Goal: Task Accomplishment & Management: Manage account settings

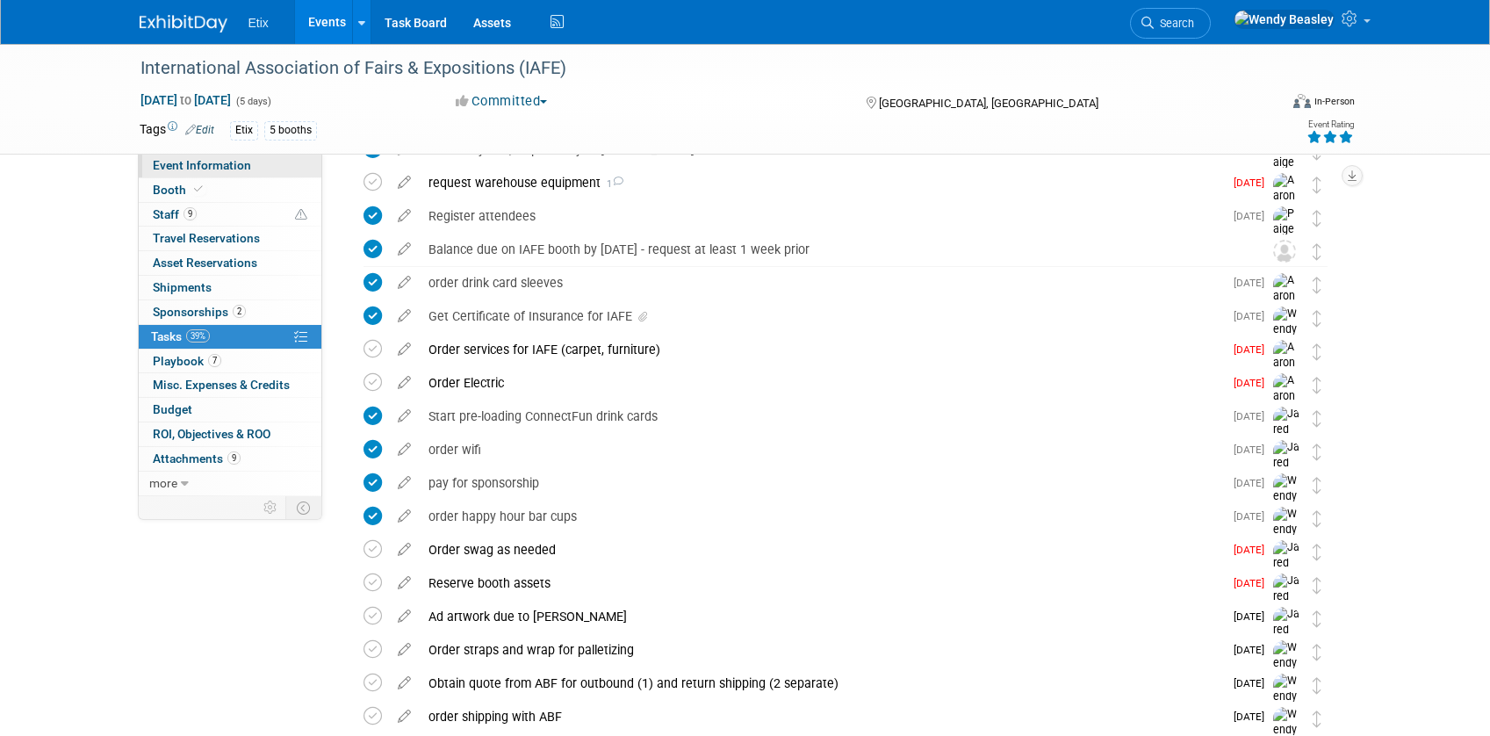
click at [211, 163] on span "Event Information" at bounding box center [202, 165] width 98 height 14
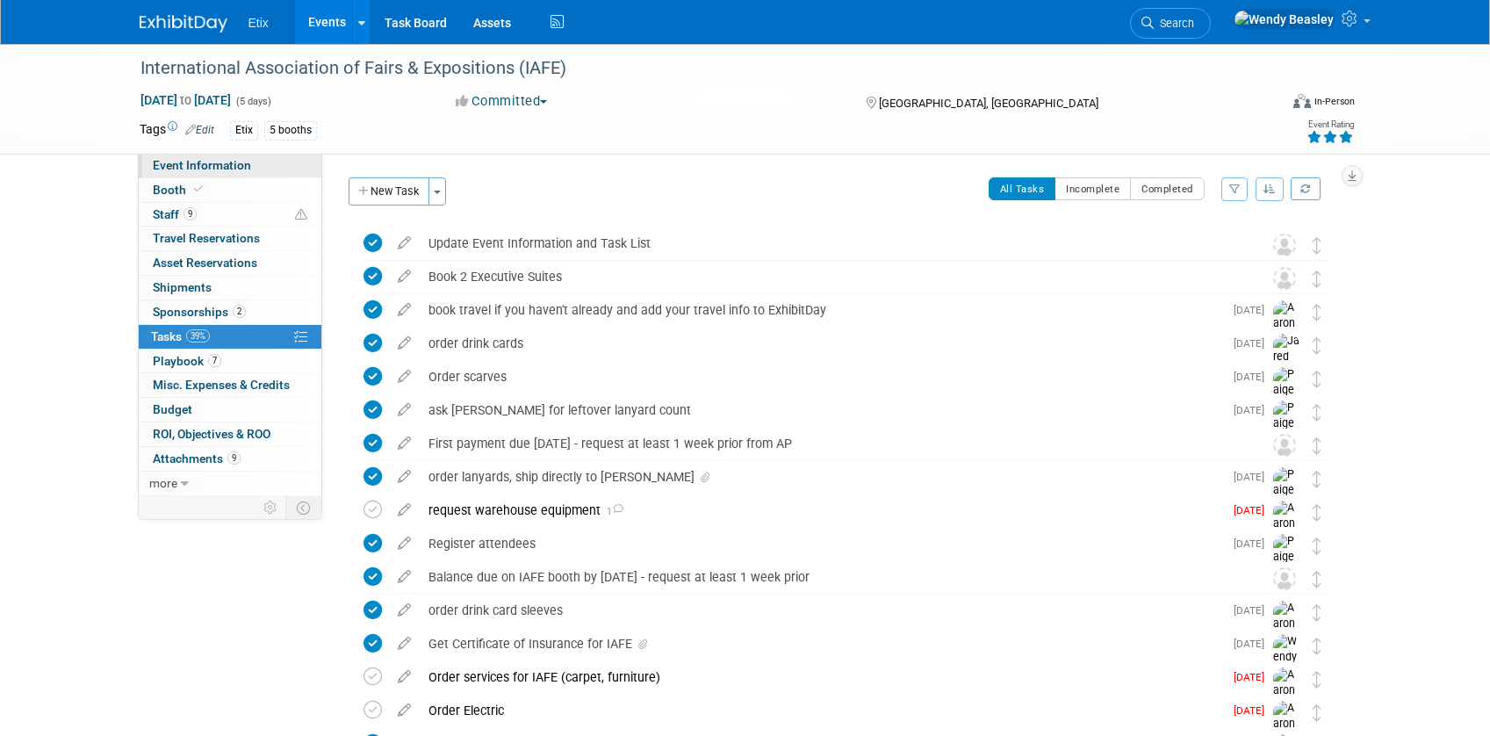
select select "Yes"
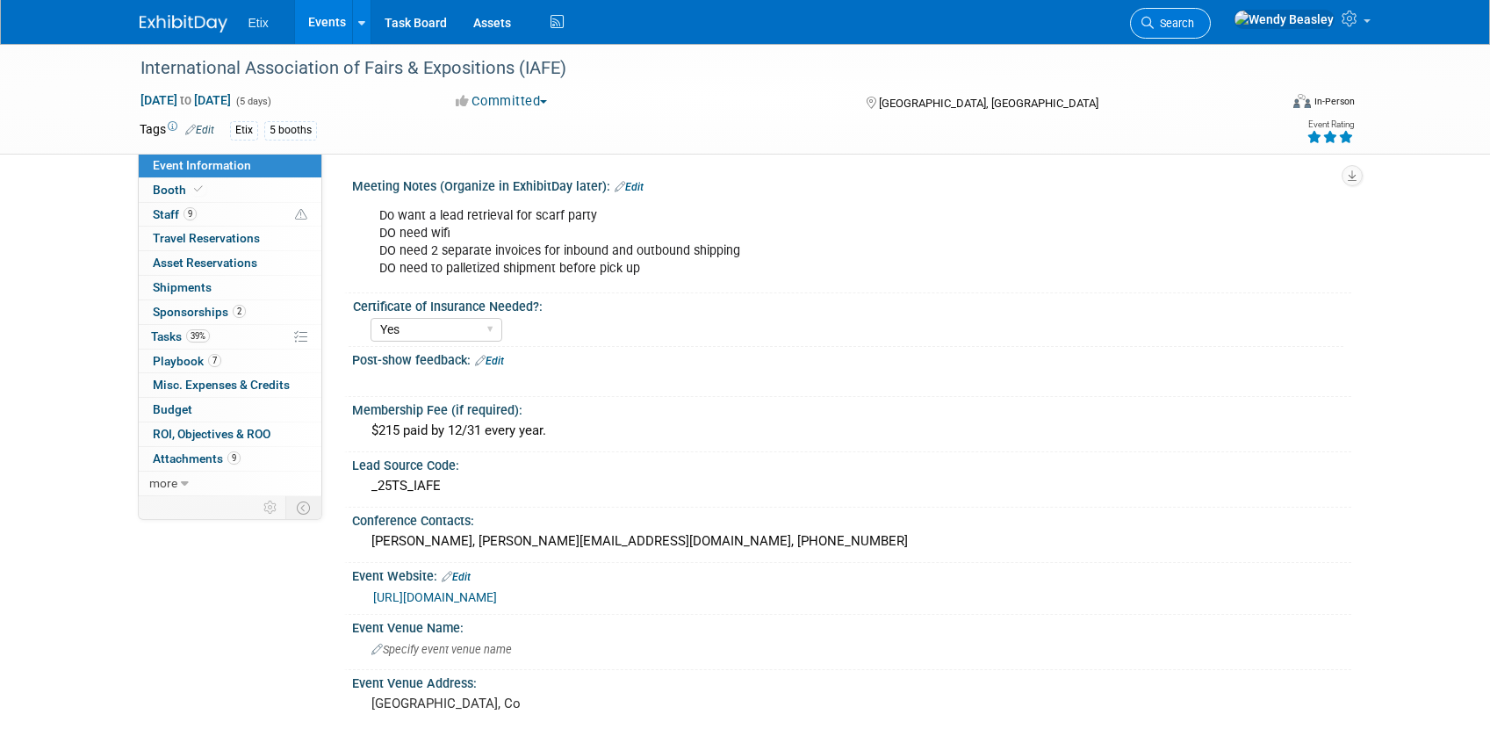
click at [1194, 28] on span "Search" at bounding box center [1173, 23] width 40 height 13
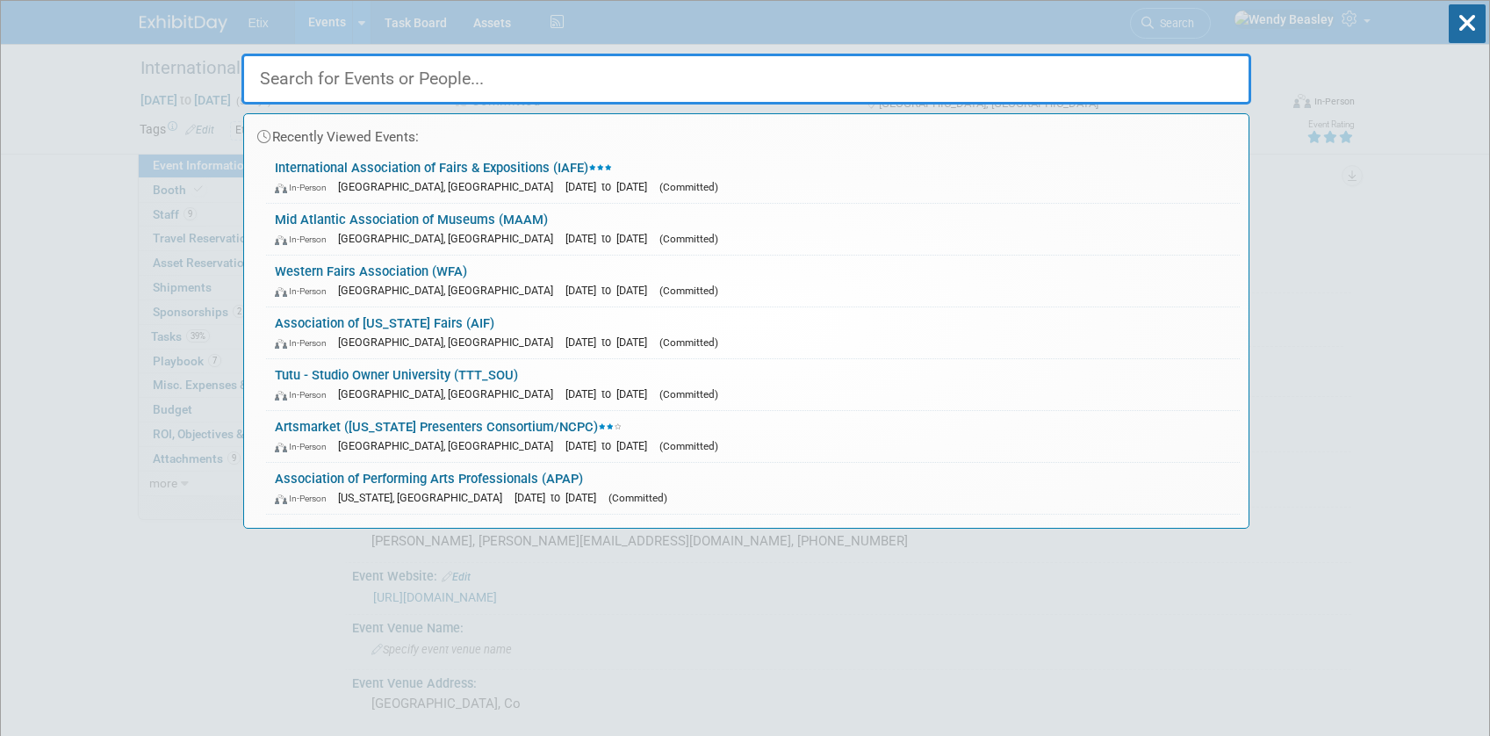
type input "f"
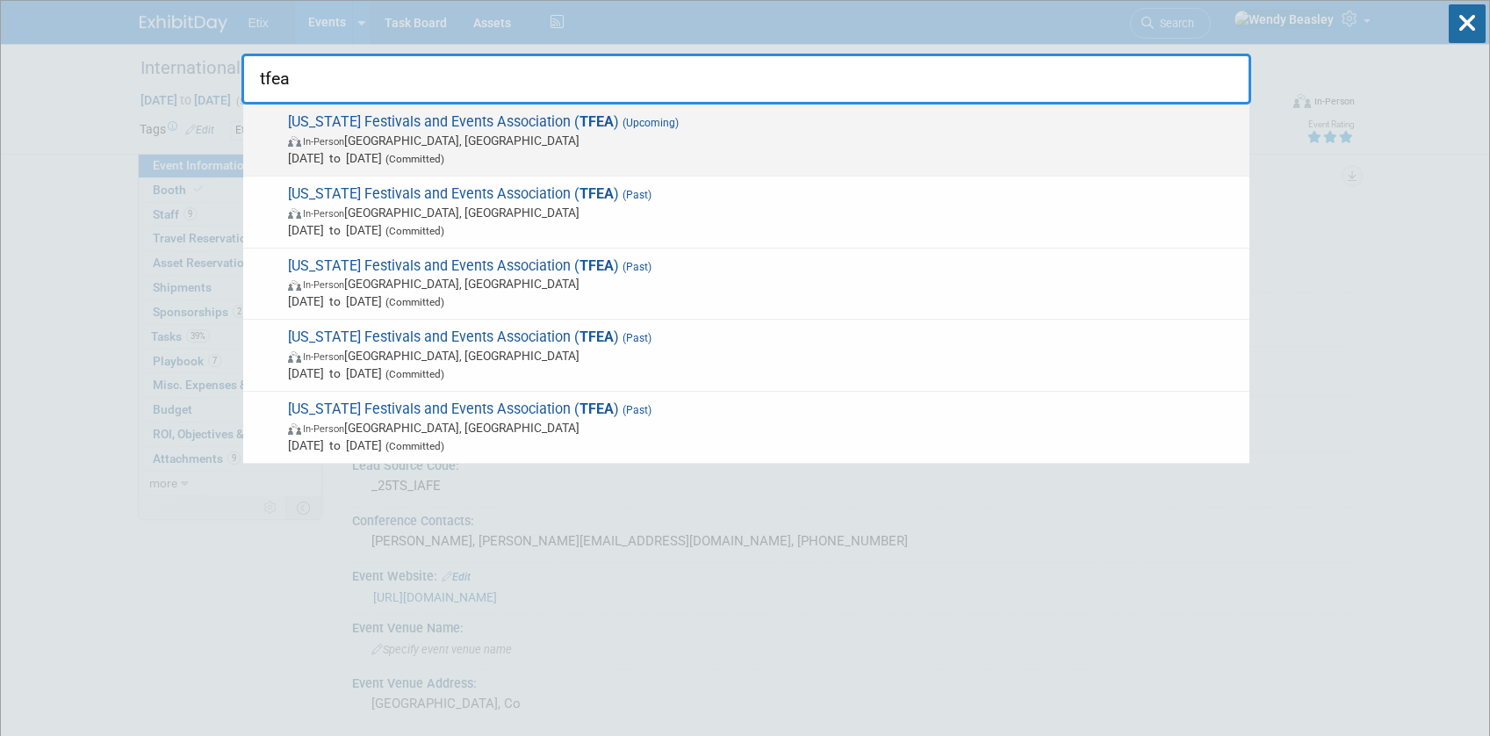
type input "tfea"
click at [619, 121] on span "(Upcoming)" at bounding box center [649, 123] width 60 height 12
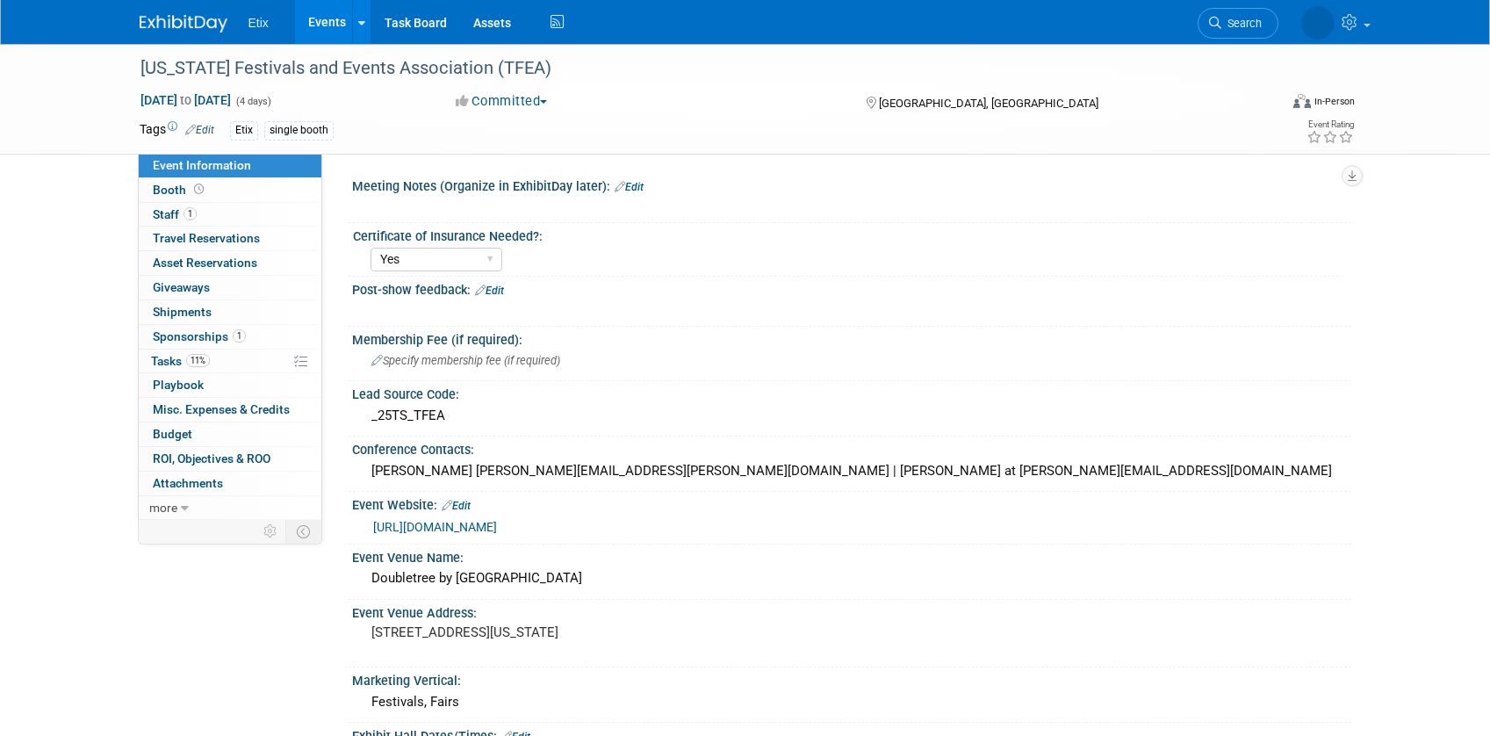
select select "Yes"
click at [427, 449] on div "Conference Contacts:" at bounding box center [851, 447] width 999 height 22
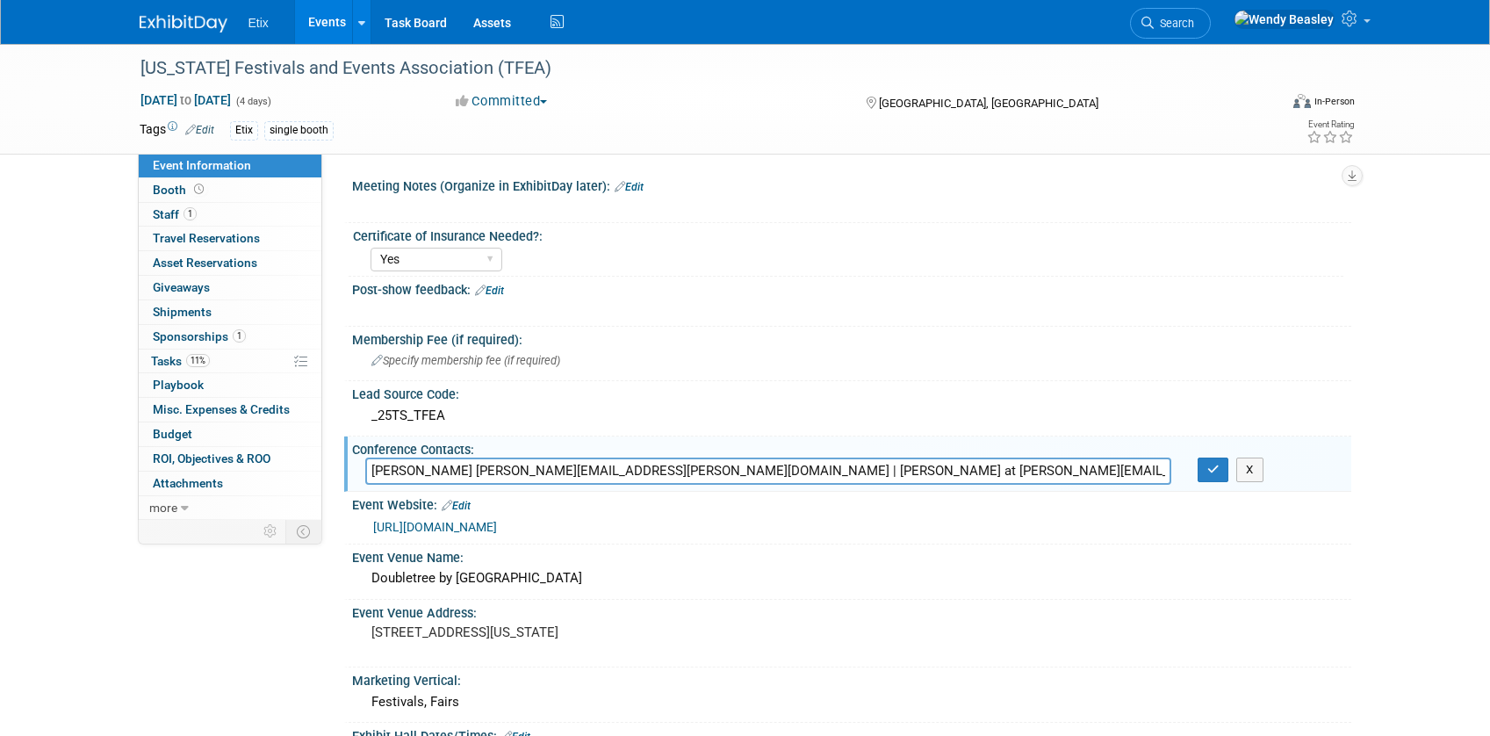
click at [373, 475] on input "Dianna Lawrence Dianna.Lawrence@cor.gov | Kay Wolf at Kay@tfea.org" at bounding box center [768, 470] width 806 height 27
paste input "iris@tfea.org"
drag, startPoint x: 869, startPoint y: 469, endPoint x: 1047, endPoint y: 473, distance: 178.2
click at [1046, 473] on input "Iris Bruton, Exec. Director, iris@tfea.org | Dianna Lawrence Dianna.Lawrence@co…" at bounding box center [768, 470] width 806 height 27
drag, startPoint x: 1042, startPoint y: 473, endPoint x: 869, endPoint y: 470, distance: 172.9
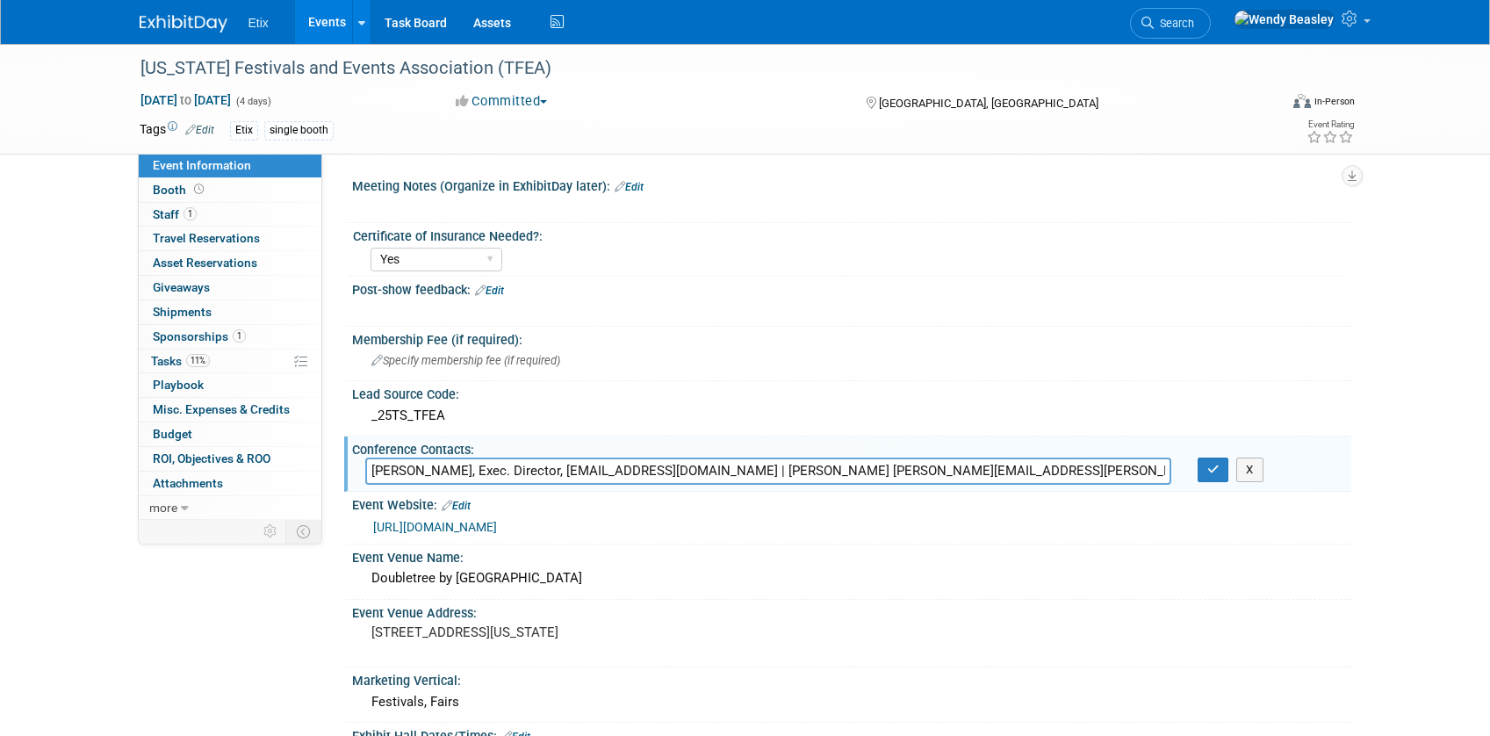
click at [869, 470] on input "Iris Bruton, Exec. Director, iris@tfea.org | Dianna Lawrence Dianna.Lawrence@co…" at bounding box center [768, 470] width 806 height 27
click at [710, 476] on input "Iris Bruton, Exec. Director, iris@tfea.org | Dianna Lawrence Dianna.Lawrence@co…" at bounding box center [768, 470] width 806 height 27
click at [598, 473] on input "Iris Bruton, Exec. Director, iris@tfea.org | Dianna Lawrence (Board of Director…" at bounding box center [768, 470] width 806 height 27
paste input "830-997-0741"
type input "Iris Bruton, Exec. Director, iris@tfea.org, 830-997-0741 | Dianna Lawrence (Boa…"
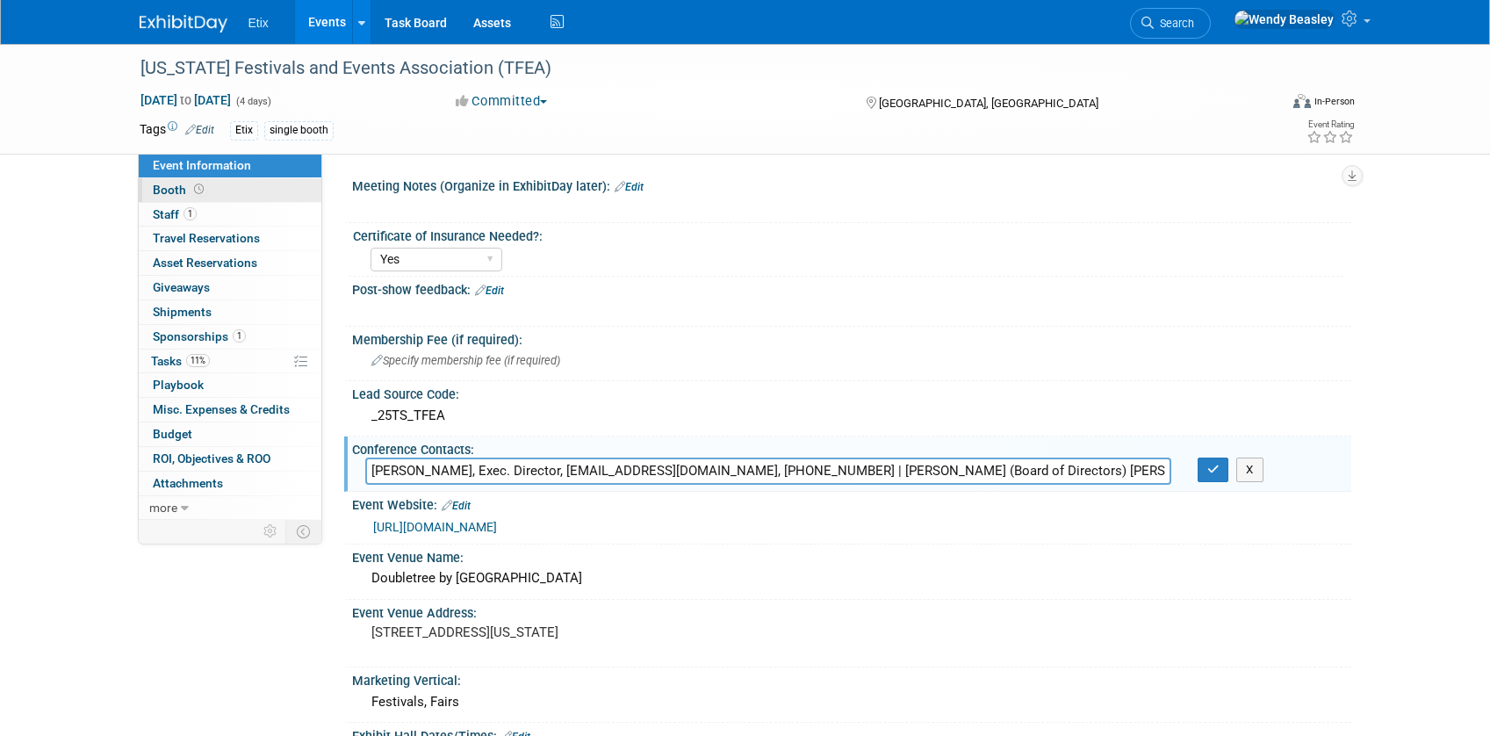
click at [176, 192] on span "Booth" at bounding box center [180, 190] width 54 height 14
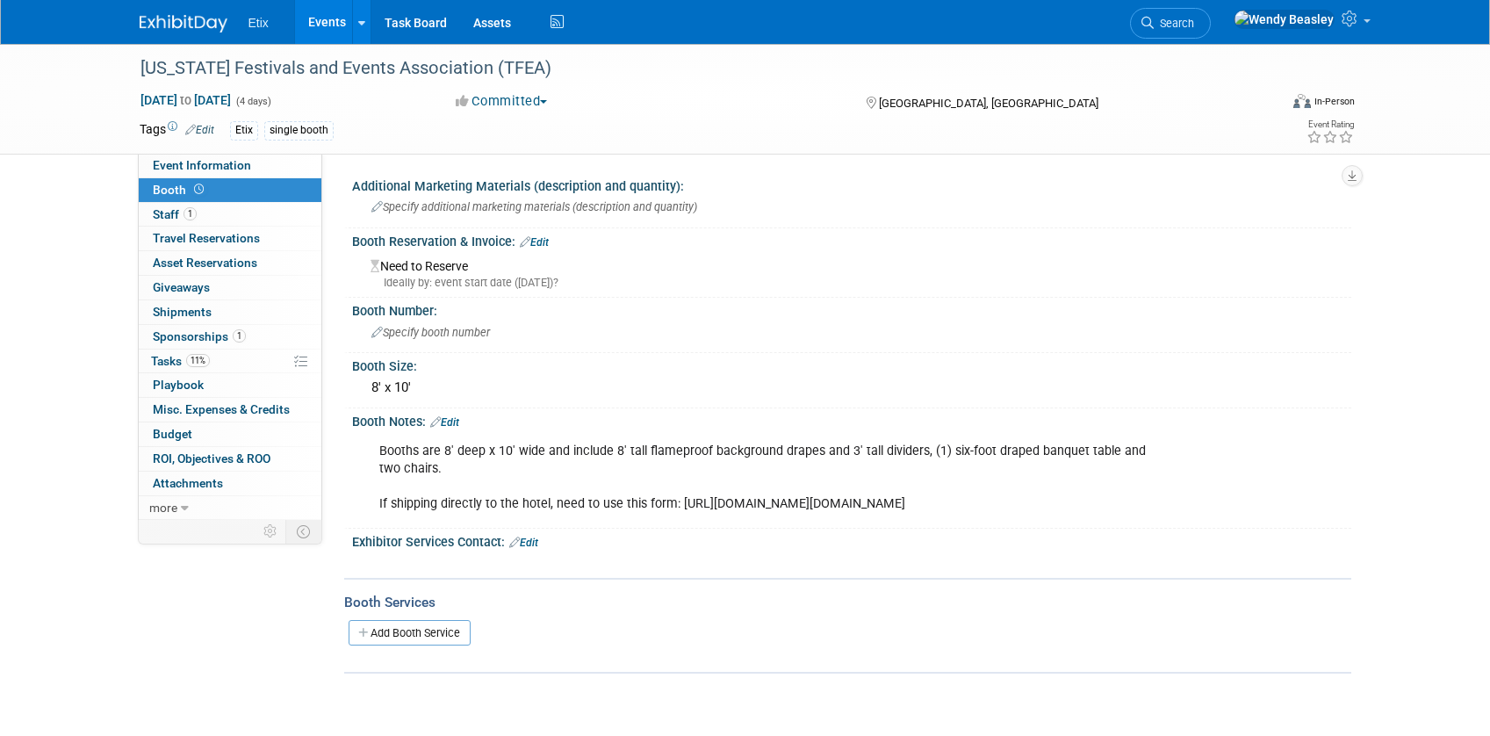
click at [548, 236] on link "Edit" at bounding box center [534, 242] width 29 height 12
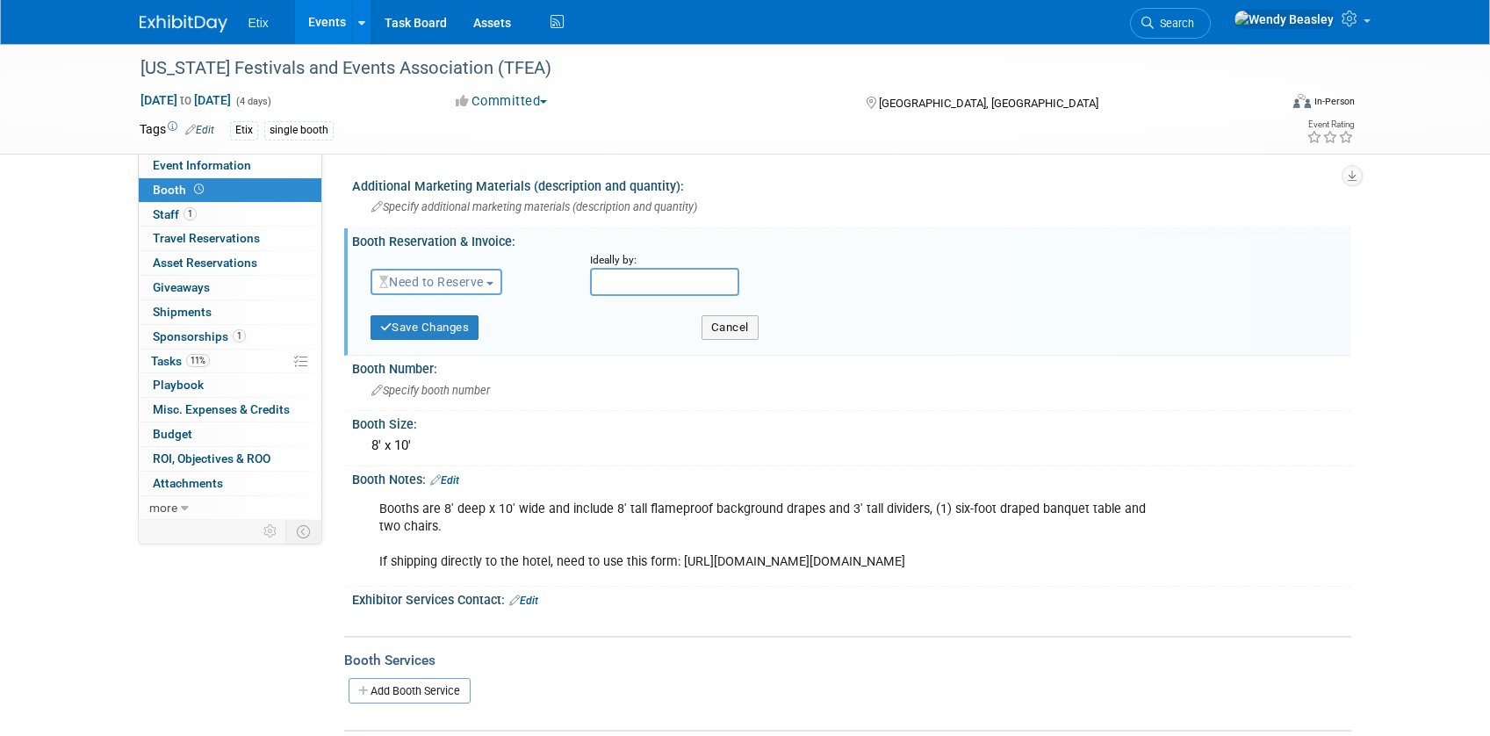
click at [467, 276] on span "Need to Reserve" at bounding box center [431, 282] width 104 height 14
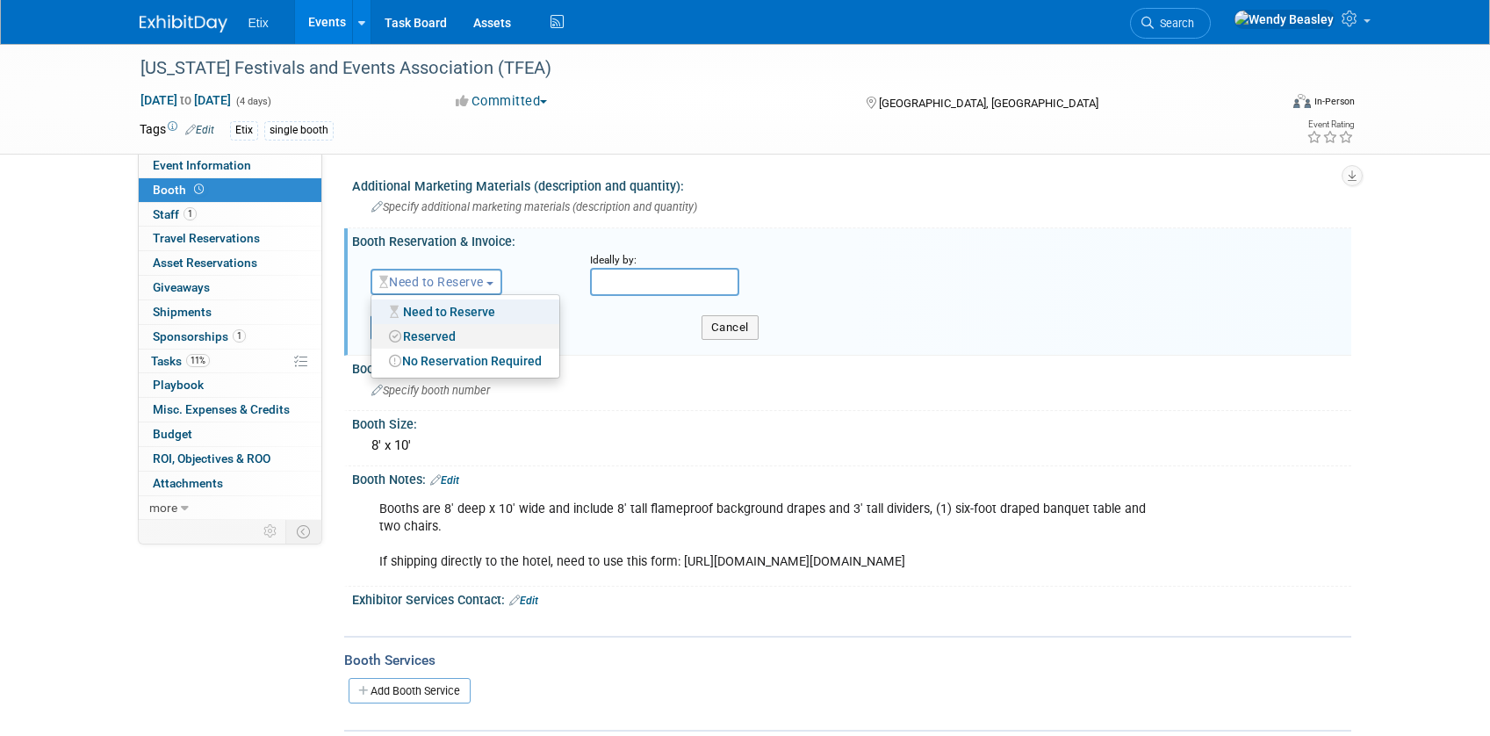
click at [451, 332] on link "Reserved" at bounding box center [465, 336] width 188 height 25
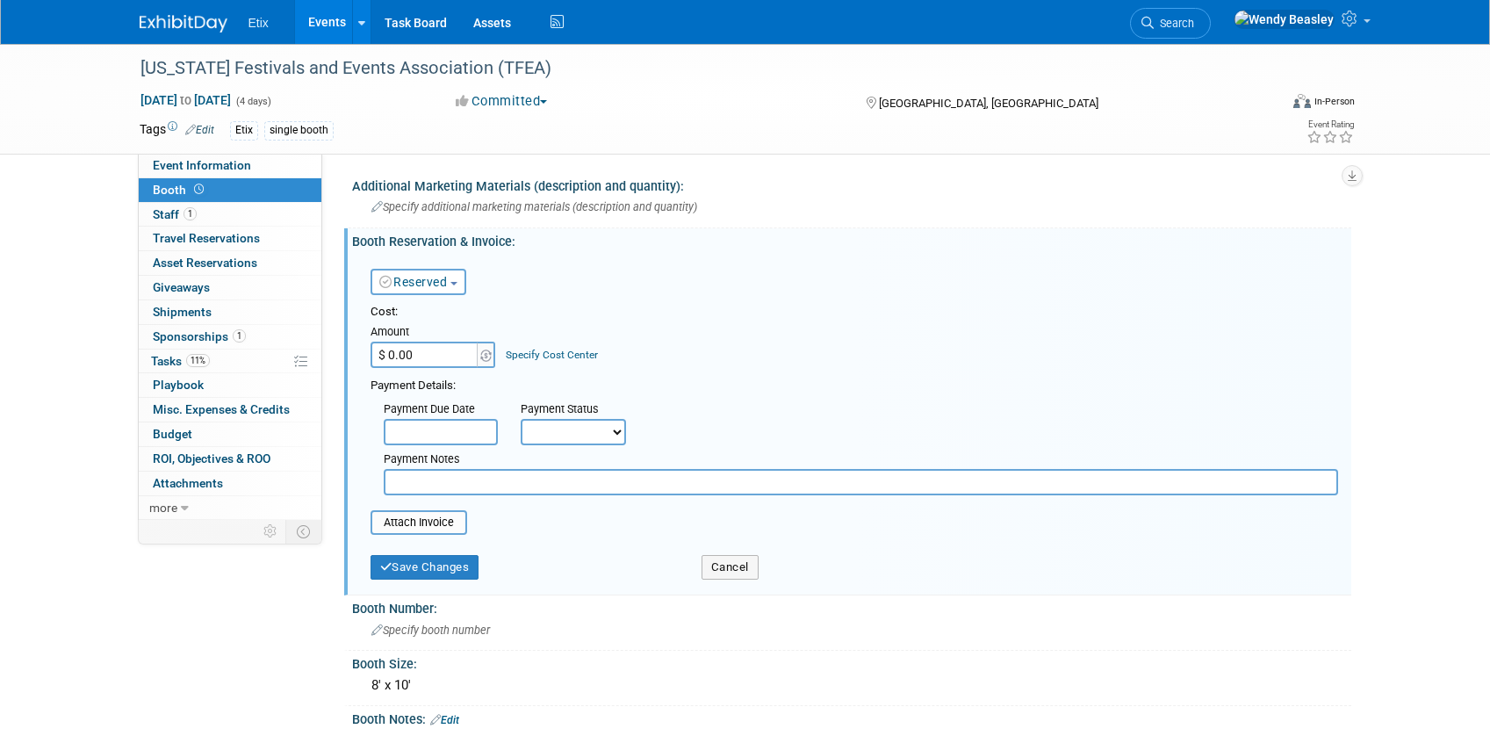
click at [604, 440] on select "Not Paid Yet Partially Paid Paid in Full" at bounding box center [572, 432] width 105 height 26
select select "1"
click at [520, 419] on select "Not Paid Yet Partially Paid Paid in Full" at bounding box center [572, 432] width 105 height 26
click at [501, 480] on input "text" at bounding box center [861, 482] width 954 height 26
type input "Part of our sponsorship"
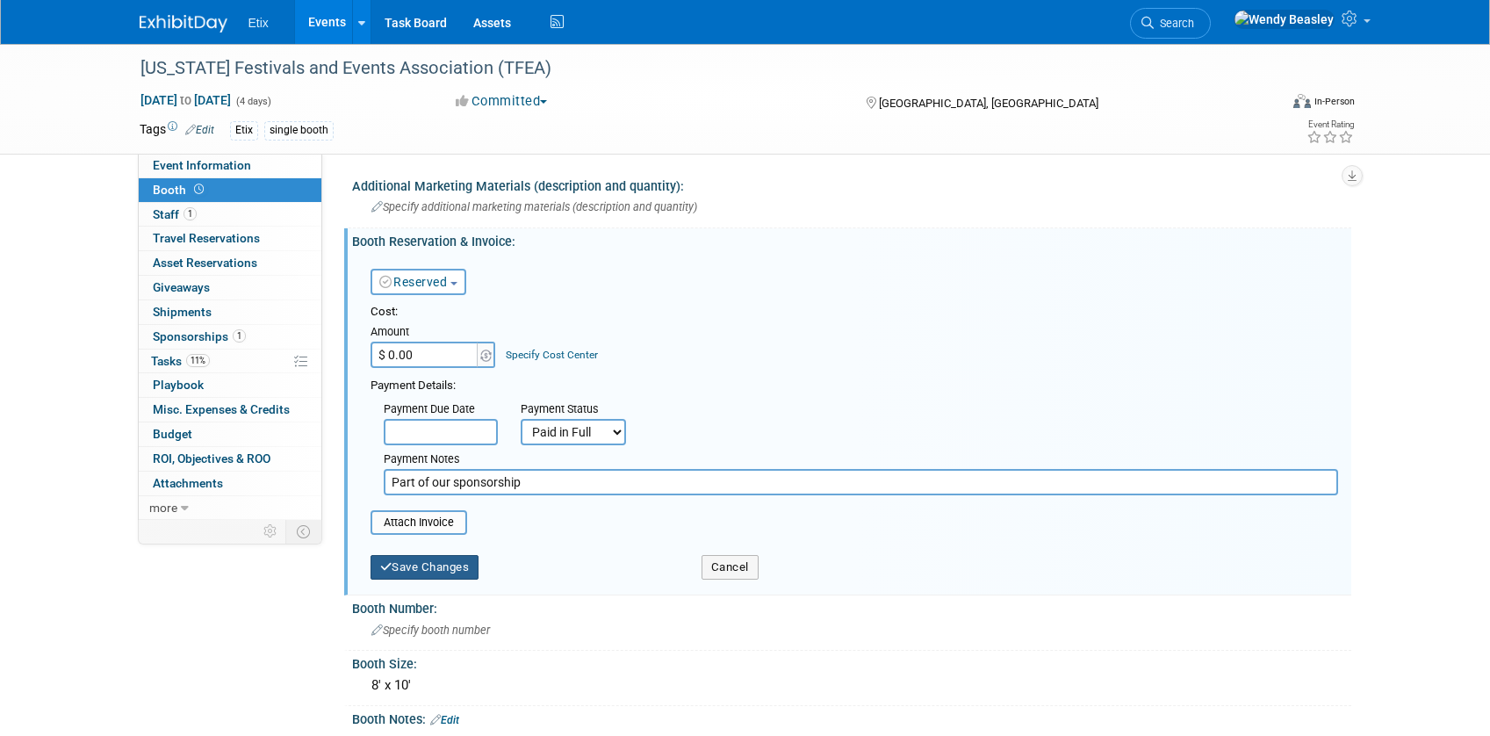
click at [468, 562] on button "Save Changes" at bounding box center [424, 567] width 109 height 25
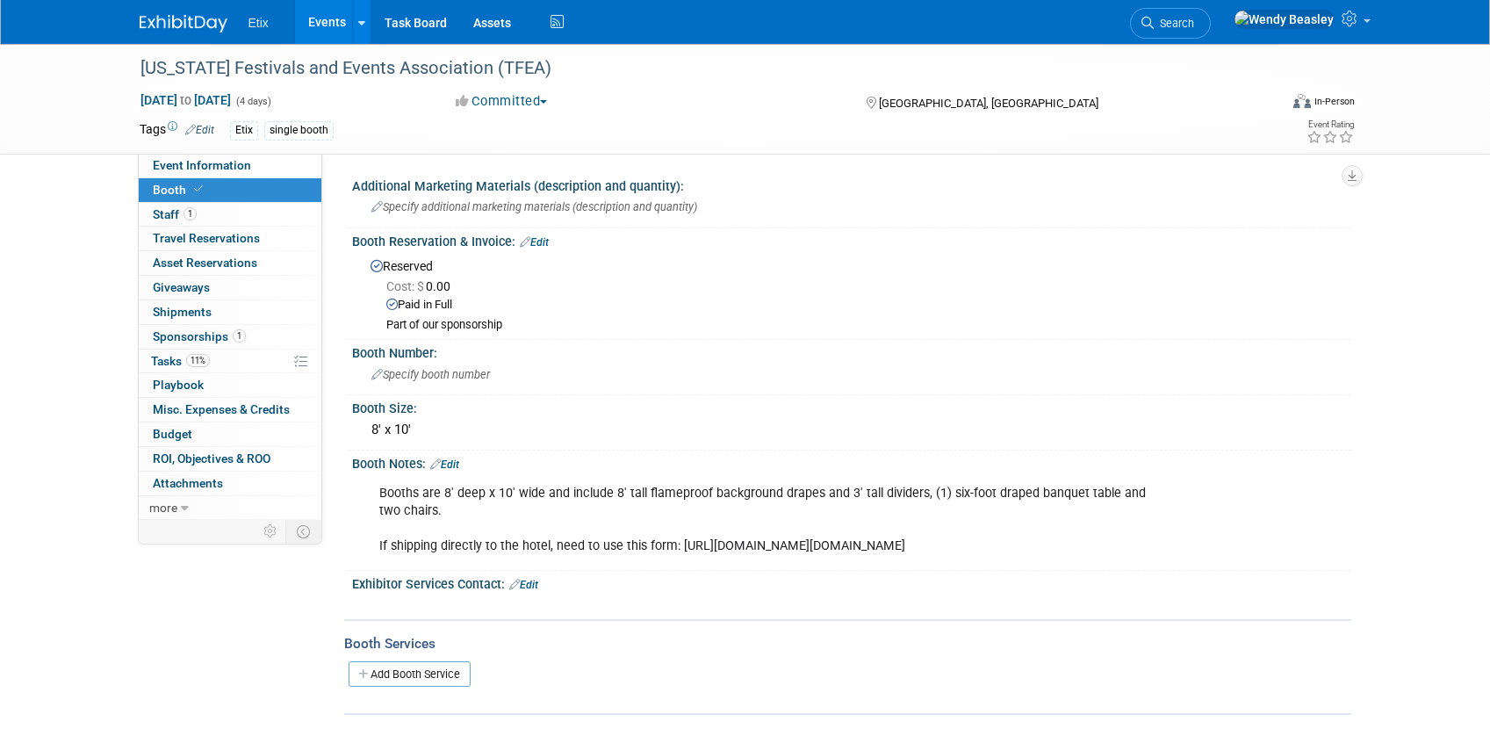
click at [673, 613] on div at bounding box center [762, 604] width 791 height 18
click at [455, 464] on link "Edit" at bounding box center [444, 464] width 29 height 12
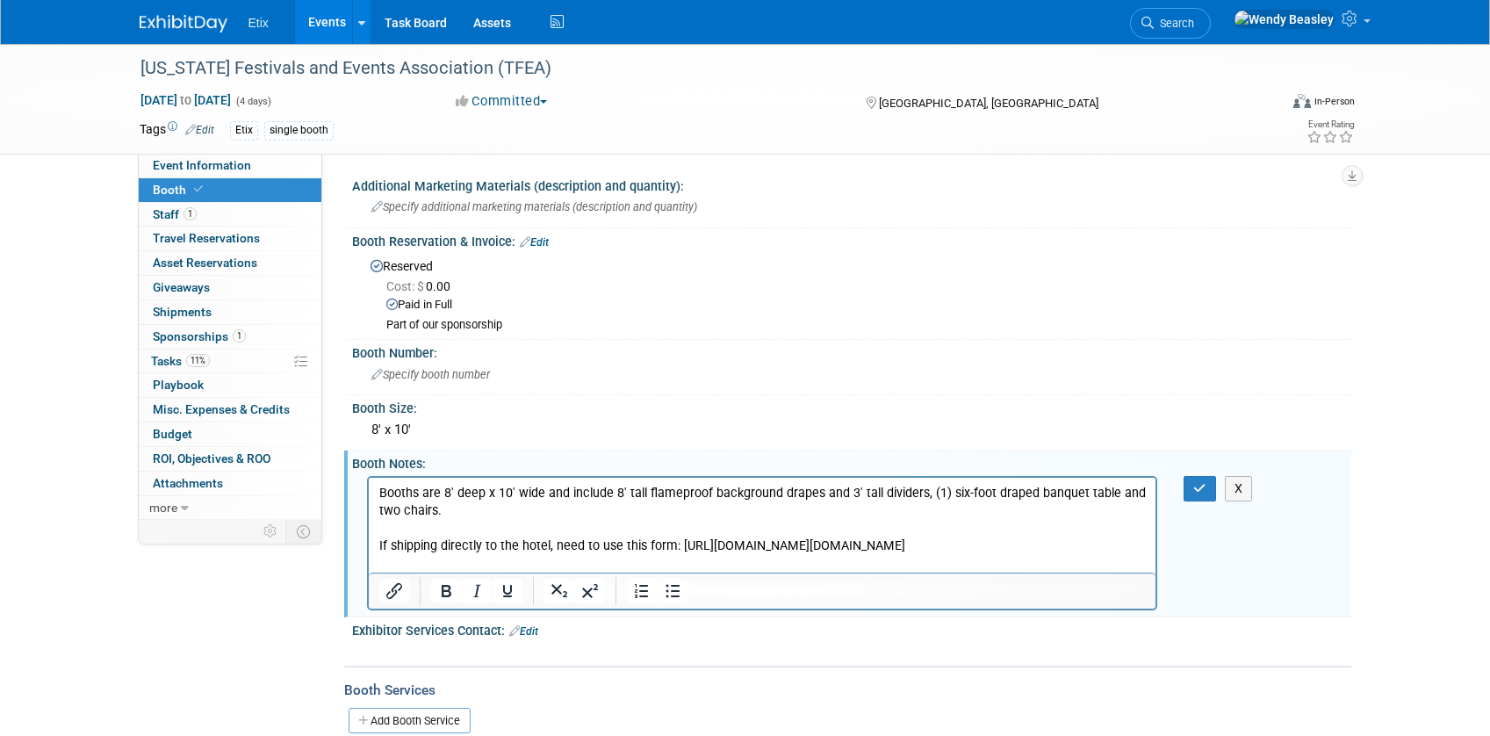
drag, startPoint x: 677, startPoint y: 545, endPoint x: 701, endPoint y: 564, distance: 30.7
click at [701, 554] on p "Booths are 8' deep x 10' wide and include 8' tall flameproof background drapes …" at bounding box center [761, 519] width 767 height 70
click at [391, 592] on icon "Insert/edit link" at bounding box center [394, 590] width 21 height 21
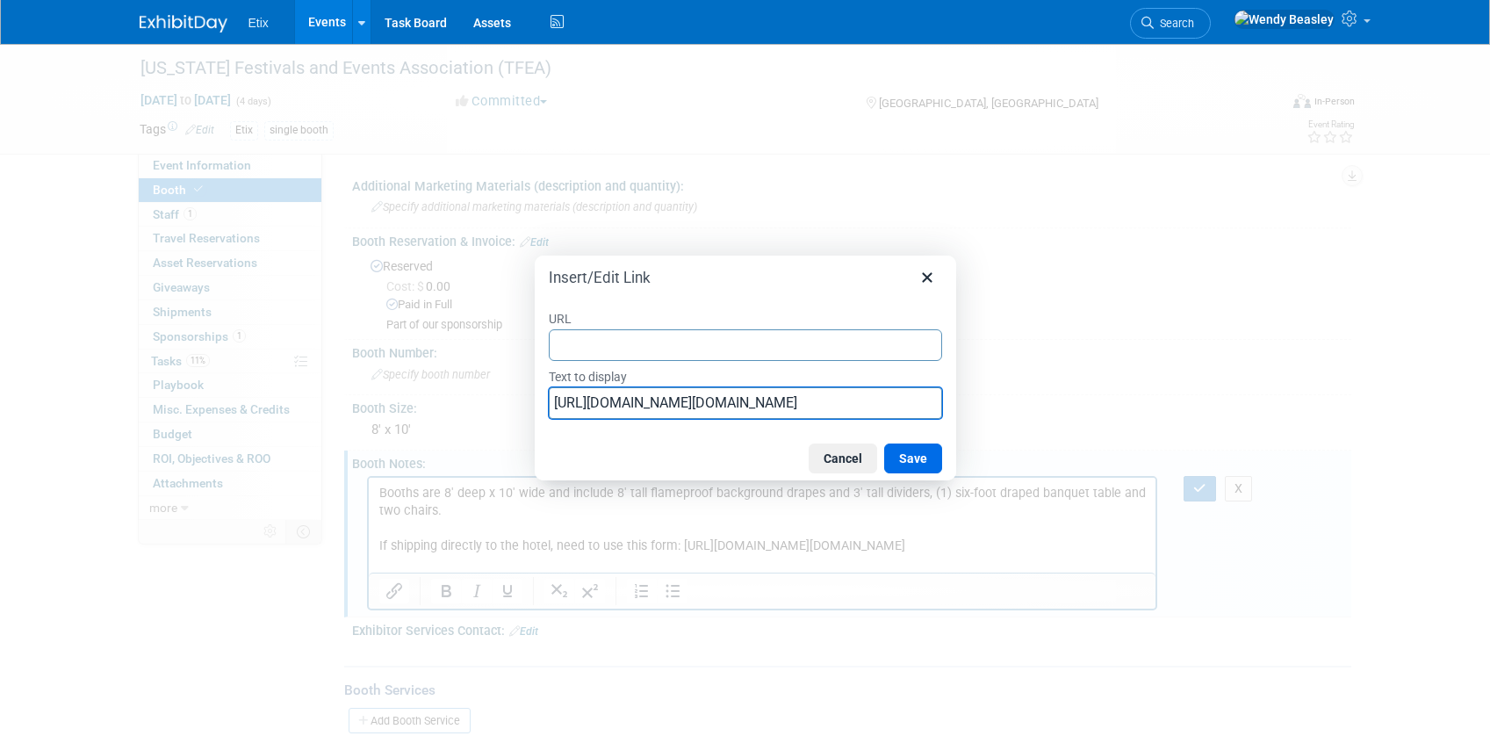
click at [713, 399] on input "https://cdn.saffire.com/files.ashx?t=fg&rid=TFEA&f=vendor_form_(002).pdf&cb=afb…" at bounding box center [745, 403] width 393 height 32
click at [688, 348] on input "URL" at bounding box center [745, 345] width 393 height 32
paste input "https://cdn.saffire.com/files.ashx?t=fg&rid=TFEA&f=vendor_form_(002).pdf&cb=afb…"
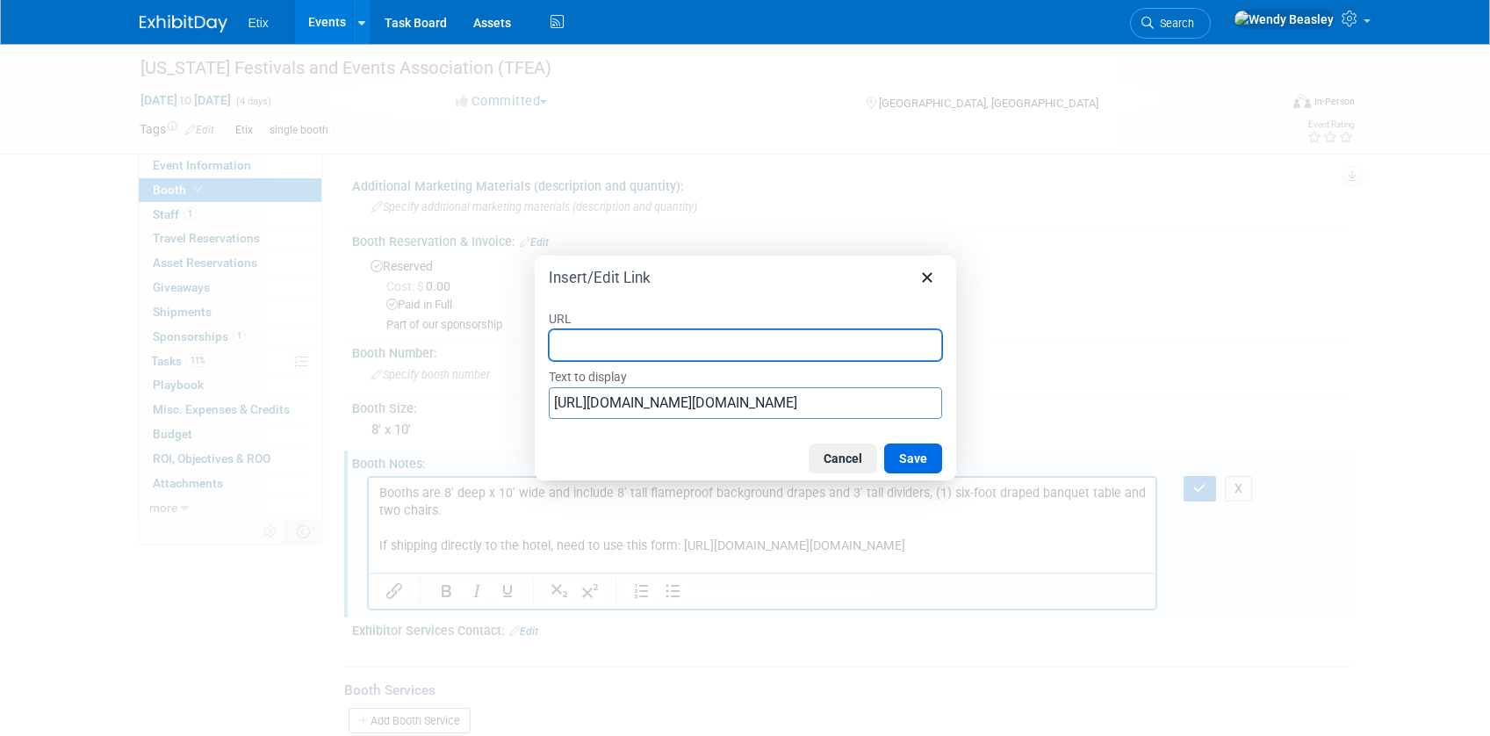
type input "https://cdn.saffire.com/files.ashx?t=fg&rid=TFEA&f=vendor_form_(002).pdf&cb=afb…"
click at [923, 456] on button "Save" at bounding box center [913, 458] width 58 height 30
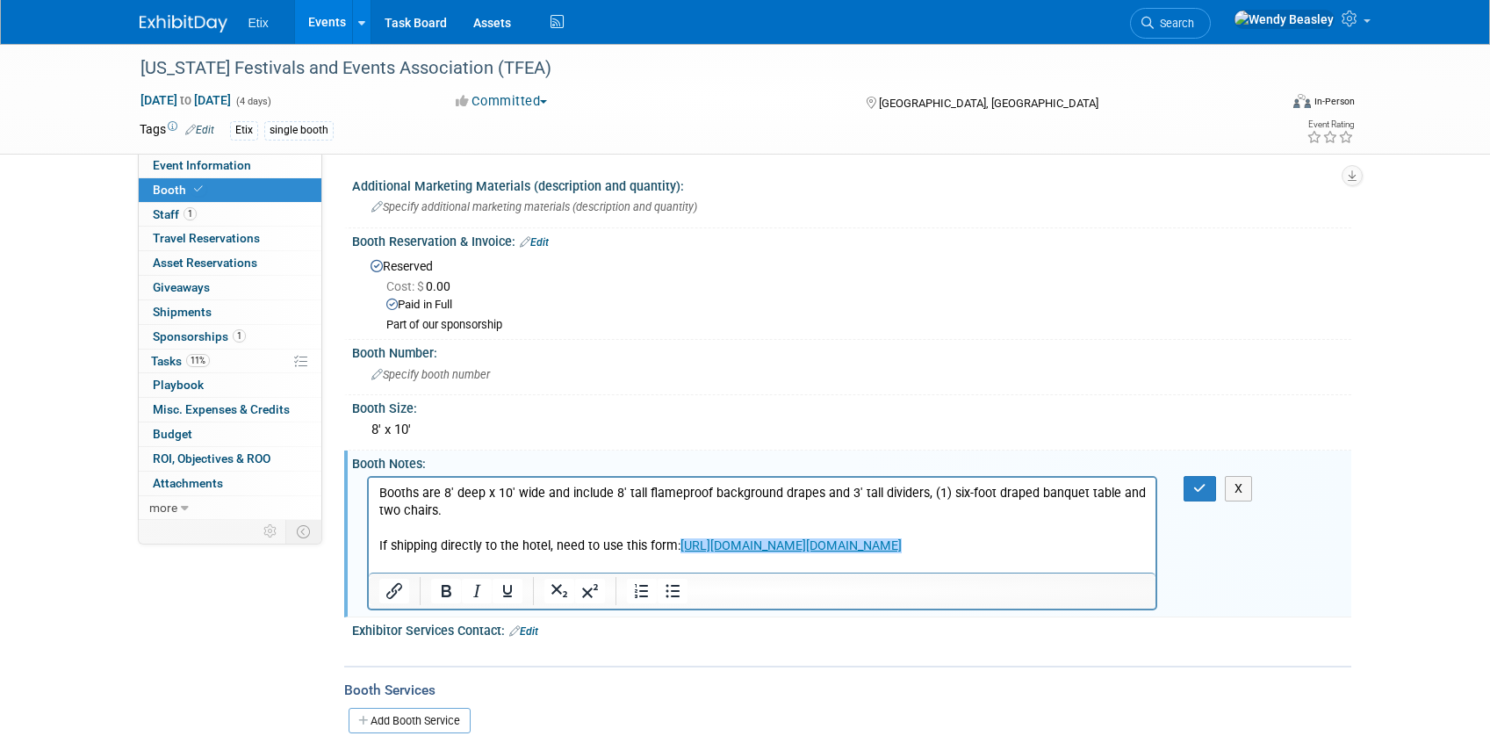
drag, startPoint x: 1003, startPoint y: 554, endPoint x: 1137, endPoint y: 540, distance: 134.2
click at [1006, 554] on p "Booths are 8' deep x 10' wide and include 8' tall flameproof background drapes …" at bounding box center [761, 519] width 767 height 70
click at [1204, 492] on icon "button" at bounding box center [1199, 488] width 13 height 12
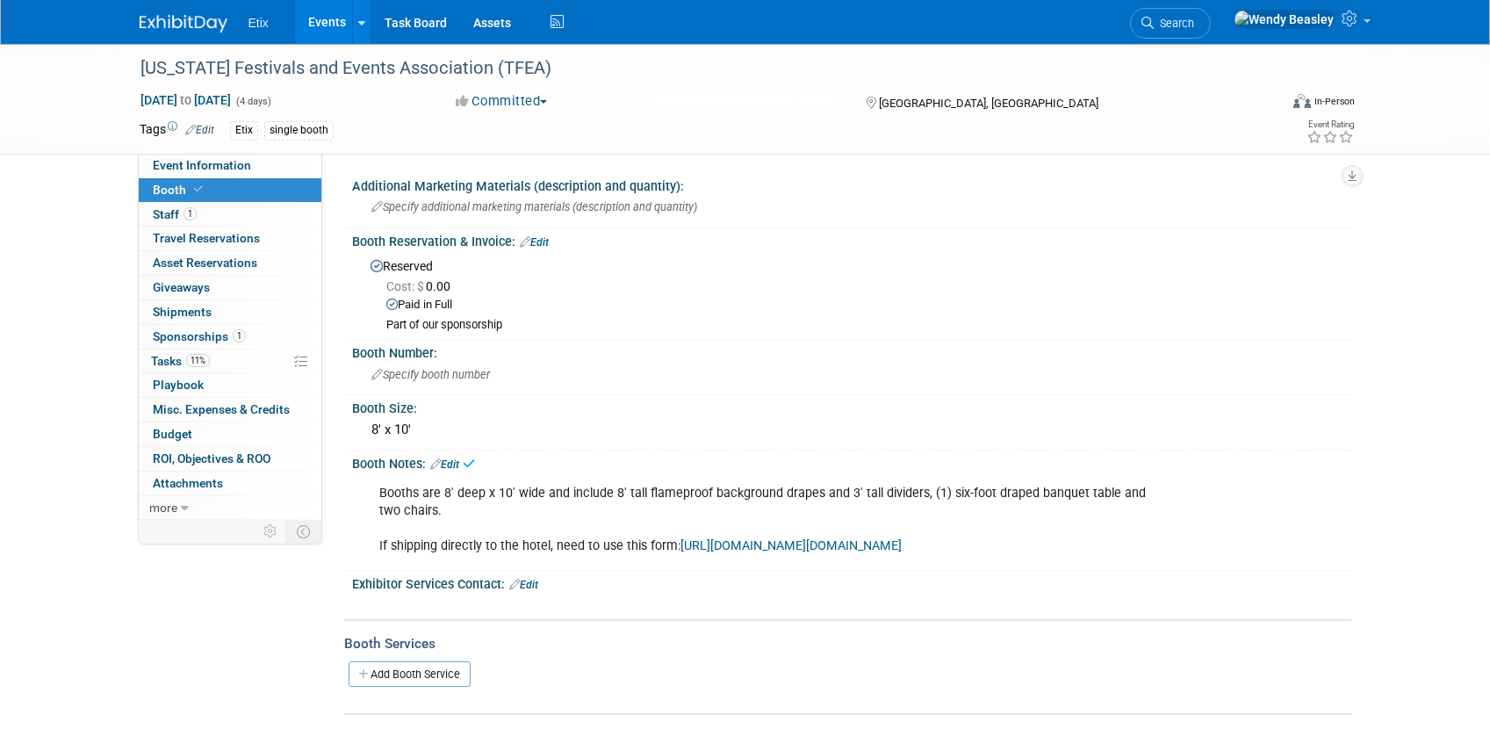
click at [791, 543] on link "https://cdn.saffire.com/files.ashx?t=fg&rid=TFEA&f=vendor_form_(002).pdf&cb=afb…" at bounding box center [790, 545] width 221 height 15
click at [168, 354] on span "Tasks 11%" at bounding box center [180, 361] width 59 height 14
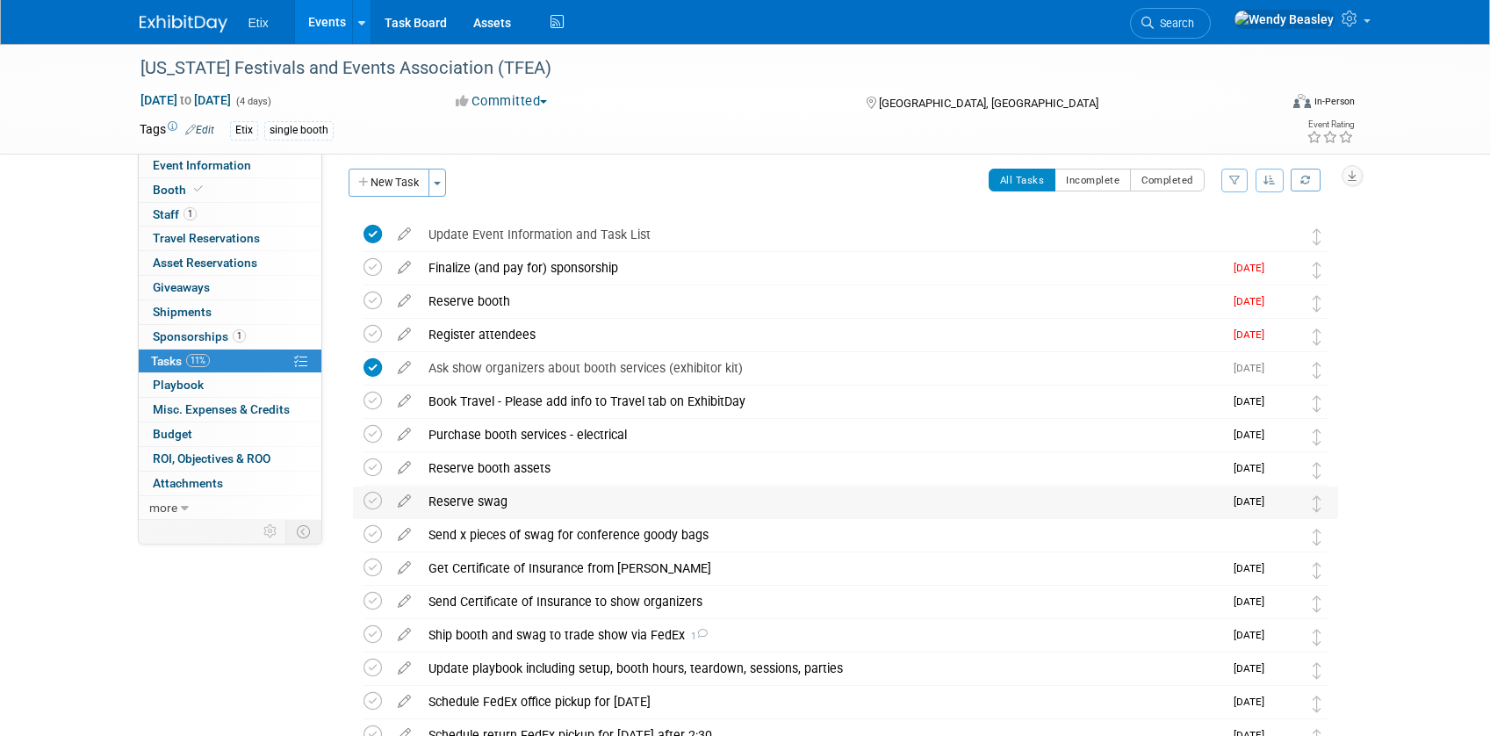
scroll to position [20, 0]
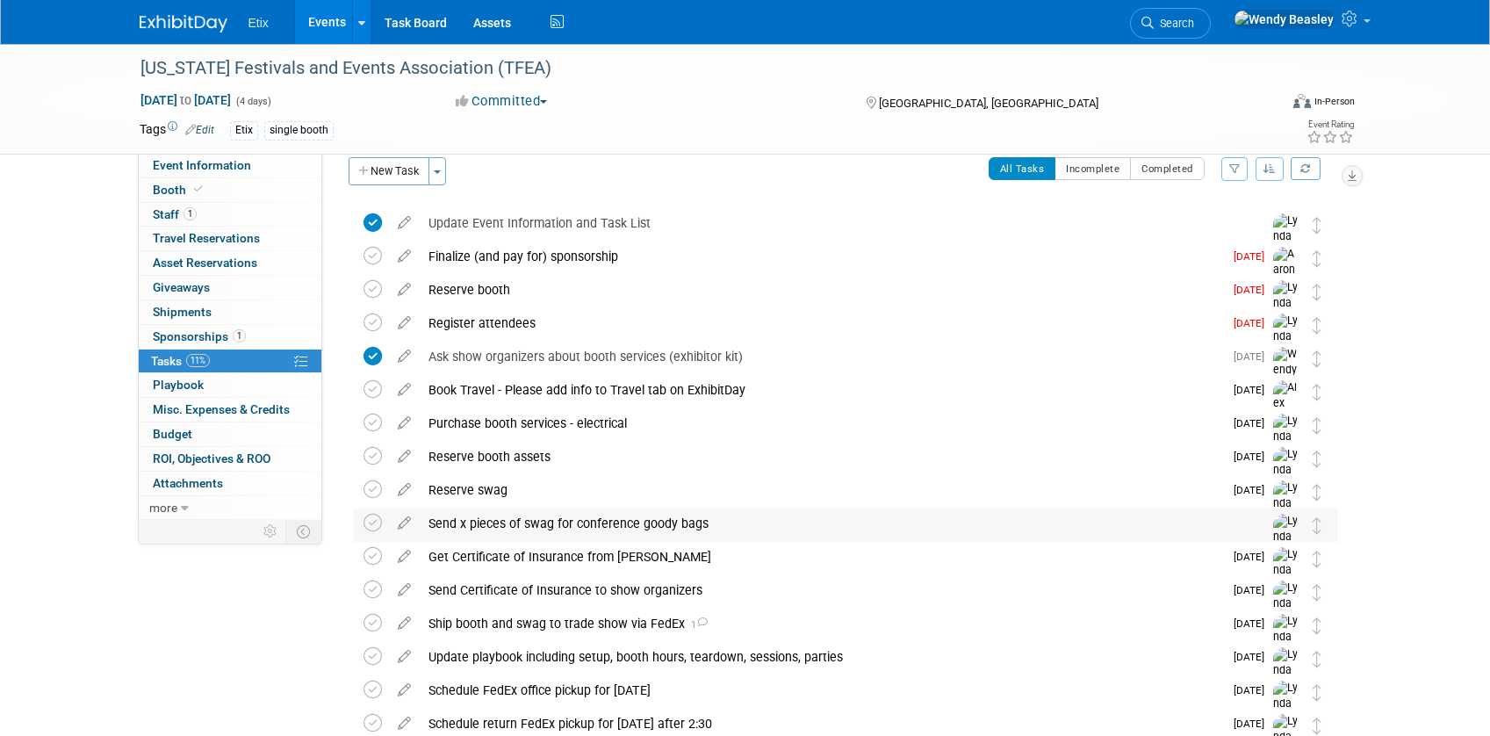
click at [545, 520] on div "Send x pieces of swag for conference goody bags" at bounding box center [829, 523] width 818 height 30
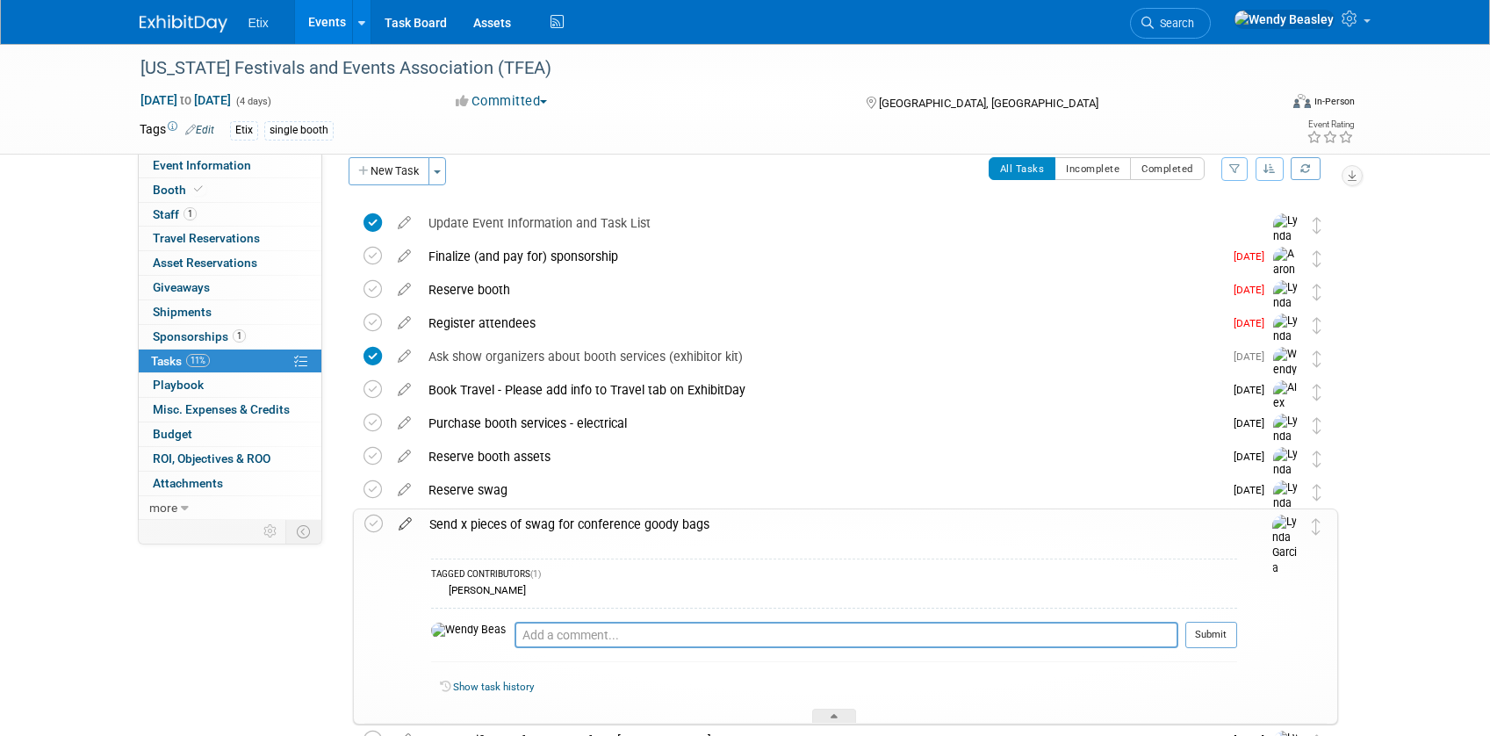
click at [401, 525] on icon at bounding box center [405, 520] width 31 height 22
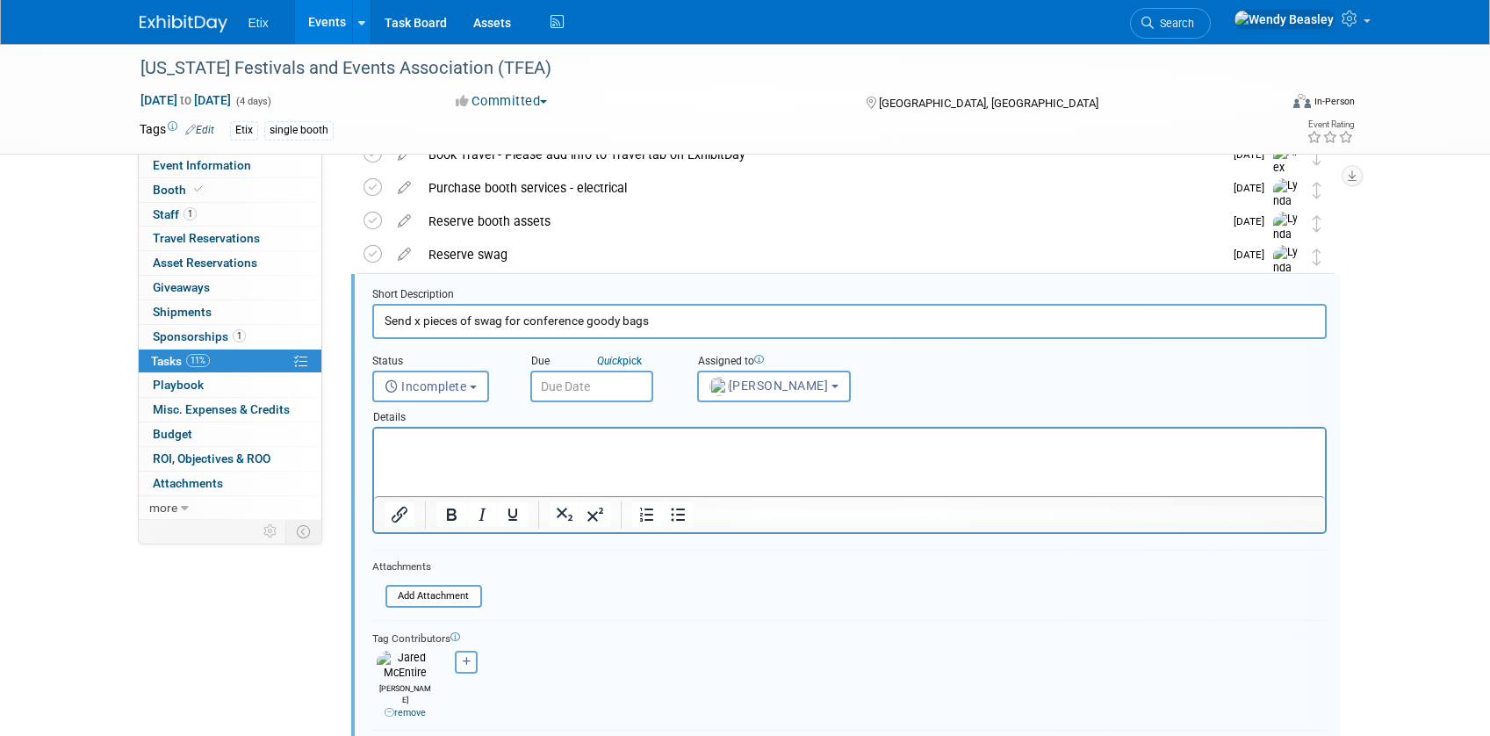
scroll to position [272, 0]
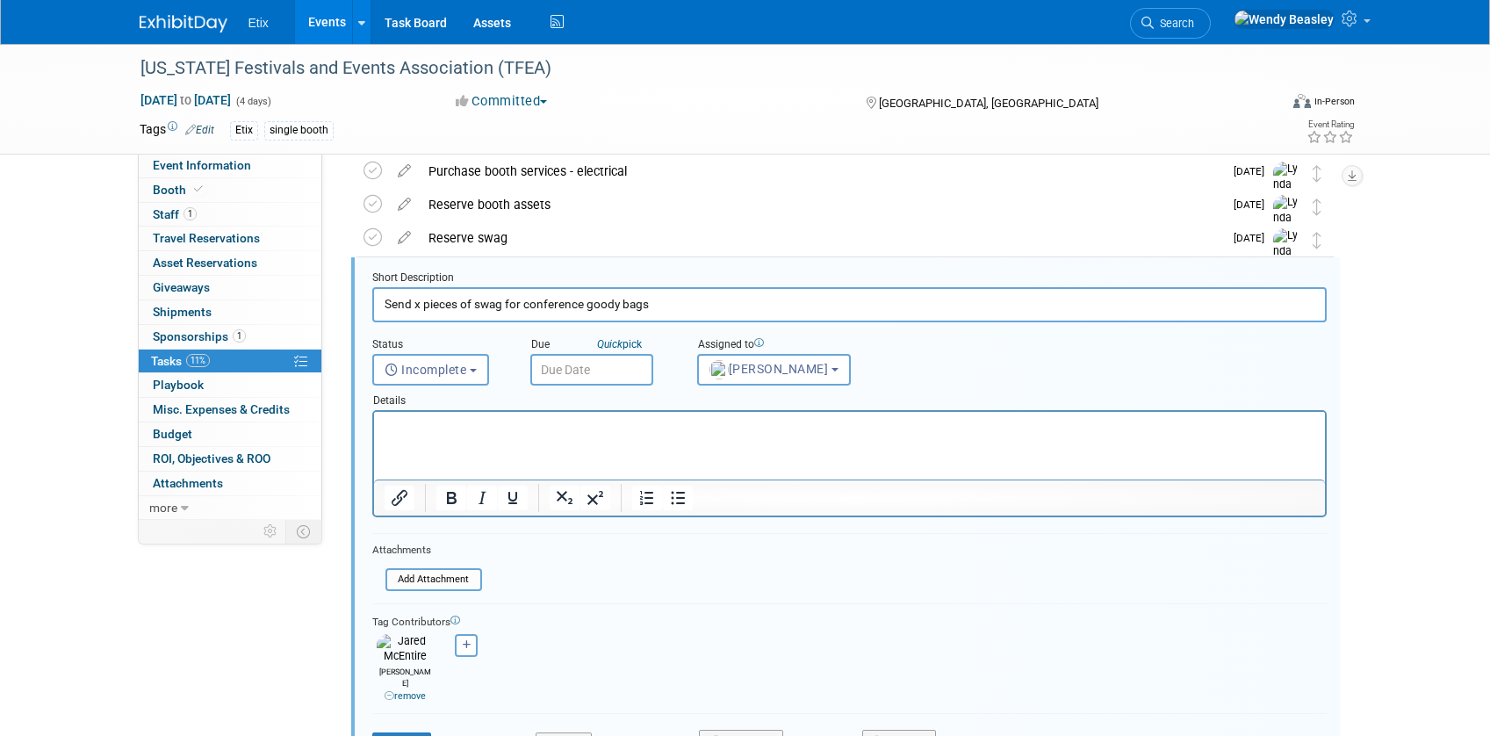
click at [421, 306] on input "Send x pieces of swag for conference goody bags" at bounding box center [849, 304] width 954 height 34
click at [703, 314] on input "Send 350 pieces of swag for conference goody bags" at bounding box center [849, 304] width 954 height 34
type input "Send 350 pieces of swag for conference goody bags 1 week prior to show"
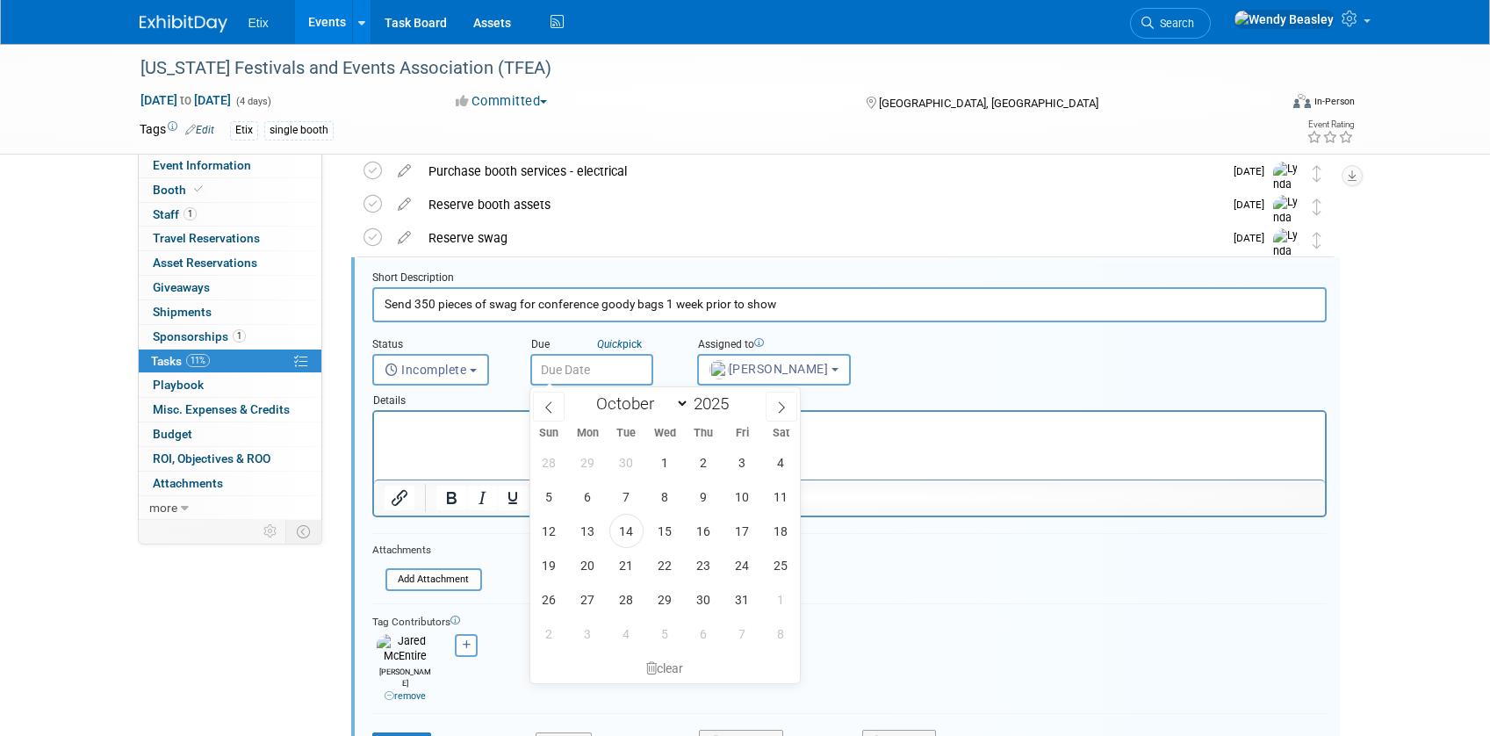
click at [596, 372] on input "text" at bounding box center [591, 370] width 123 height 32
click at [773, 413] on span at bounding box center [781, 406] width 32 height 30
select select "10"
click at [596, 496] on span "3" at bounding box center [588, 496] width 34 height 34
type input "[DATE]"
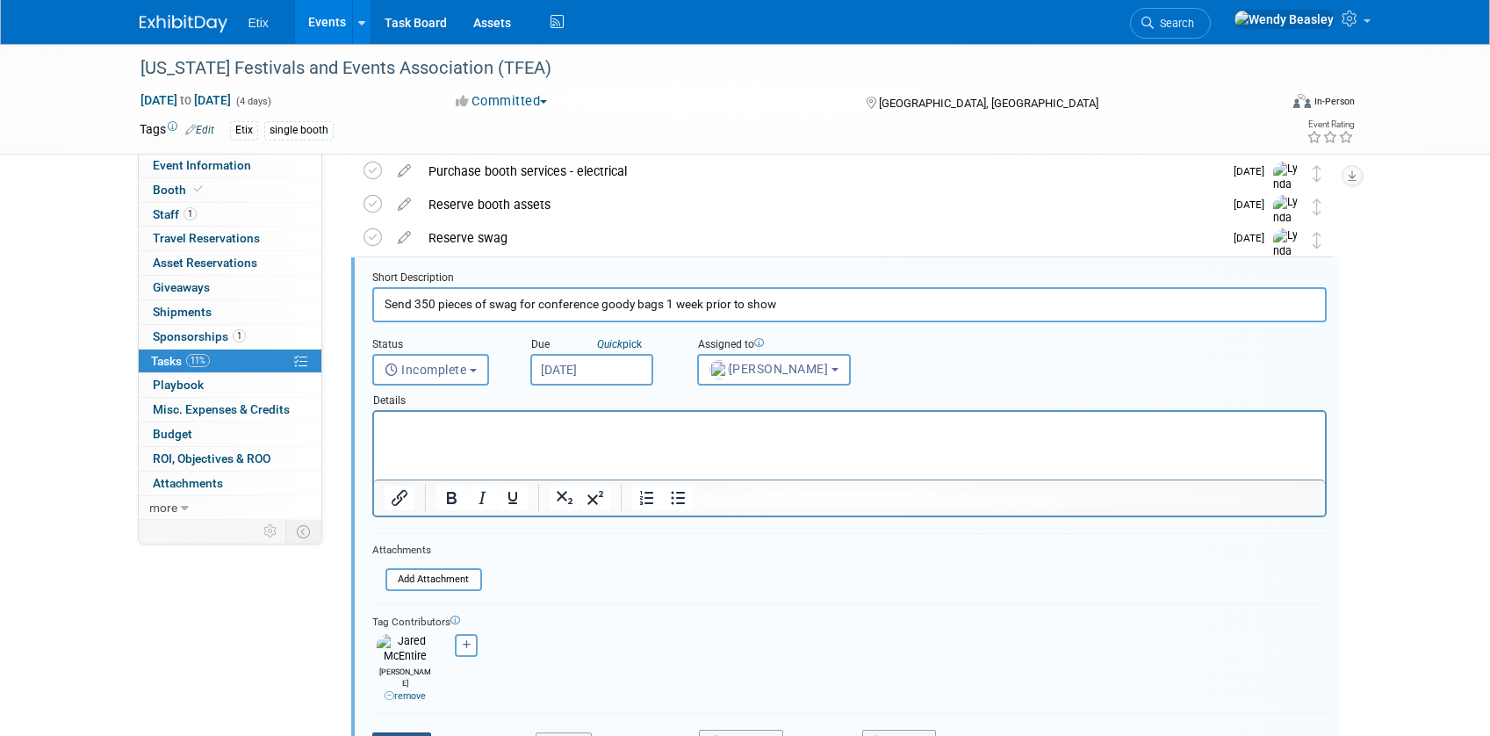
click at [417, 732] on button "Save" at bounding box center [402, 744] width 60 height 25
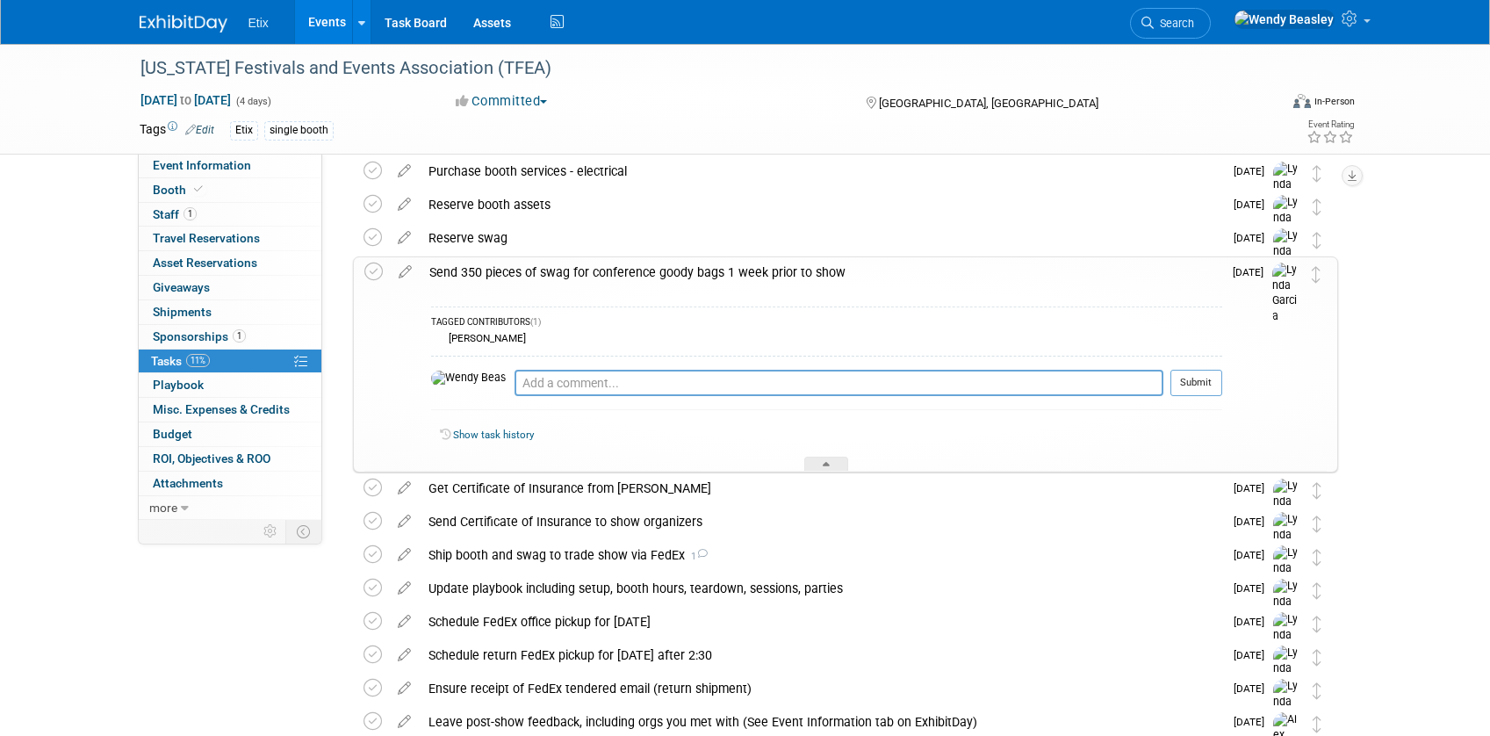
click at [1418, 412] on div "Texas Festivals and Events Association (TFEA) Nov 9, 2025 to Nov 12, 2025 (4 da…" at bounding box center [745, 326] width 1490 height 1109
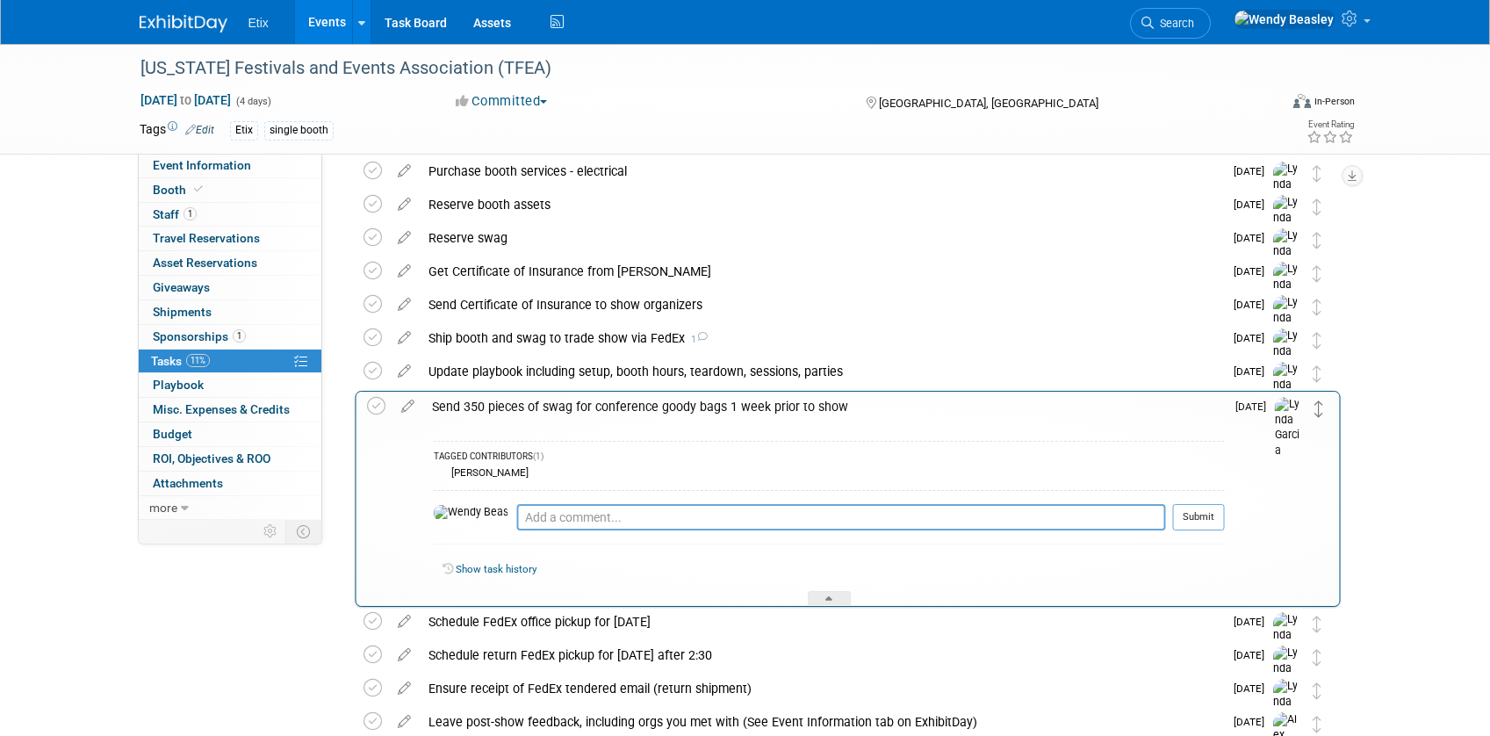
drag, startPoint x: 1313, startPoint y: 275, endPoint x: 1316, endPoint y: 409, distance: 134.3
click at [1445, 456] on div "Texas Festivals and Events Association (TFEA) Nov 9, 2025 to Nov 12, 2025 (4 da…" at bounding box center [745, 326] width 1490 height 1109
click at [517, 517] on textarea at bounding box center [838, 516] width 649 height 26
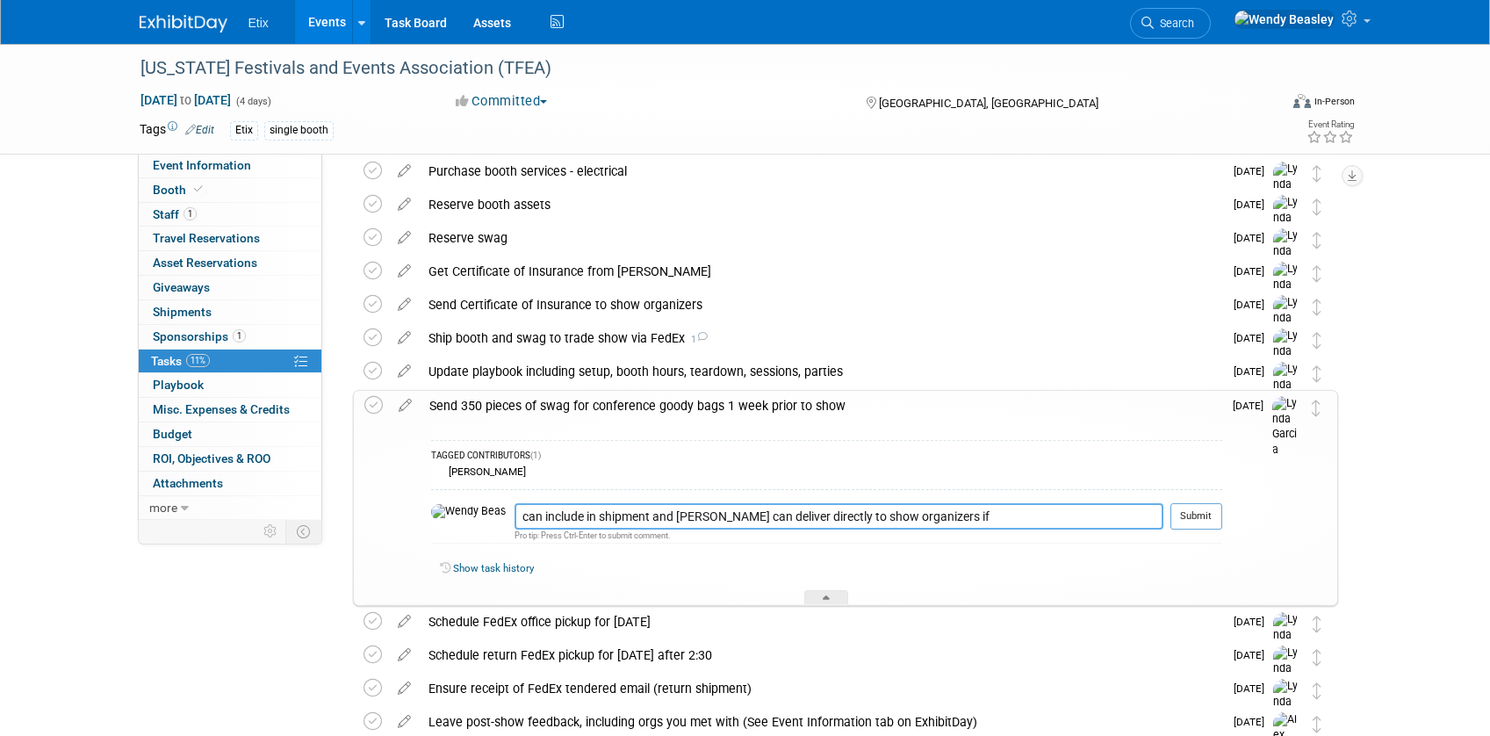
drag, startPoint x: 466, startPoint y: 516, endPoint x: 951, endPoint y: 535, distance: 484.9
click at [951, 535] on td "can include in shipment and Alex can deliver directly to show organizers if Pro…" at bounding box center [838, 523] width 649 height 40
type textarea "include in the FedEx shipment going out 11/4."
click at [1202, 513] on button "Submit" at bounding box center [1196, 516] width 52 height 26
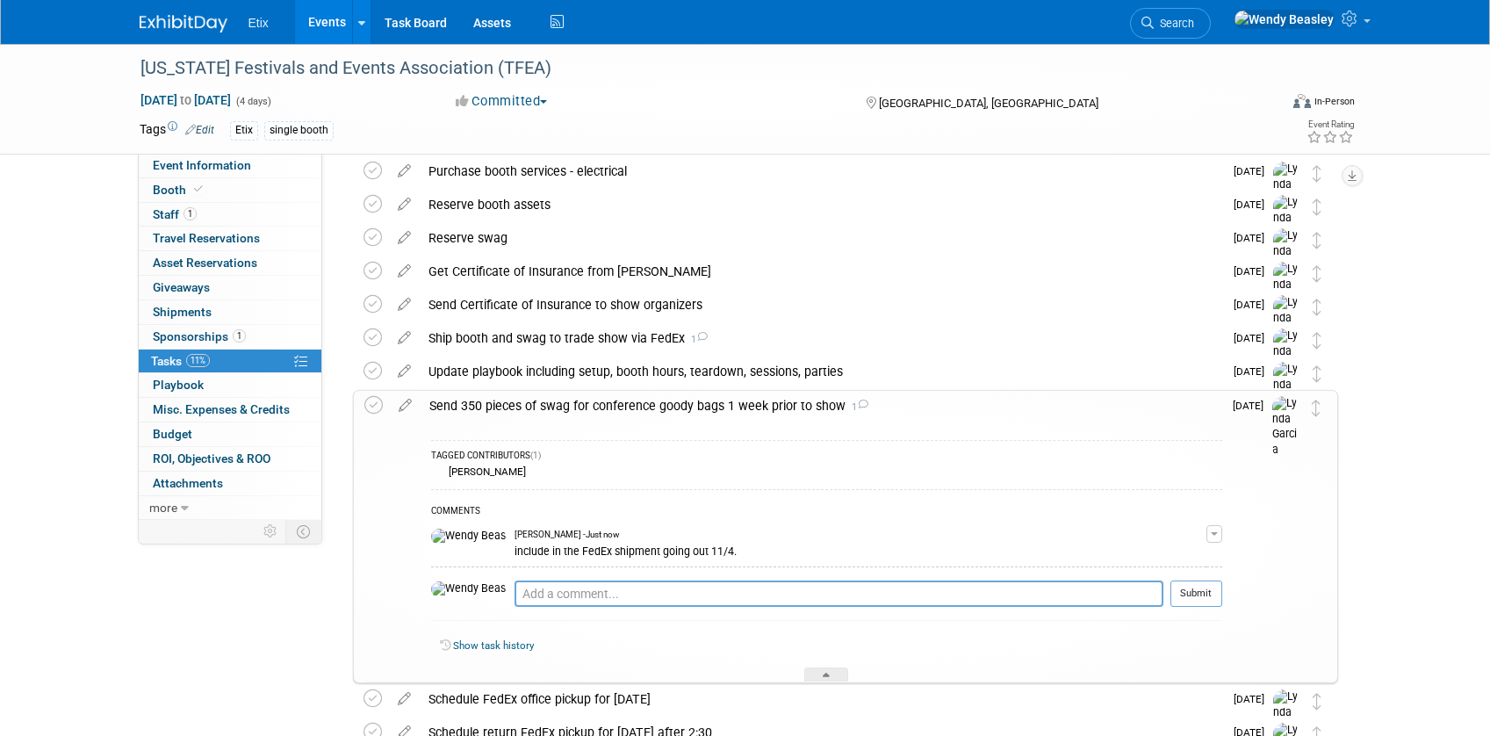
click at [804, 667] on div "TAGGED CONTRIBUTORS (1) Jared McEntire COMMENTS Wendy Beasley - Just now includ…" at bounding box center [820, 551] width 801 height 262
click at [817, 676] on div at bounding box center [826, 674] width 44 height 15
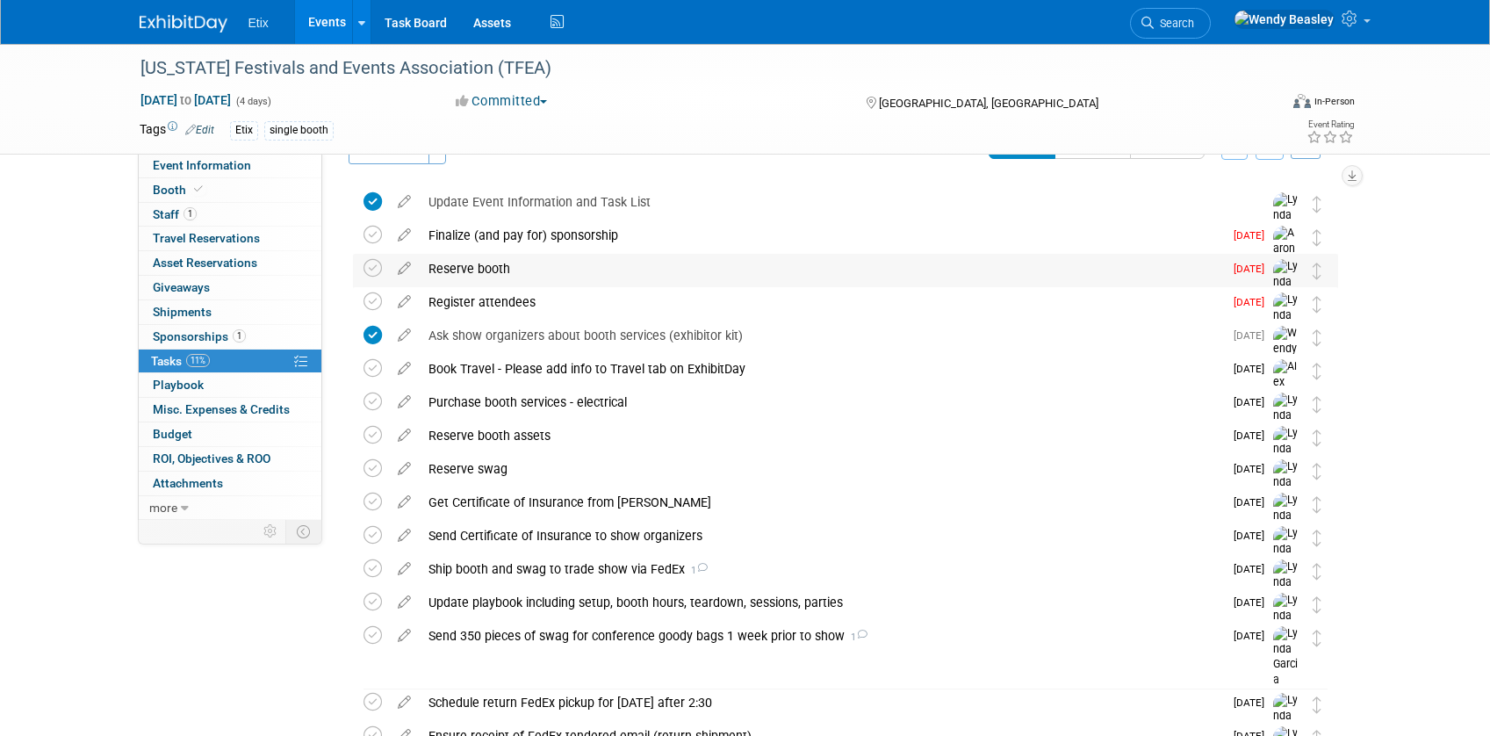
scroll to position [0, 0]
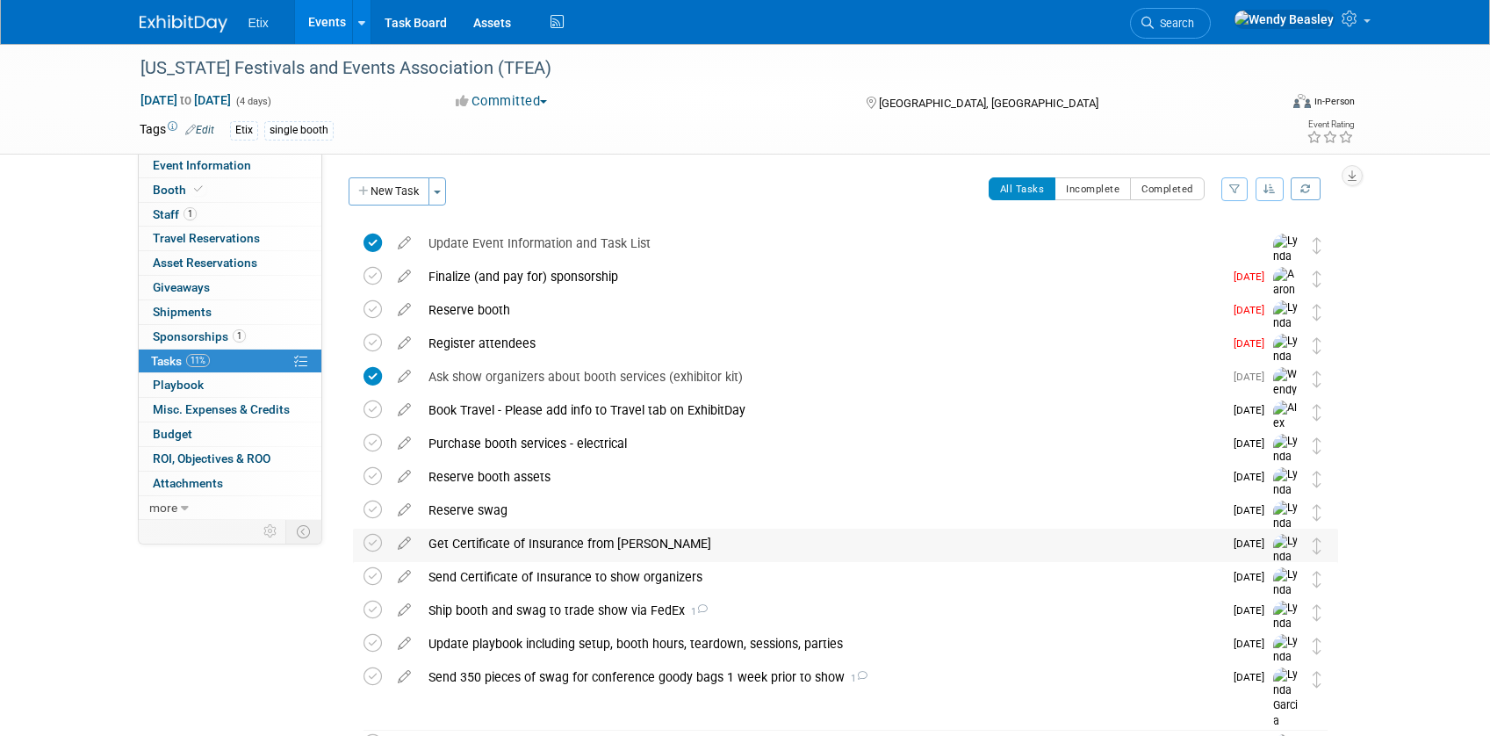
click at [479, 539] on div "Get Certificate of Insurance from Rob Daviero" at bounding box center [821, 543] width 803 height 30
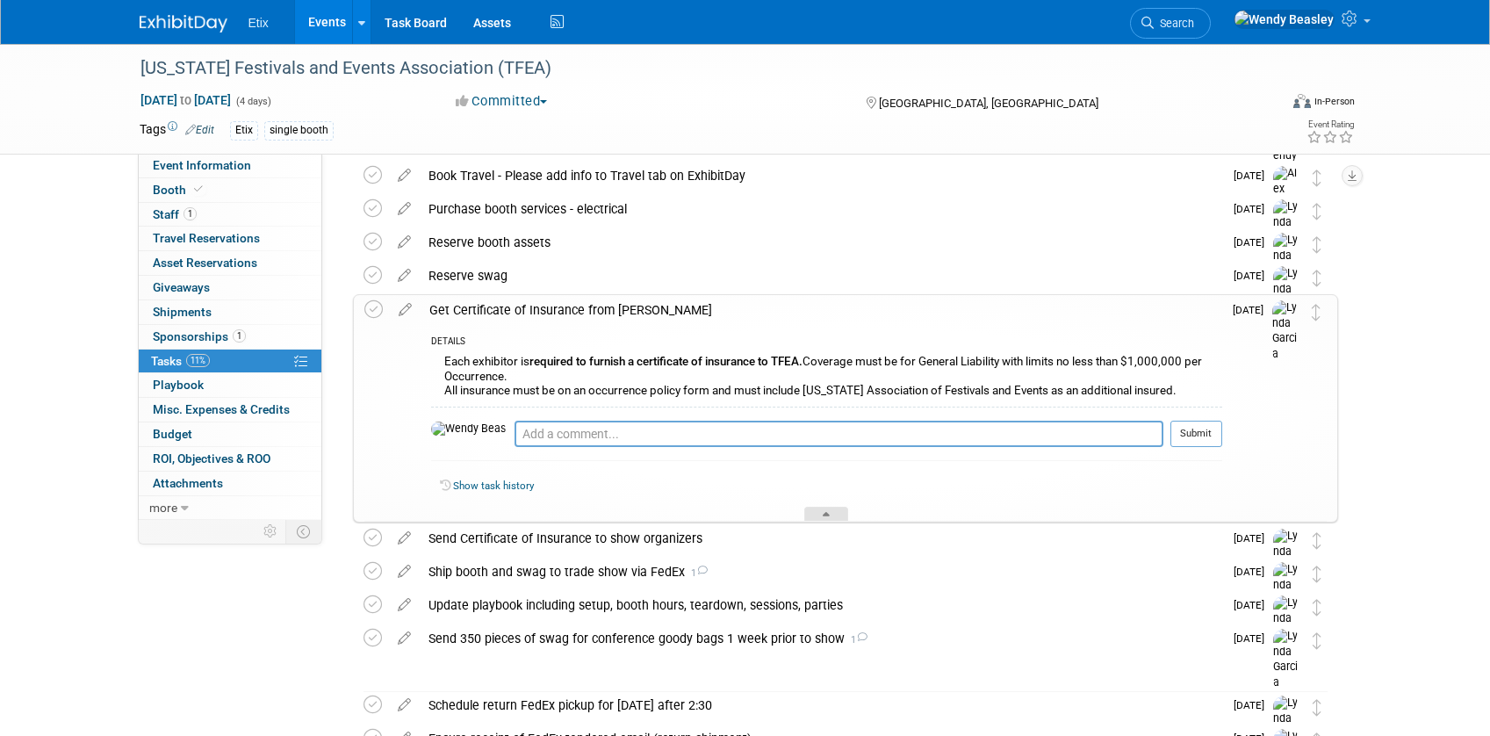
click at [821, 518] on div at bounding box center [826, 513] width 44 height 15
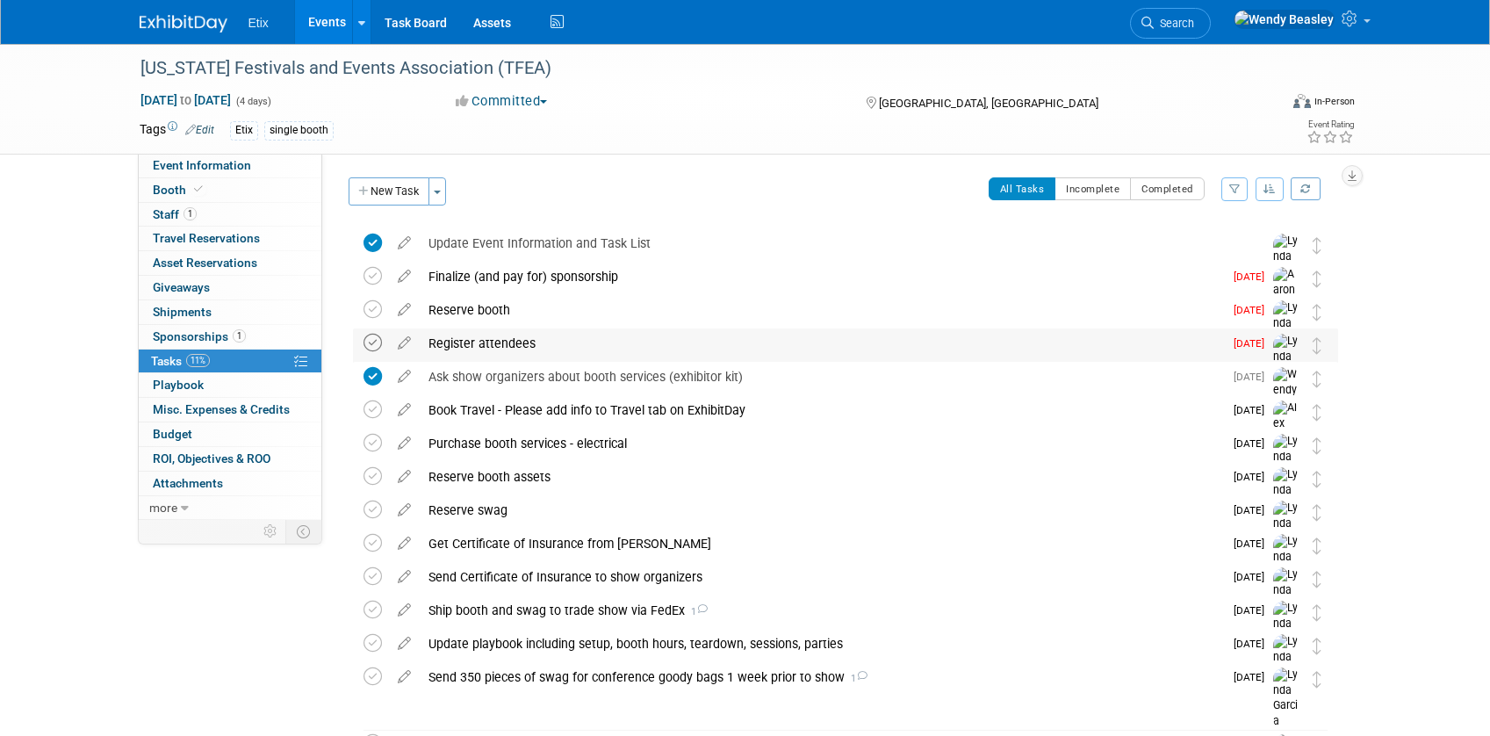
click at [369, 342] on icon at bounding box center [372, 343] width 18 height 18
click at [367, 305] on icon at bounding box center [372, 309] width 18 height 18
click at [440, 438] on div "Purchase booth services - electrical" at bounding box center [821, 443] width 803 height 30
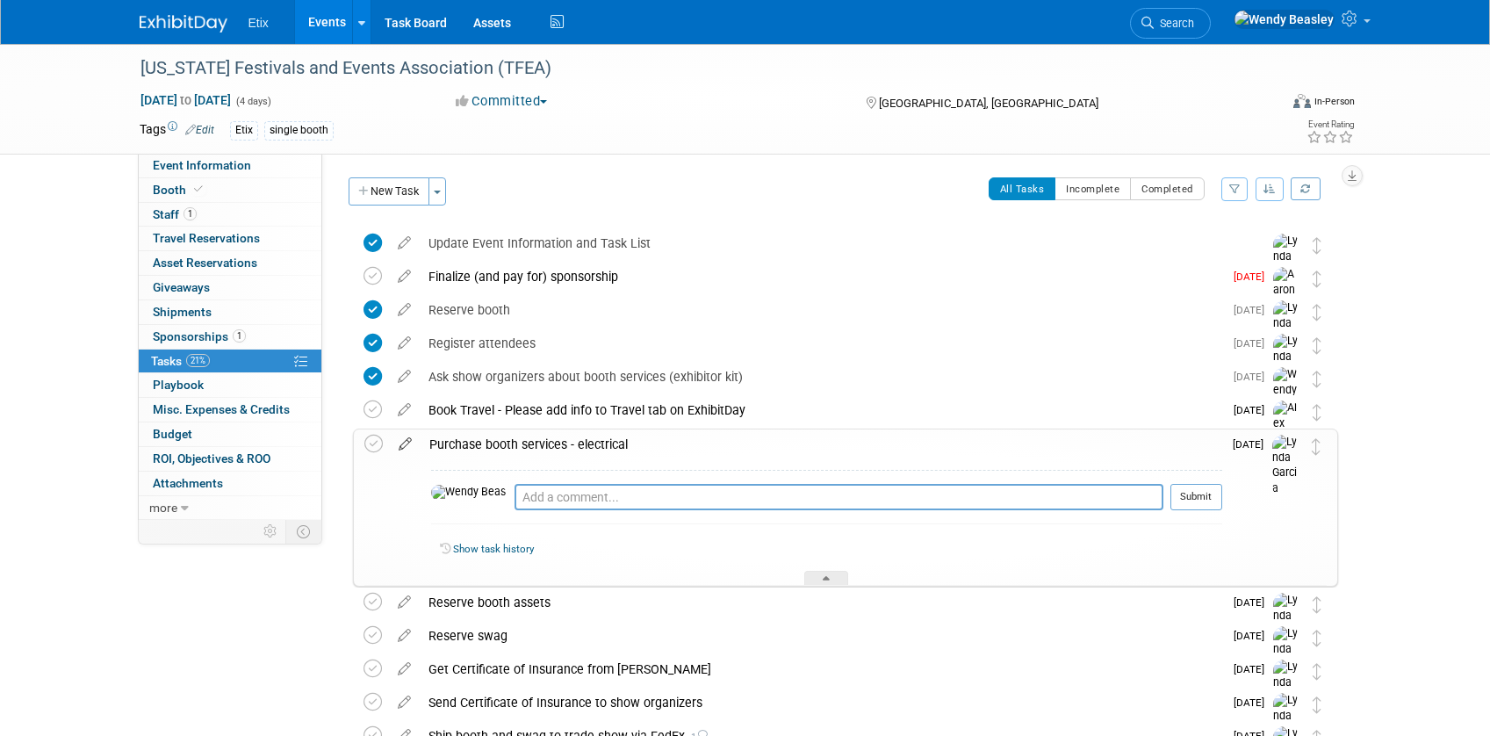
click at [401, 440] on icon at bounding box center [405, 440] width 31 height 22
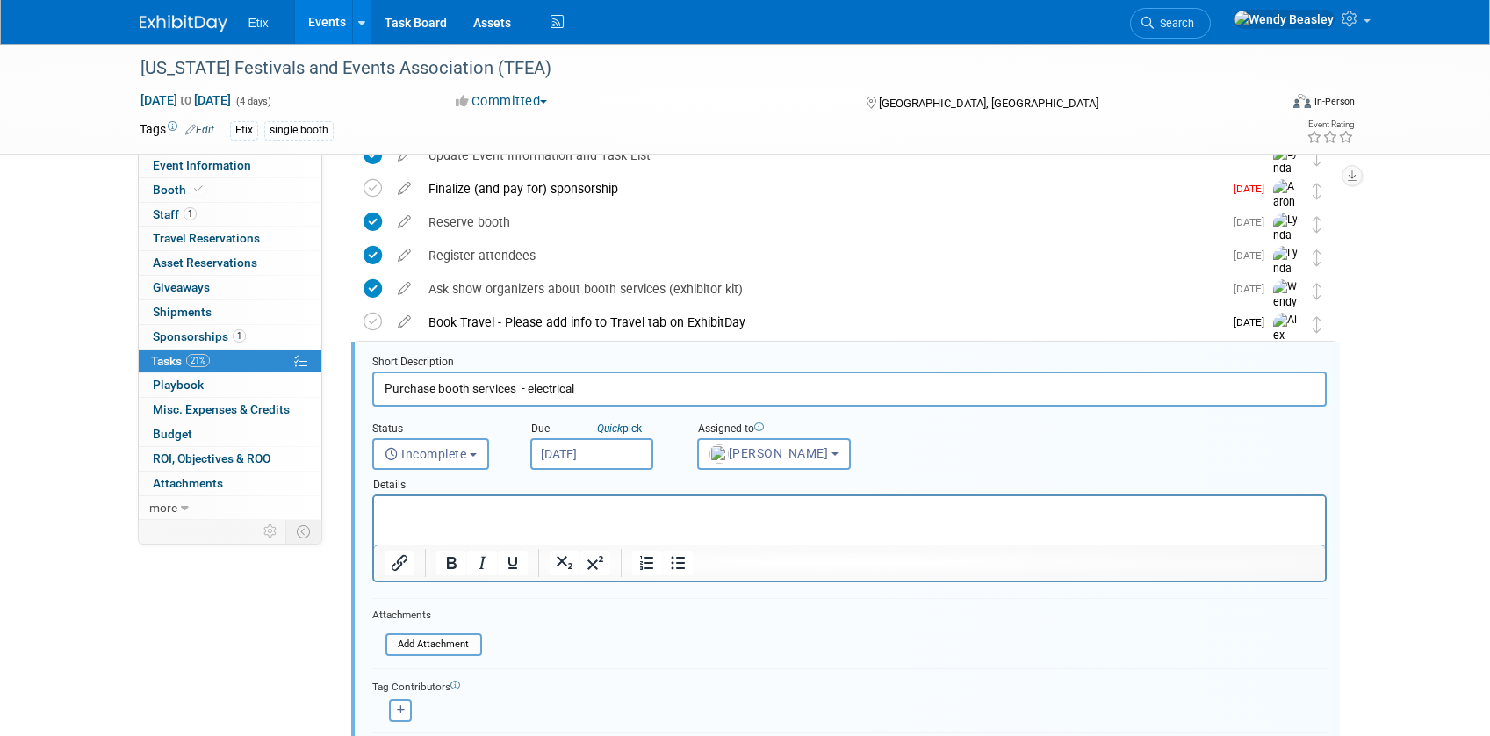
scroll to position [172, 0]
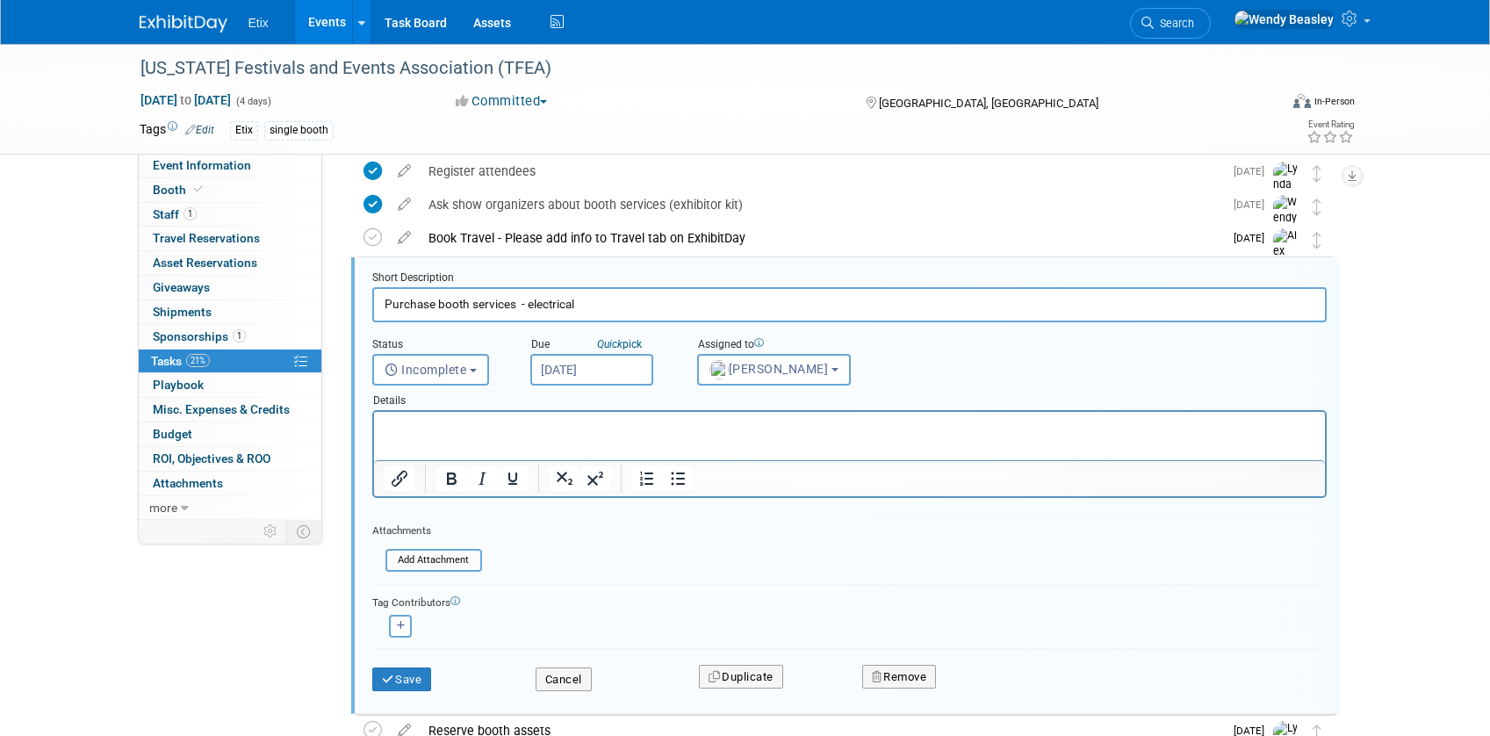
click at [427, 423] on p "Rich Text Area. Press ALT-0 for help." at bounding box center [849, 427] width 930 height 17
click at [413, 674] on button "Save" at bounding box center [402, 679] width 60 height 25
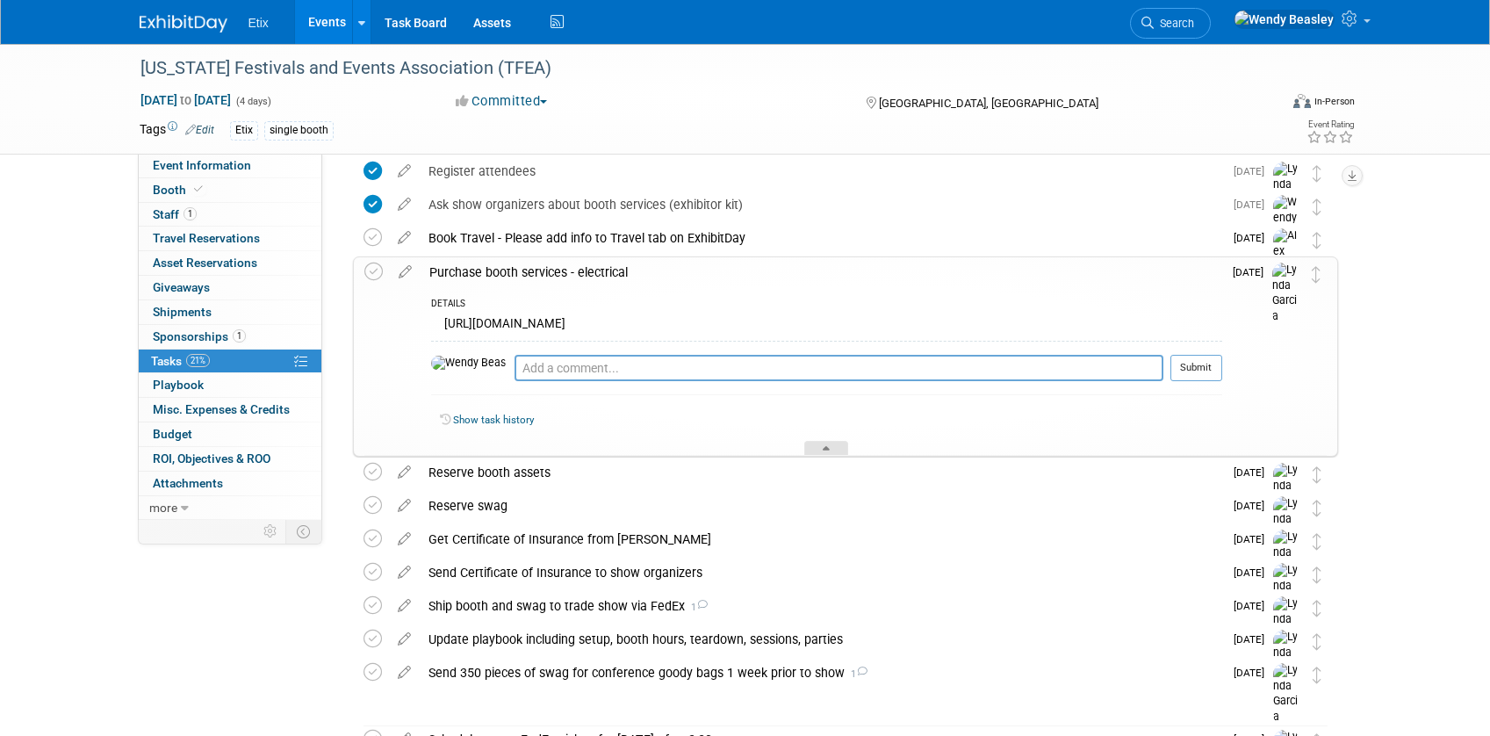
click at [827, 441] on div at bounding box center [826, 448] width 44 height 15
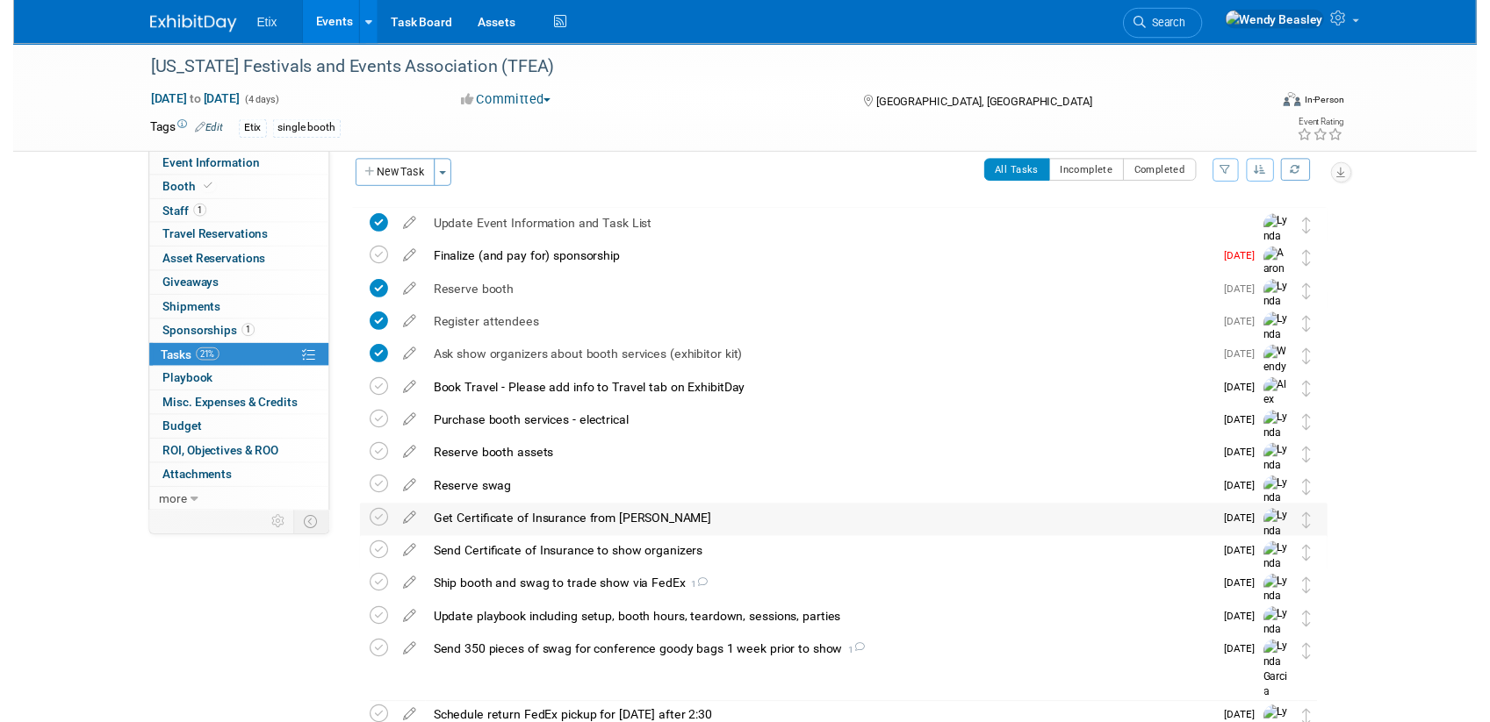
scroll to position [91, 0]
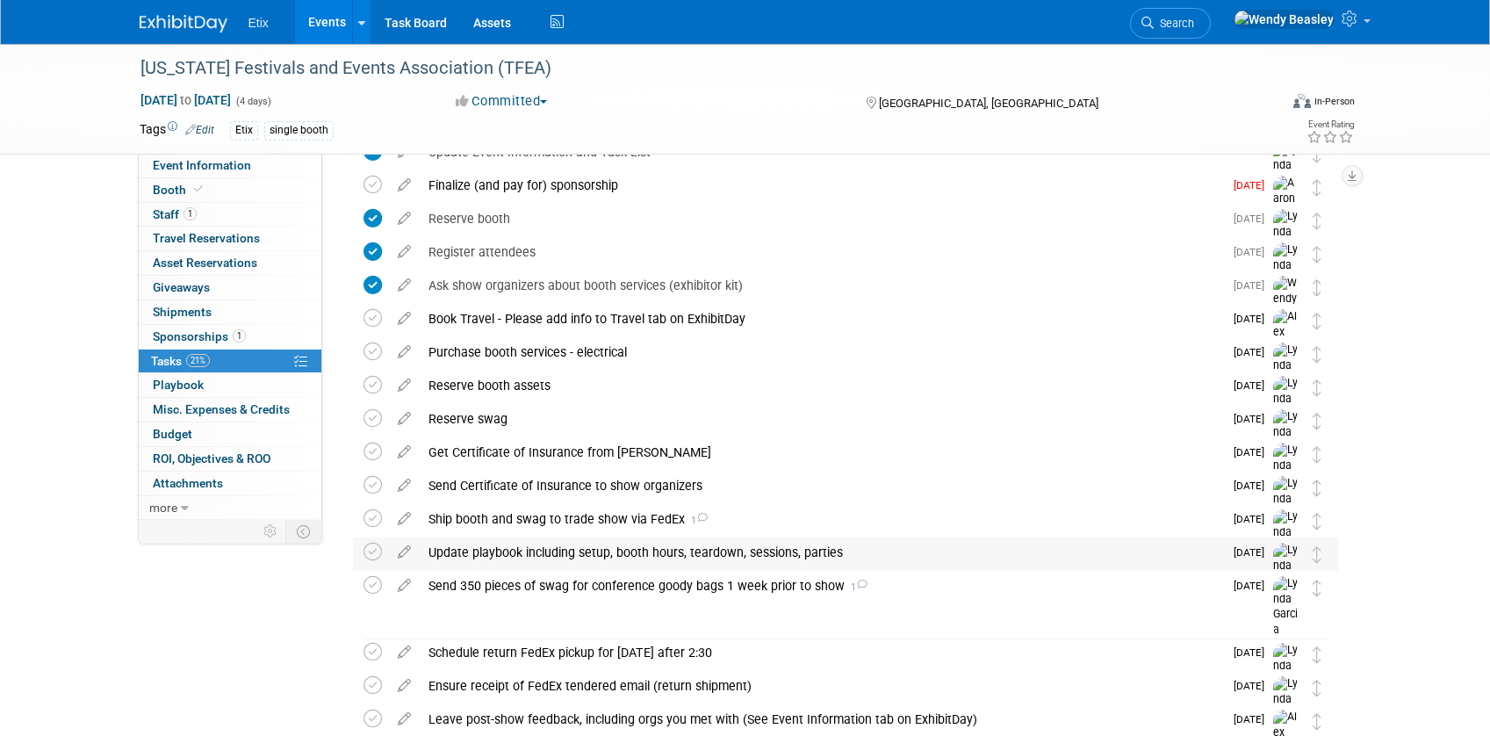
click at [557, 543] on div "Update playbook including setup, booth hours, teardown, sessions, parties" at bounding box center [821, 552] width 803 height 30
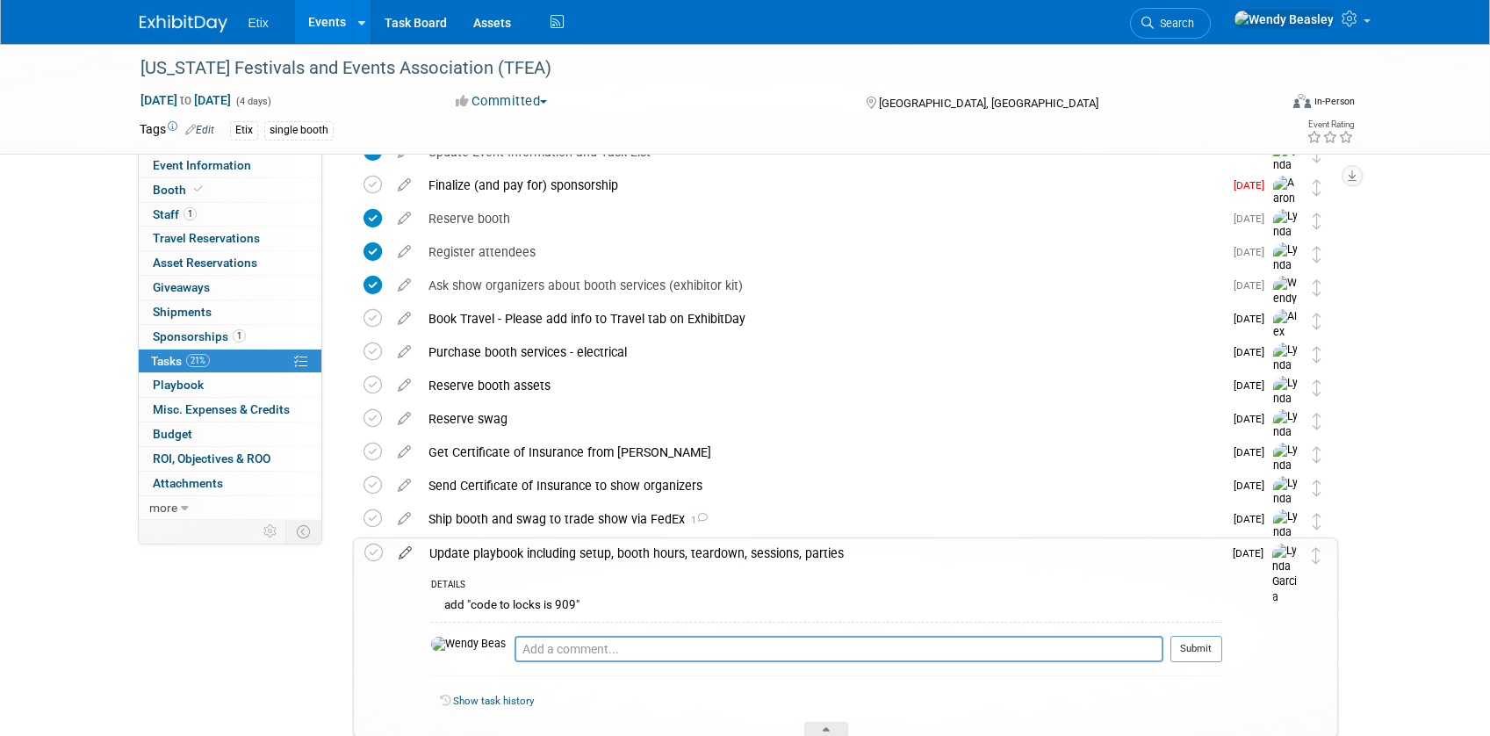
click at [406, 557] on icon at bounding box center [405, 549] width 31 height 22
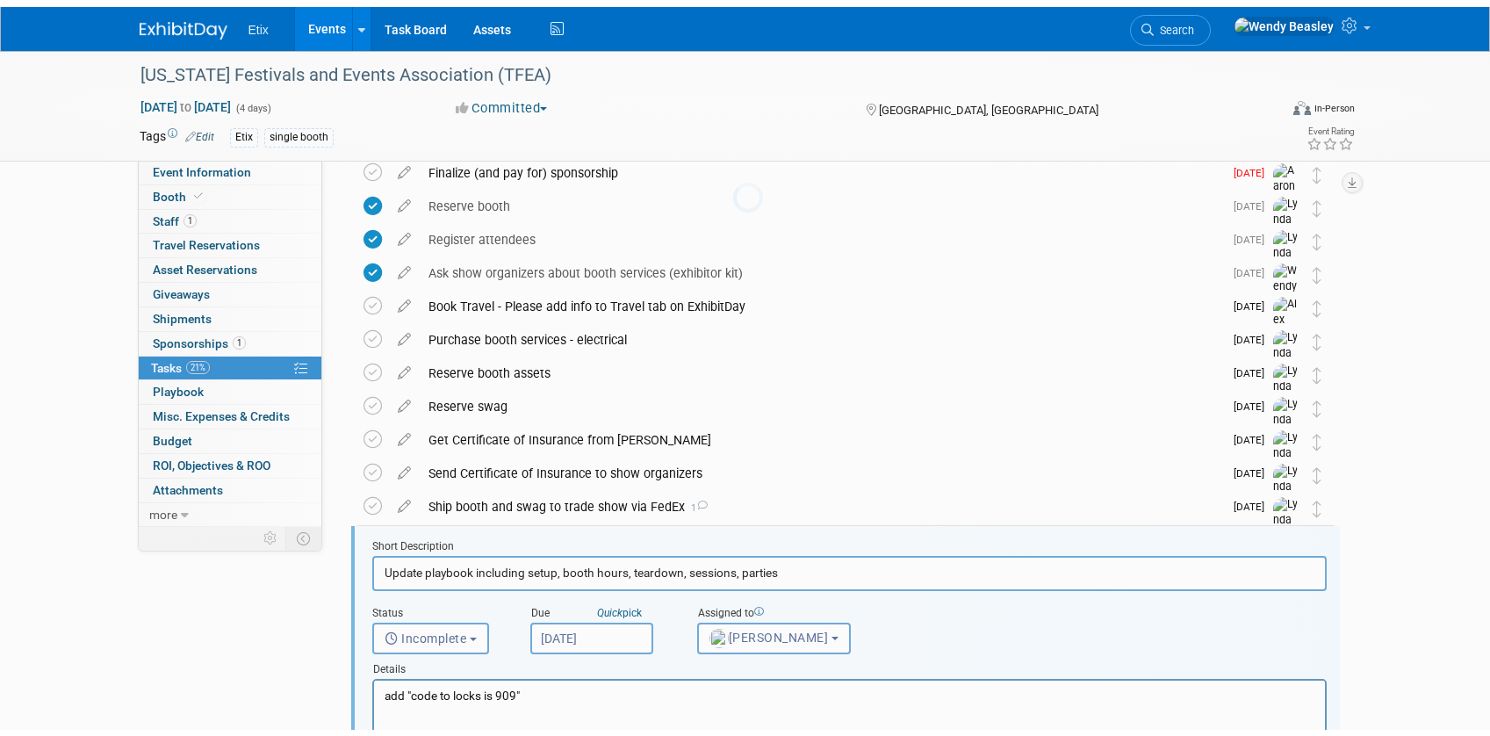
scroll to position [372, 0]
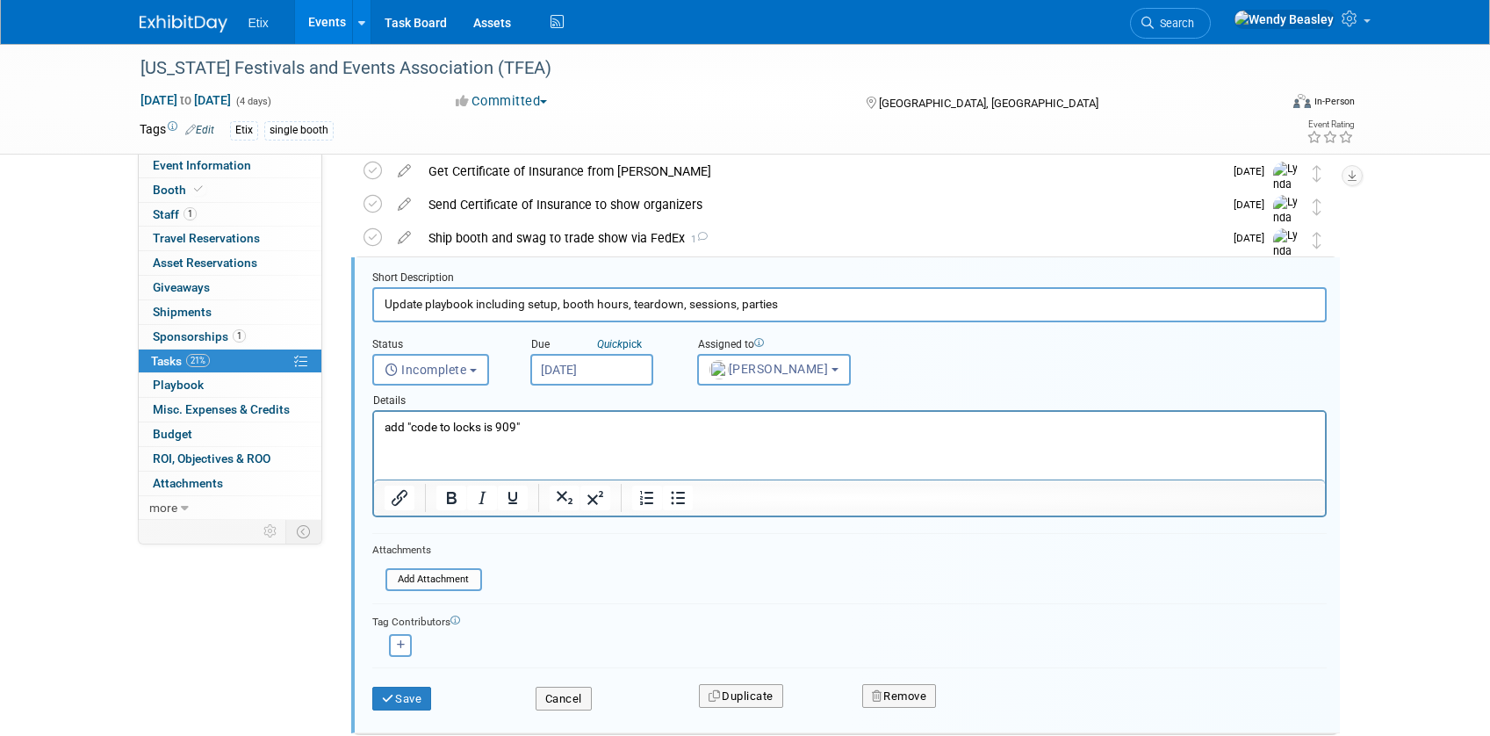
click at [585, 426] on p "add "code to locks is 909"" at bounding box center [849, 427] width 930 height 17
click at [388, 689] on button "Save" at bounding box center [402, 698] width 60 height 25
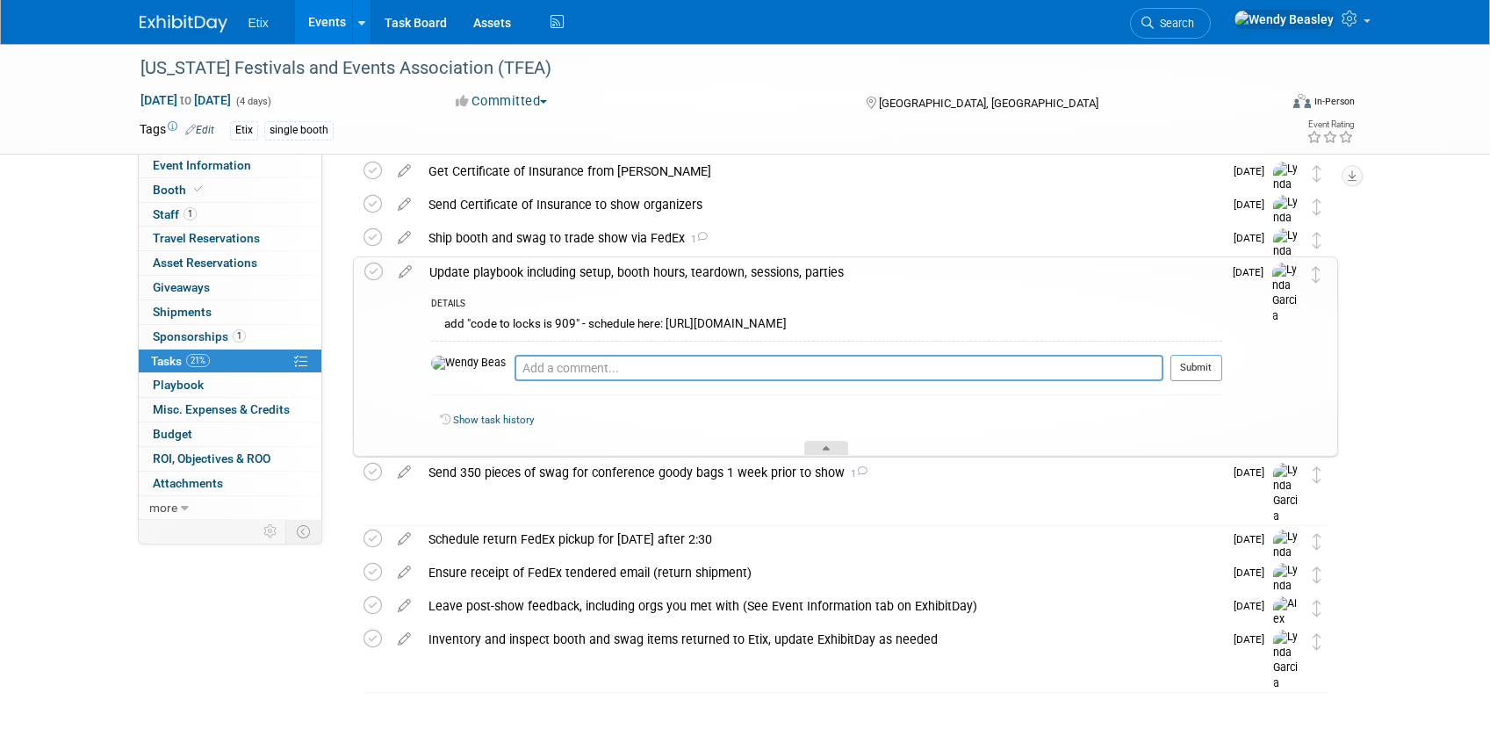
click at [834, 445] on div at bounding box center [826, 448] width 44 height 15
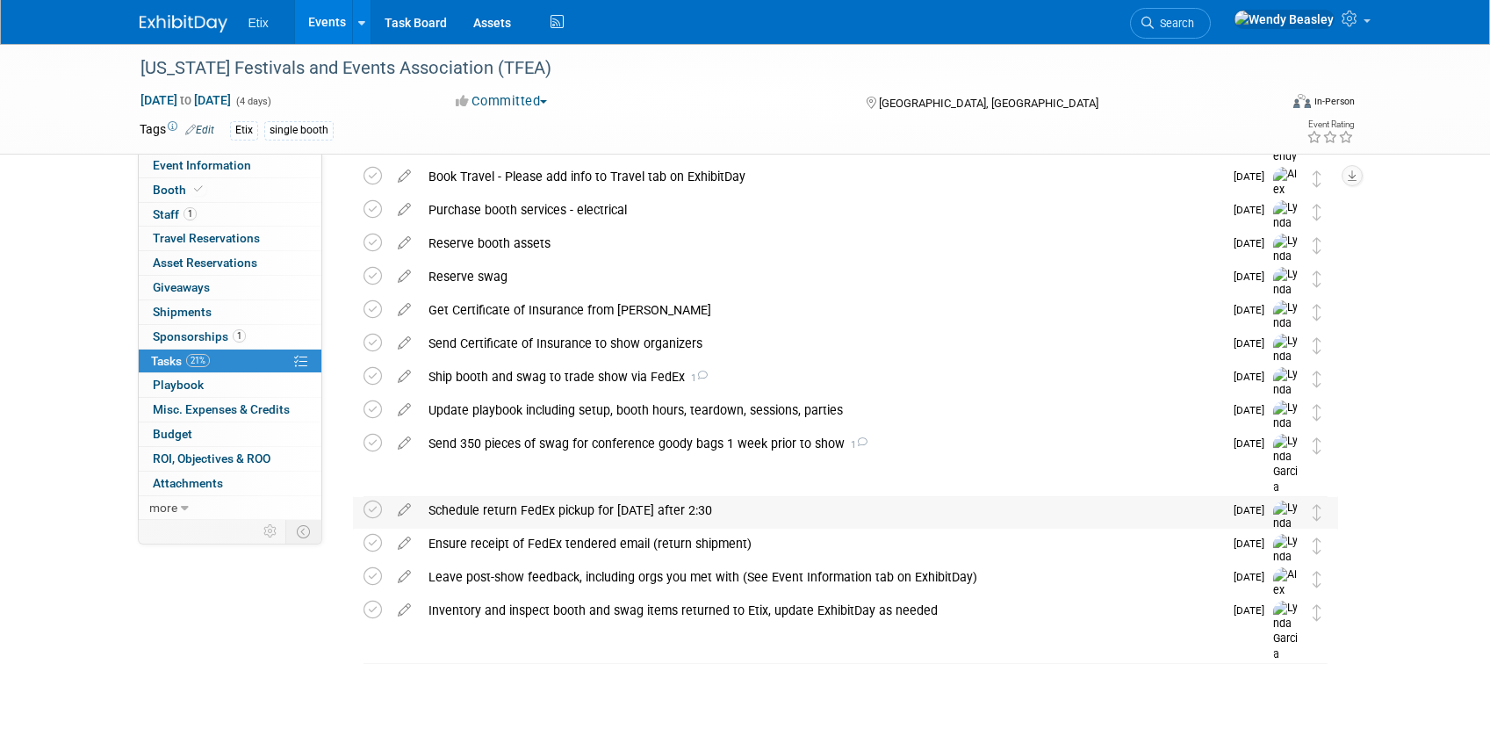
click at [571, 509] on div "Schedule return FedEx pickup for Nov 12 after 2:30" at bounding box center [821, 510] width 803 height 30
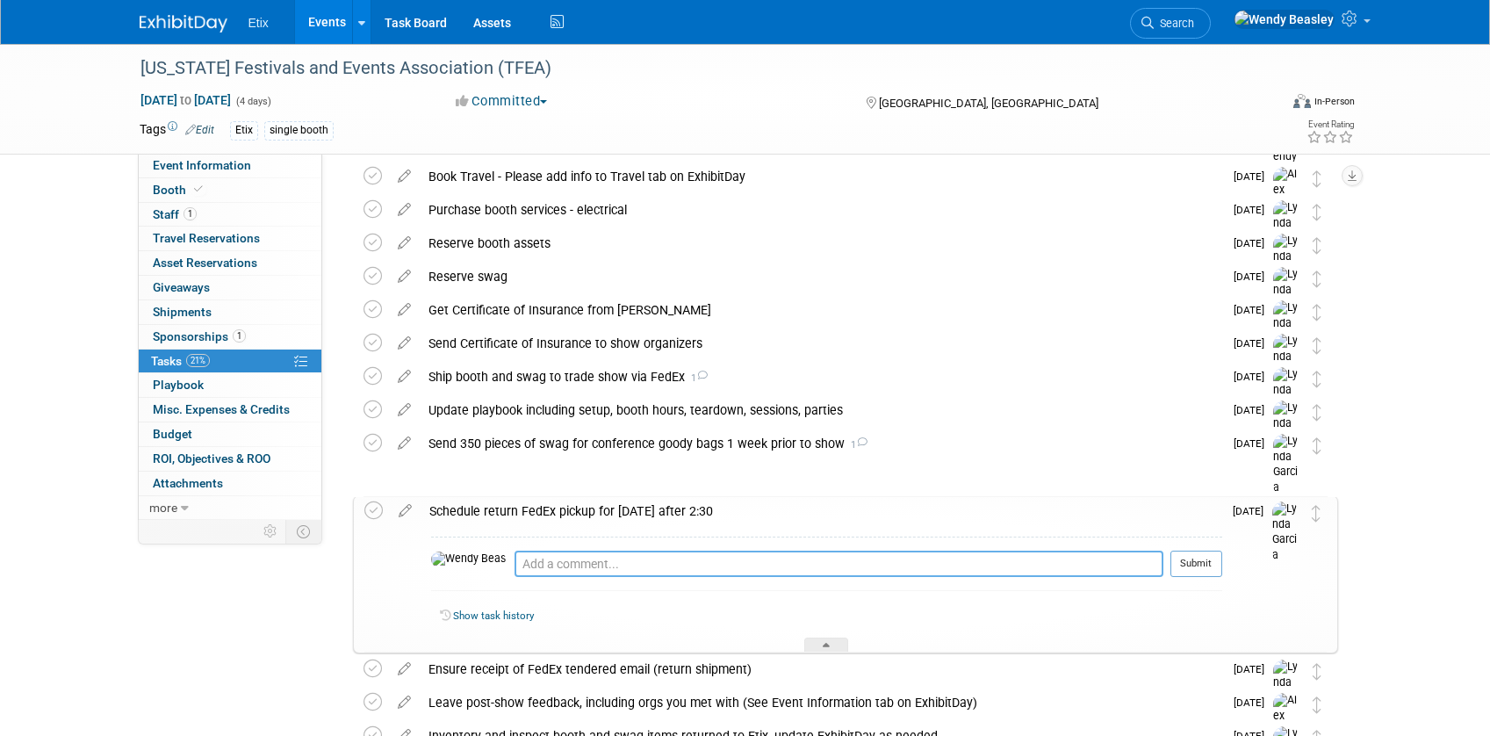
click at [578, 565] on textarea at bounding box center [838, 563] width 649 height 26
click at [611, 514] on div "Schedule return FedEx pickup for Nov 12 after 2:30" at bounding box center [820, 511] width 801 height 30
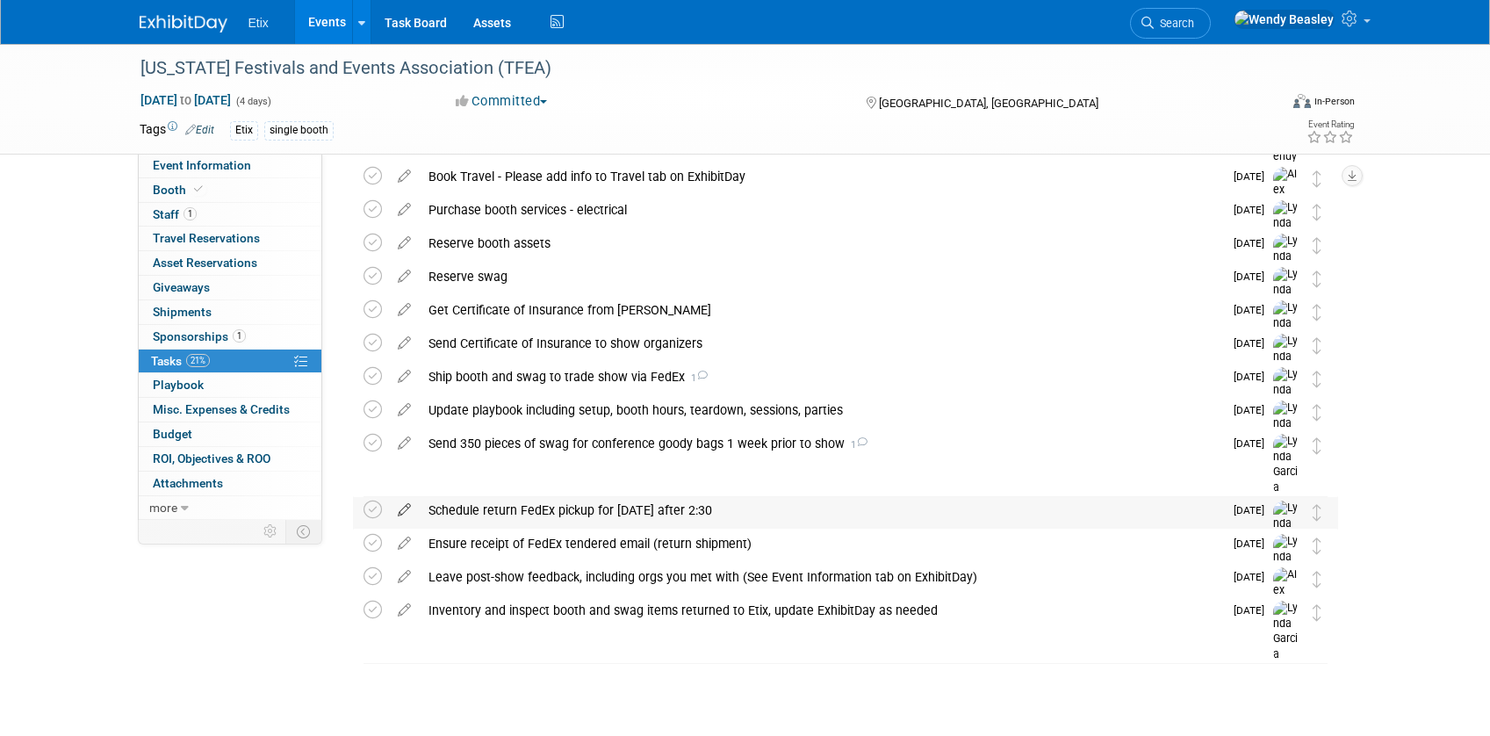
click at [400, 511] on icon at bounding box center [404, 506] width 31 height 22
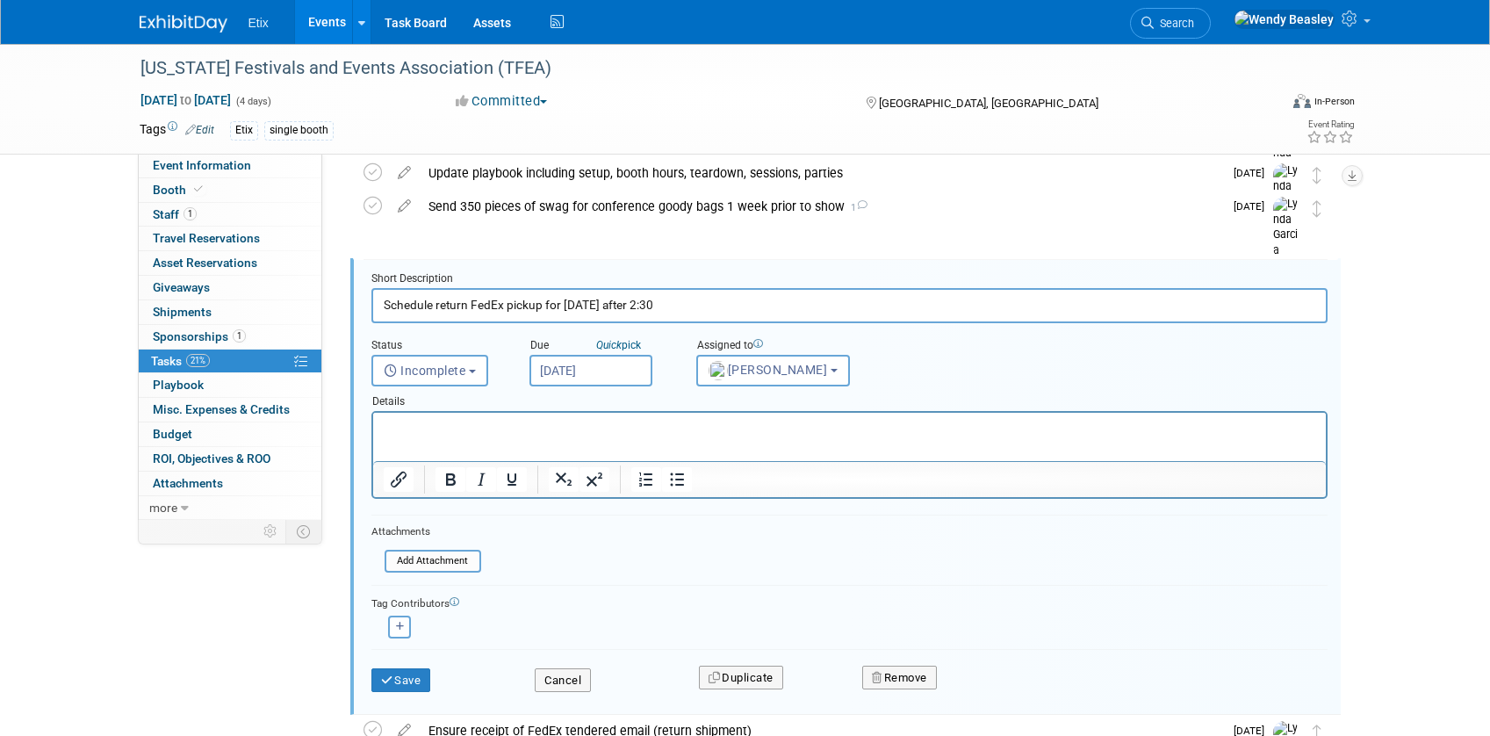
scroll to position [471, 0]
click at [578, 374] on input "[DATE]" at bounding box center [590, 370] width 123 height 32
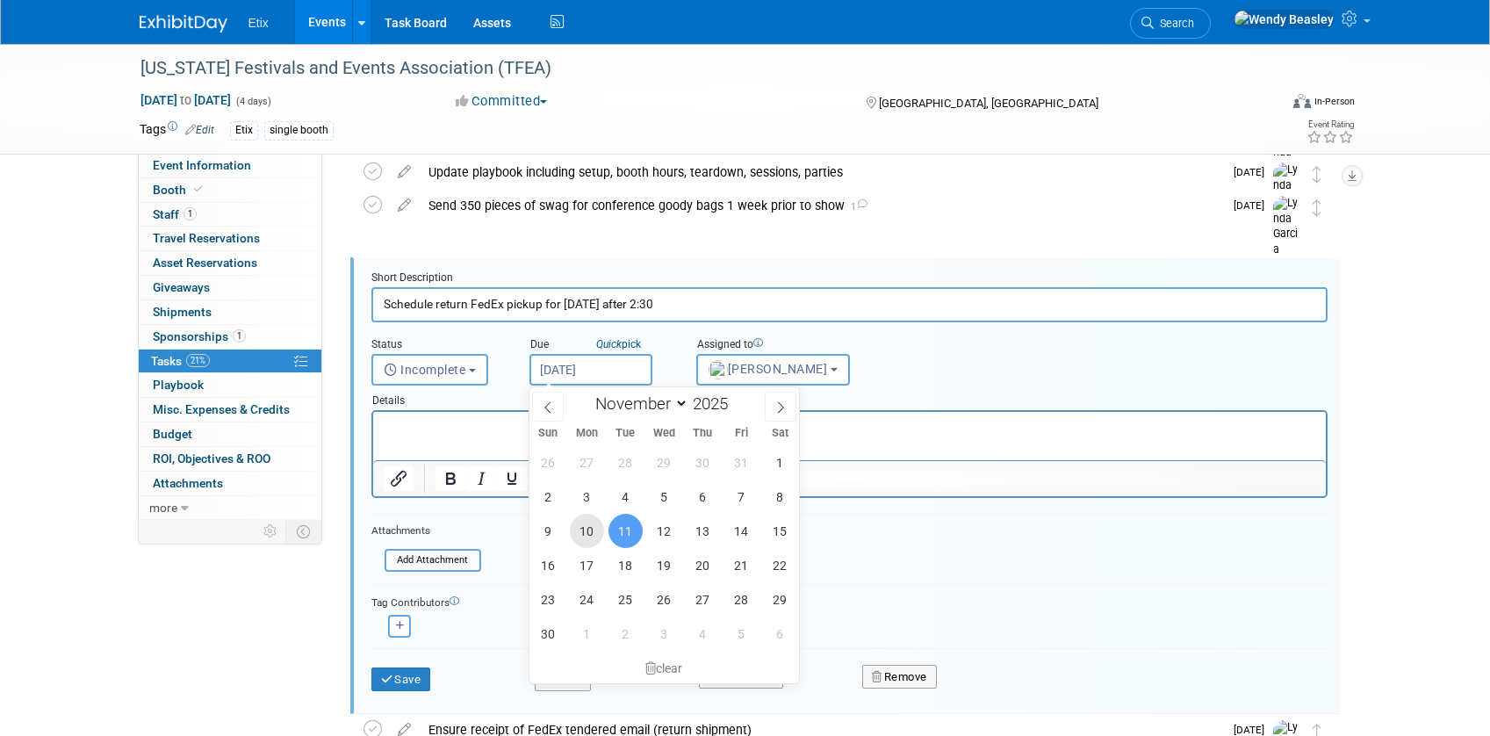
click at [591, 532] on span "10" at bounding box center [587, 530] width 34 height 34
type input "Nov 10, 2025"
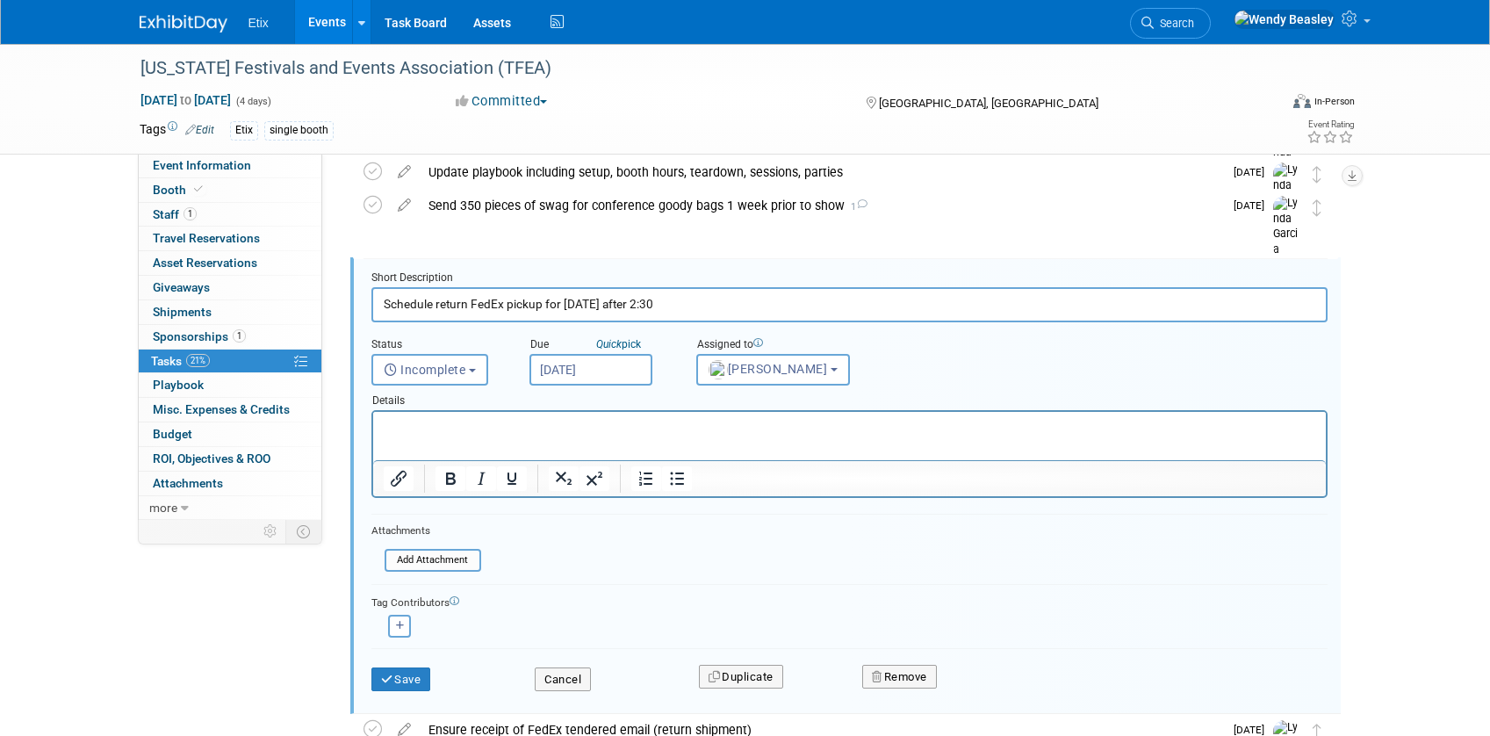
click at [597, 305] on input "Schedule return FedEx pickup for Nov 12 after 2:30" at bounding box center [849, 304] width 956 height 34
type input "Schedule return FedEx pickup for Nov 11 after 2:30"
click at [411, 678] on button "Save" at bounding box center [401, 679] width 60 height 25
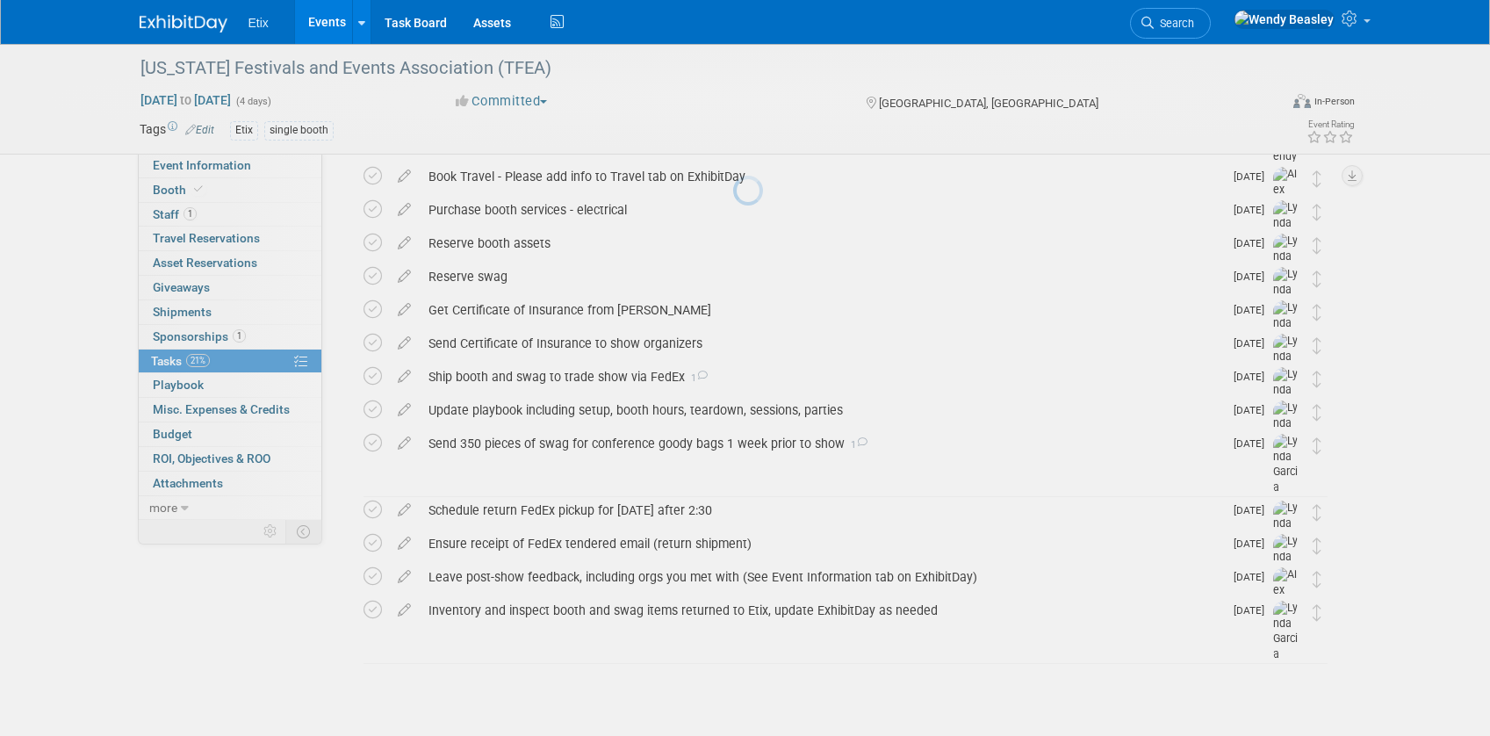
scroll to position [233, 0]
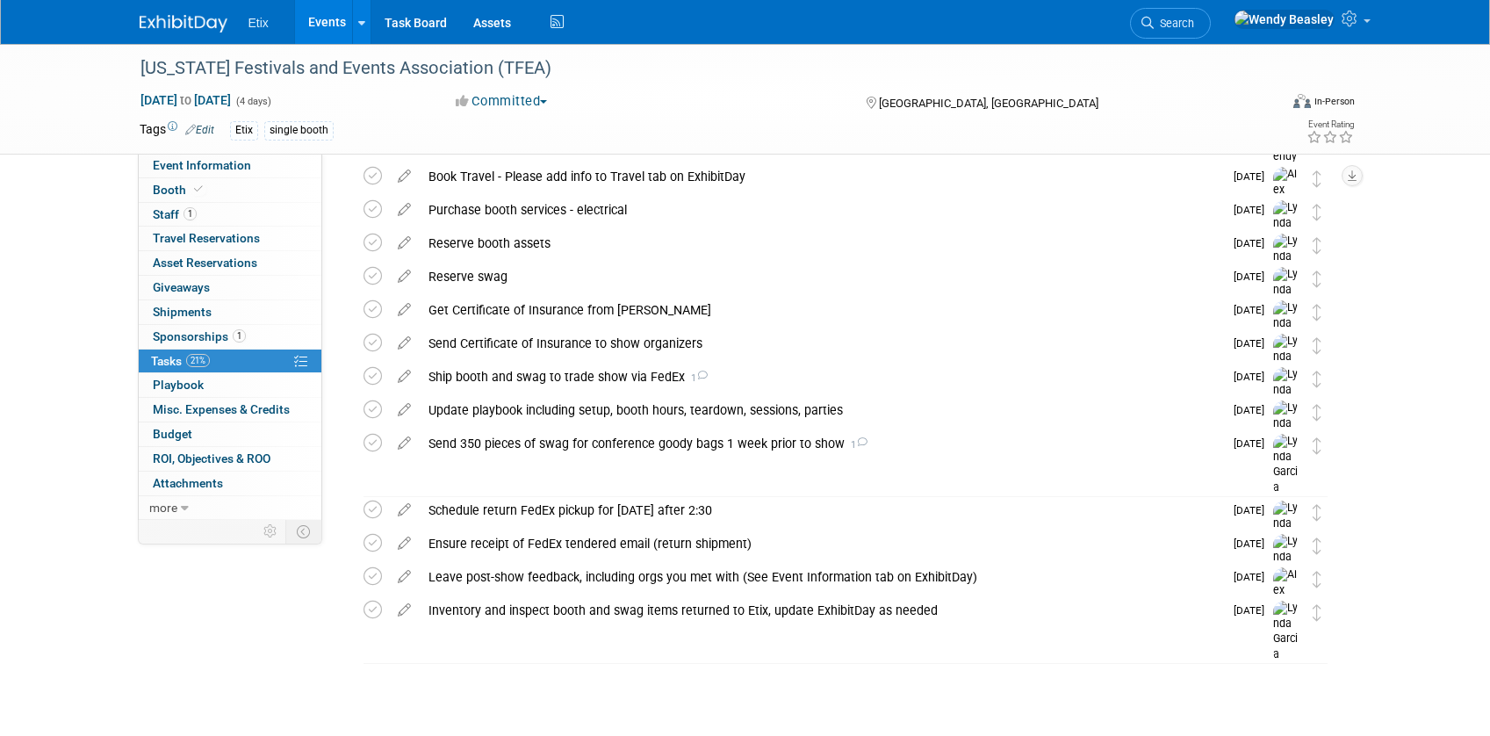
click at [632, 506] on div "Schedule return FedEx pickup for Nov 11 after 2:30" at bounding box center [821, 510] width 803 height 30
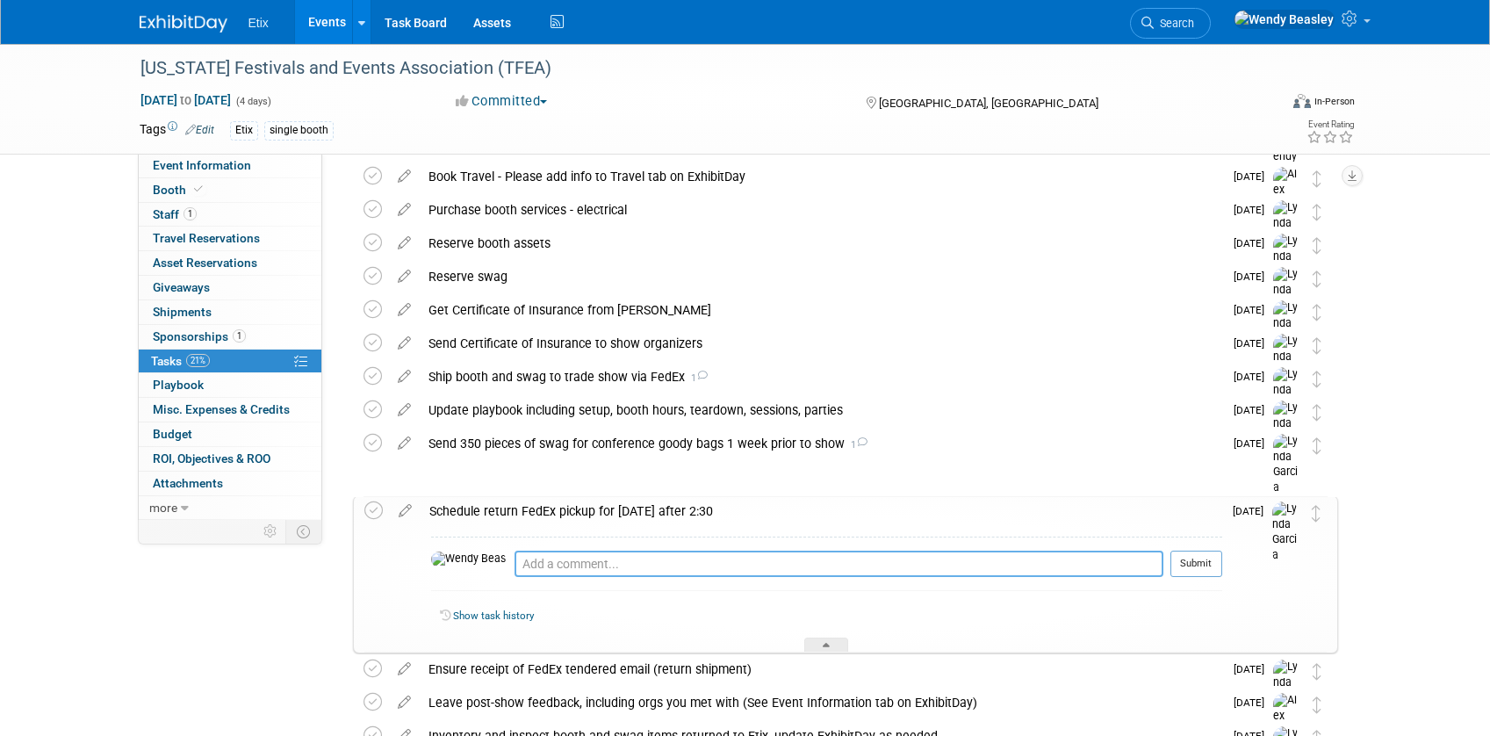
click at [547, 554] on textarea at bounding box center [838, 563] width 649 height 26
type textarea "find out from hotel where items should be left for pickup"
click at [1198, 562] on button "Submit" at bounding box center [1196, 563] width 52 height 26
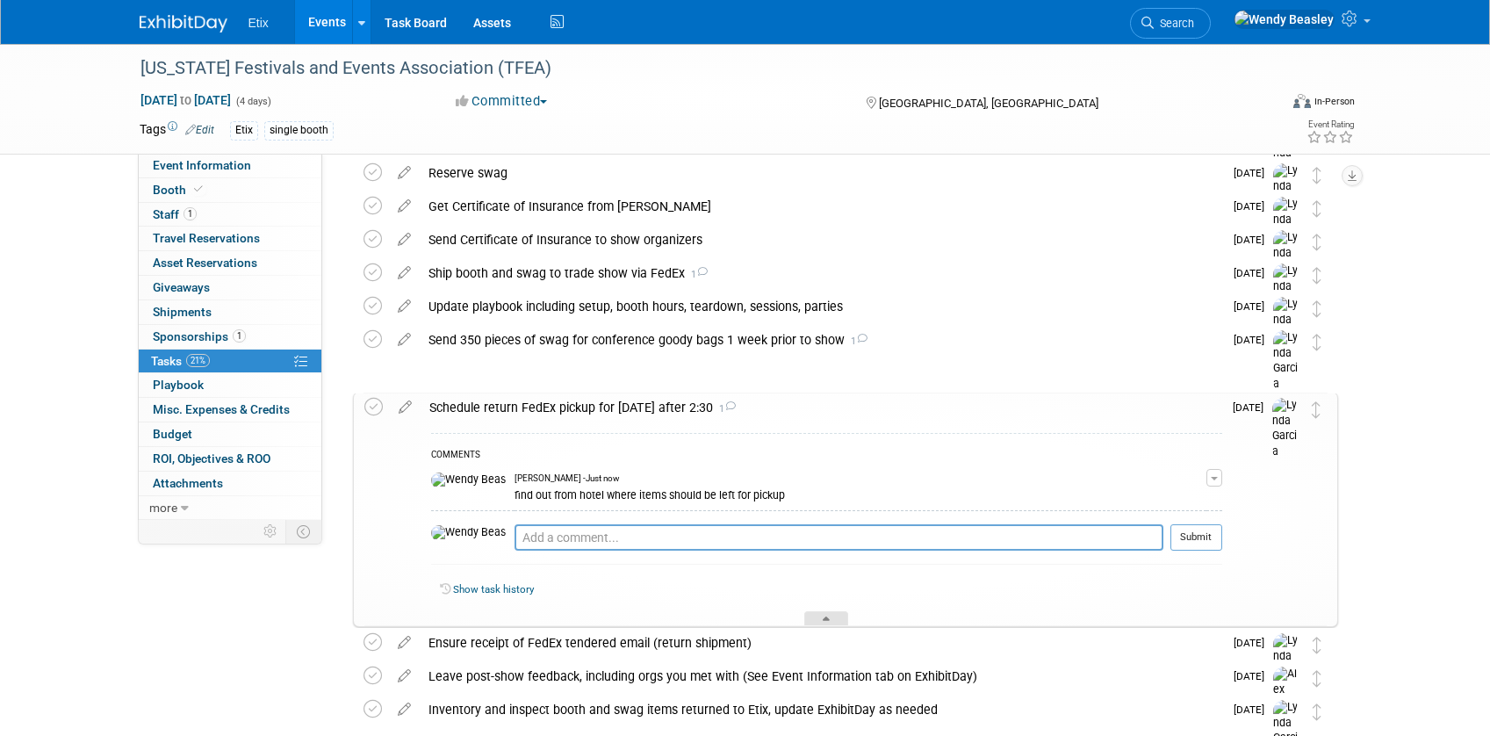
click at [825, 616] on icon at bounding box center [825, 621] width 7 height 11
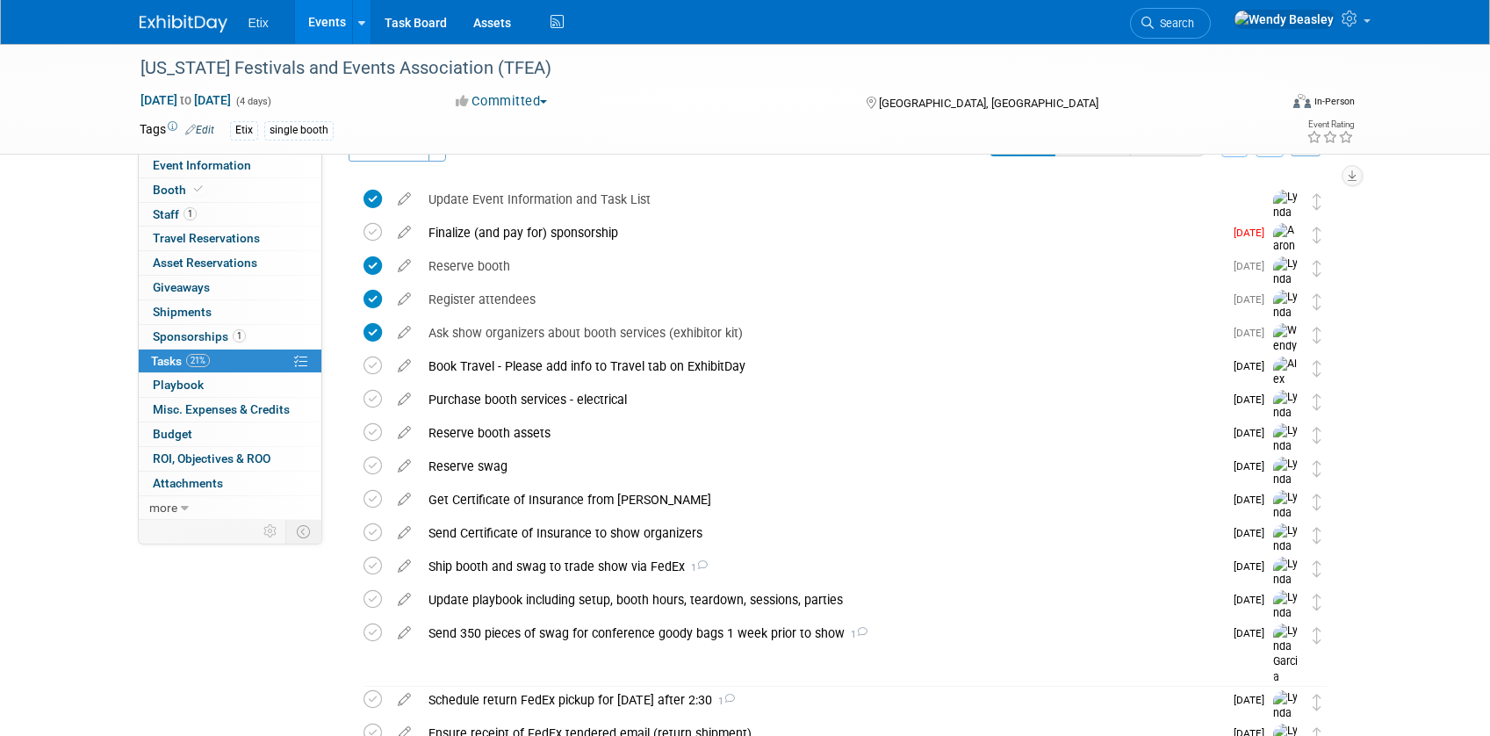
scroll to position [40, 0]
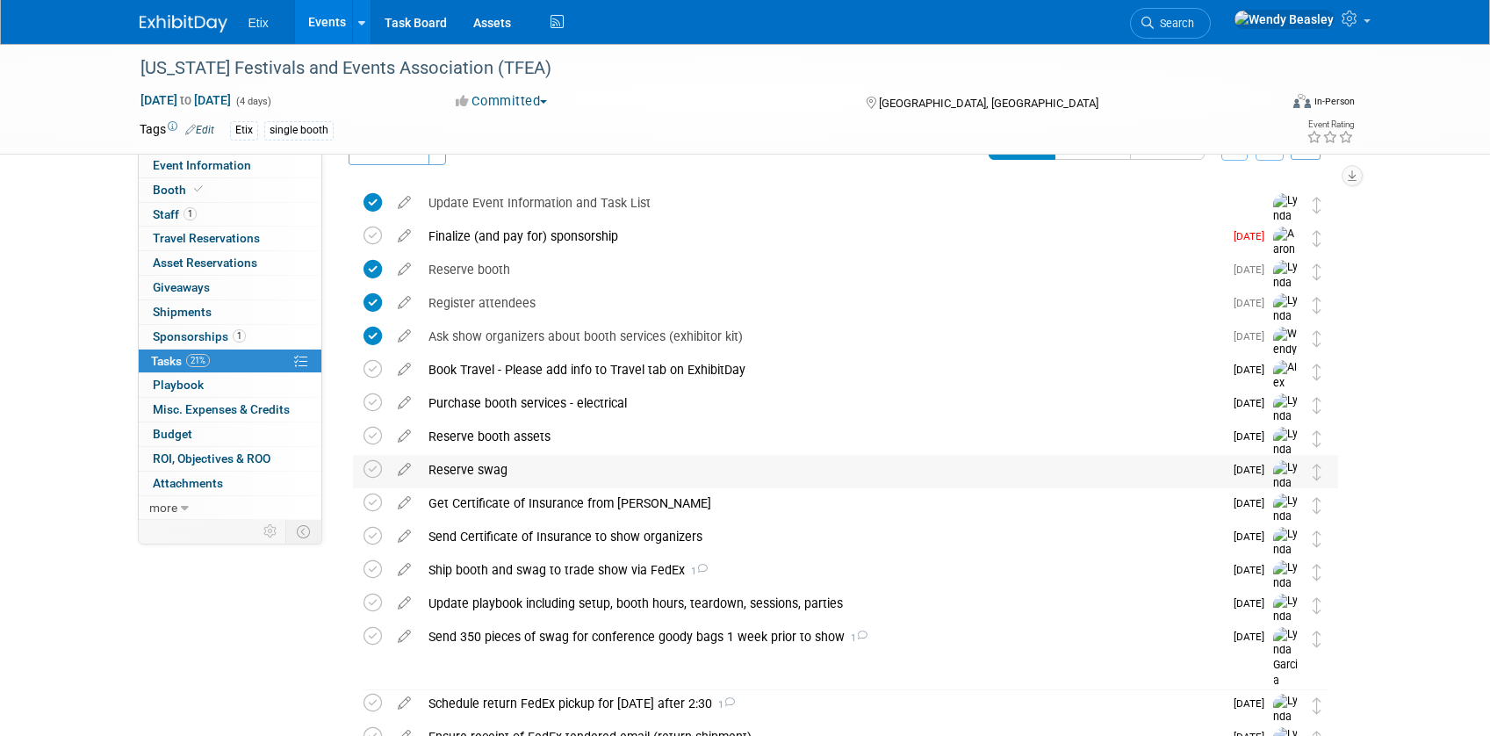
click at [499, 467] on div "Reserve swag" at bounding box center [821, 470] width 803 height 30
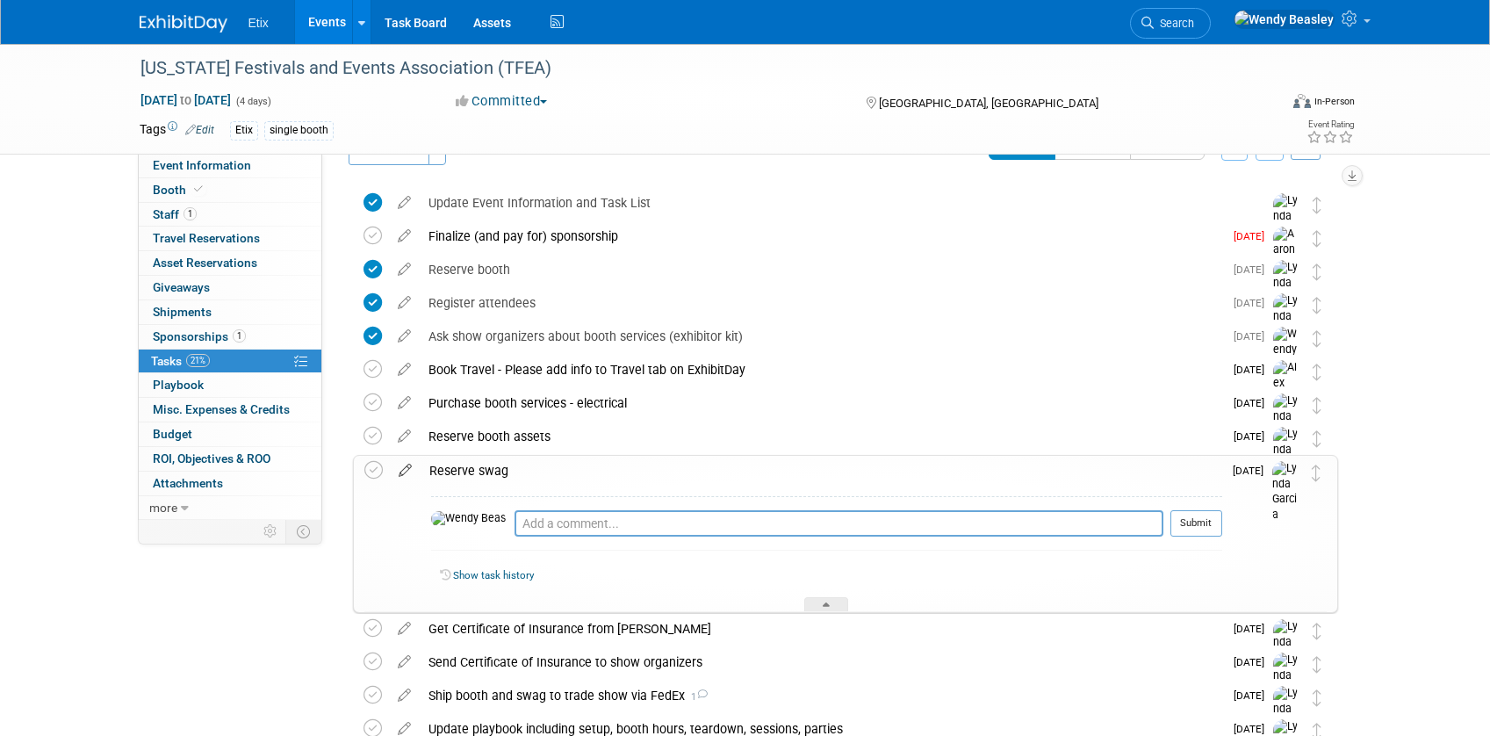
click at [404, 465] on icon at bounding box center [405, 467] width 31 height 22
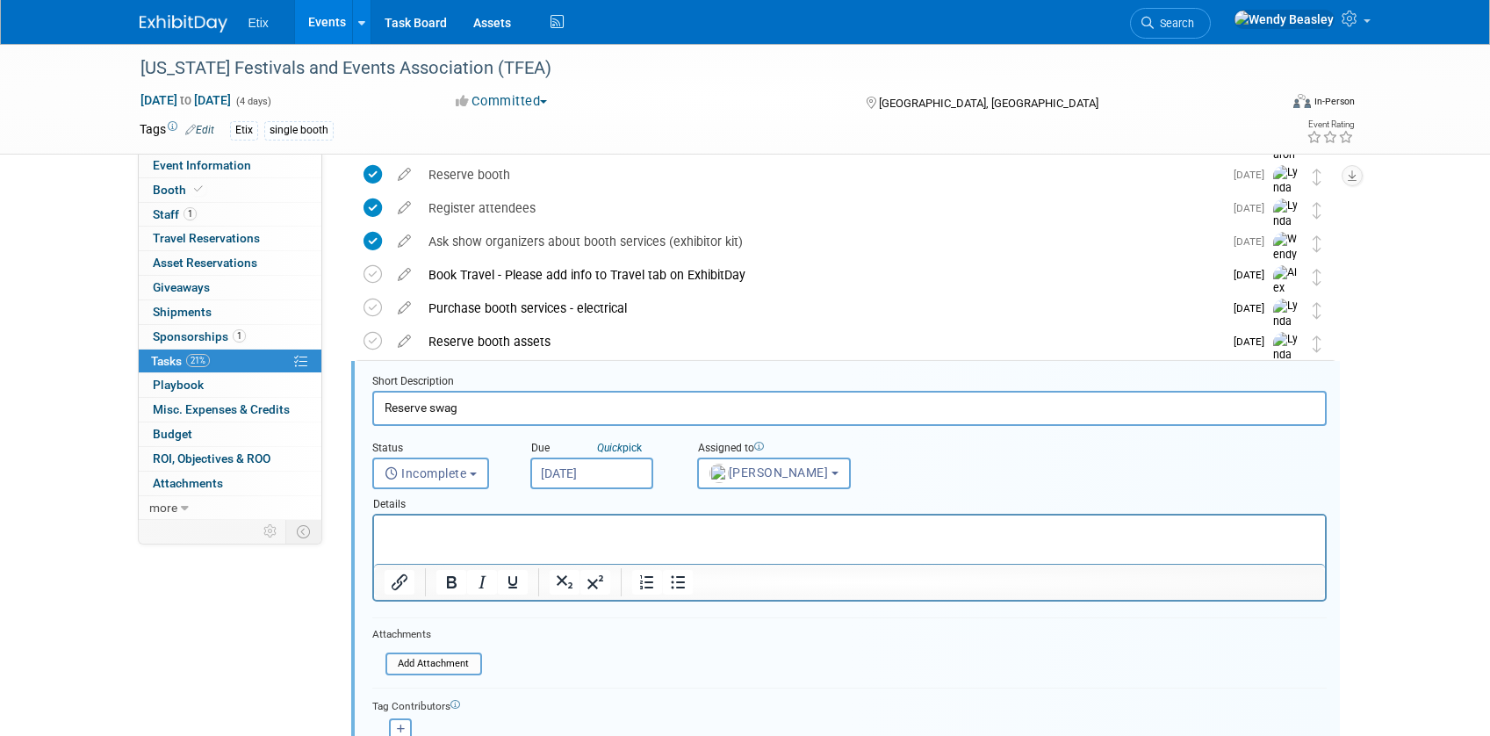
scroll to position [239, 0]
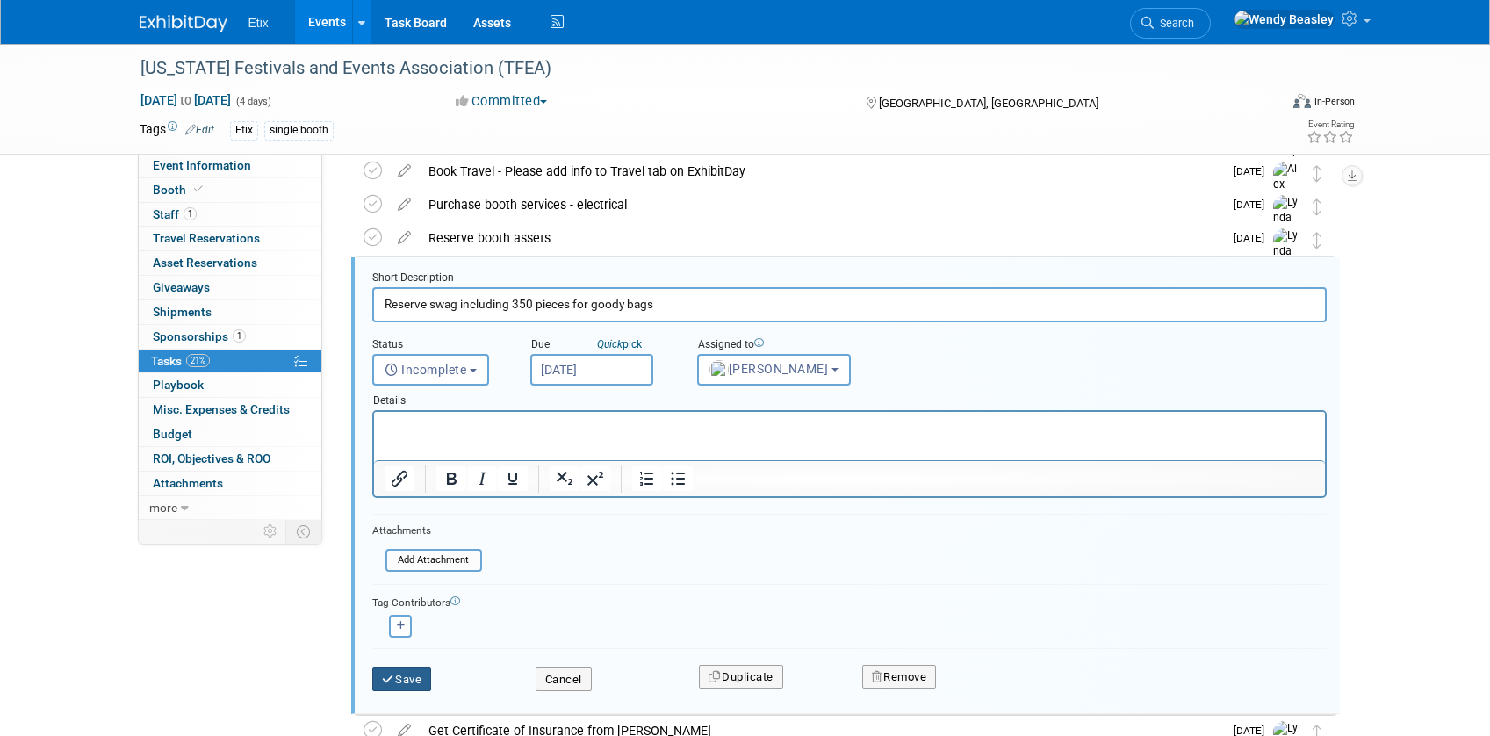
type input "Reserve swag including 350 pieces for goody bags"
click at [419, 676] on button "Save" at bounding box center [402, 679] width 60 height 25
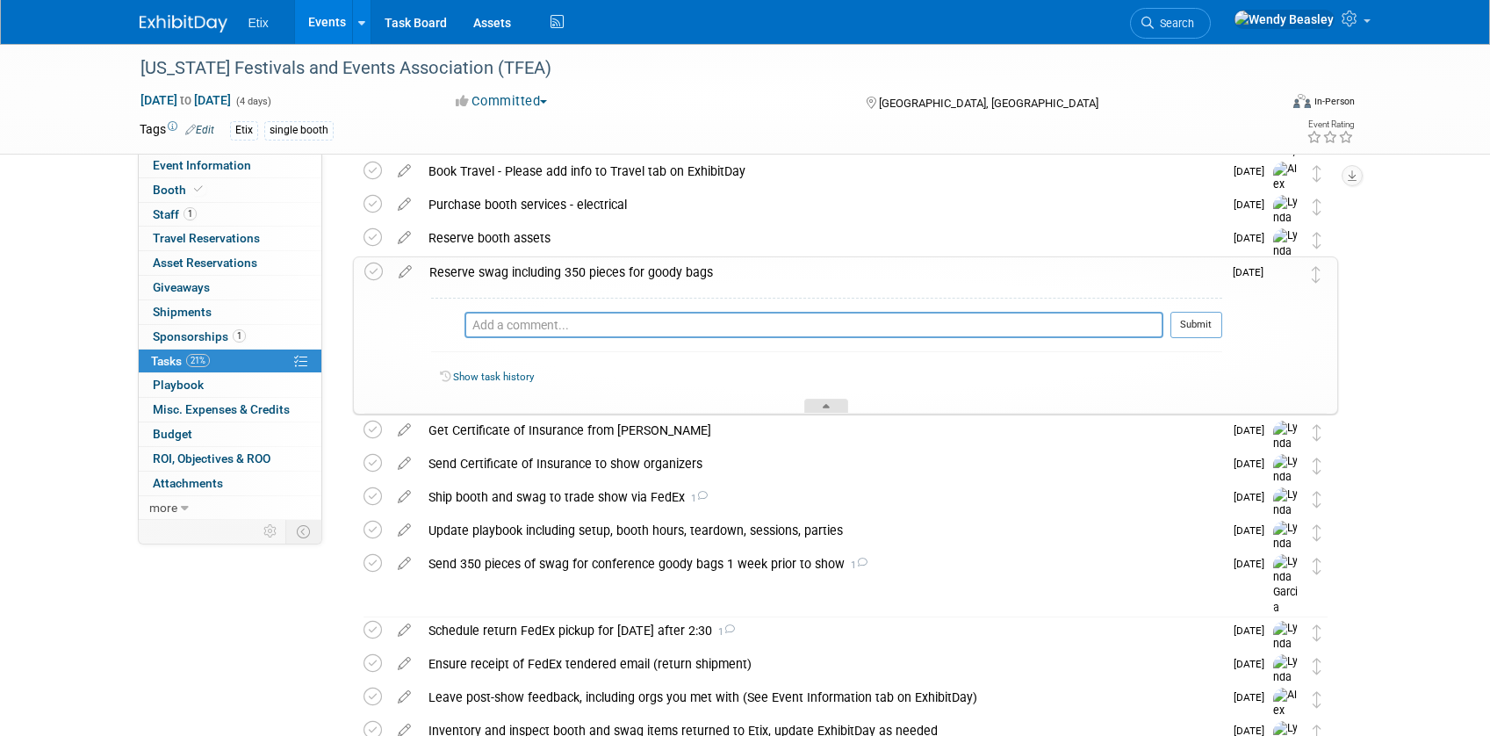
click at [816, 400] on div at bounding box center [826, 405] width 44 height 15
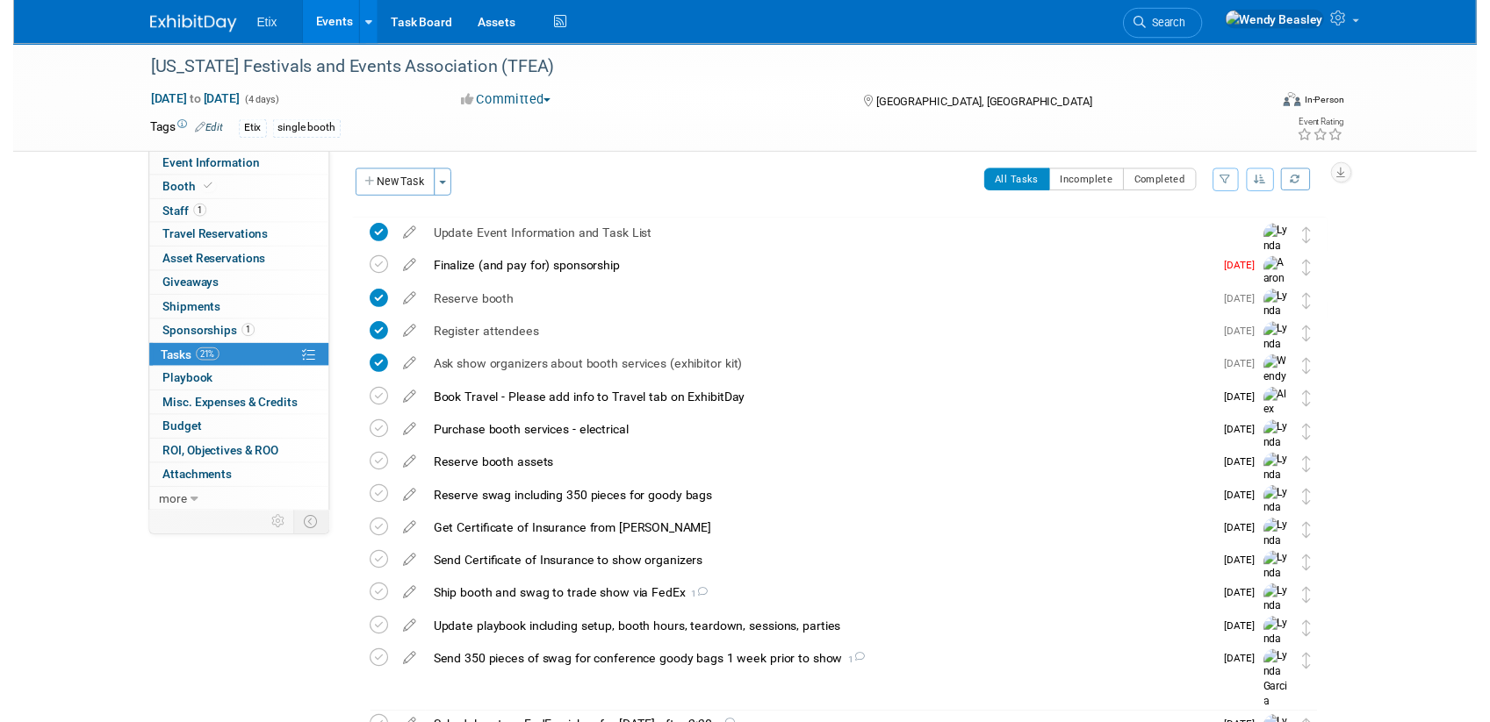
scroll to position [7, 0]
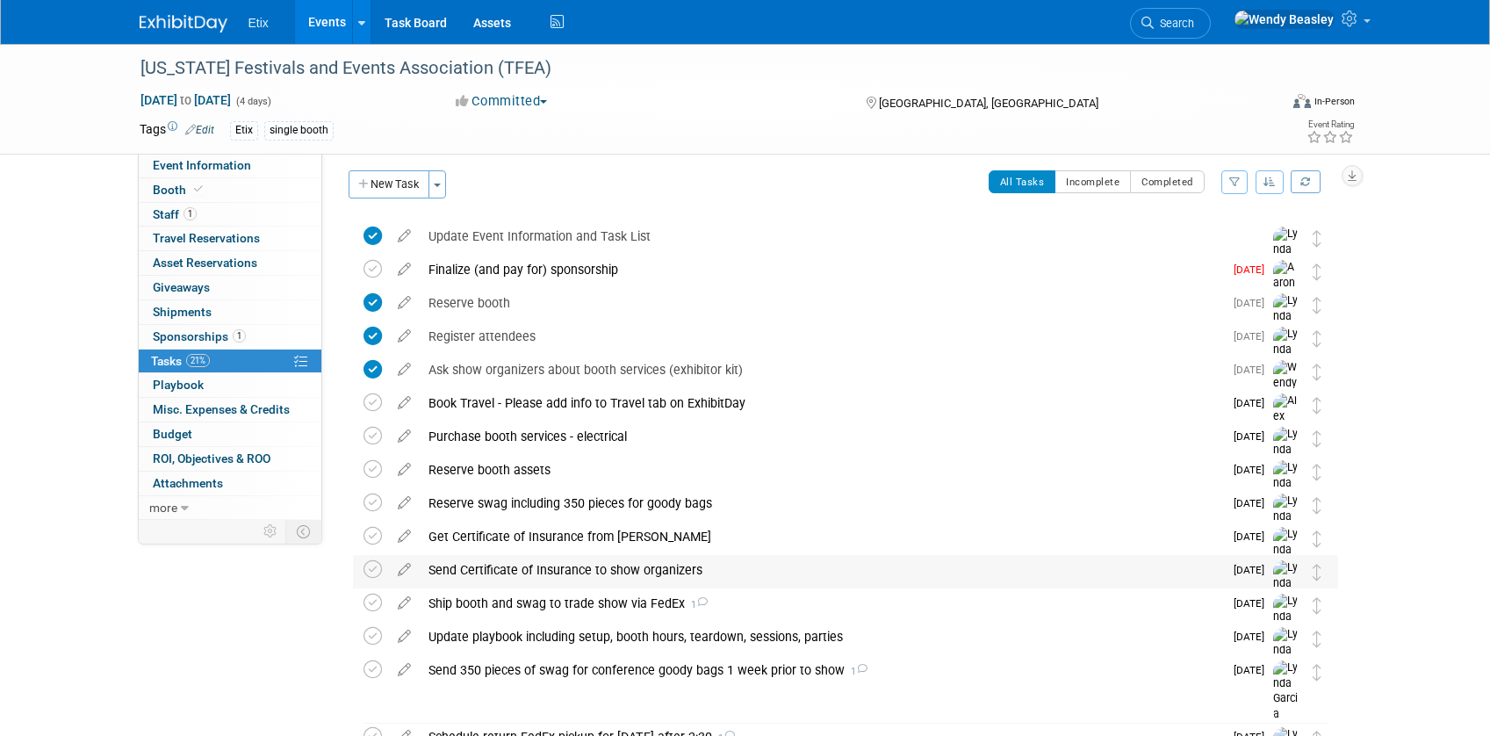
click at [581, 566] on div "Send Certificate of Insurance to show organizers" at bounding box center [821, 570] width 803 height 30
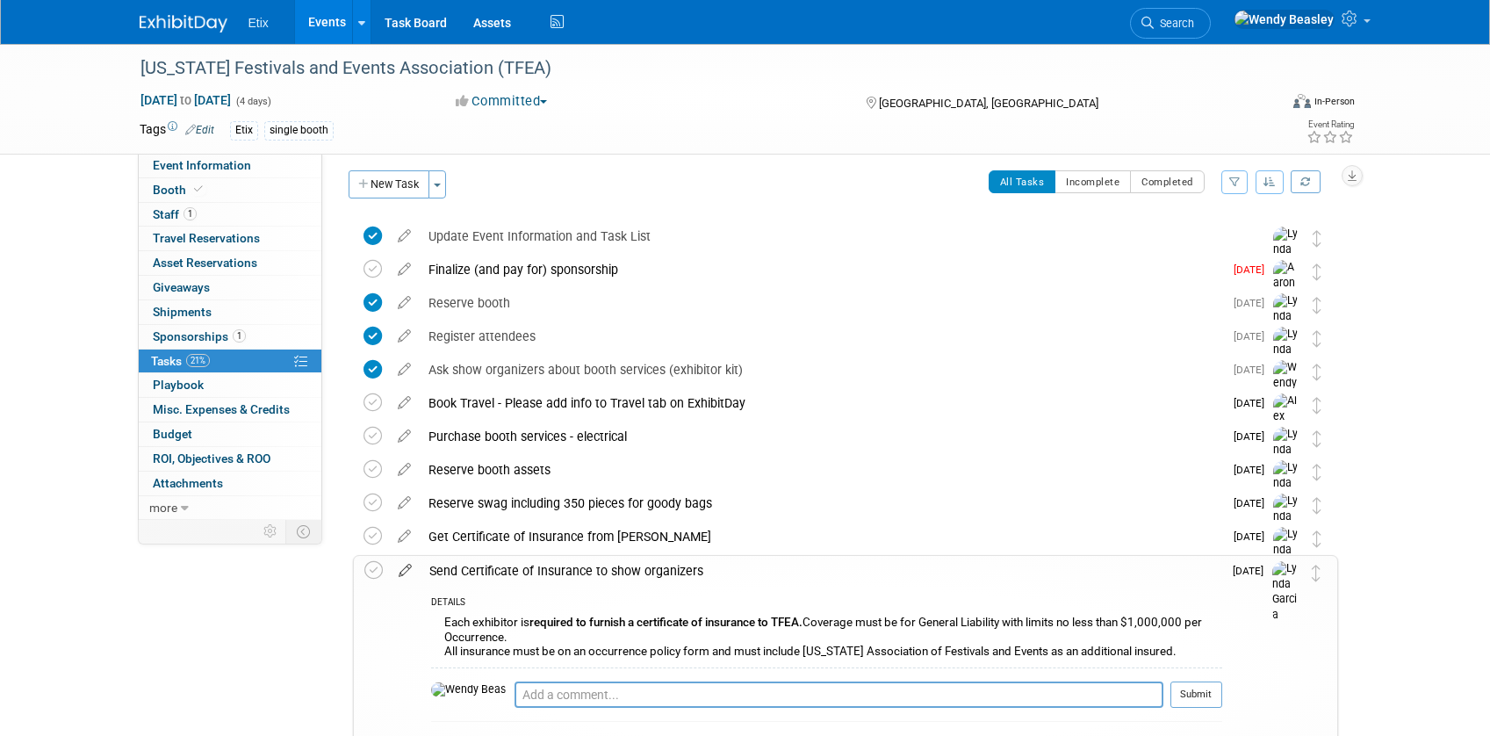
click at [399, 573] on icon at bounding box center [405, 567] width 31 height 22
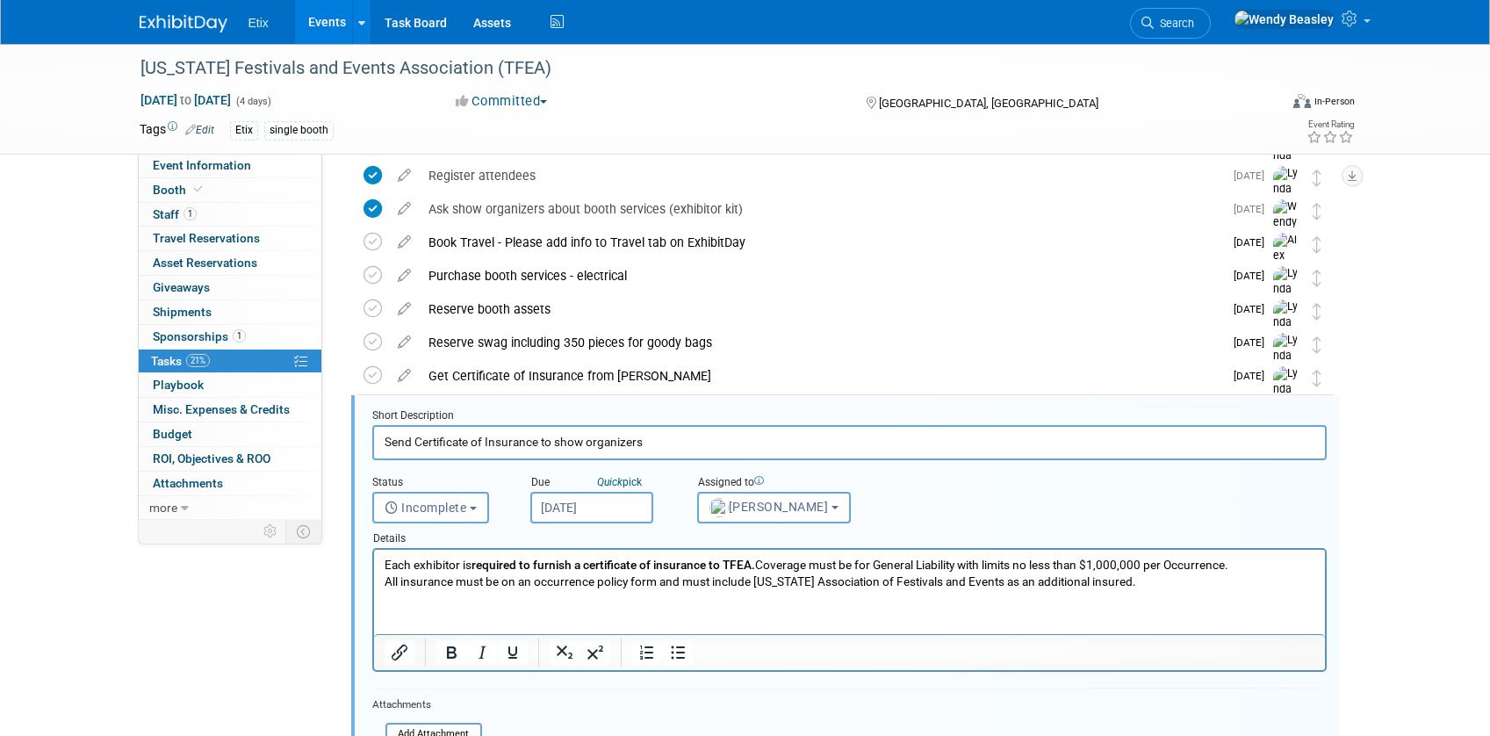
scroll to position [305, 0]
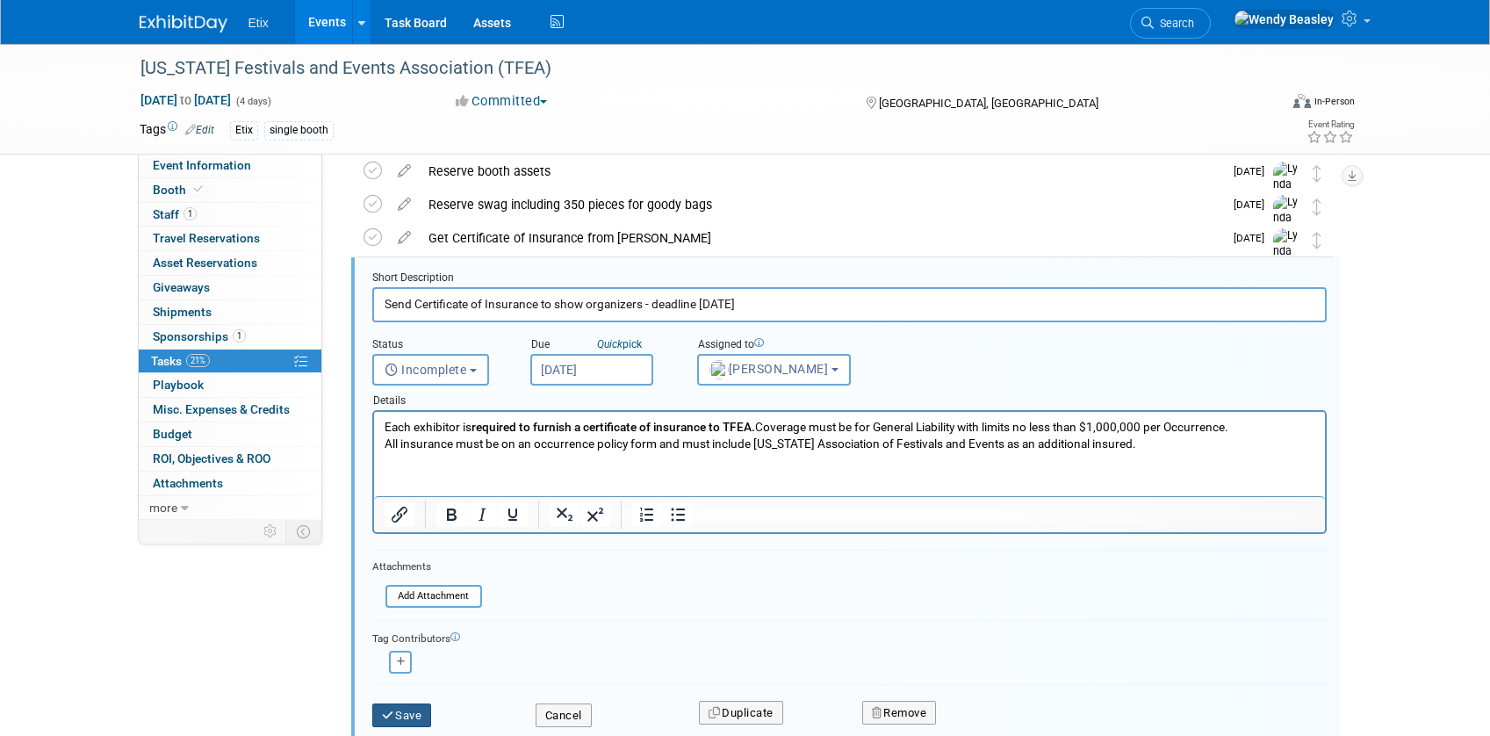
type input "Send Certificate of Insurance to show organizers - deadline October 24"
click at [426, 718] on button "Save" at bounding box center [402, 715] width 60 height 25
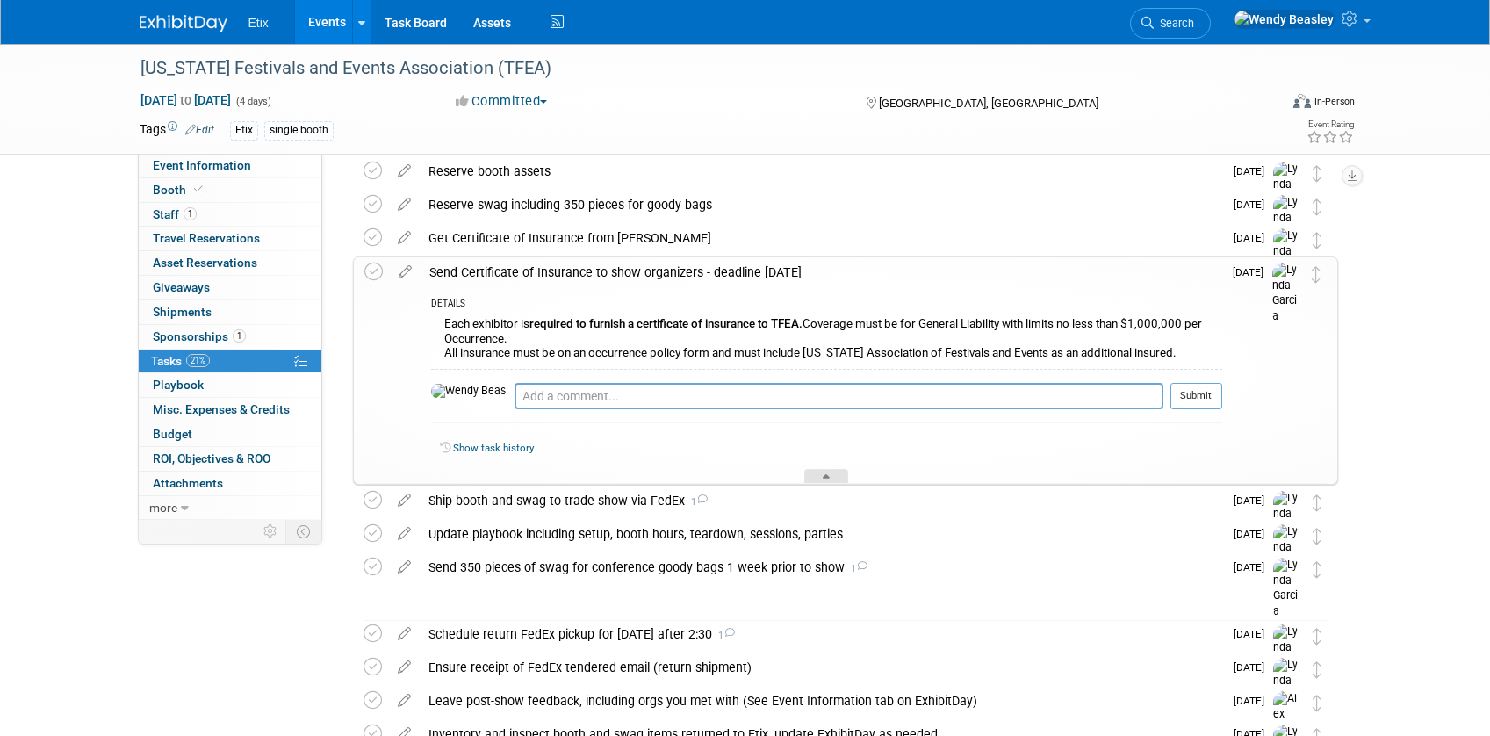
click at [825, 474] on icon at bounding box center [825, 479] width 7 height 11
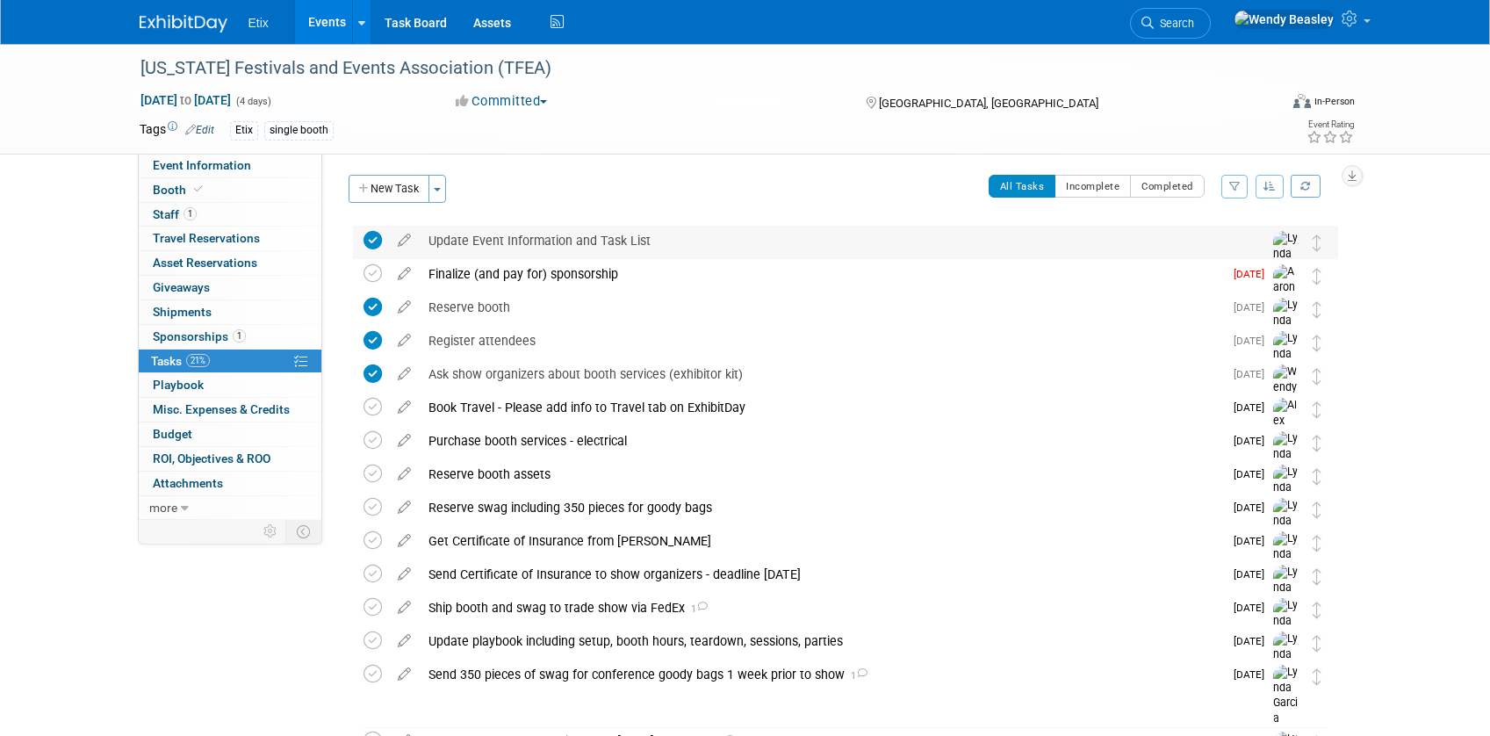
scroll to position [0, 0]
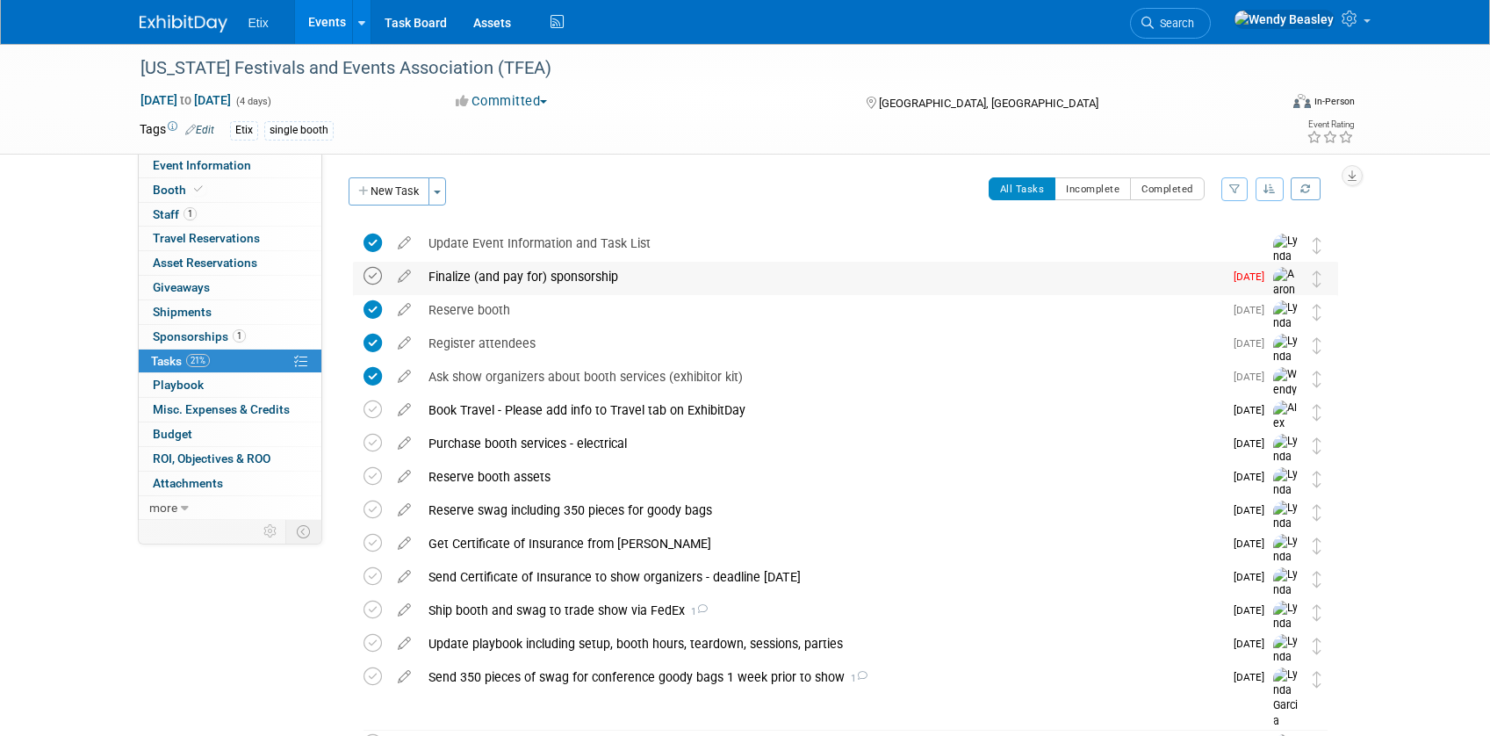
click at [368, 274] on icon at bounding box center [372, 276] width 18 height 18
click at [208, 327] on link "1 Sponsorships 1" at bounding box center [230, 337] width 183 height 24
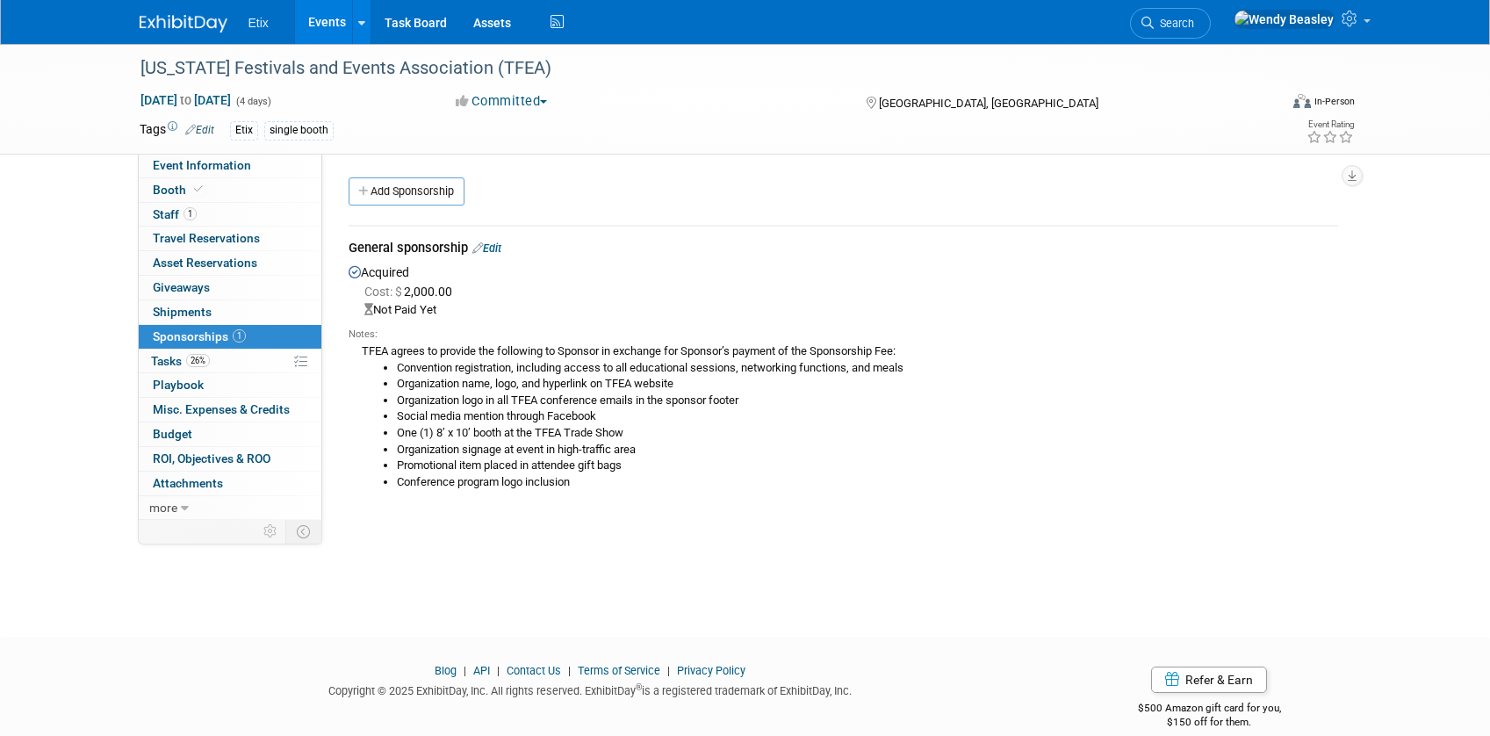
click at [493, 245] on link "Edit" at bounding box center [486, 247] width 29 height 13
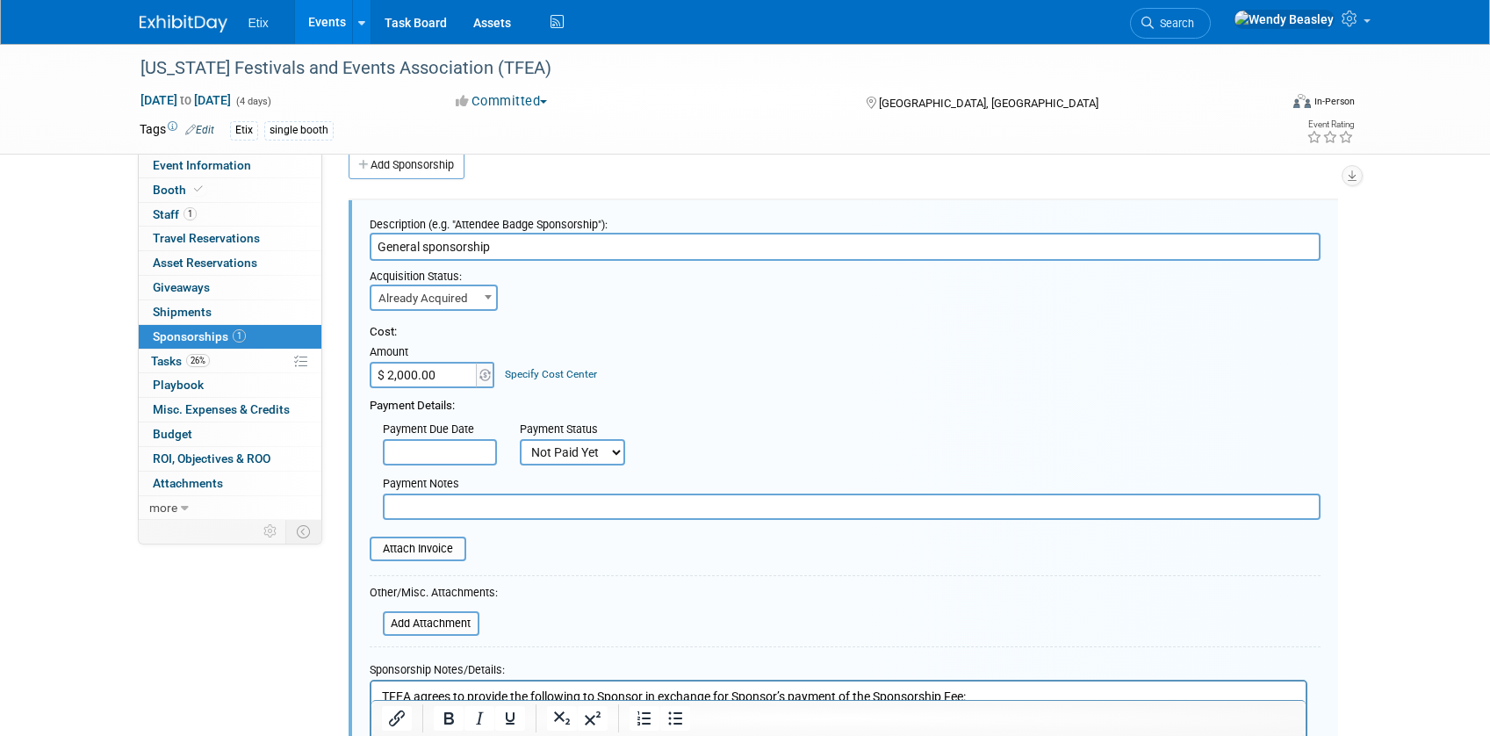
click at [594, 452] on select "Not Paid Yet Partially Paid Paid in Full" at bounding box center [572, 452] width 105 height 26
select select "1"
click at [520, 439] on select "Not Paid Yet Partially Paid Paid in Full" at bounding box center [572, 452] width 105 height 26
click at [430, 551] on input "file" at bounding box center [359, 548] width 209 height 21
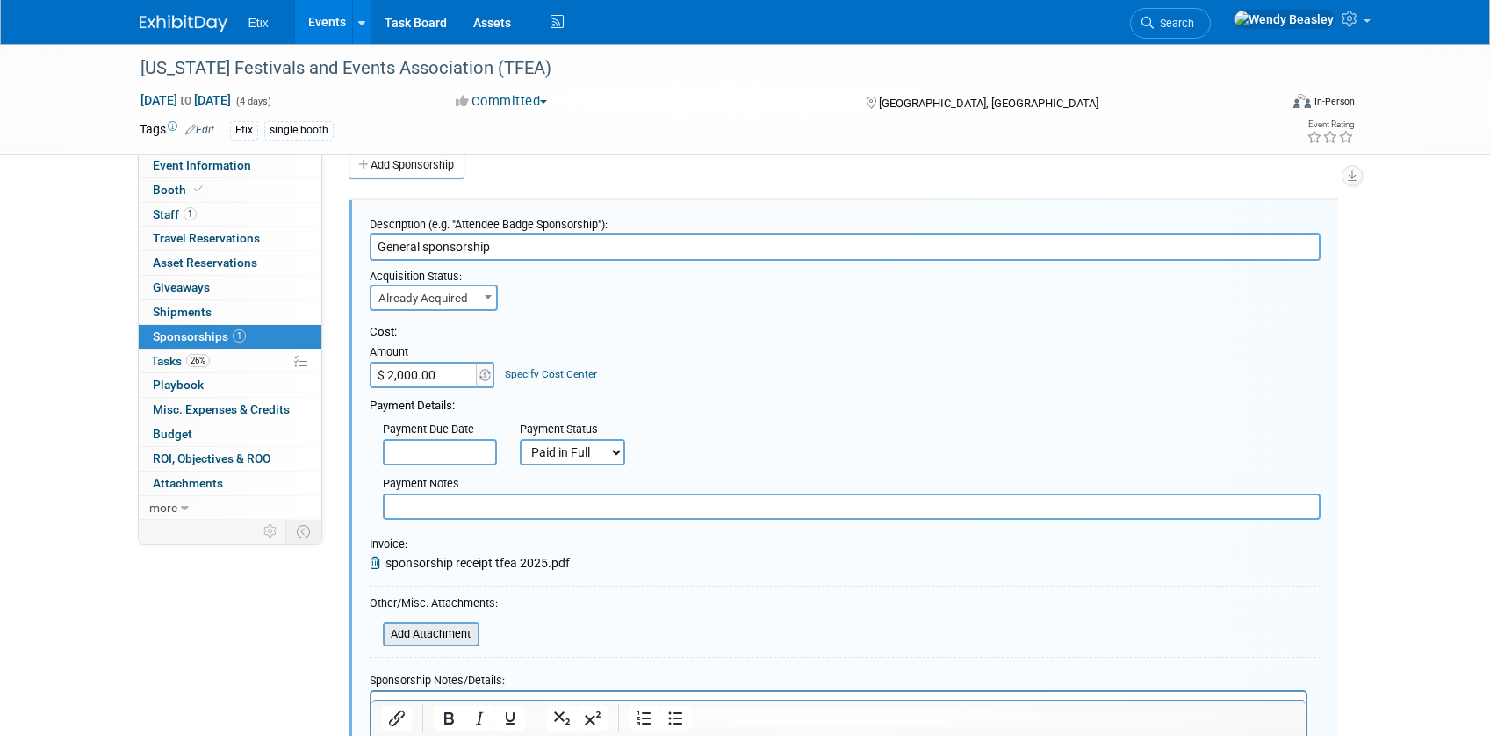
click at [434, 634] on input "file" at bounding box center [373, 633] width 209 height 21
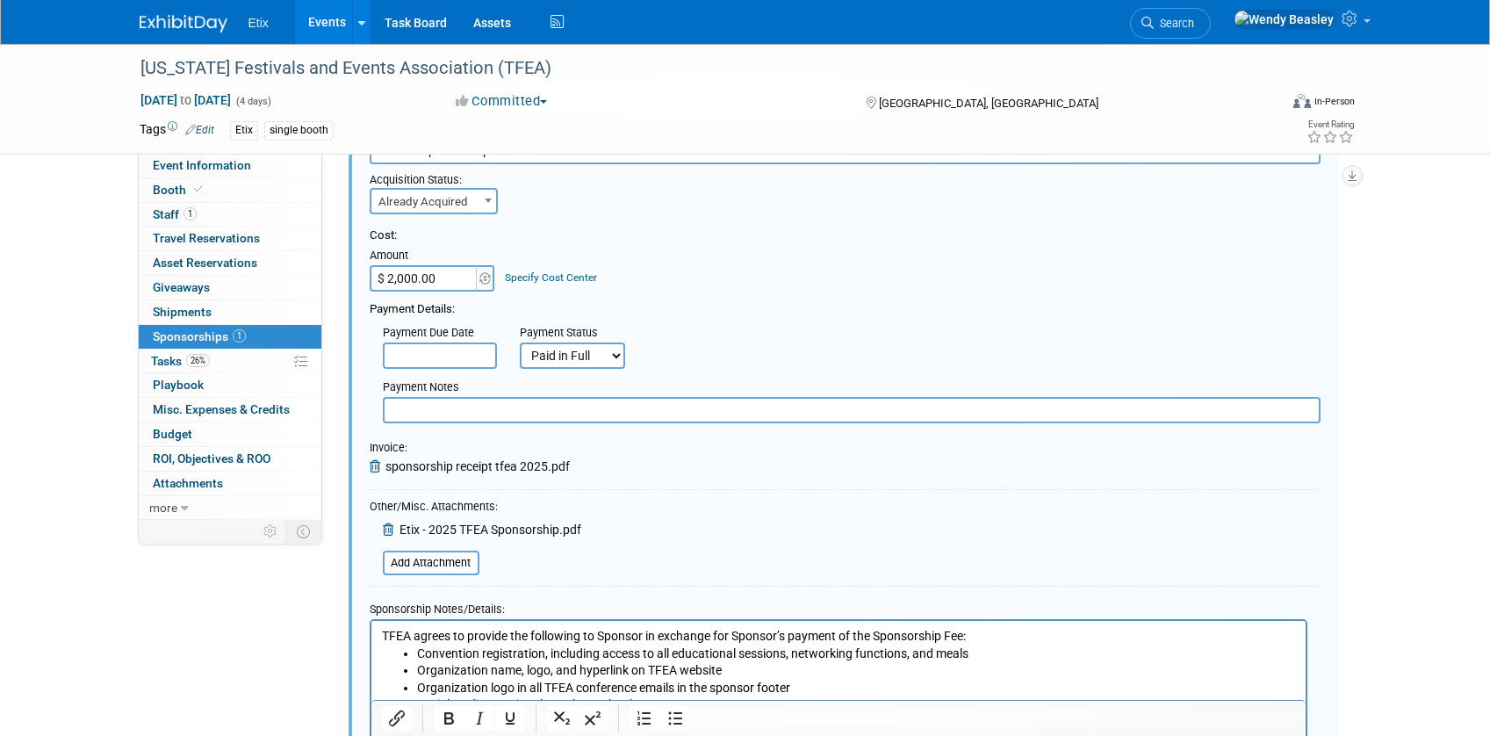
scroll to position [477, 0]
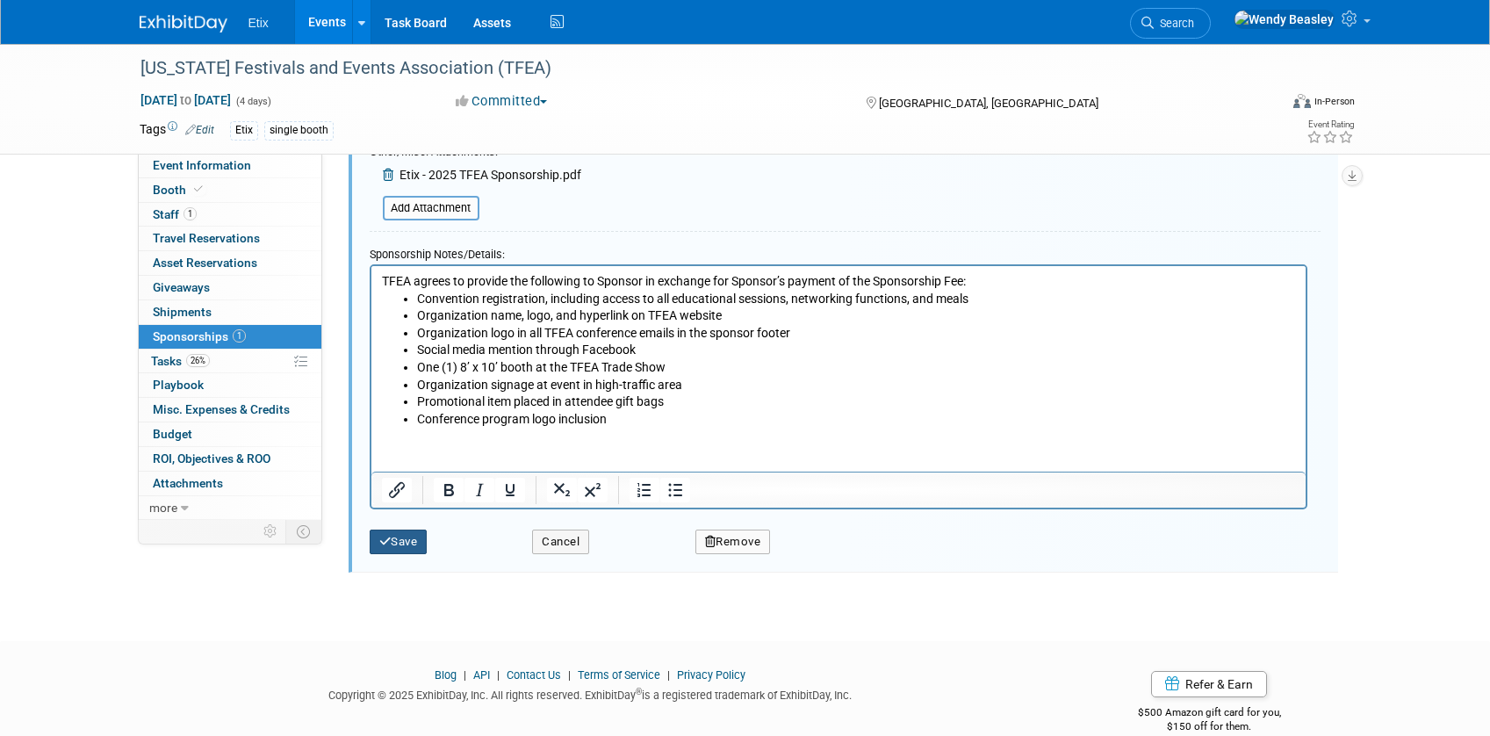
click at [395, 537] on button "Save" at bounding box center [399, 541] width 58 height 25
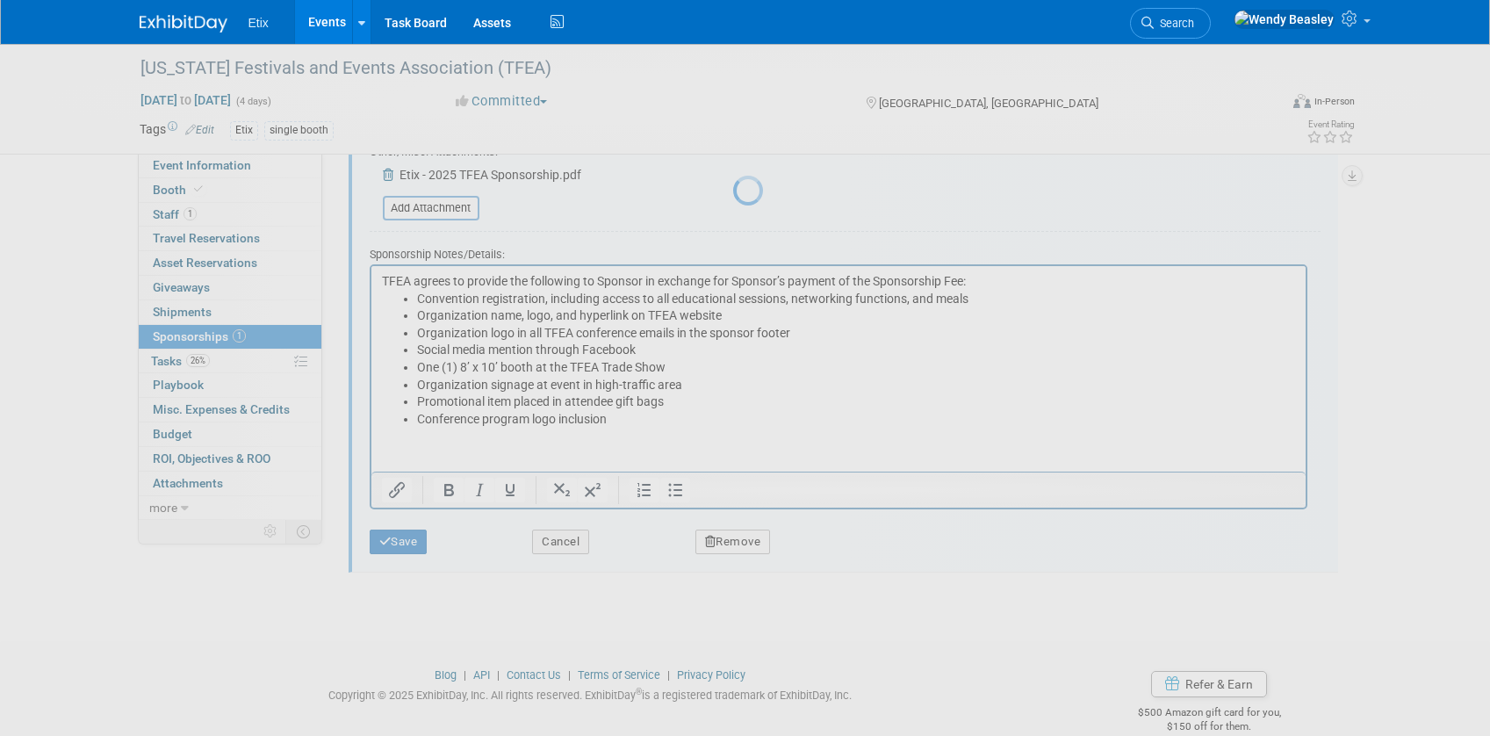
scroll to position [24, 0]
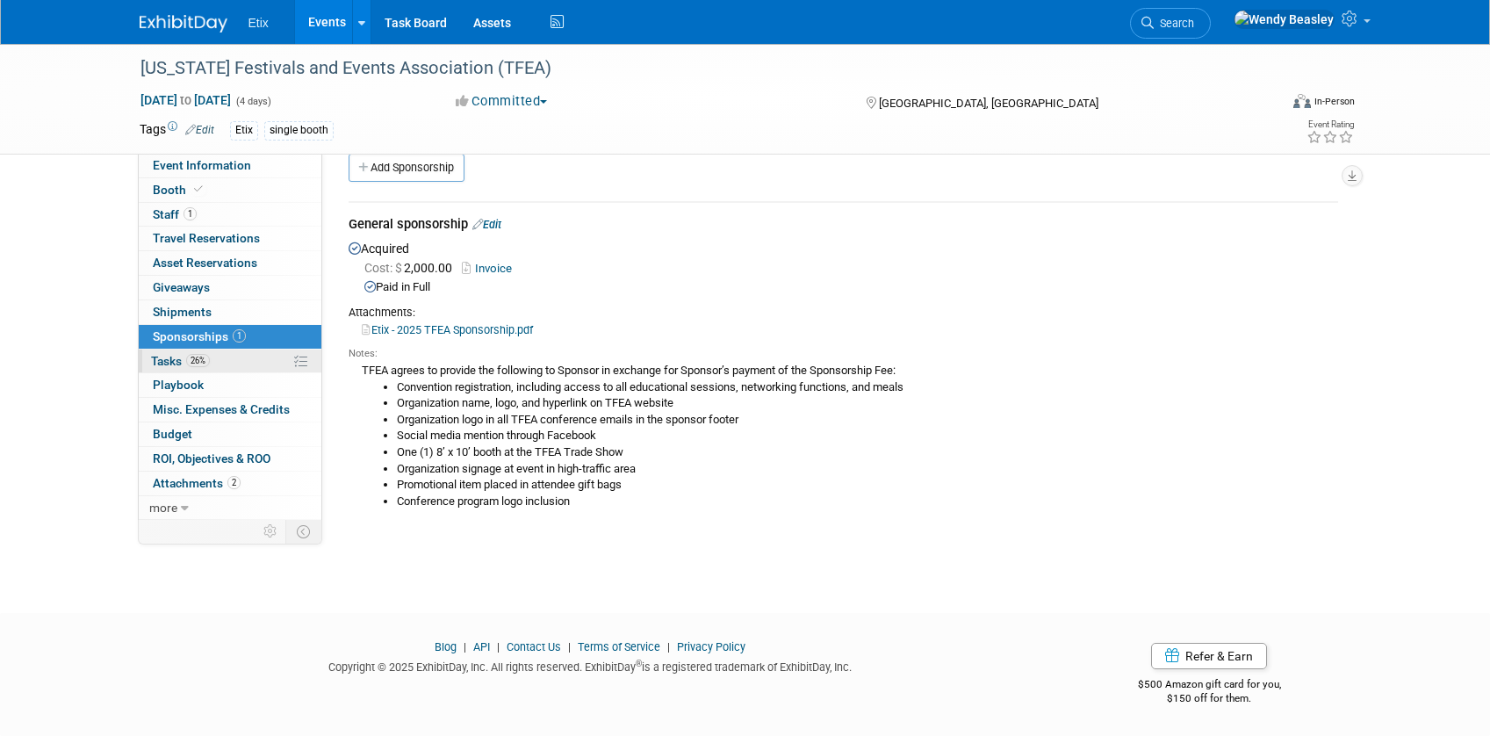
click at [208, 362] on span "26%" at bounding box center [198, 360] width 24 height 13
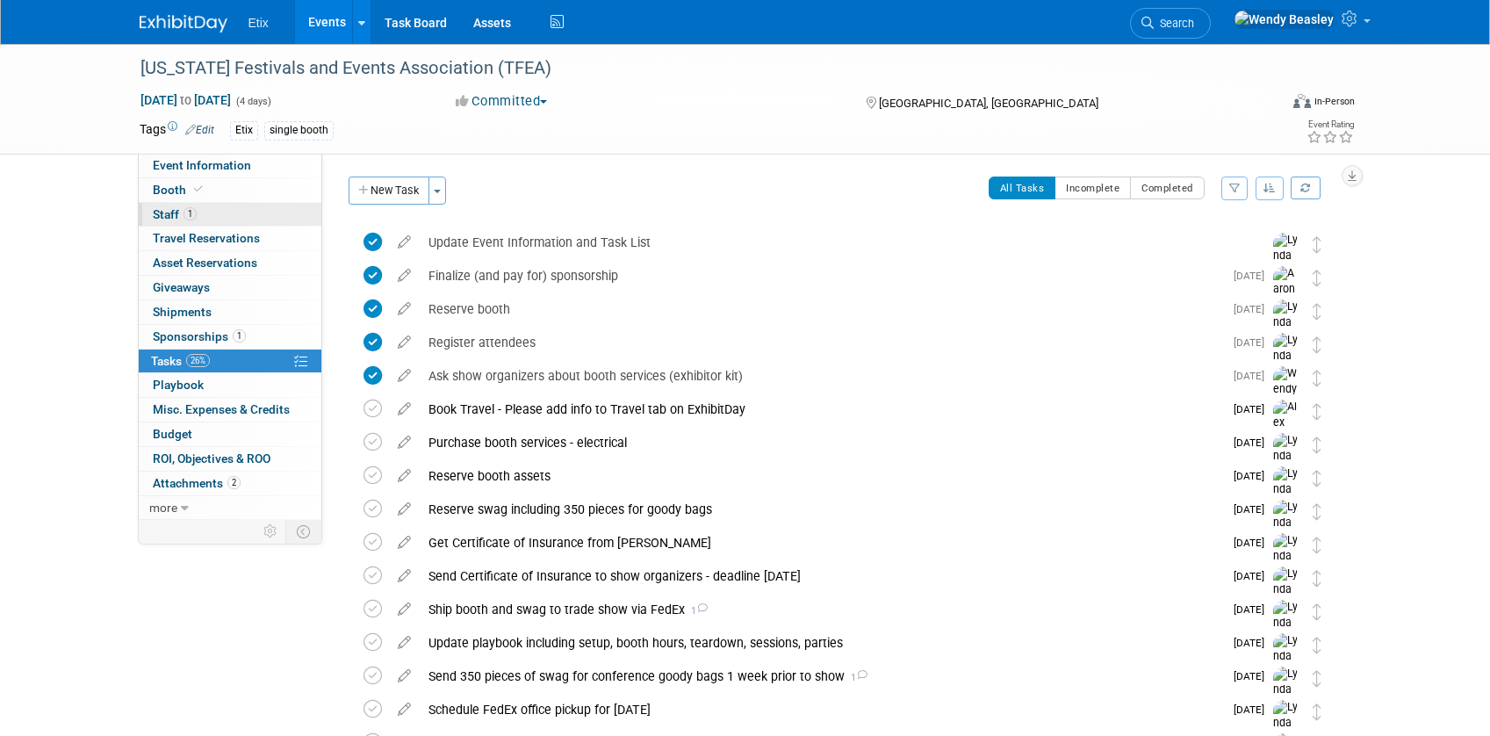
scroll to position [0, 0]
click at [217, 159] on span "Event Information" at bounding box center [202, 165] width 98 height 14
select select "Yes"
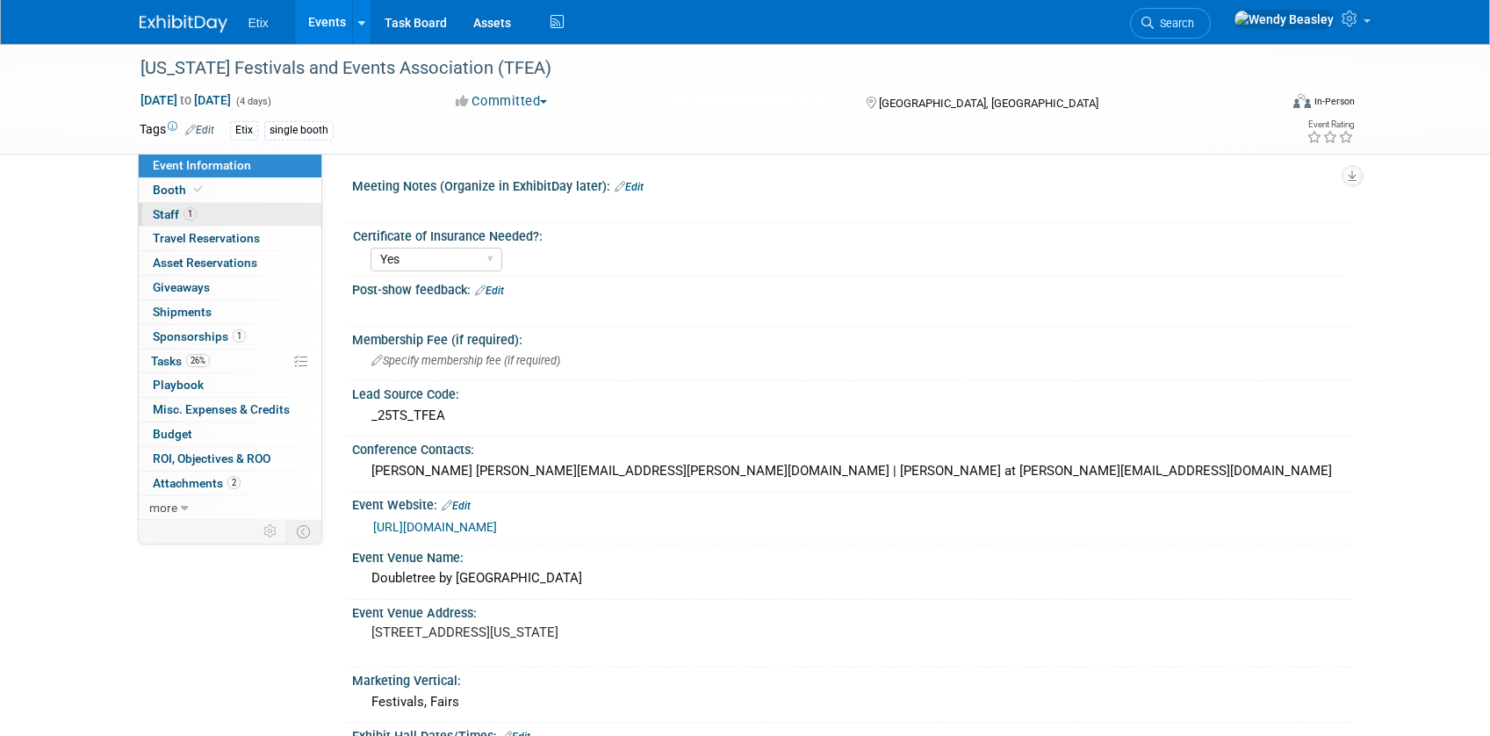
click at [165, 210] on span "Staff 1" at bounding box center [175, 214] width 44 height 14
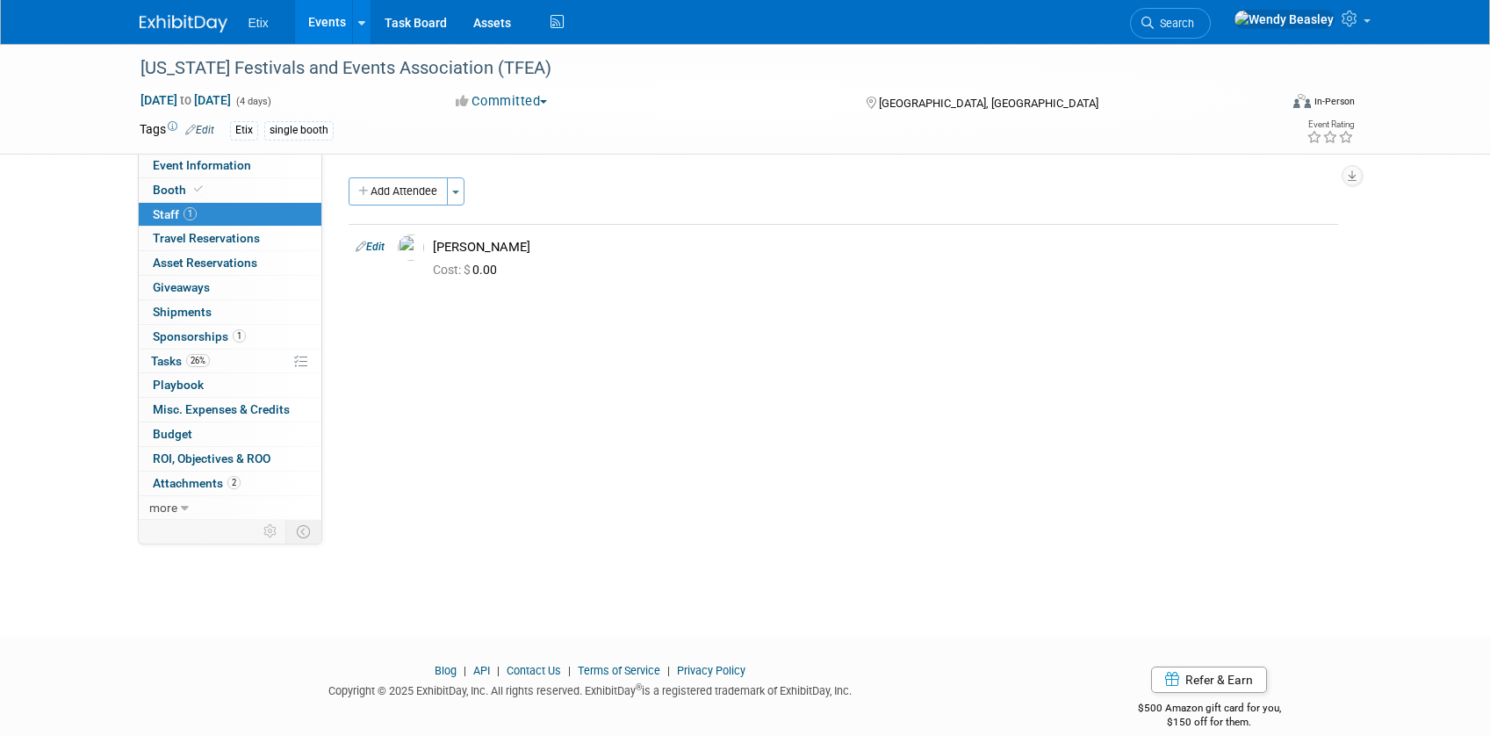
click at [303, 24] on link "Events" at bounding box center [327, 22] width 64 height 44
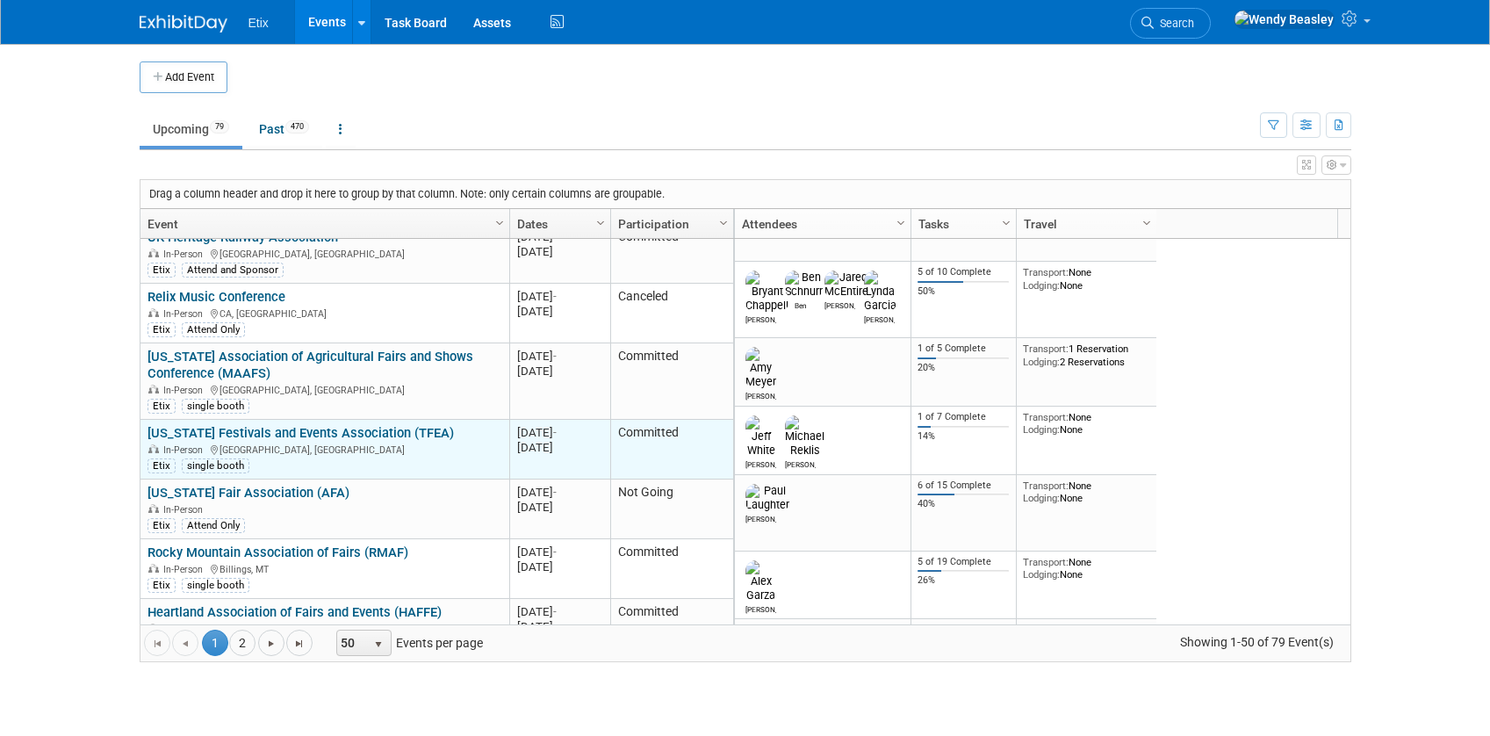
scroll to position [105, 0]
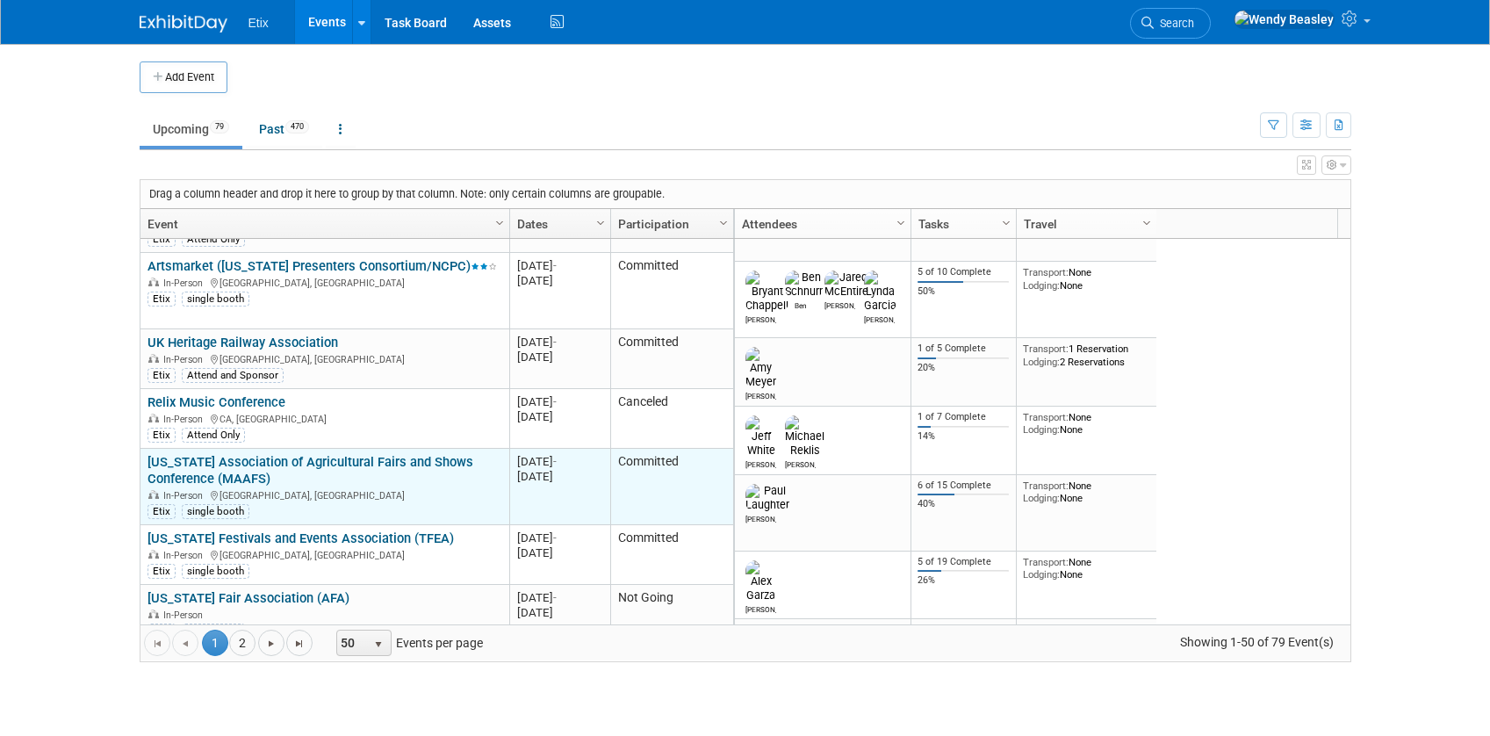
click at [372, 487] on div "In-Person Ocean City, MD" at bounding box center [324, 494] width 354 height 15
click at [355, 474] on div "Maryland Association of Agricultural Fairs and Shows Conference (MAAFS) In-Pers…" at bounding box center [324, 486] width 354 height 65
click at [343, 455] on link "[US_STATE] Association of Agricultural Fairs and Shows Conference (MAAFS)" at bounding box center [310, 470] width 326 height 32
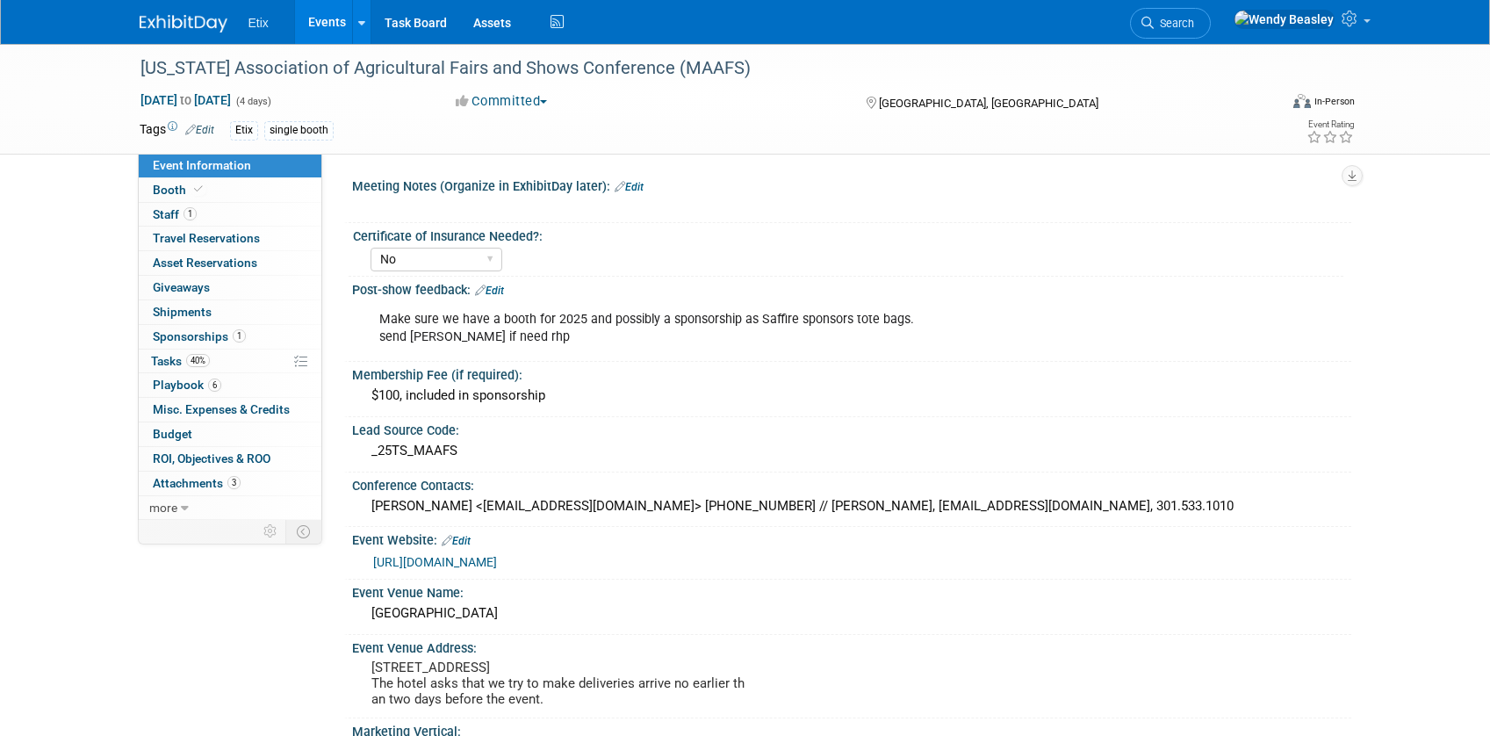
select select "No"
click at [172, 354] on span "Tasks 40%" at bounding box center [180, 361] width 59 height 14
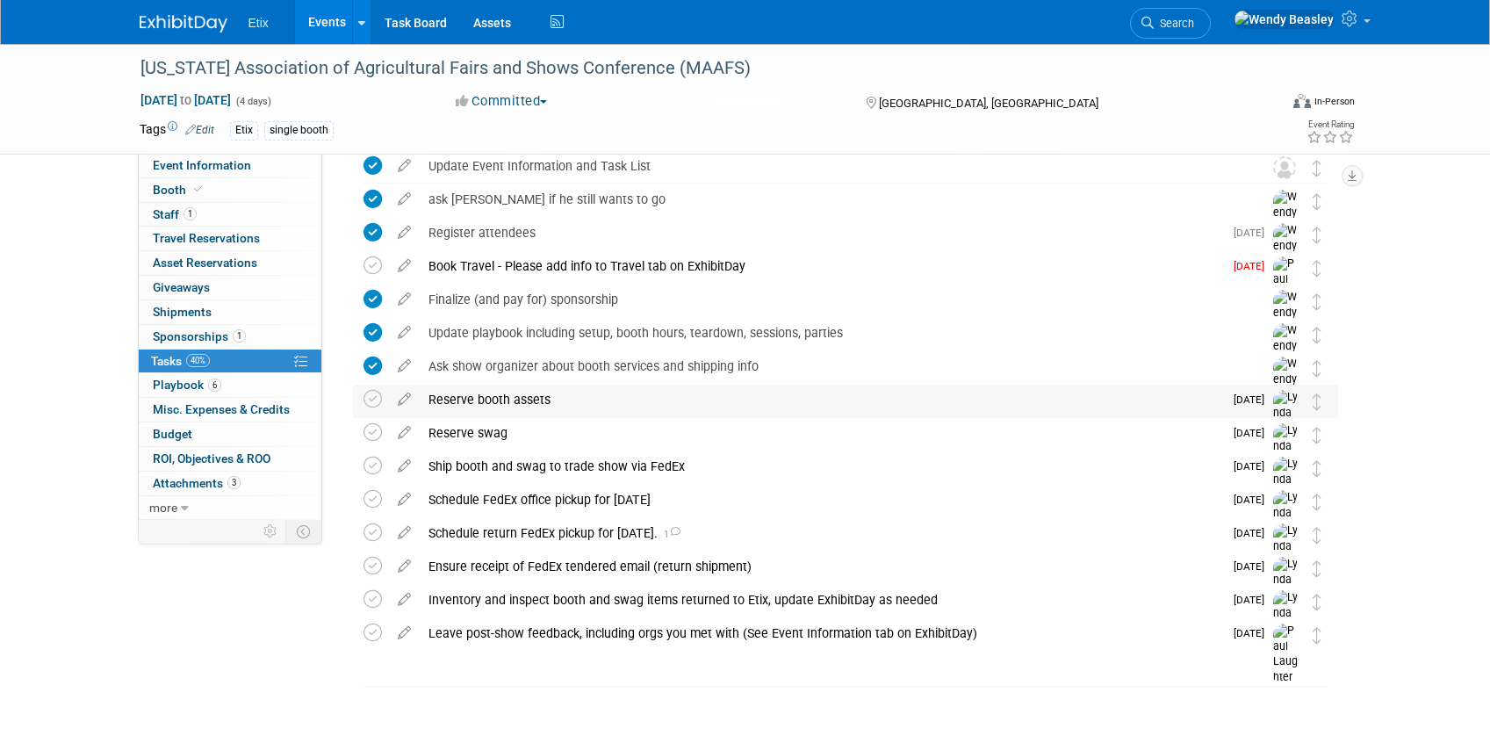
scroll to position [100, 0]
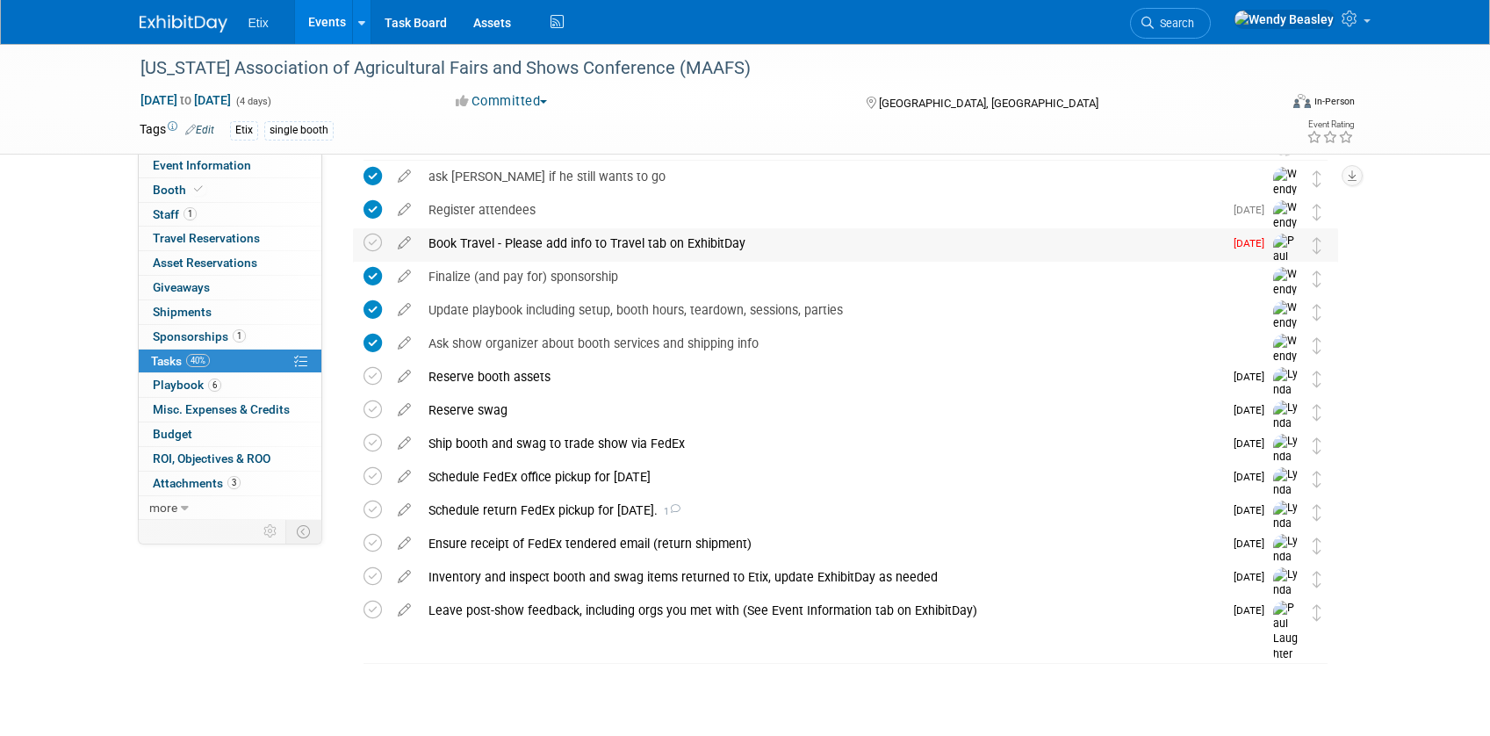
click at [528, 249] on div "Book Travel - Please add info to Travel tab on ExhibitDay" at bounding box center [821, 243] width 803 height 30
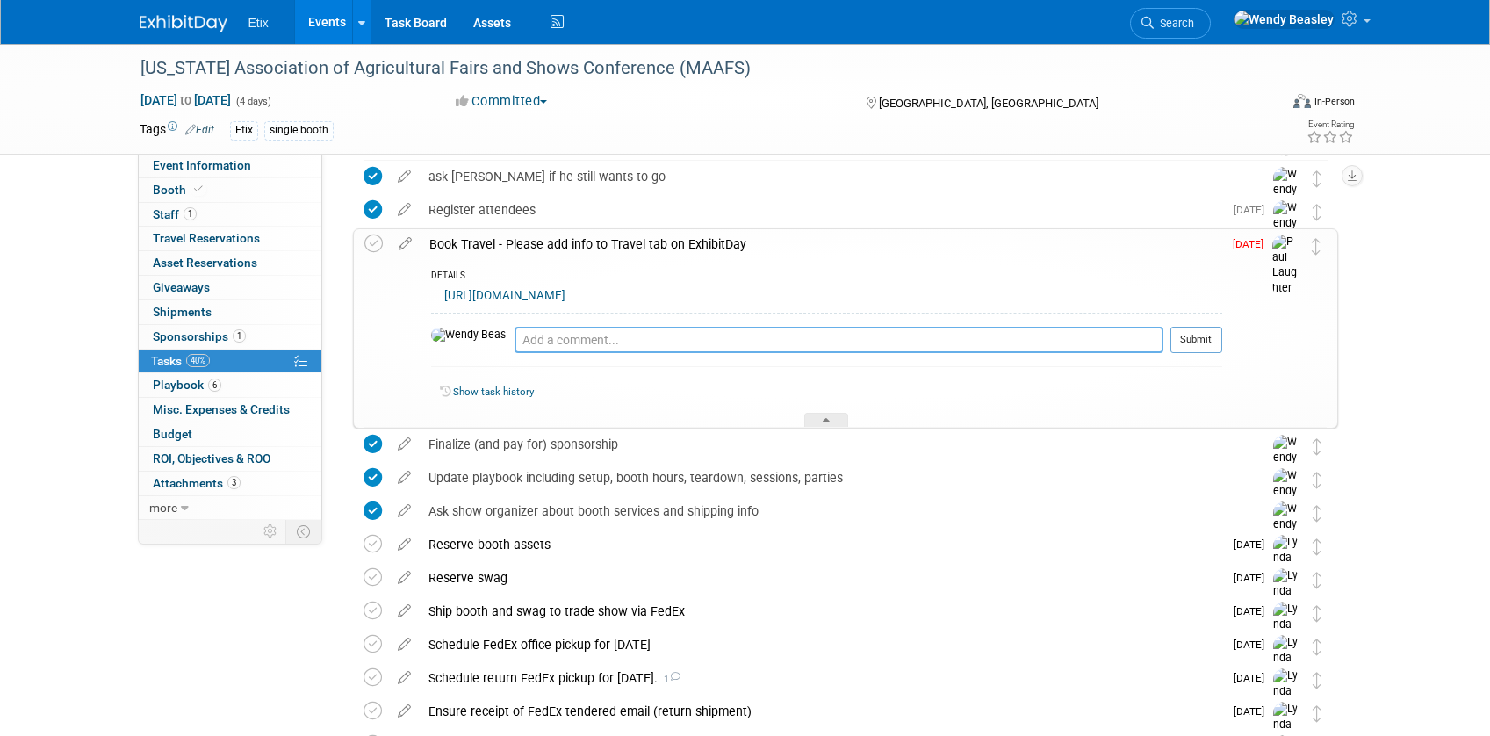
click at [514, 350] on textarea at bounding box center [838, 340] width 649 height 26
type textarea "@paul :)"
click at [1186, 341] on button "Submit" at bounding box center [1196, 340] width 52 height 26
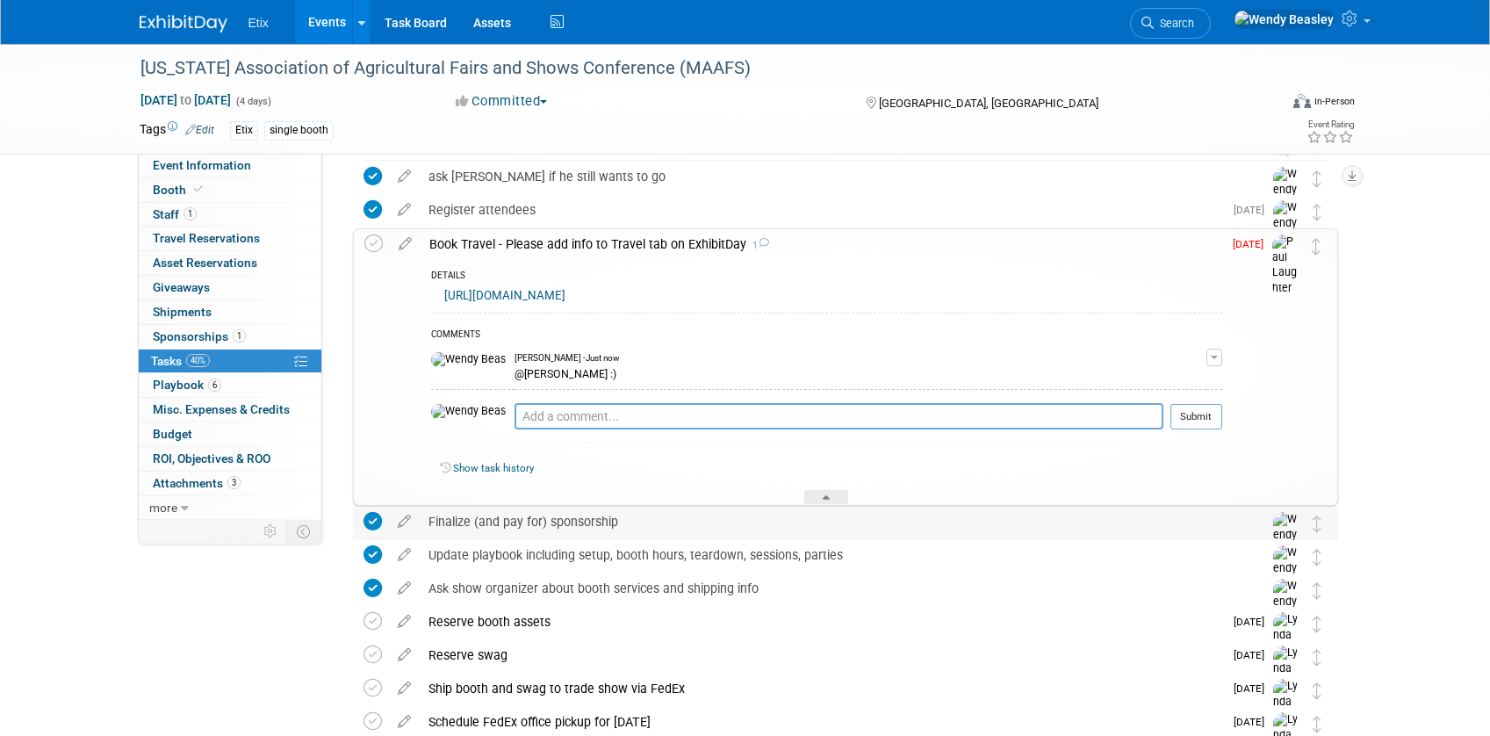
click at [819, 491] on div at bounding box center [826, 497] width 44 height 15
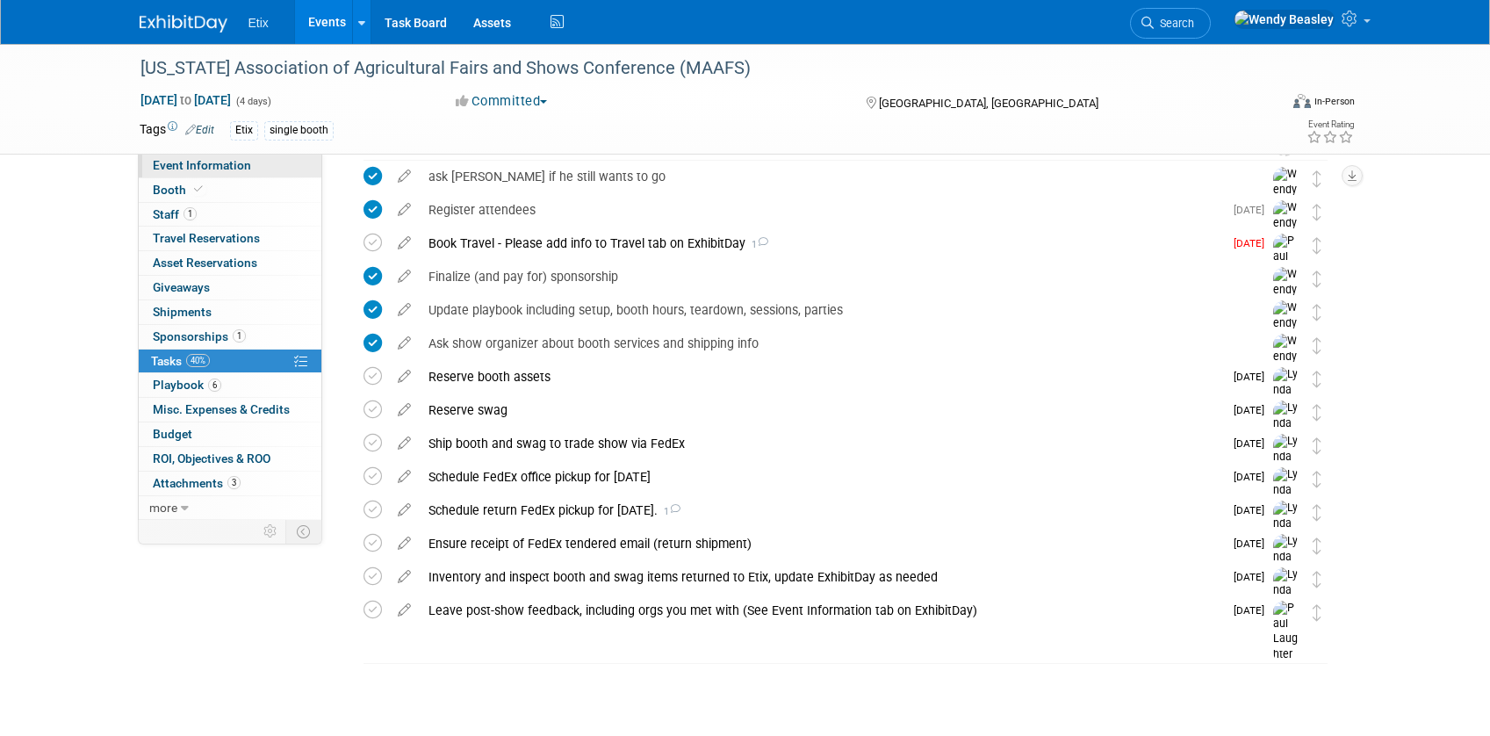
click at [217, 156] on link "Event Information" at bounding box center [230, 166] width 183 height 24
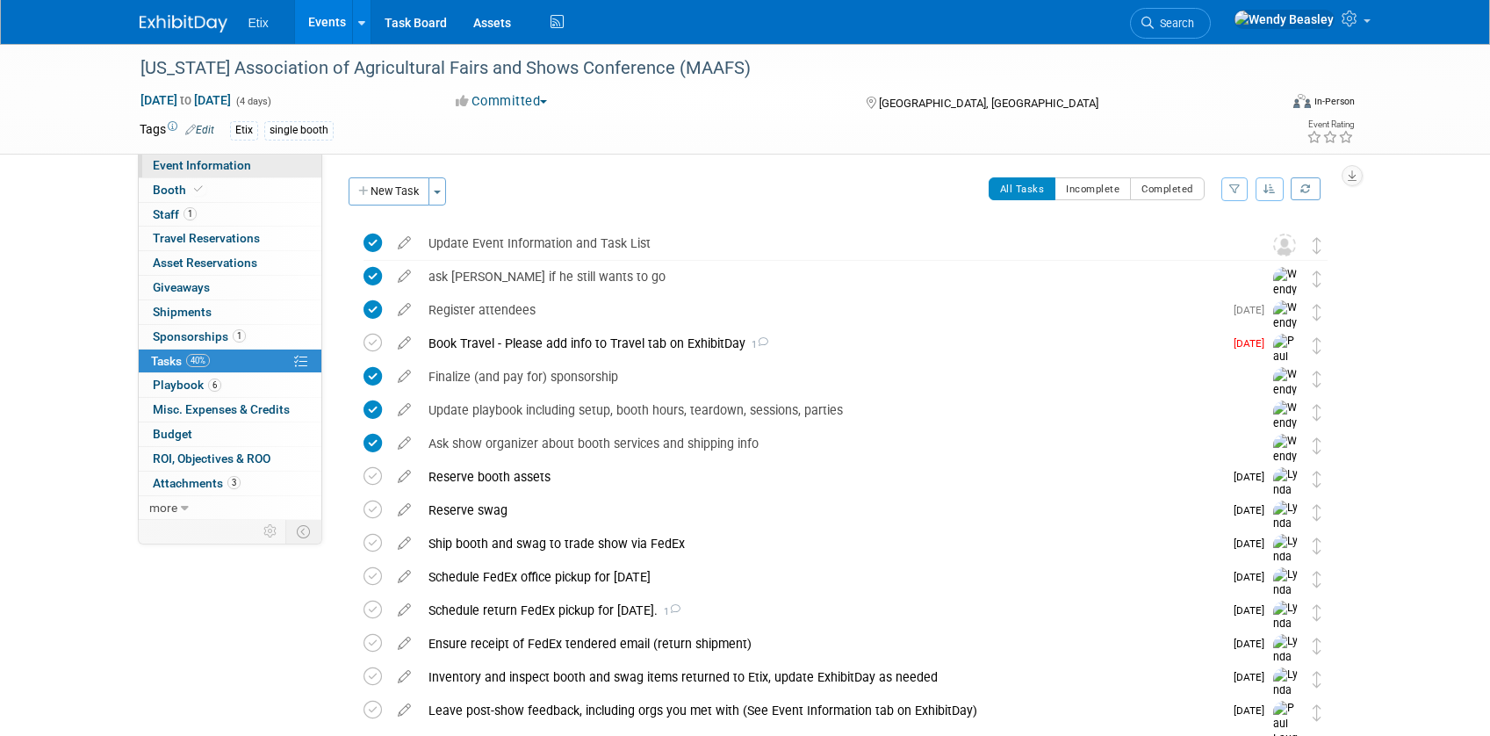
select select "No"
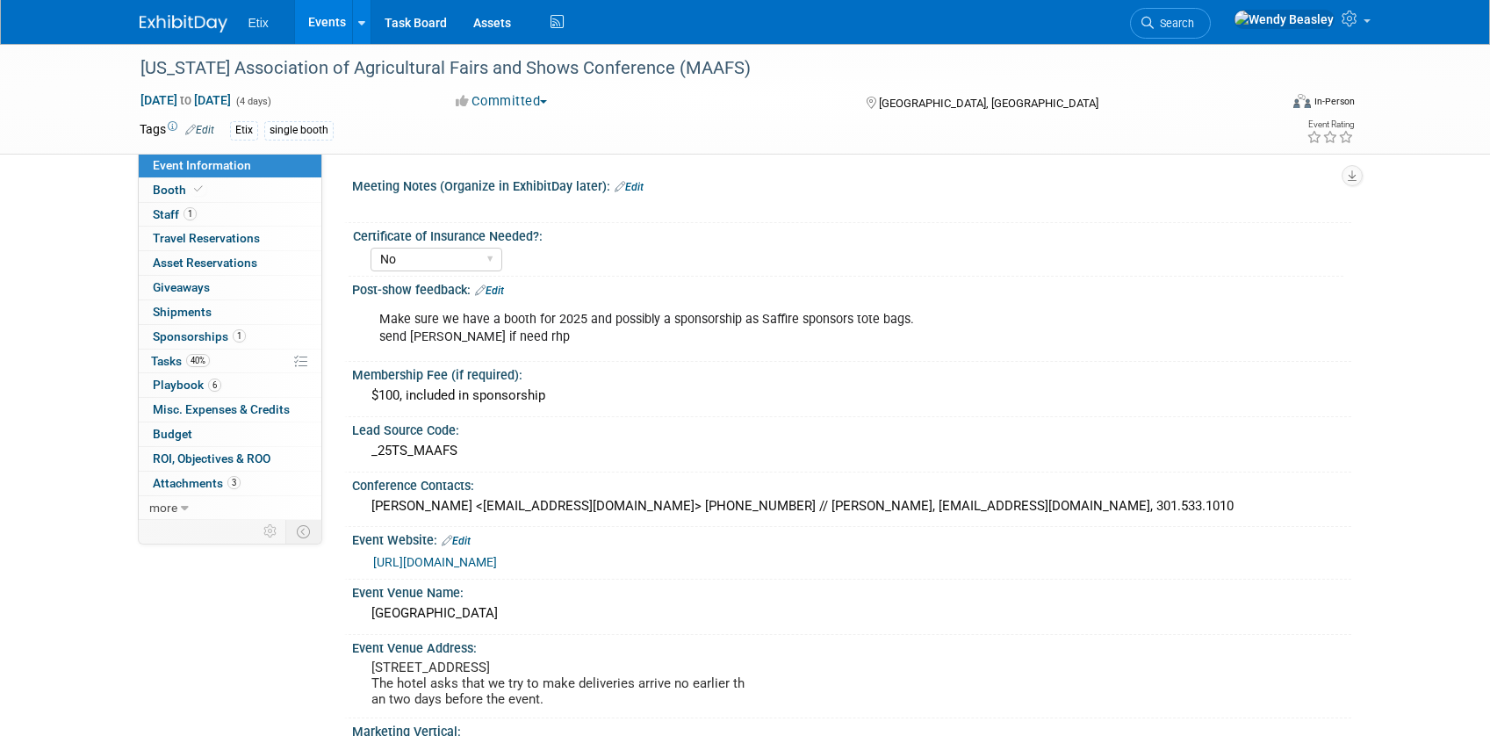
click at [633, 318] on div "Make sure we have a booth for 2025 and possibly a sponsorship as Saffire sponso…" at bounding box center [762, 328] width 791 height 53
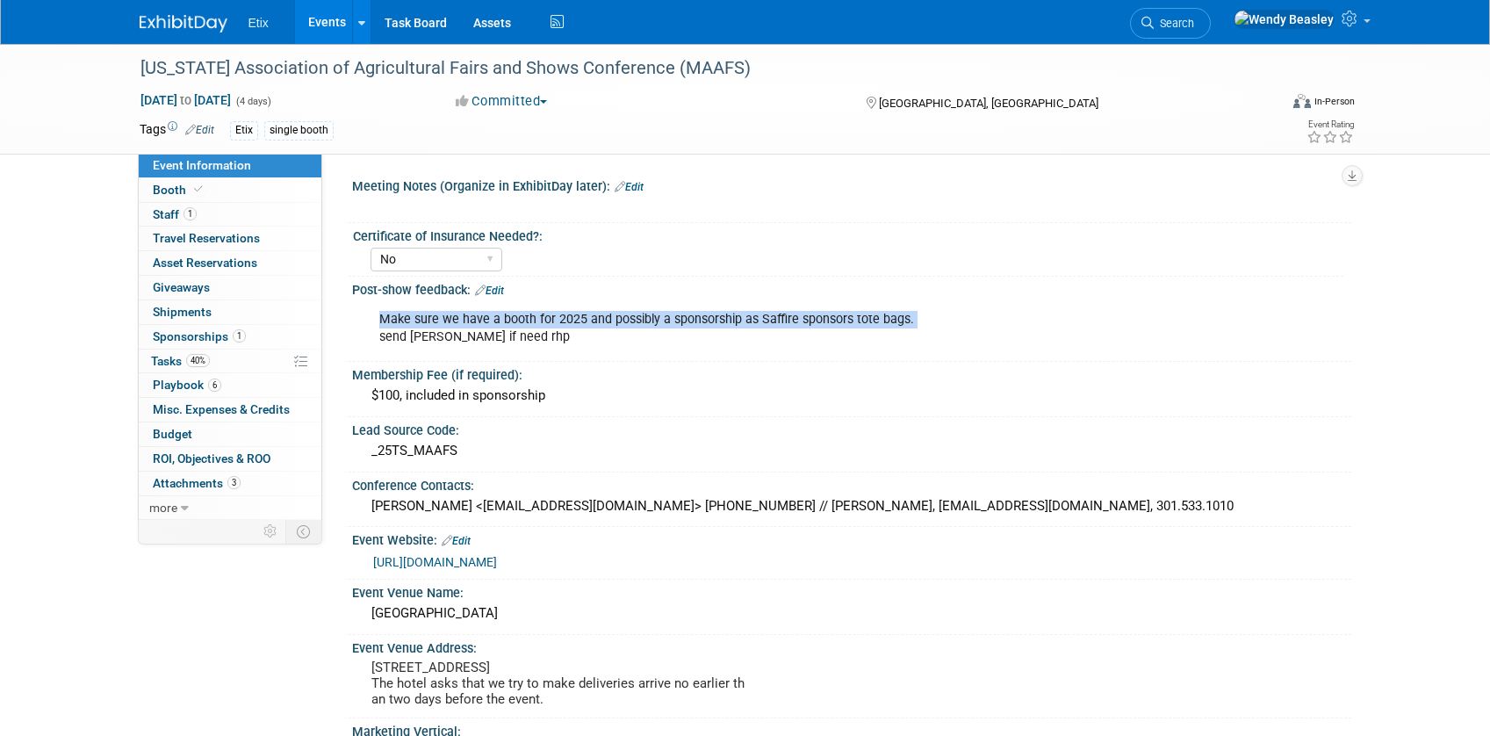
click at [633, 318] on div "Make sure we have a booth for 2025 and possibly a sponsorship as Saffire sponso…" at bounding box center [762, 328] width 791 height 53
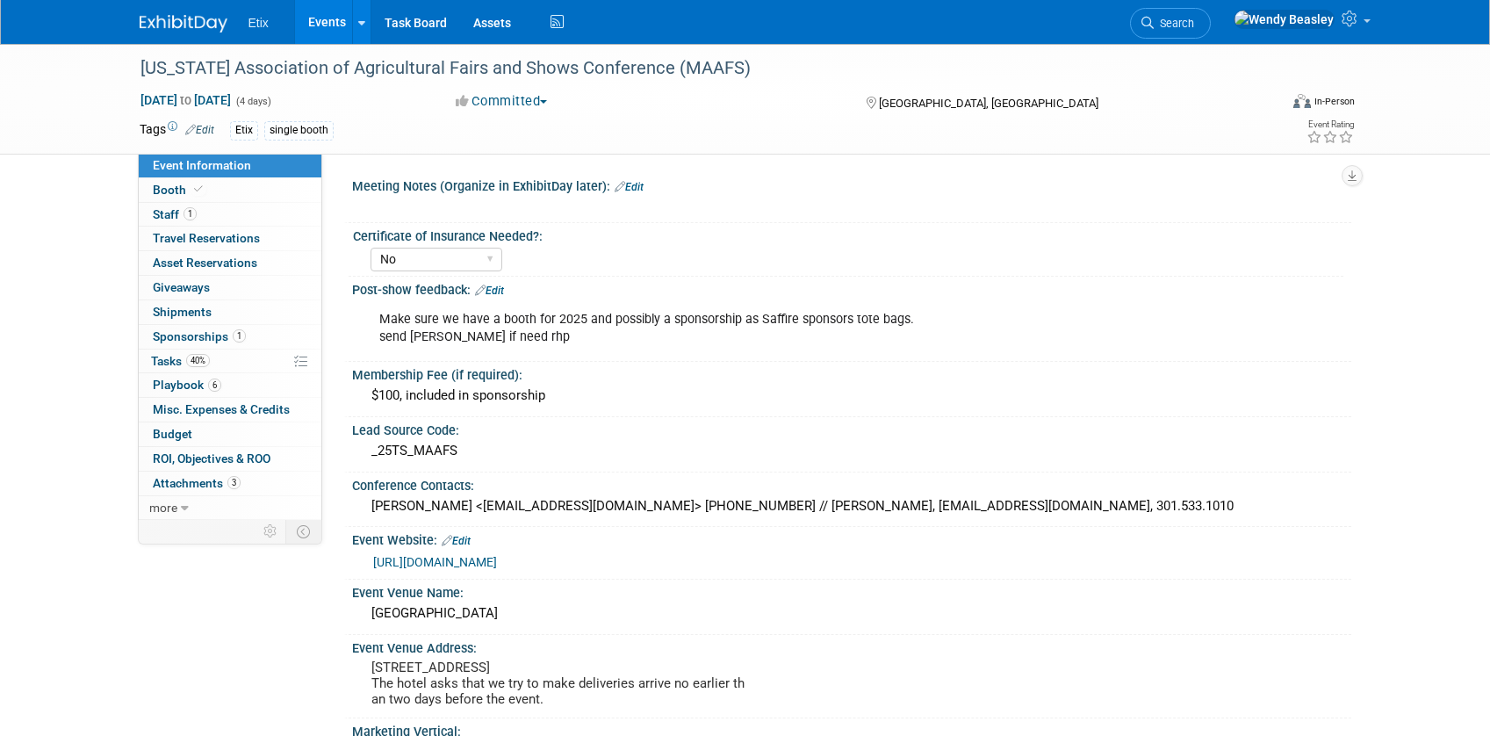
click at [538, 340] on div "Make sure we have a booth for 2025 and possibly a sponsorship as Saffire sponso…" at bounding box center [762, 328] width 791 height 53
click at [504, 298] on div "Make sure we have a booth for 2025 and possibly a sponsorship as Saffire sponso…" at bounding box center [849, 302] width 977 height 9
click at [500, 291] on link "Edit" at bounding box center [489, 290] width 29 height 12
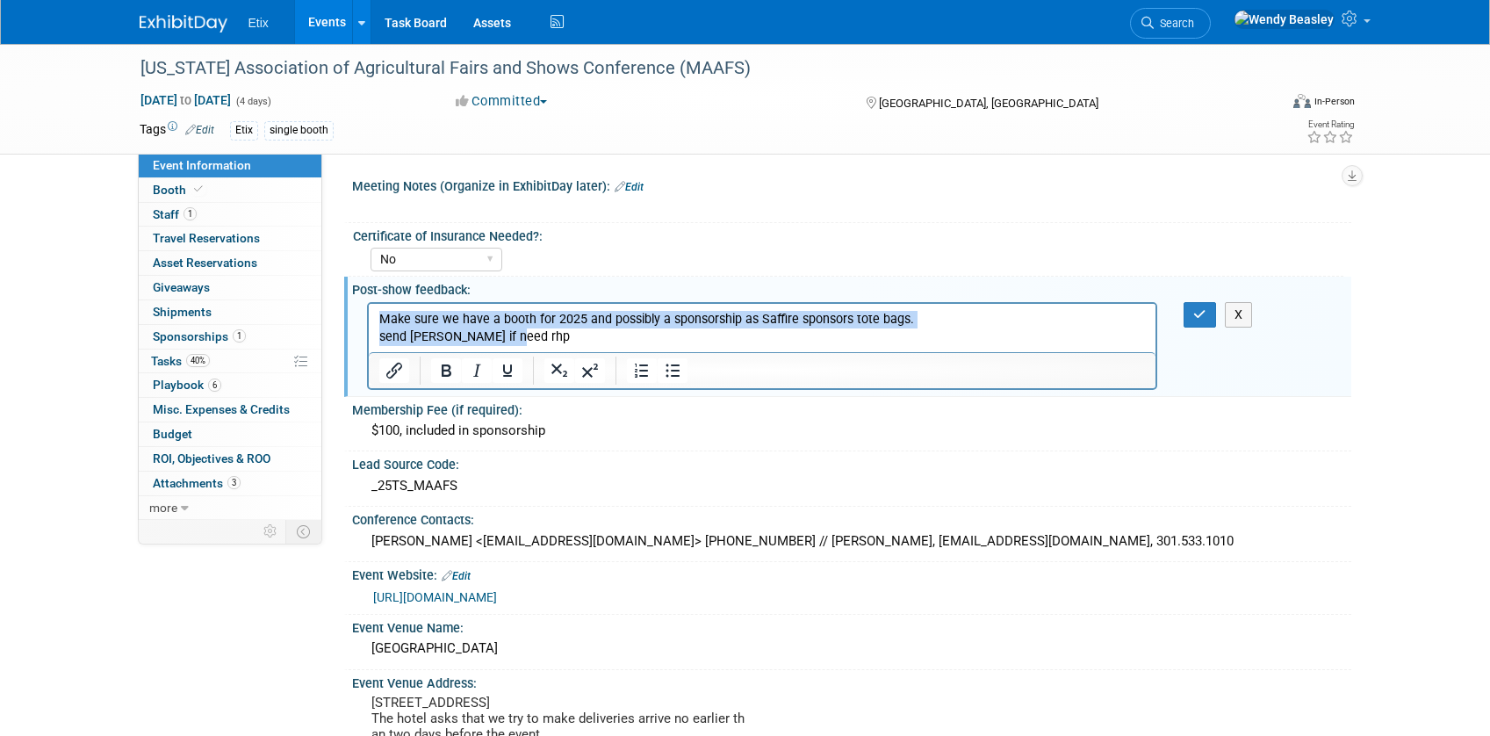
drag, startPoint x: 526, startPoint y: 334, endPoint x: 335, endPoint y: 313, distance: 191.6
click at [368, 313] on html "Make sure we have a booth for 2025 and possibly a sponsorship as Saffire sponso…" at bounding box center [761, 324] width 787 height 42
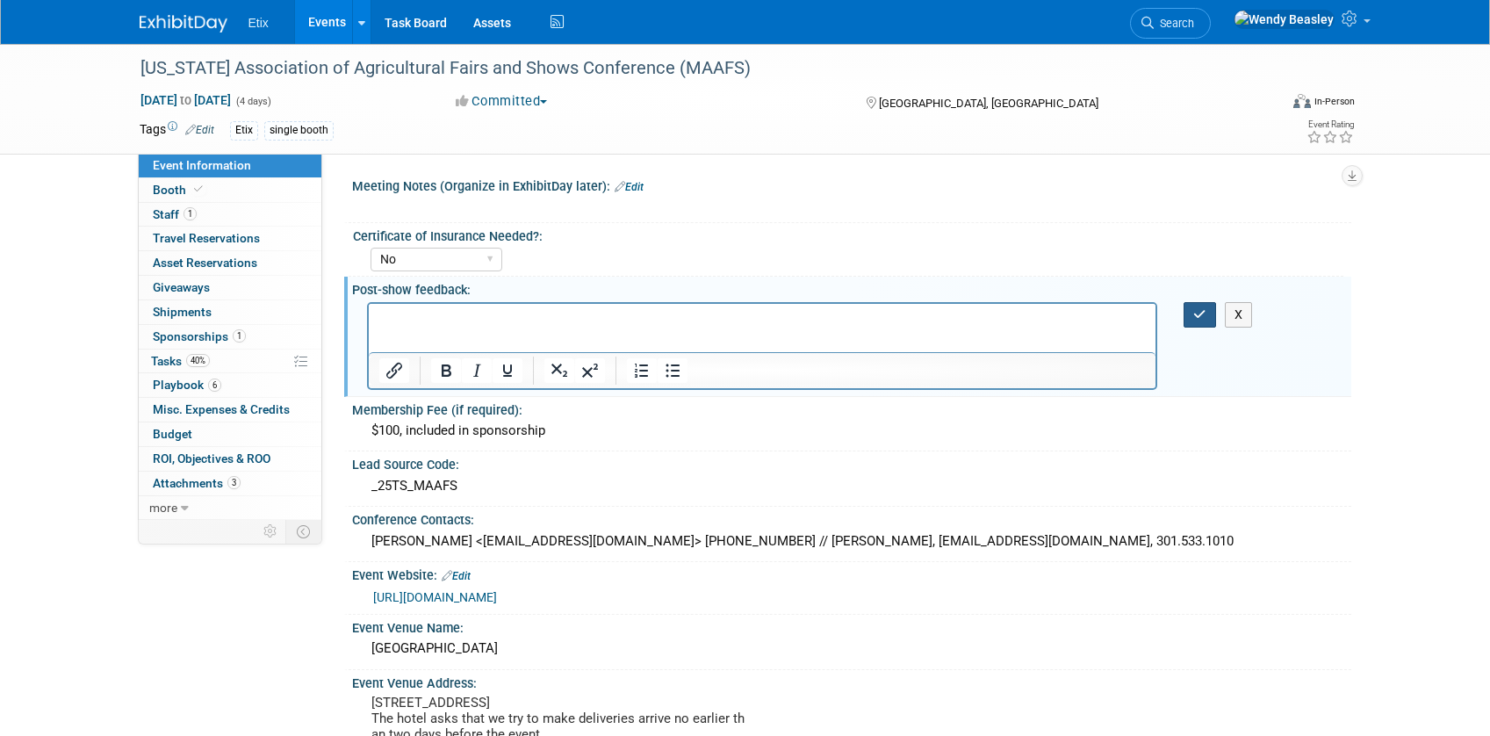
click at [1203, 319] on icon "button" at bounding box center [1199, 314] width 13 height 12
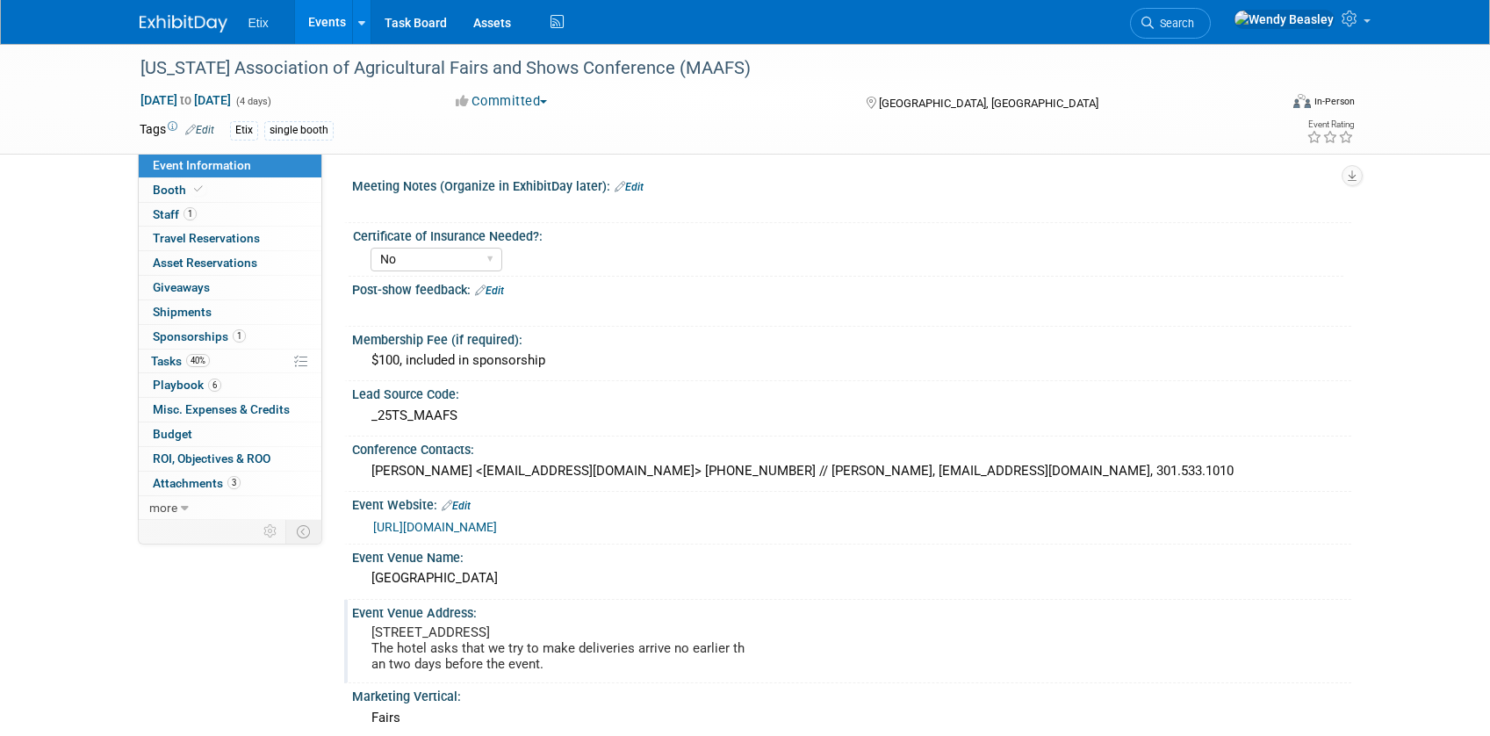
click at [545, 657] on pre "[STREET_ADDRESS] The hotel asks that we try to make deliveries arrive no earlie…" at bounding box center [559, 647] width 377 height 47
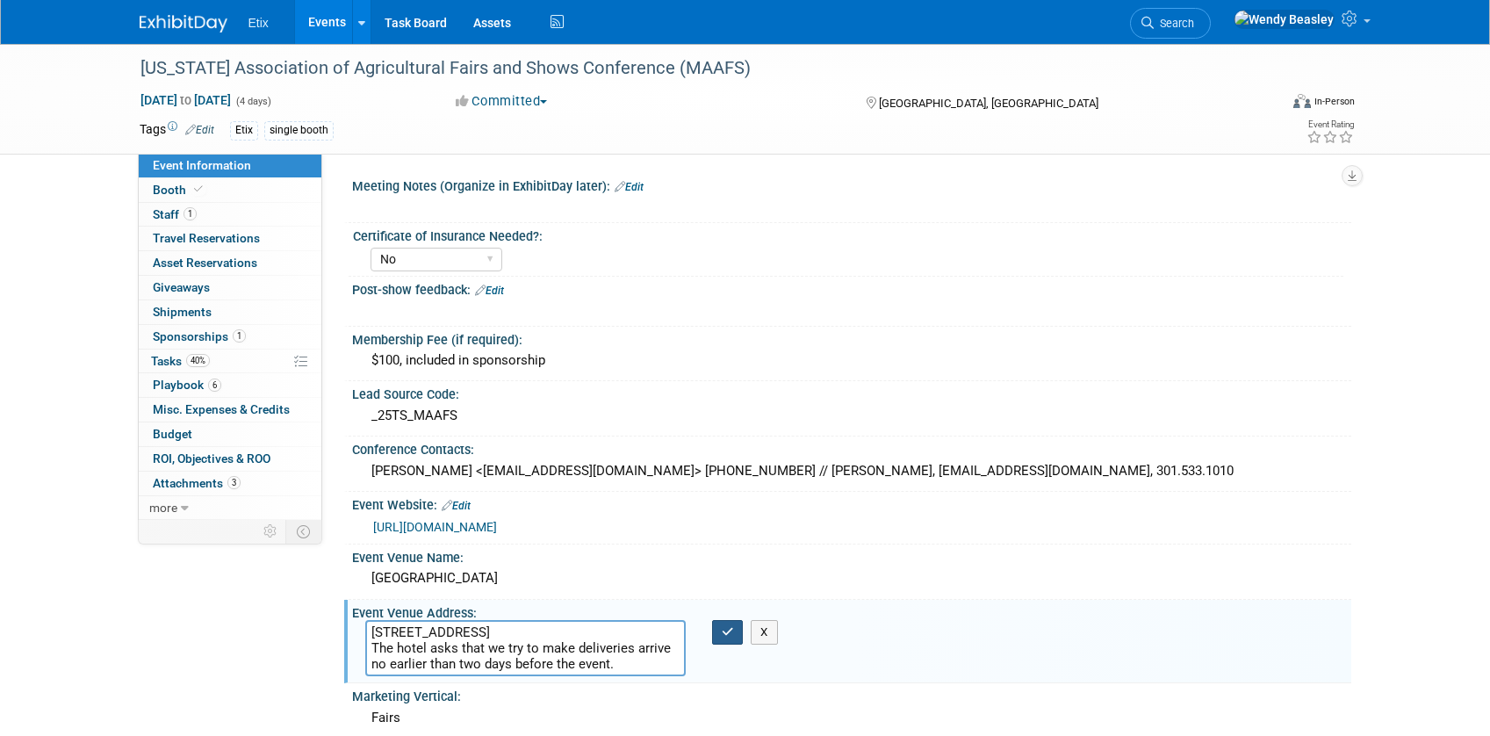
click at [720, 626] on button "button" at bounding box center [728, 632] width 32 height 25
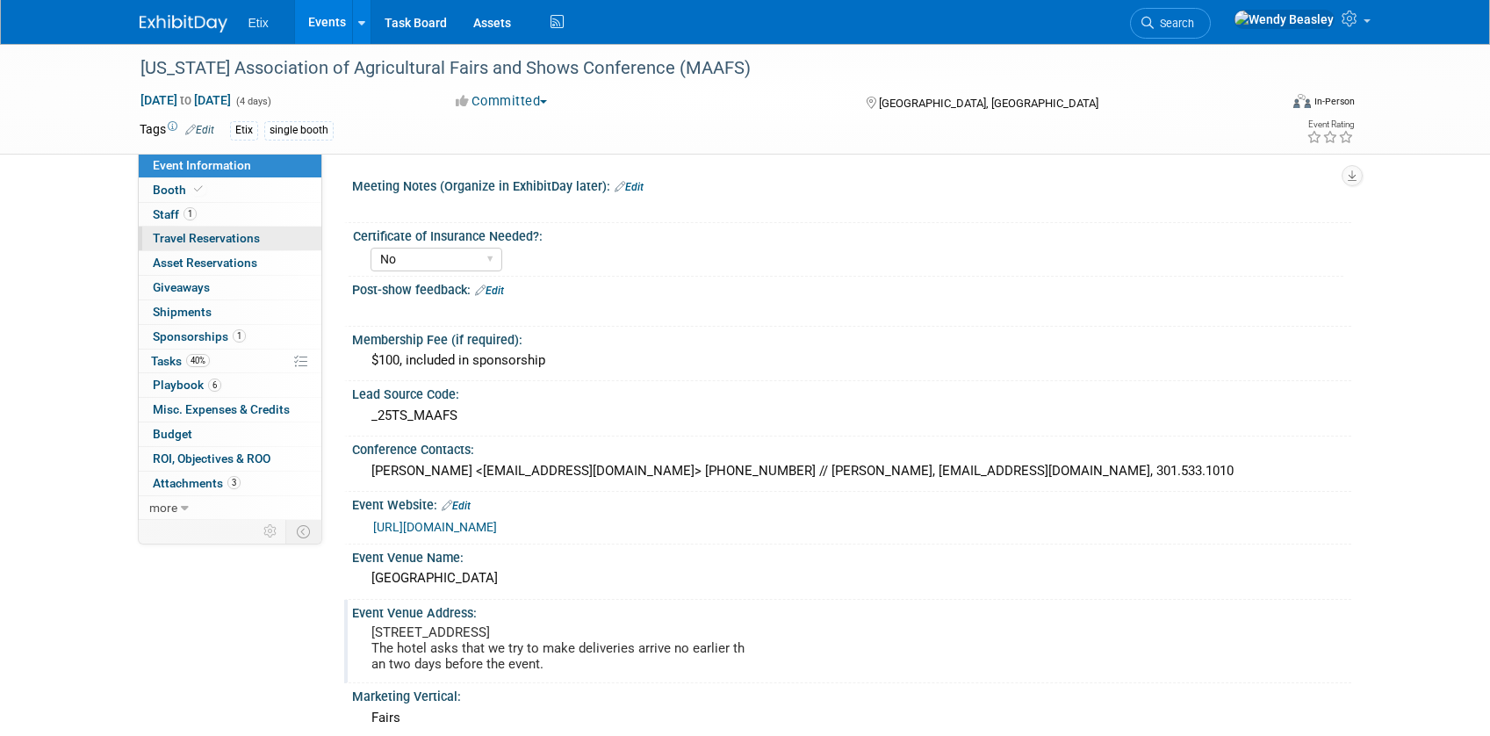
click at [235, 244] on span "Travel Reservations 0" at bounding box center [206, 238] width 107 height 14
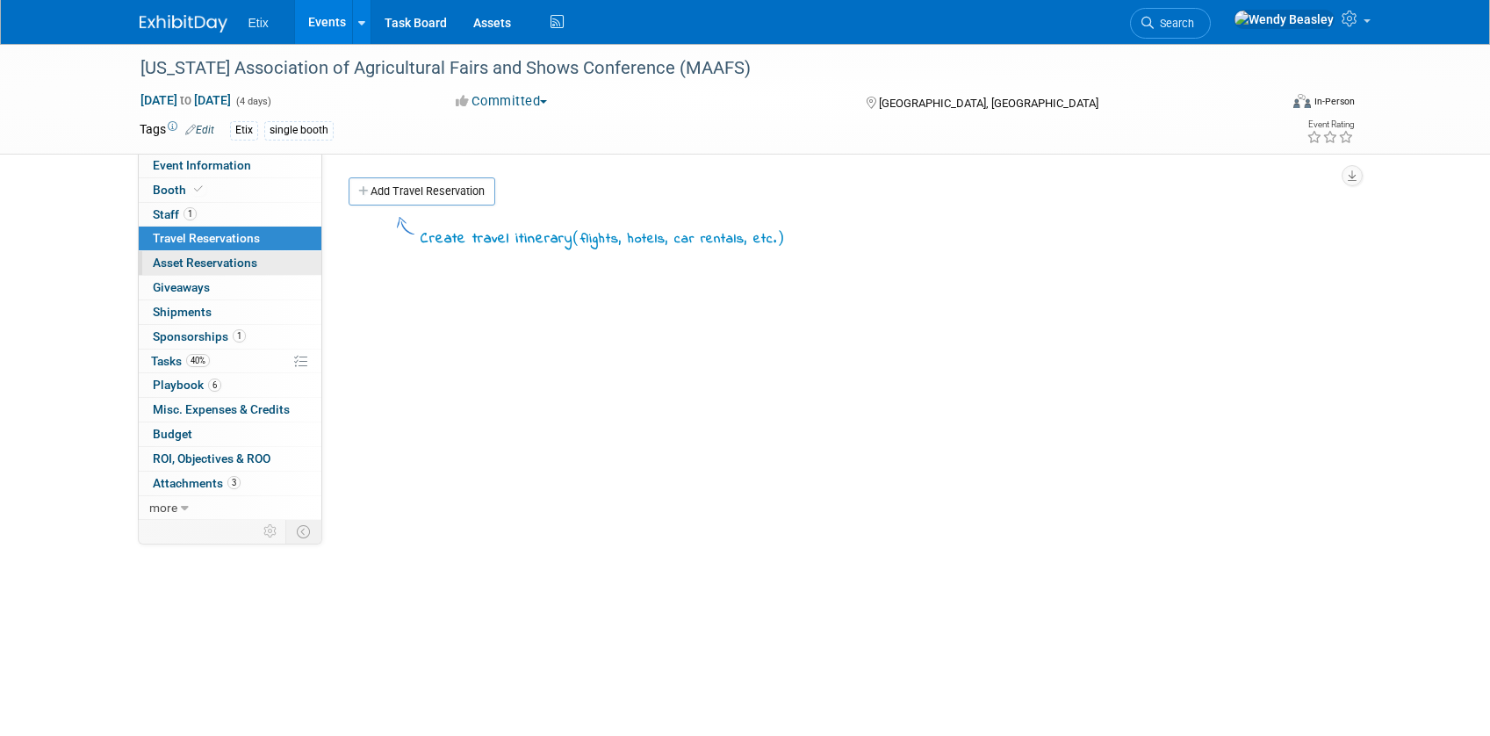
click at [240, 266] on span "Asset Reservations 0" at bounding box center [205, 262] width 104 height 14
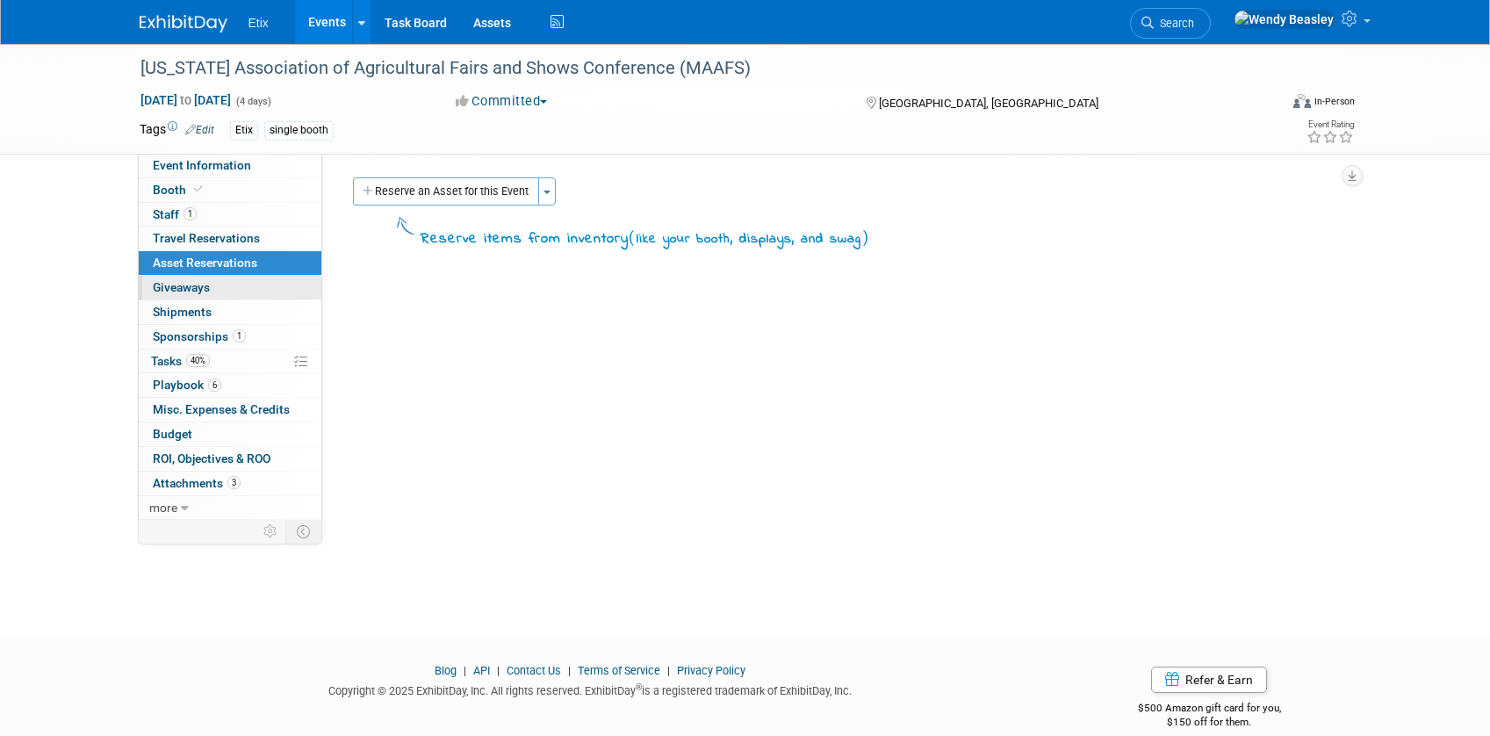
click at [229, 284] on link "0 Giveaways 0" at bounding box center [230, 288] width 183 height 24
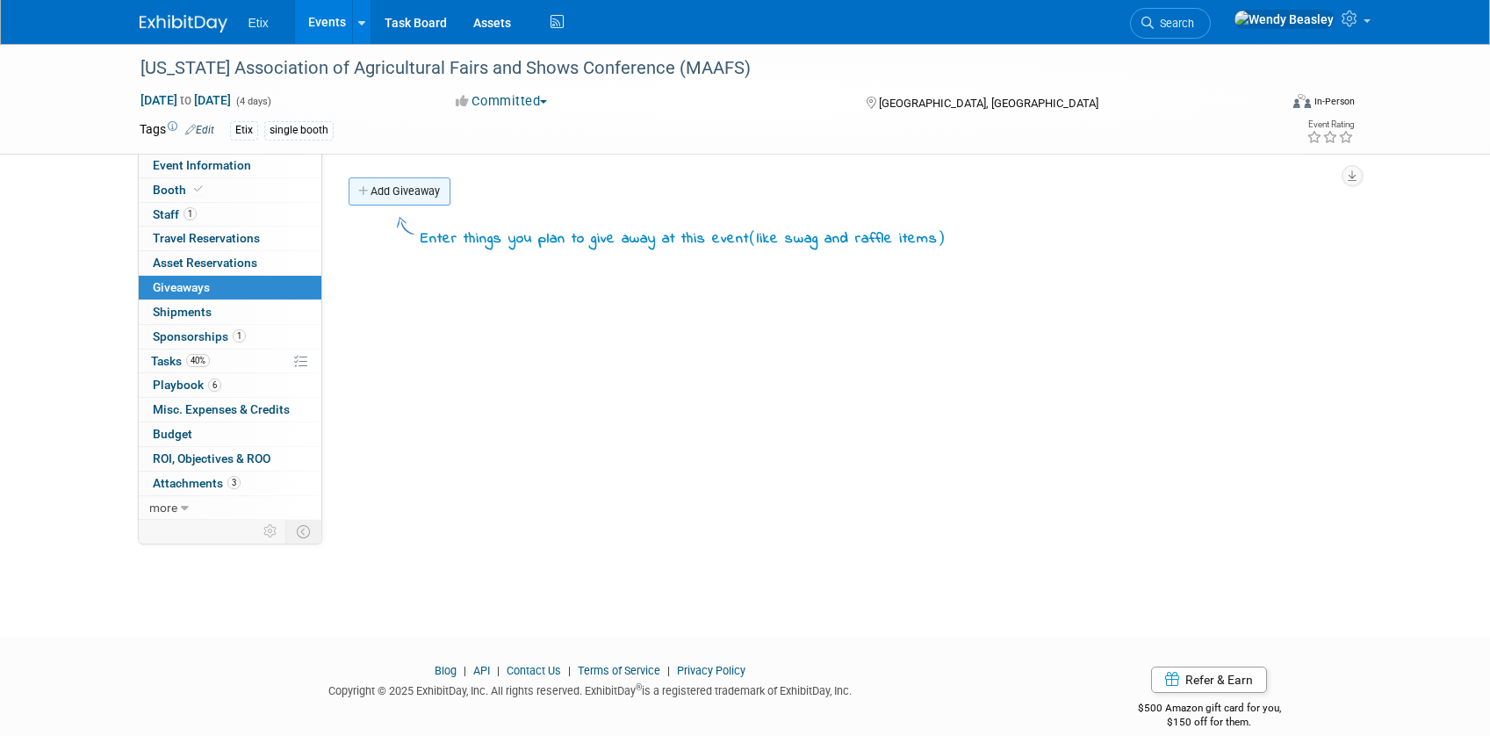
click at [405, 185] on link "Add Giveaway" at bounding box center [399, 191] width 102 height 28
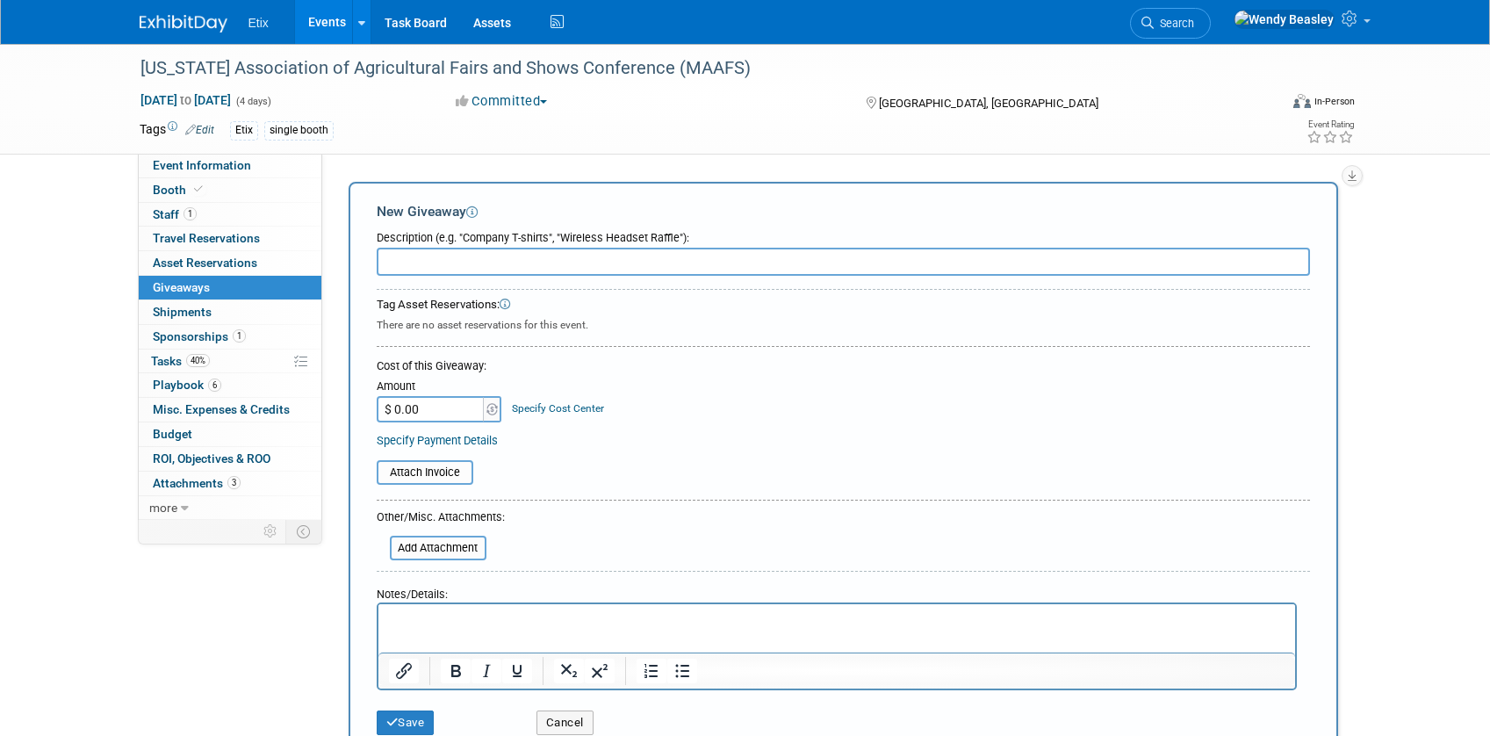
click at [386, 147] on div "Maryland Association of Agricultural Fairs and Shows Conference (MAAFS) Nov 6, …" at bounding box center [745, 99] width 1238 height 110
click at [567, 721] on button "Cancel" at bounding box center [564, 722] width 57 height 25
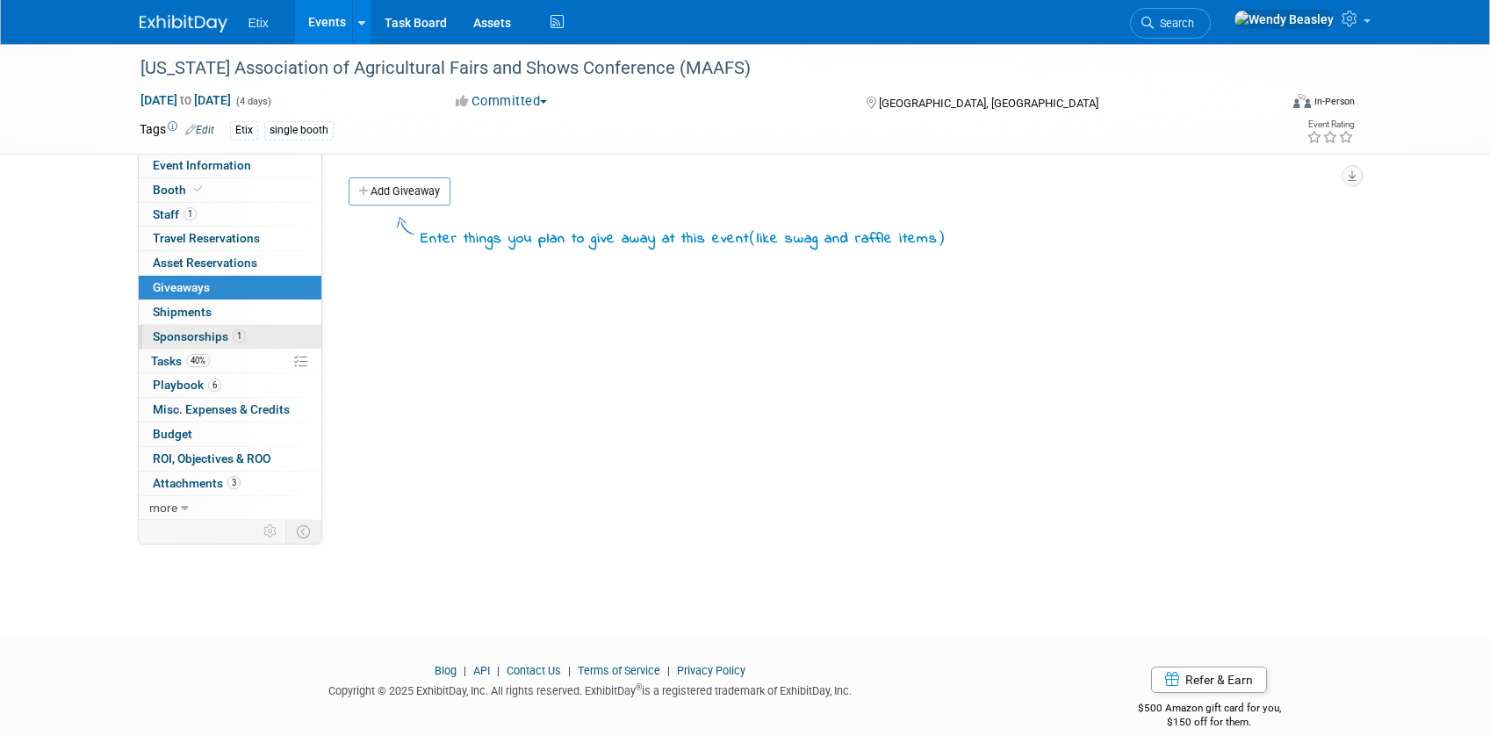
click at [212, 336] on span "Sponsorships 1" at bounding box center [199, 336] width 93 height 14
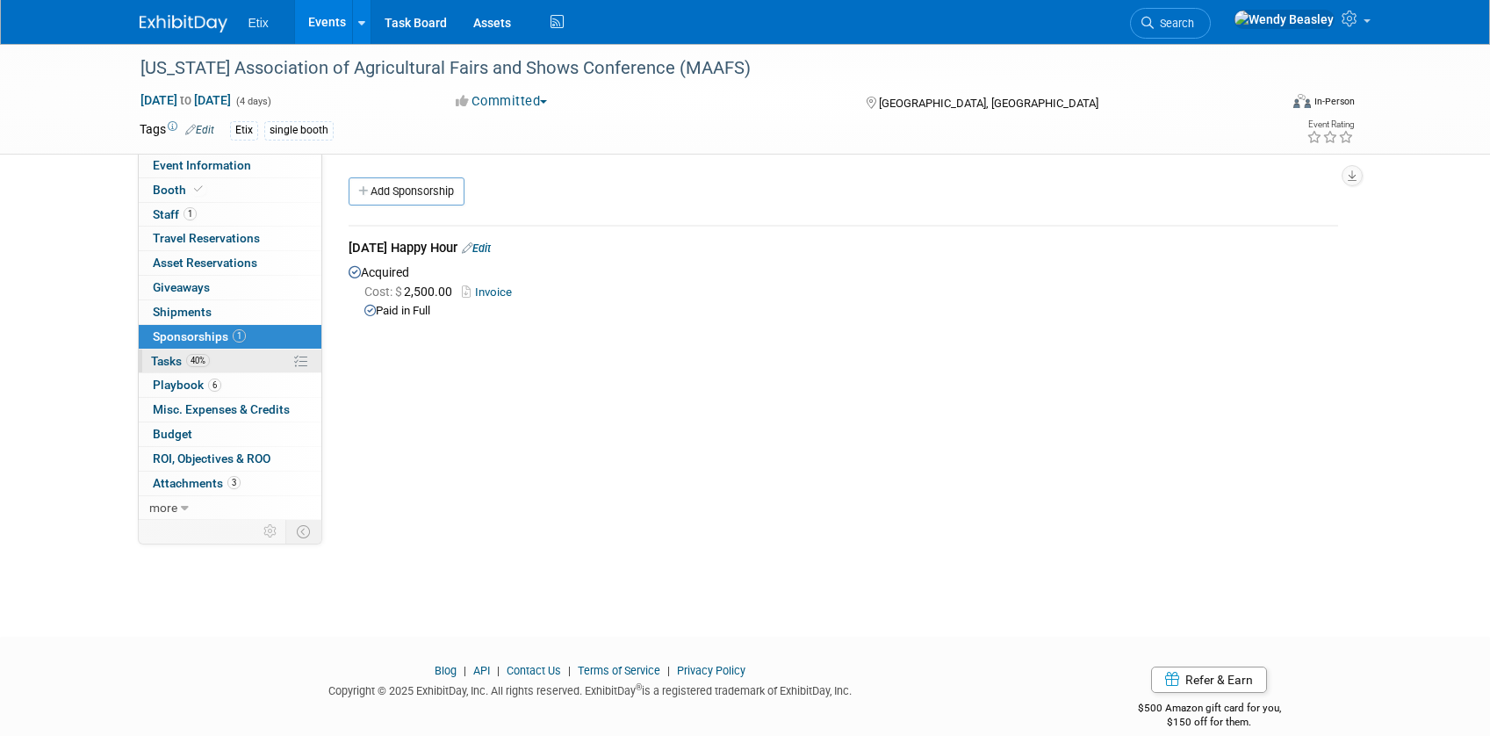
click at [164, 365] on span "Tasks 40%" at bounding box center [180, 361] width 59 height 14
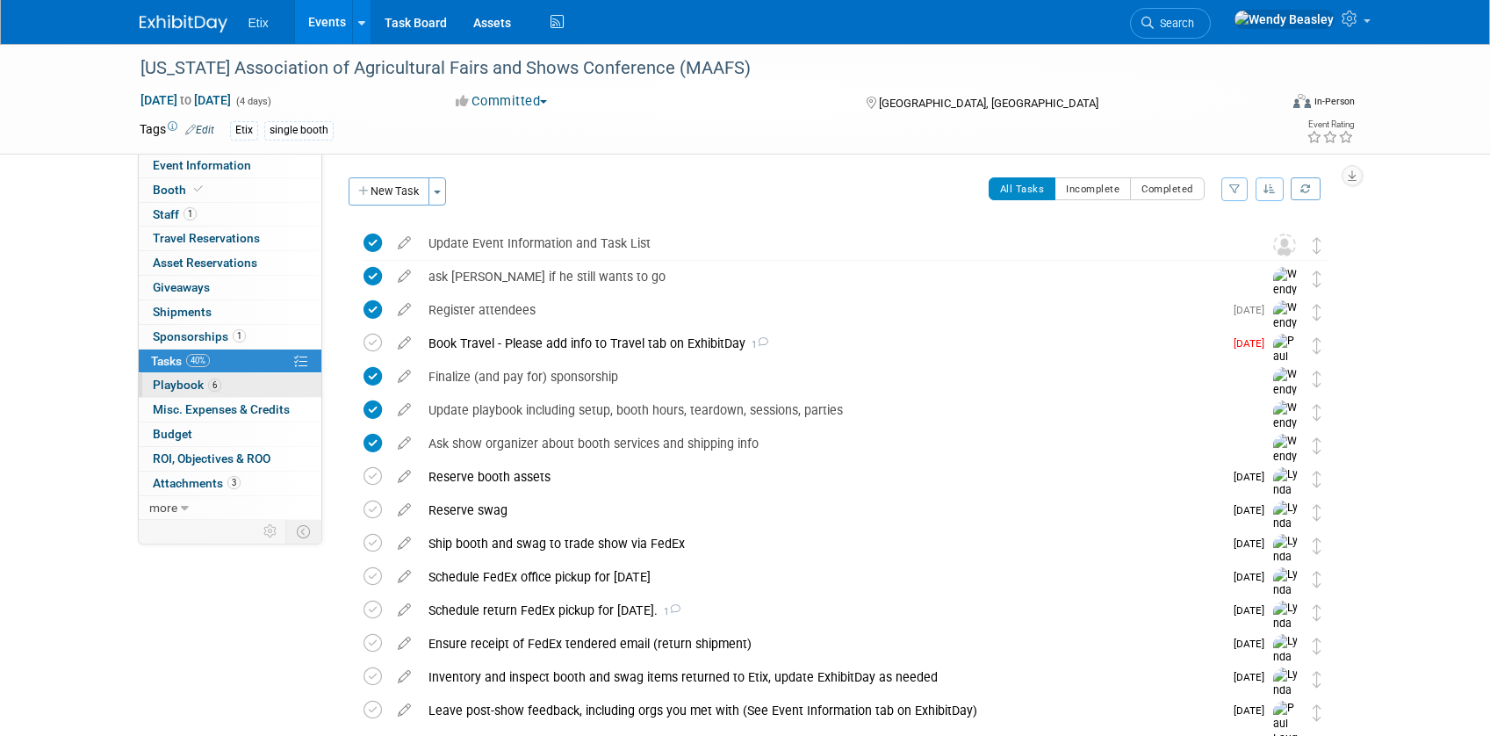
click at [188, 382] on span "Playbook 6" at bounding box center [187, 384] width 68 height 14
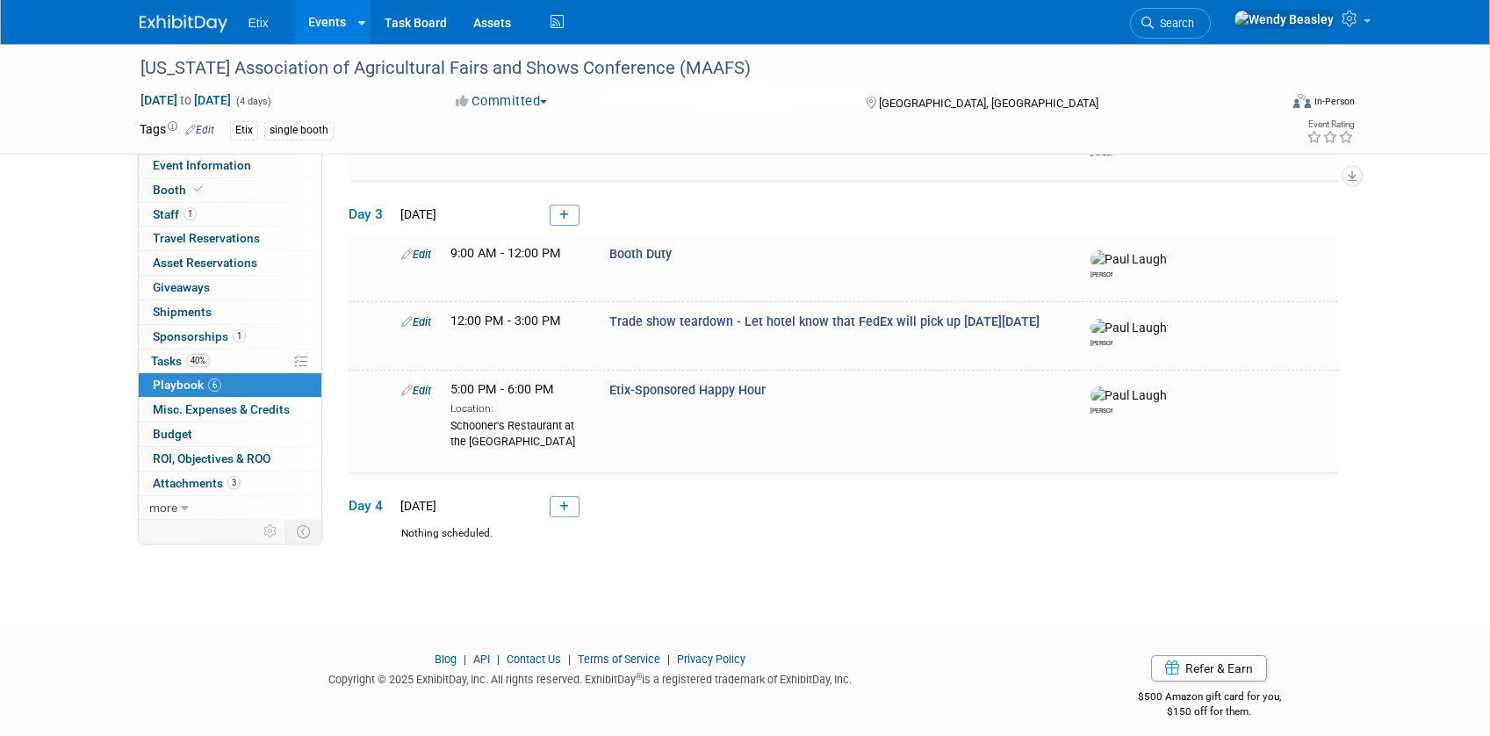
scroll to position [407, 0]
click at [169, 357] on span "Tasks 40%" at bounding box center [180, 361] width 59 height 14
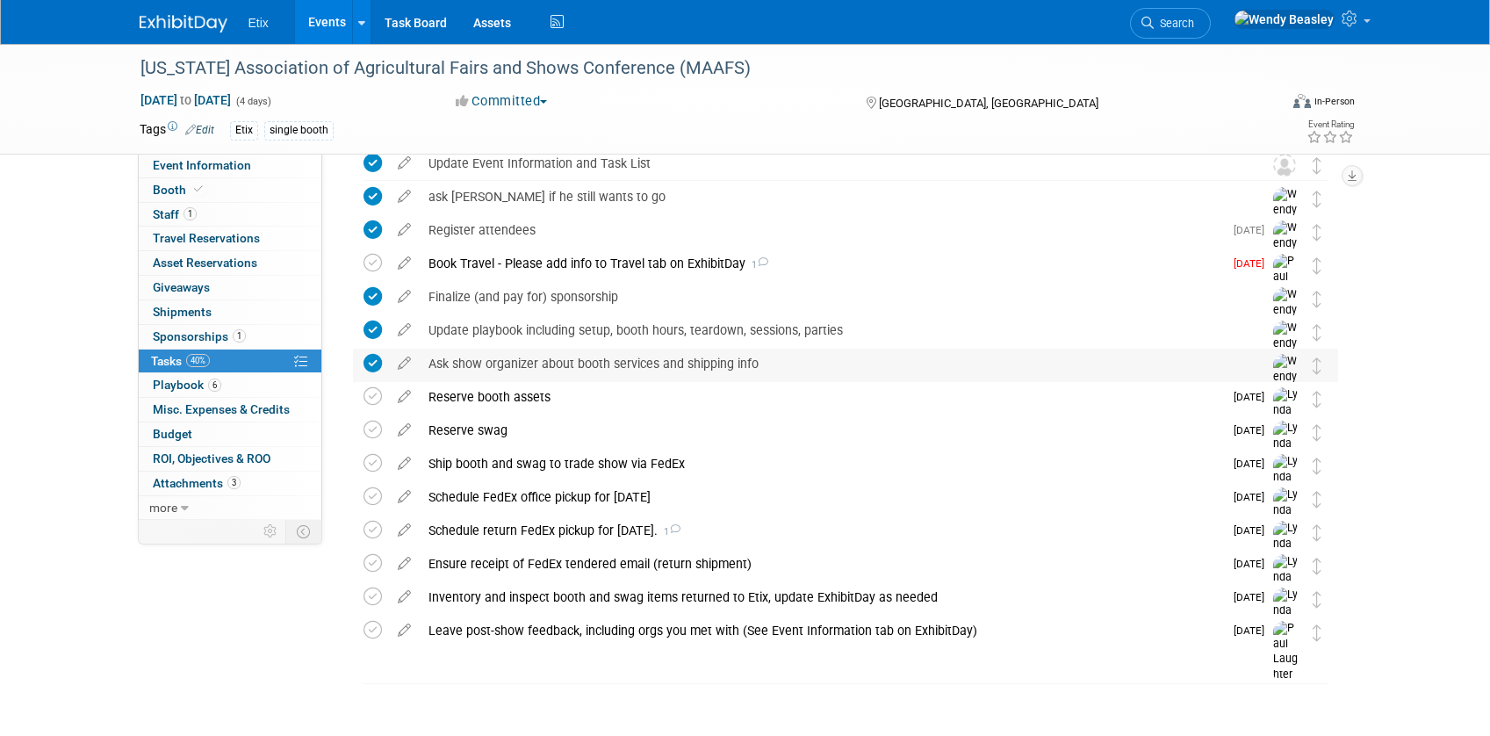
scroll to position [100, 0]
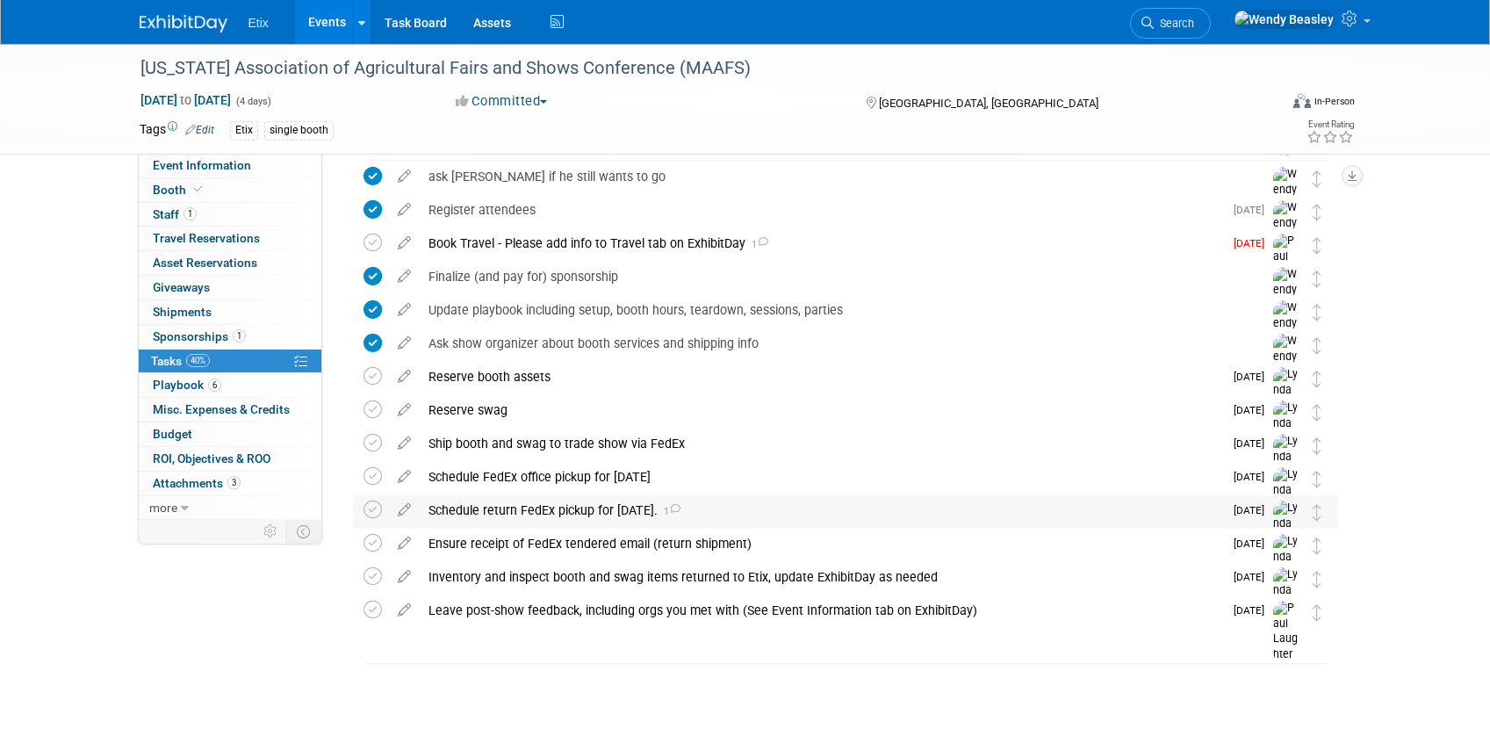
click at [678, 506] on icon at bounding box center [674, 509] width 11 height 10
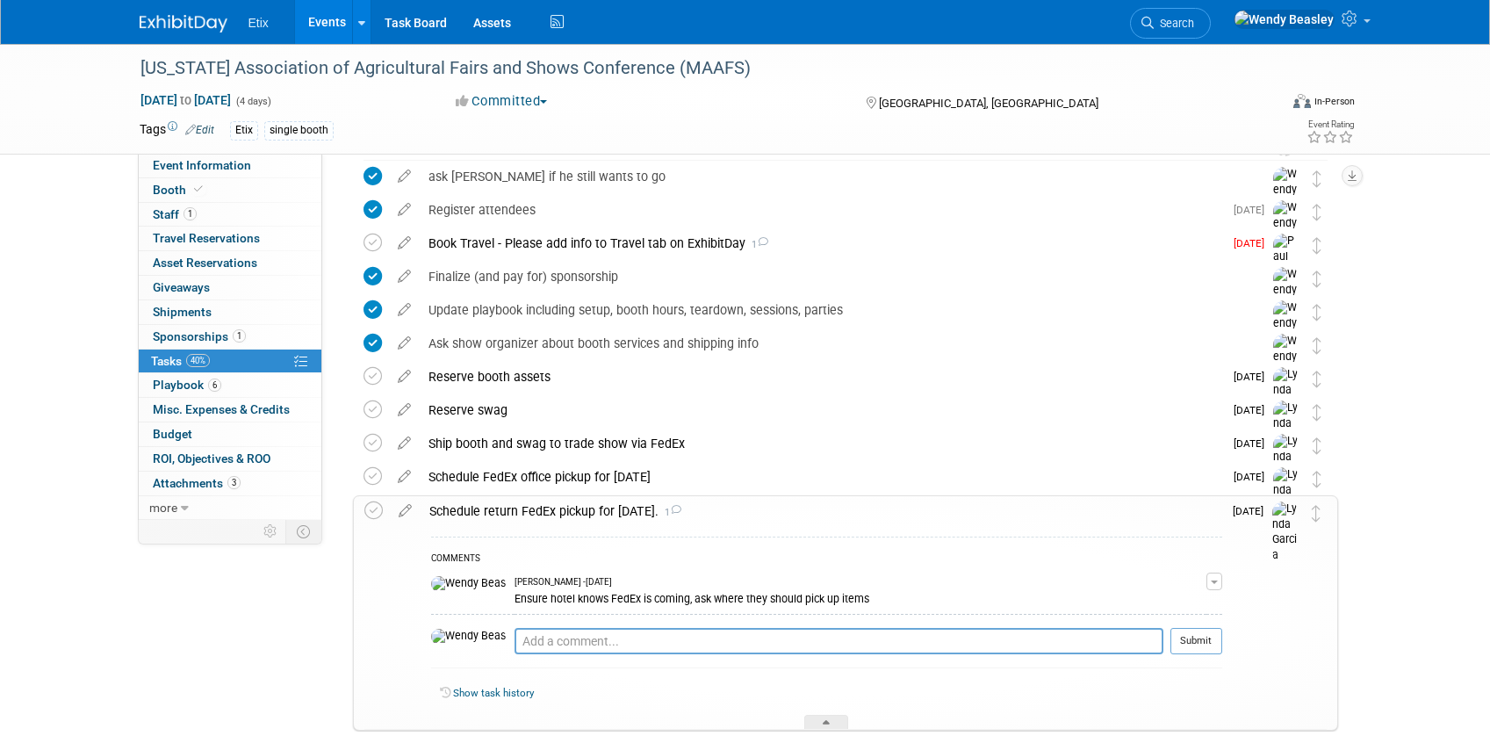
click at [678, 506] on icon at bounding box center [675, 510] width 11 height 10
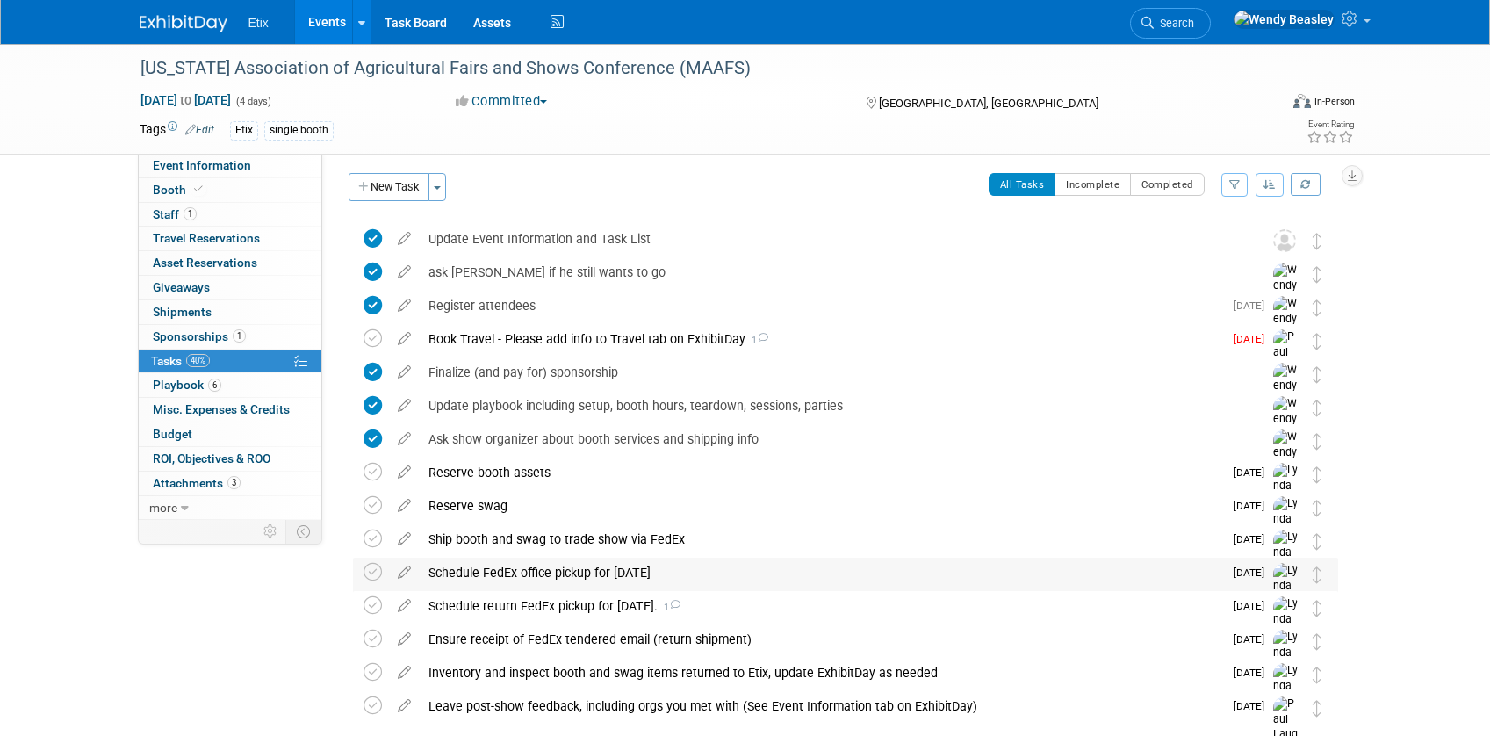
scroll to position [0, 0]
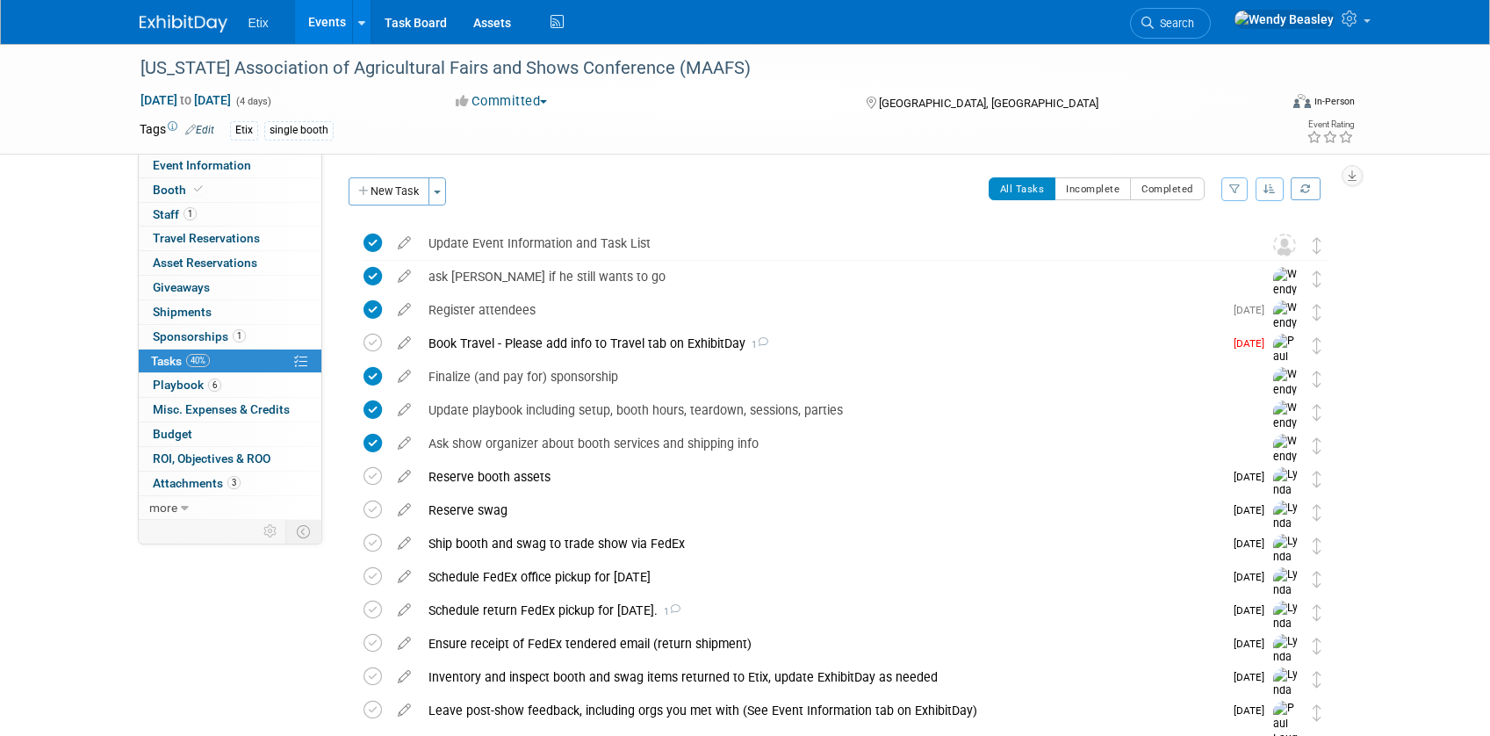
click at [334, 27] on link "Events" at bounding box center [327, 22] width 64 height 44
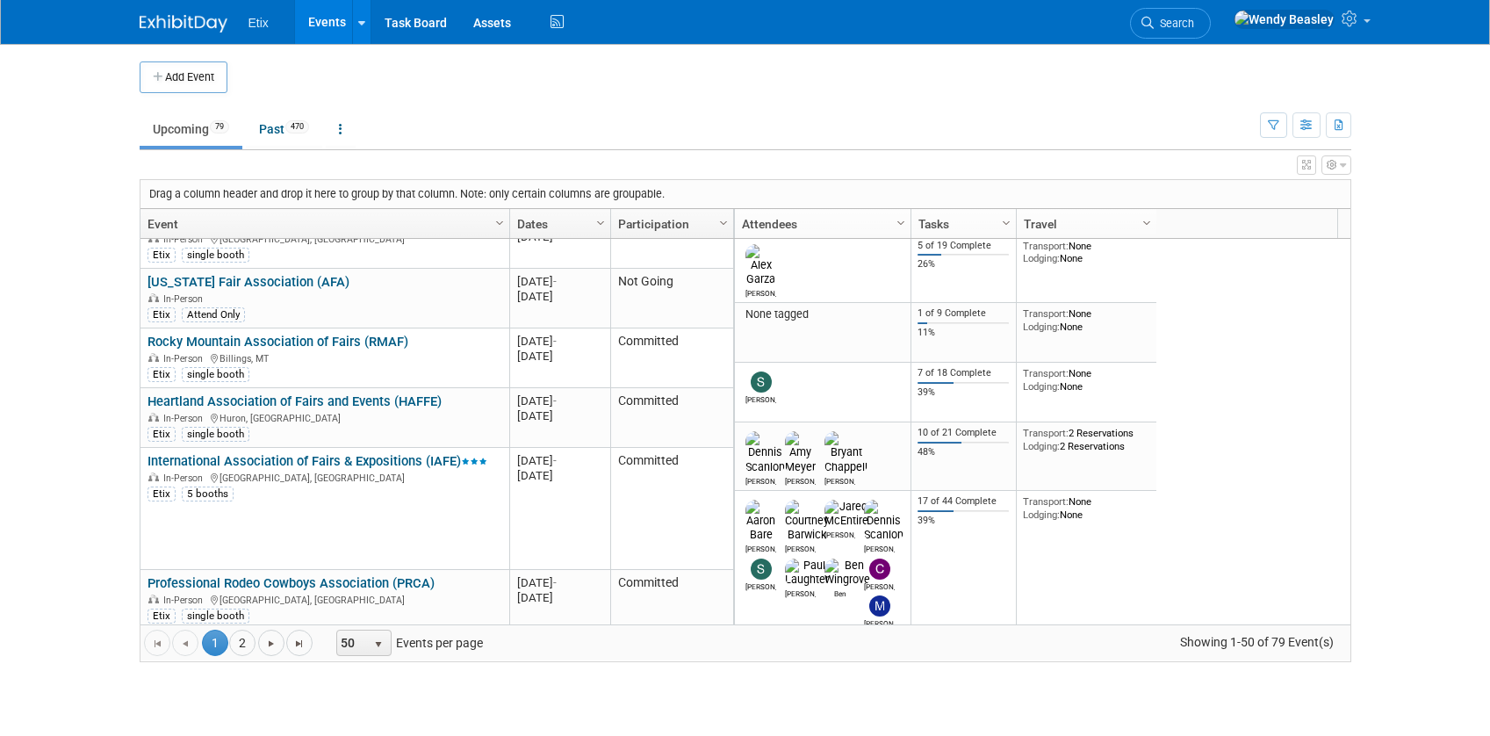
scroll to position [527, 0]
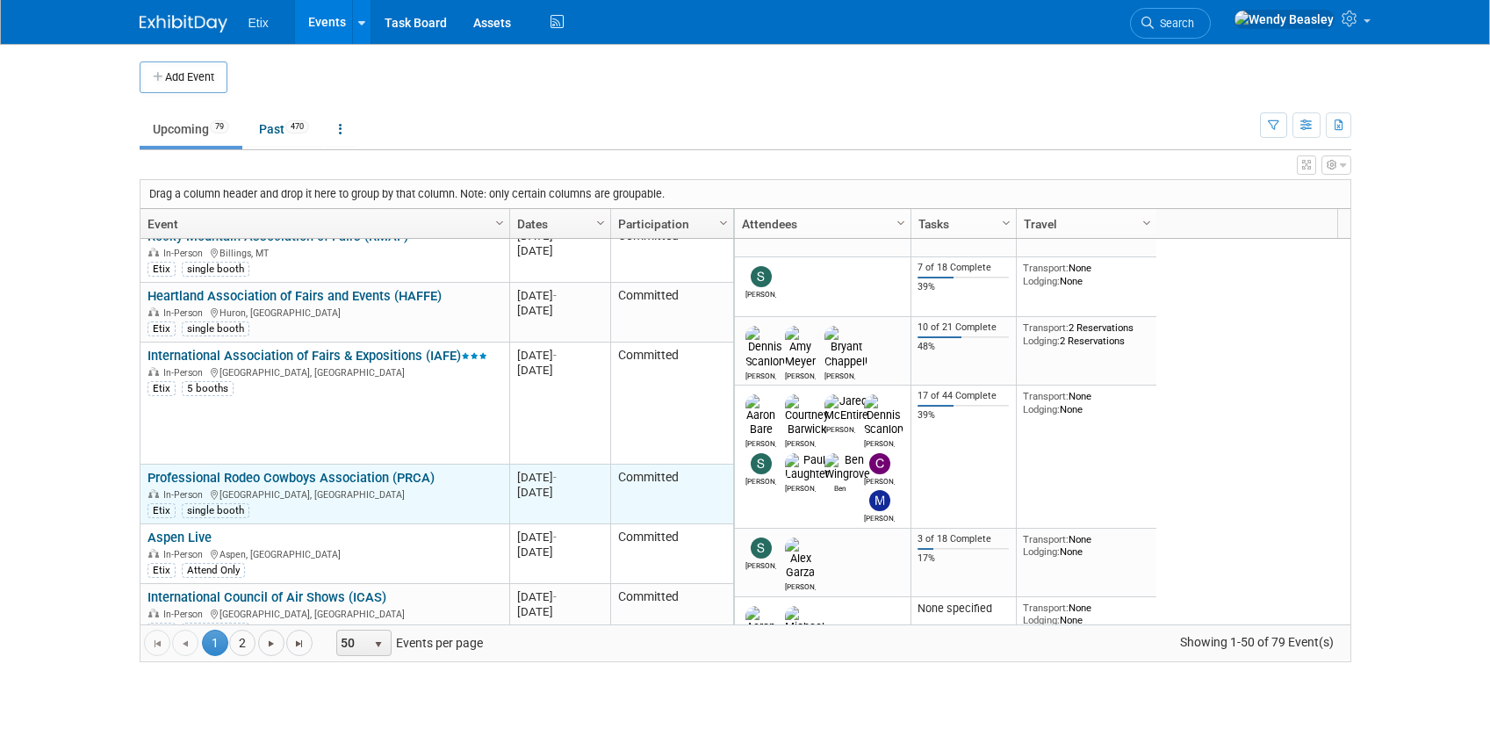
click at [291, 470] on link "Professional Rodeo Cowboys Association (PRCA)" at bounding box center [290, 478] width 287 height 16
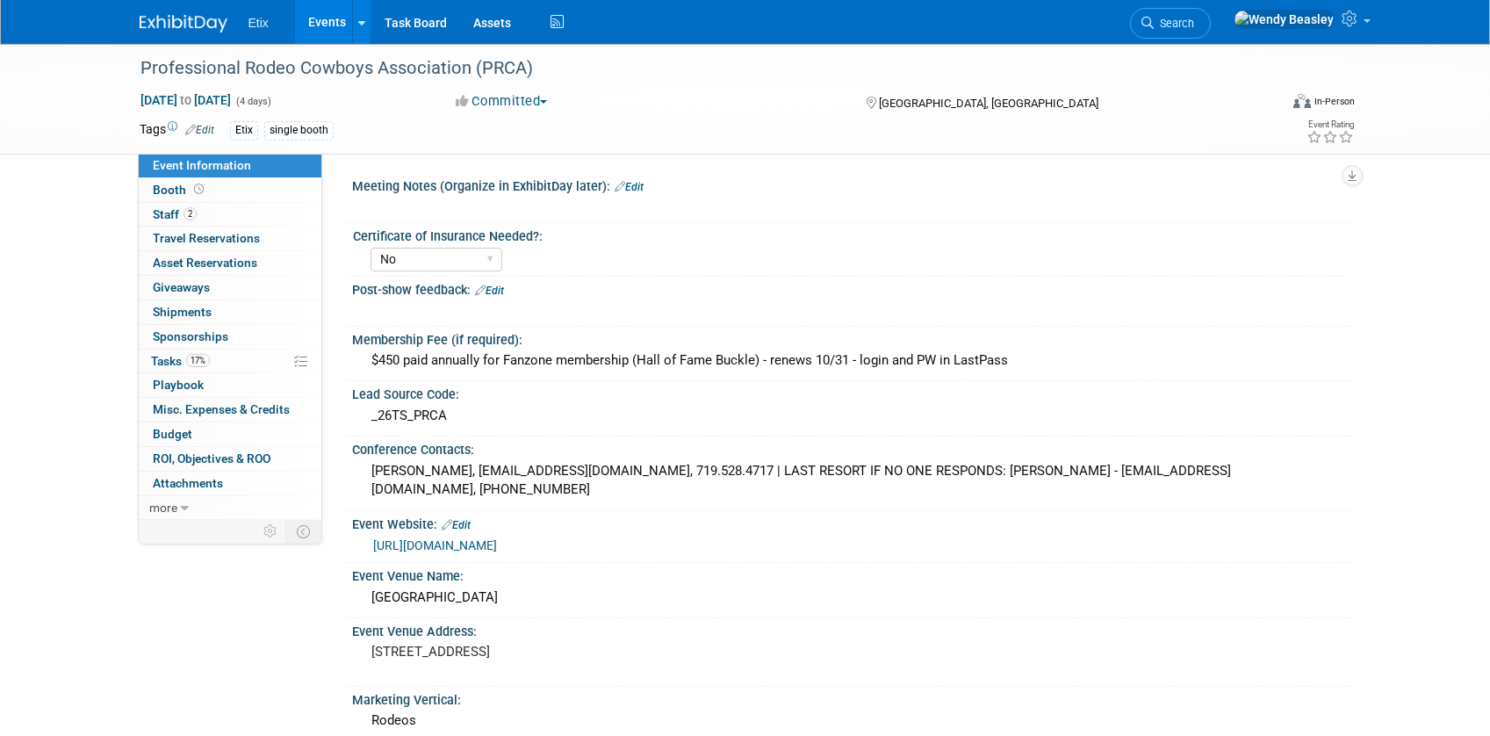
select select "No"
click at [176, 205] on link "2 Staff 2" at bounding box center [230, 215] width 183 height 24
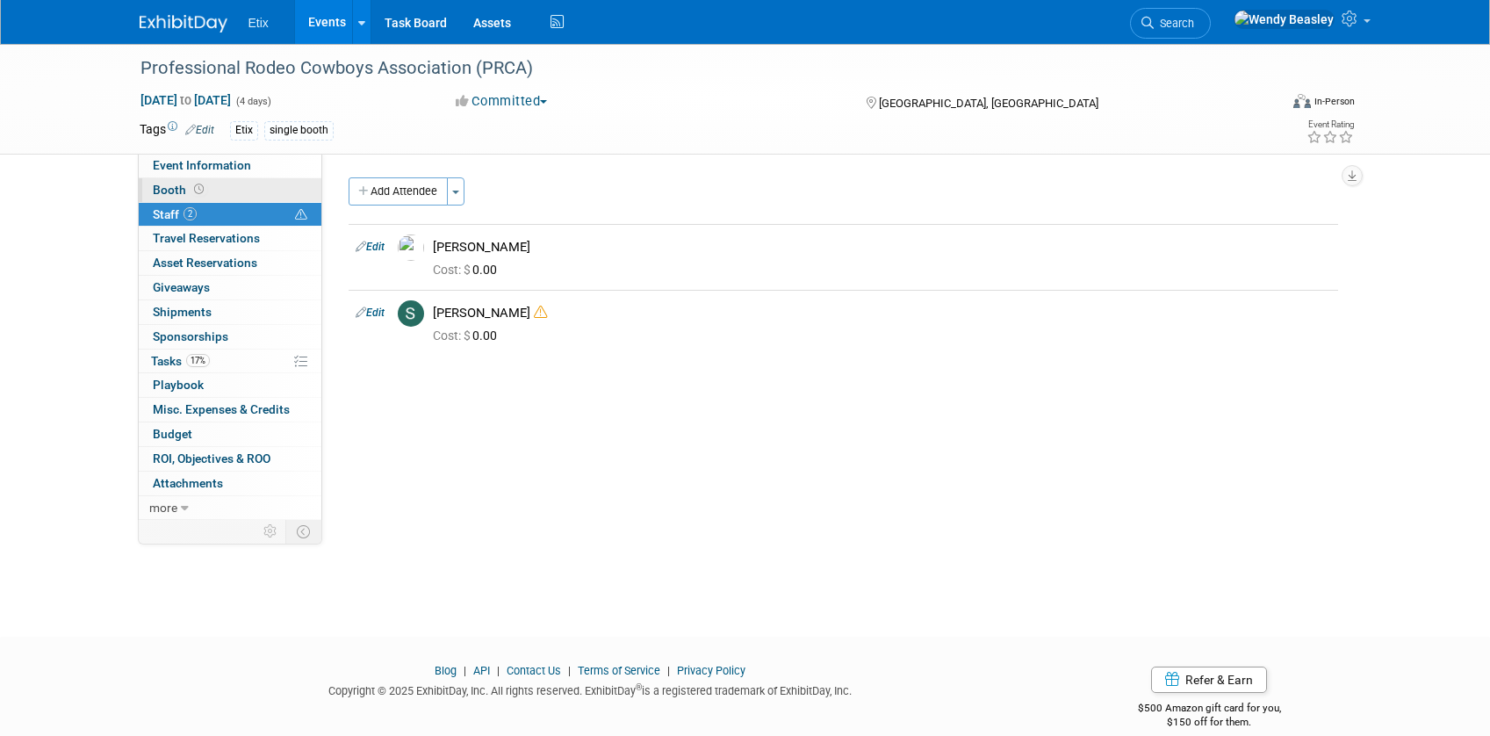
click at [173, 190] on span "Booth" at bounding box center [180, 190] width 54 height 14
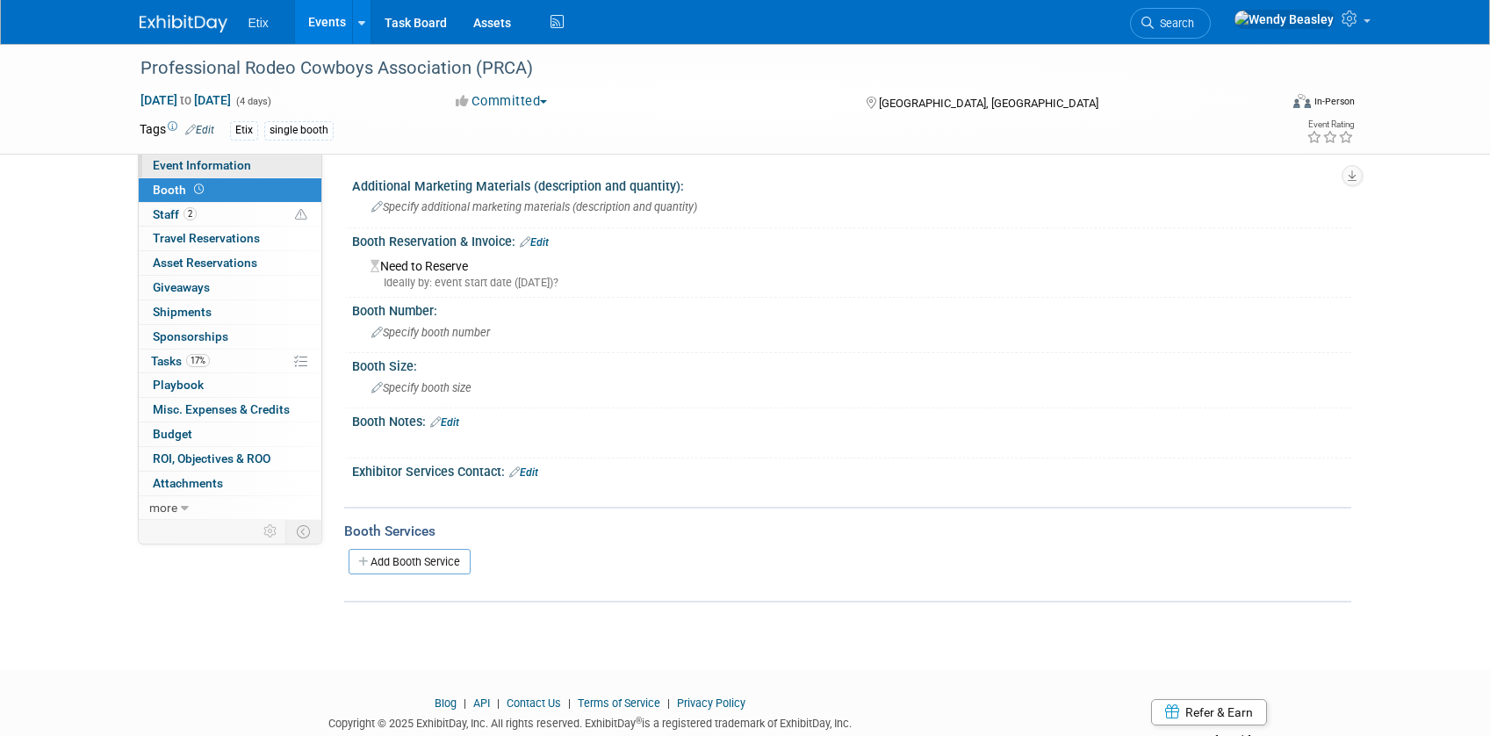
click at [215, 161] on span "Event Information" at bounding box center [202, 165] width 98 height 14
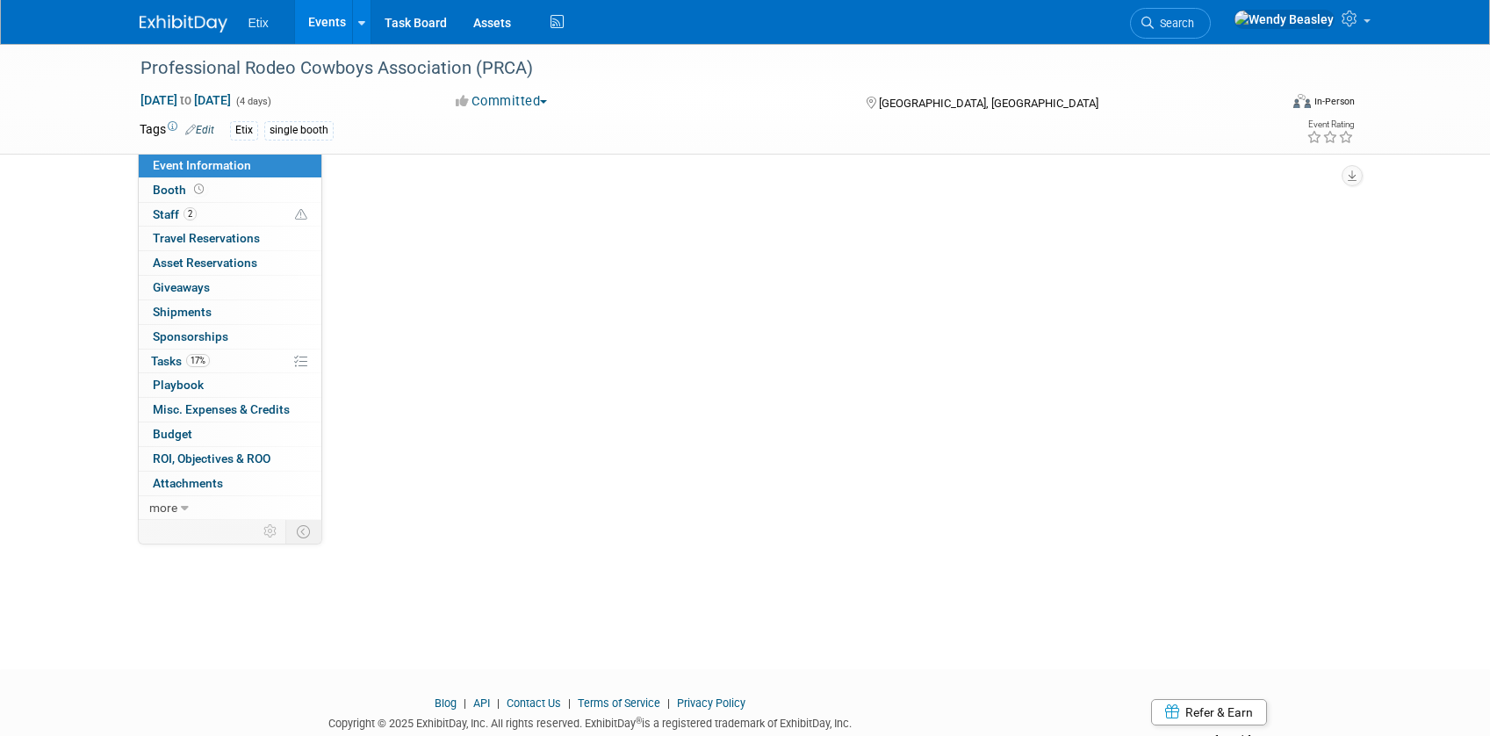
select select "No"
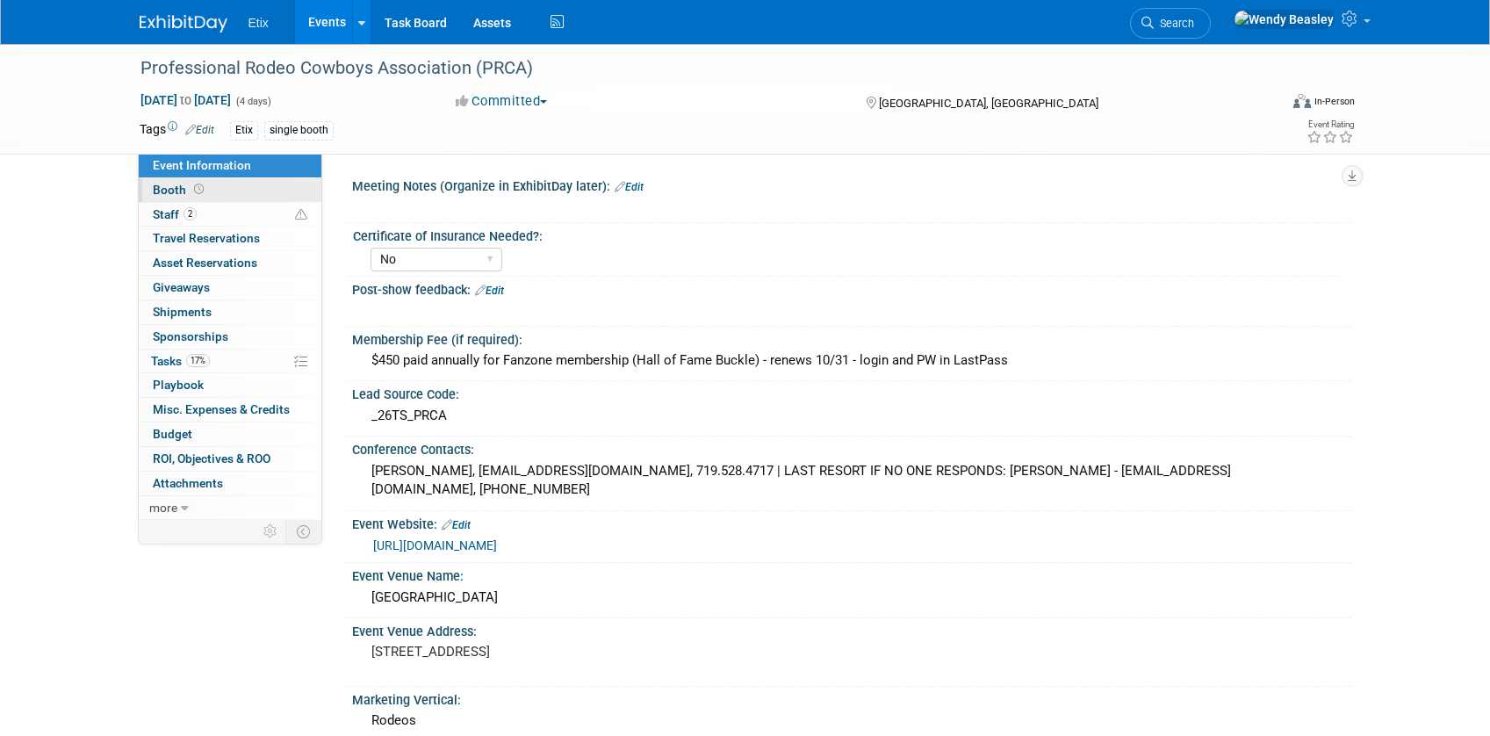
click at [185, 190] on span "Booth" at bounding box center [180, 190] width 54 height 14
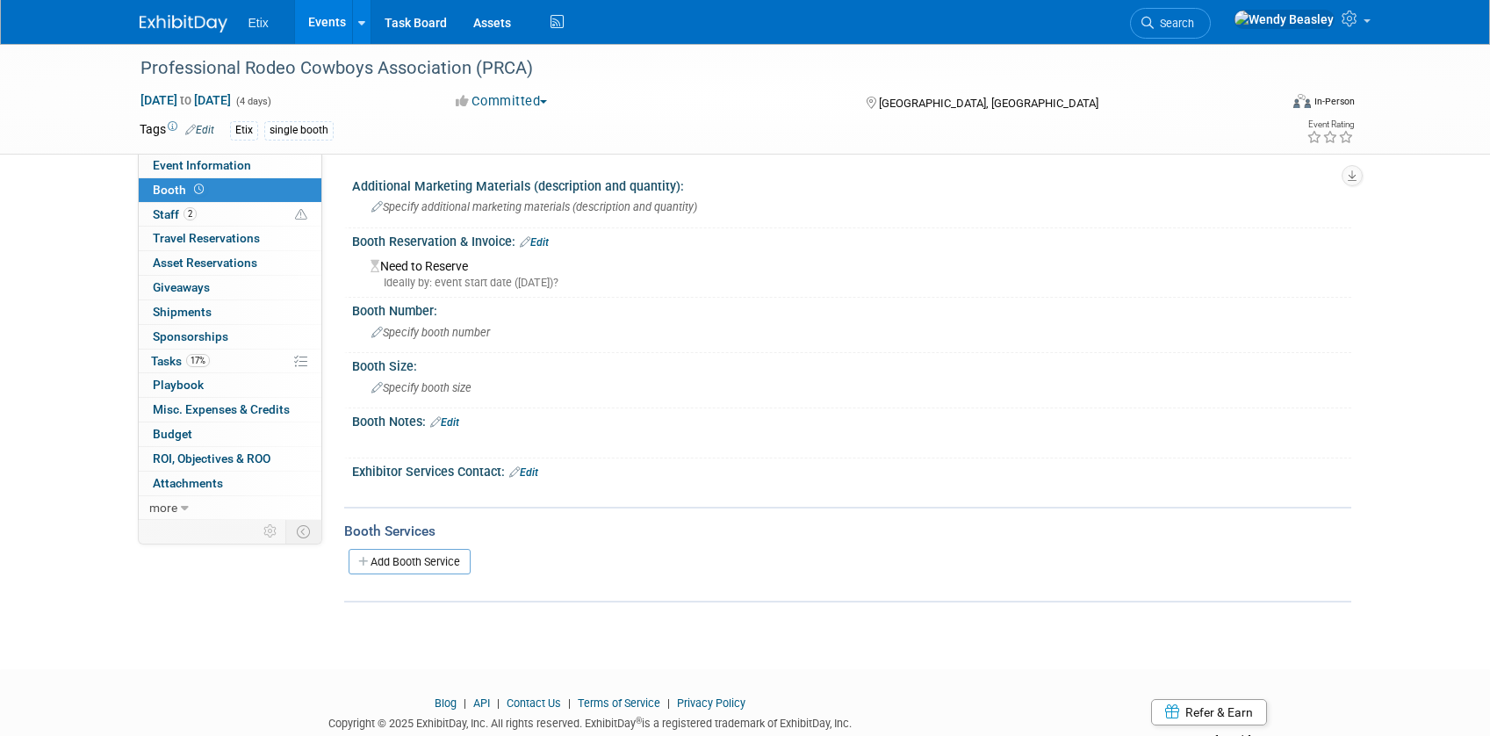
click at [547, 240] on link "Edit" at bounding box center [534, 242] width 29 height 12
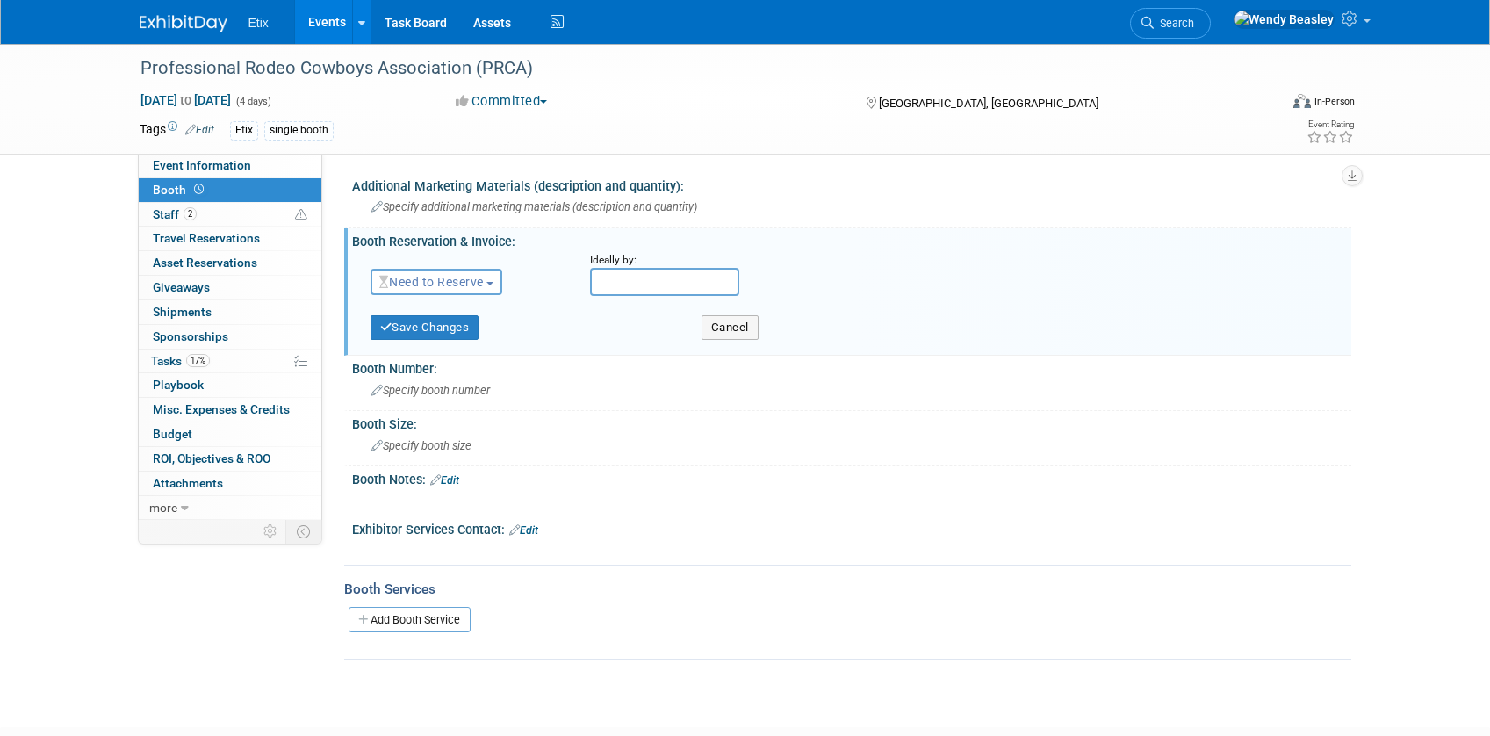
click at [484, 276] on span "Need to Reserve" at bounding box center [431, 282] width 104 height 14
click at [474, 357] on link "No Reservation Required" at bounding box center [465, 360] width 188 height 25
click at [417, 322] on button "Save Changes" at bounding box center [424, 327] width 109 height 25
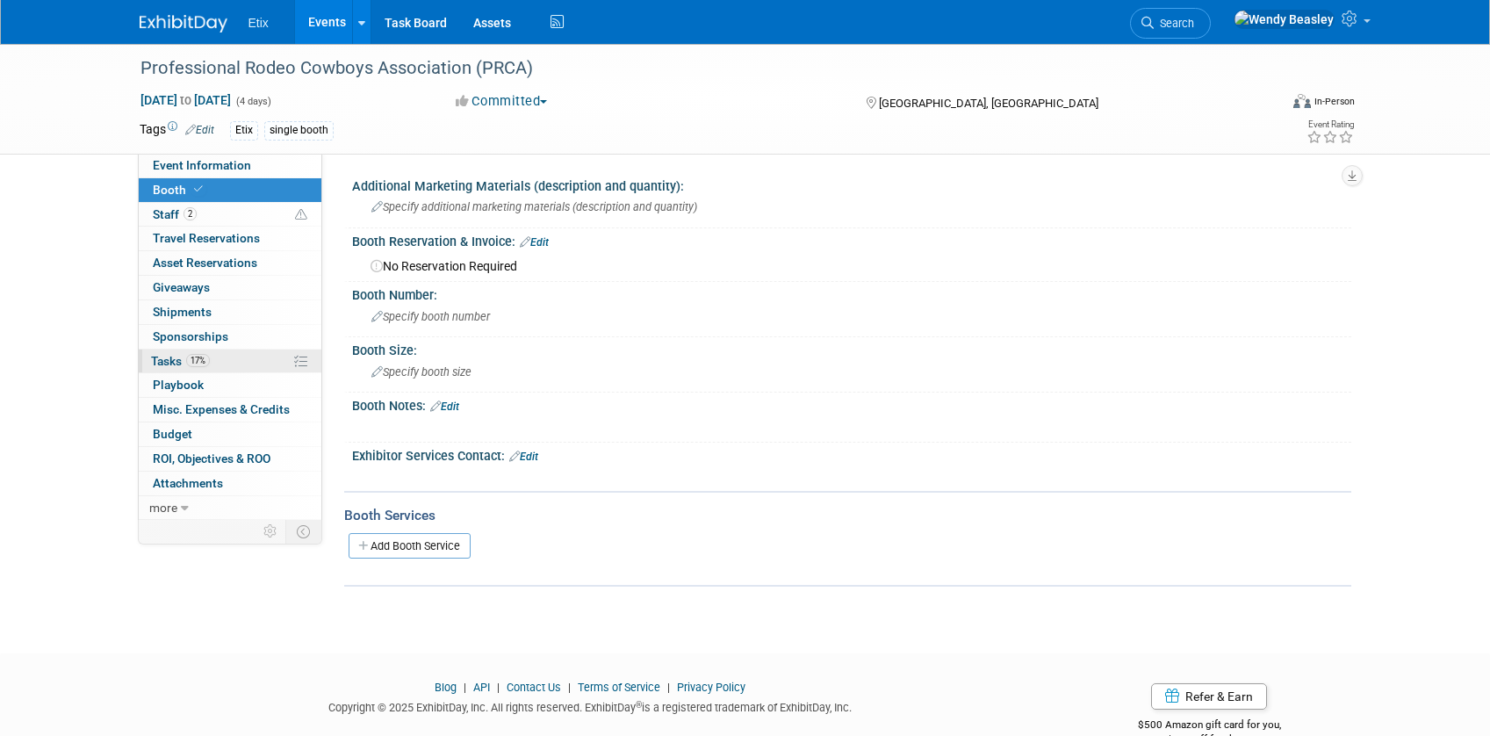
click at [167, 361] on span "Tasks 17%" at bounding box center [180, 361] width 59 height 14
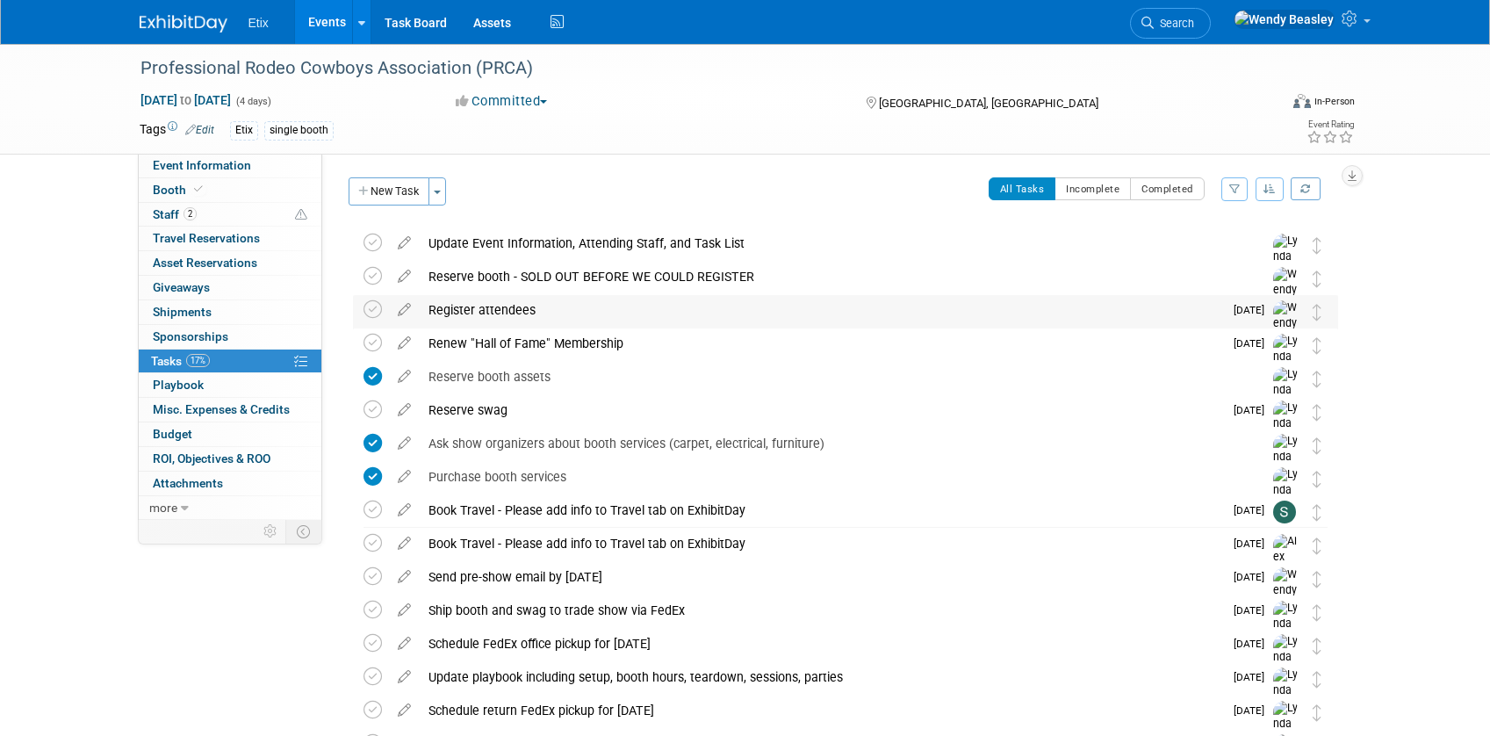
click at [521, 311] on div "Register attendees" at bounding box center [821, 310] width 803 height 30
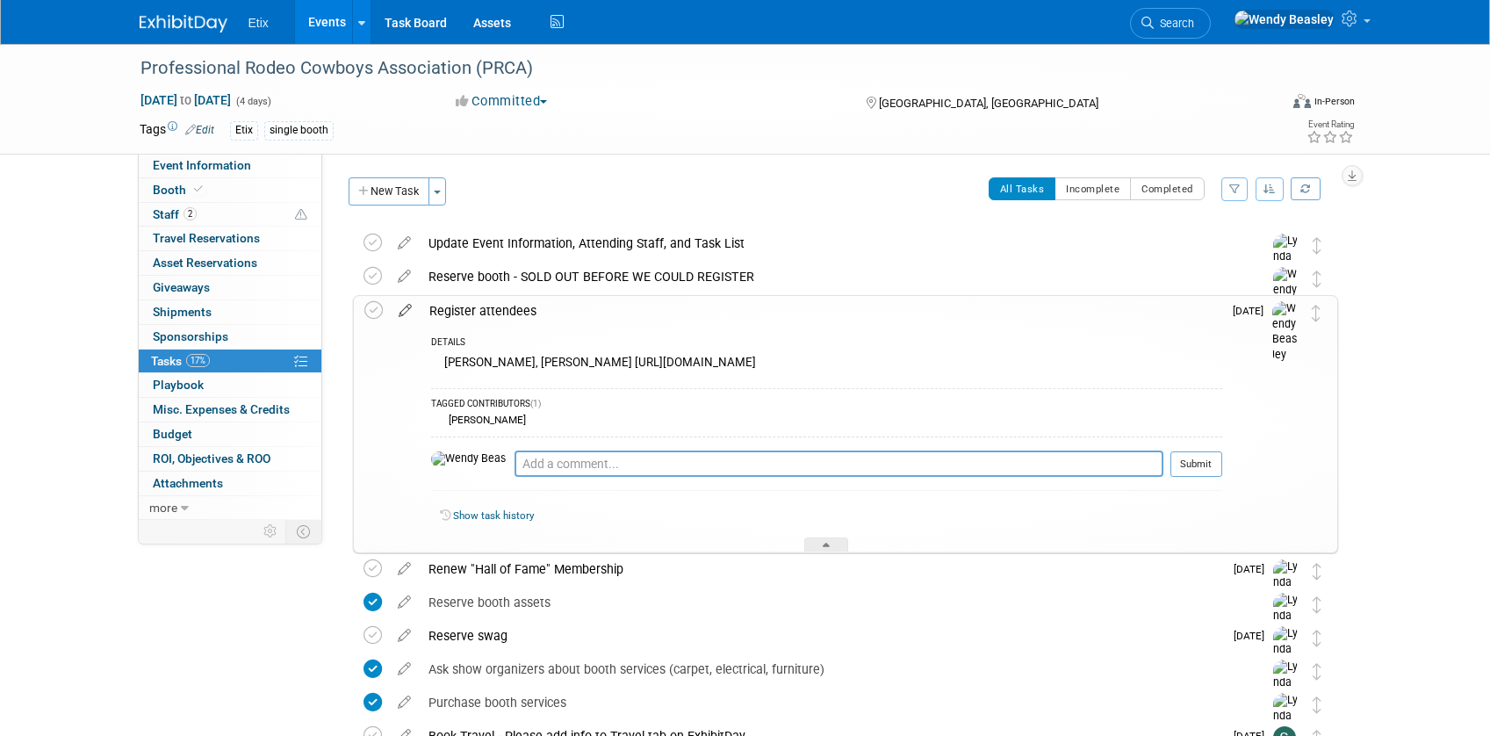
click at [406, 310] on icon at bounding box center [405, 307] width 31 height 22
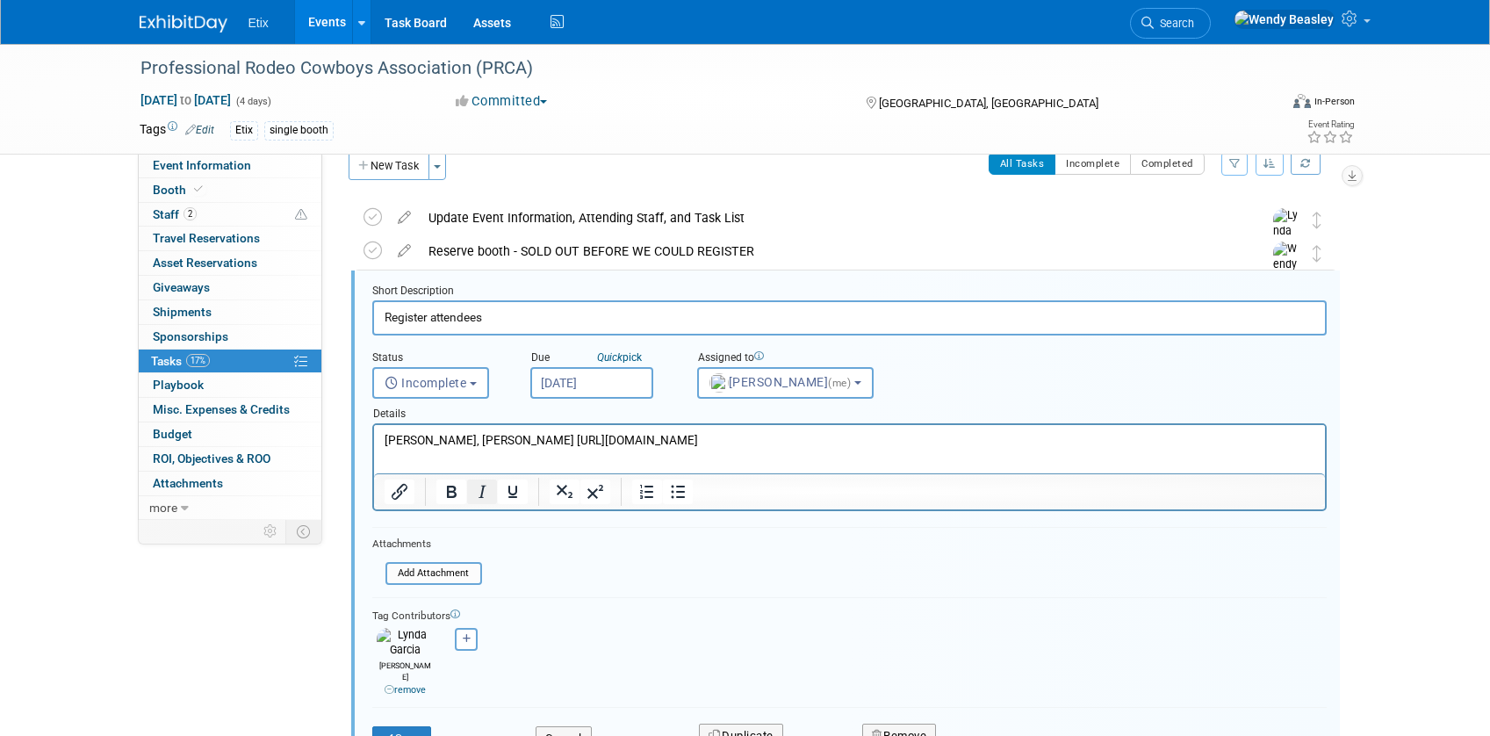
scroll to position [39, 0]
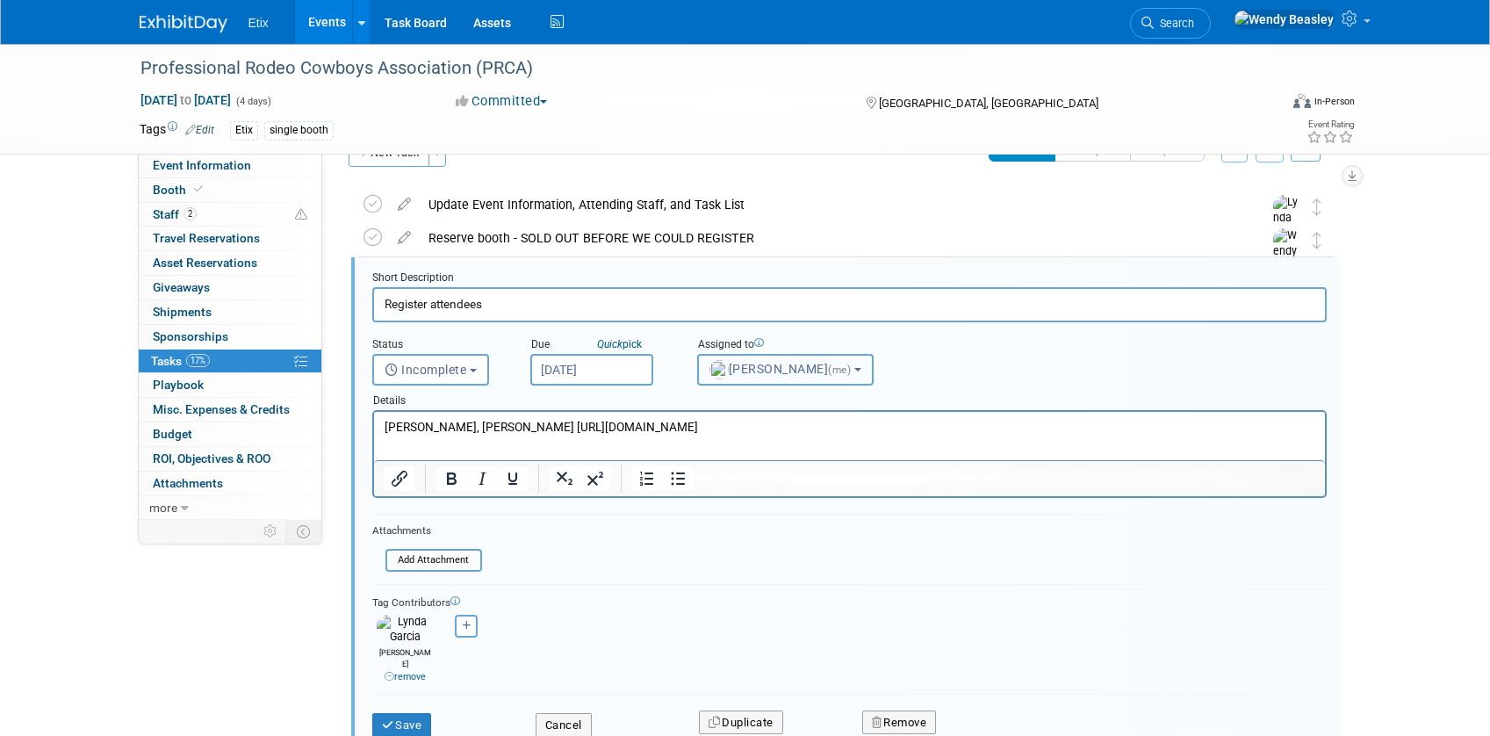
click at [747, 381] on button "Wendy Beasley (me)" at bounding box center [785, 370] width 176 height 32
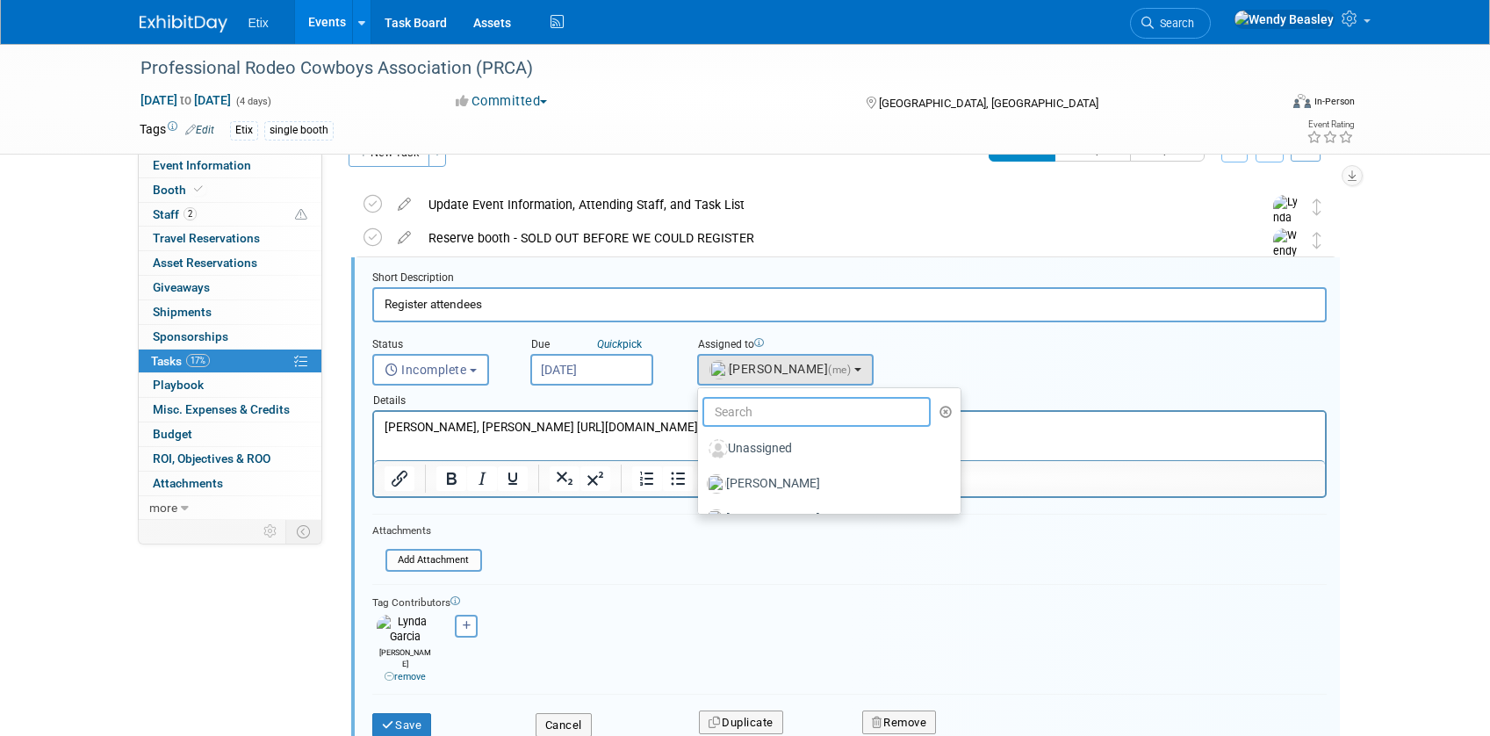
click at [752, 416] on input "text" at bounding box center [816, 412] width 229 height 30
type input "l"
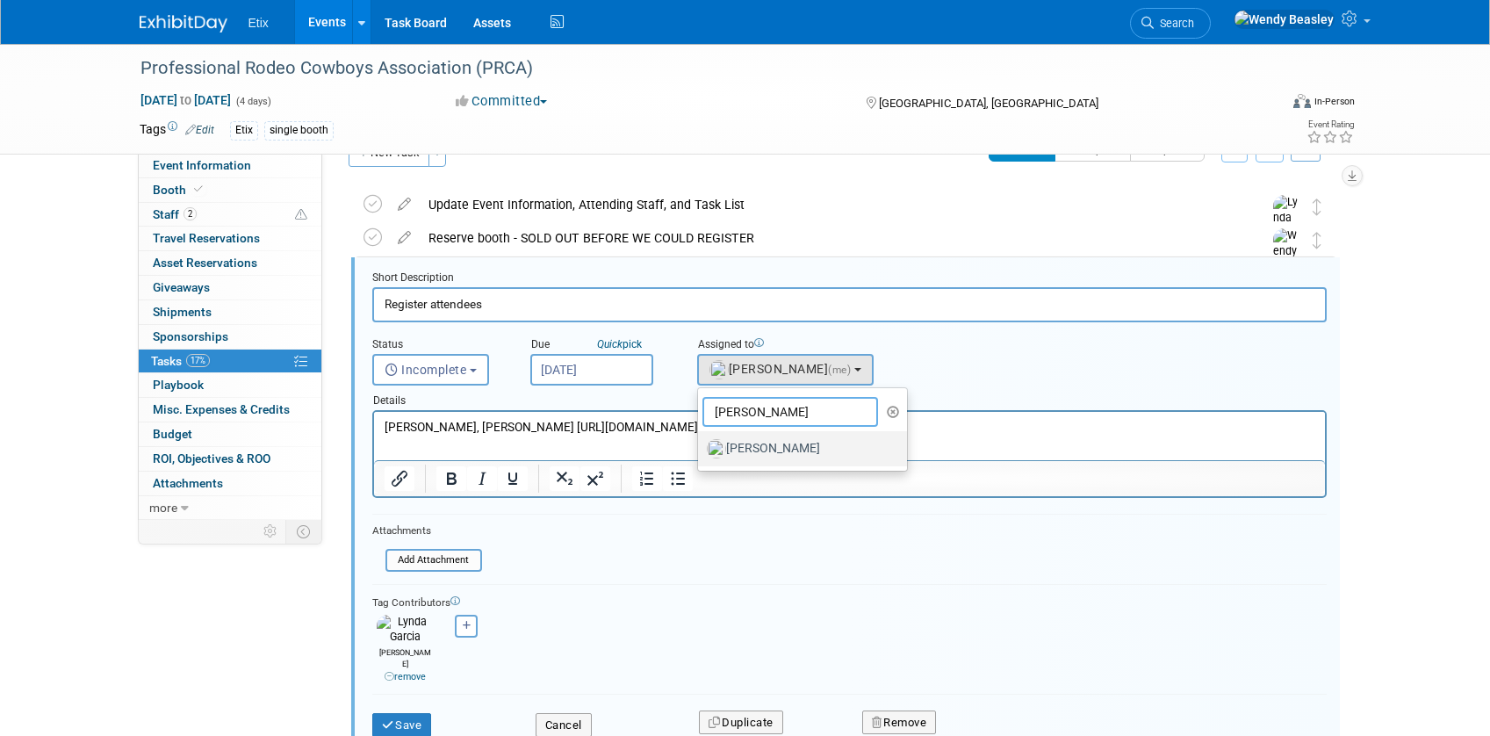
type input "[PERSON_NAME]"
click at [775, 447] on label "Lynda Garcia" at bounding box center [798, 448] width 183 height 28
click at [700, 447] on input "Lynda Garcia" at bounding box center [694, 446] width 11 height 11
select select "e83abd84-2004-4464-820a-b93eea2d3b76"
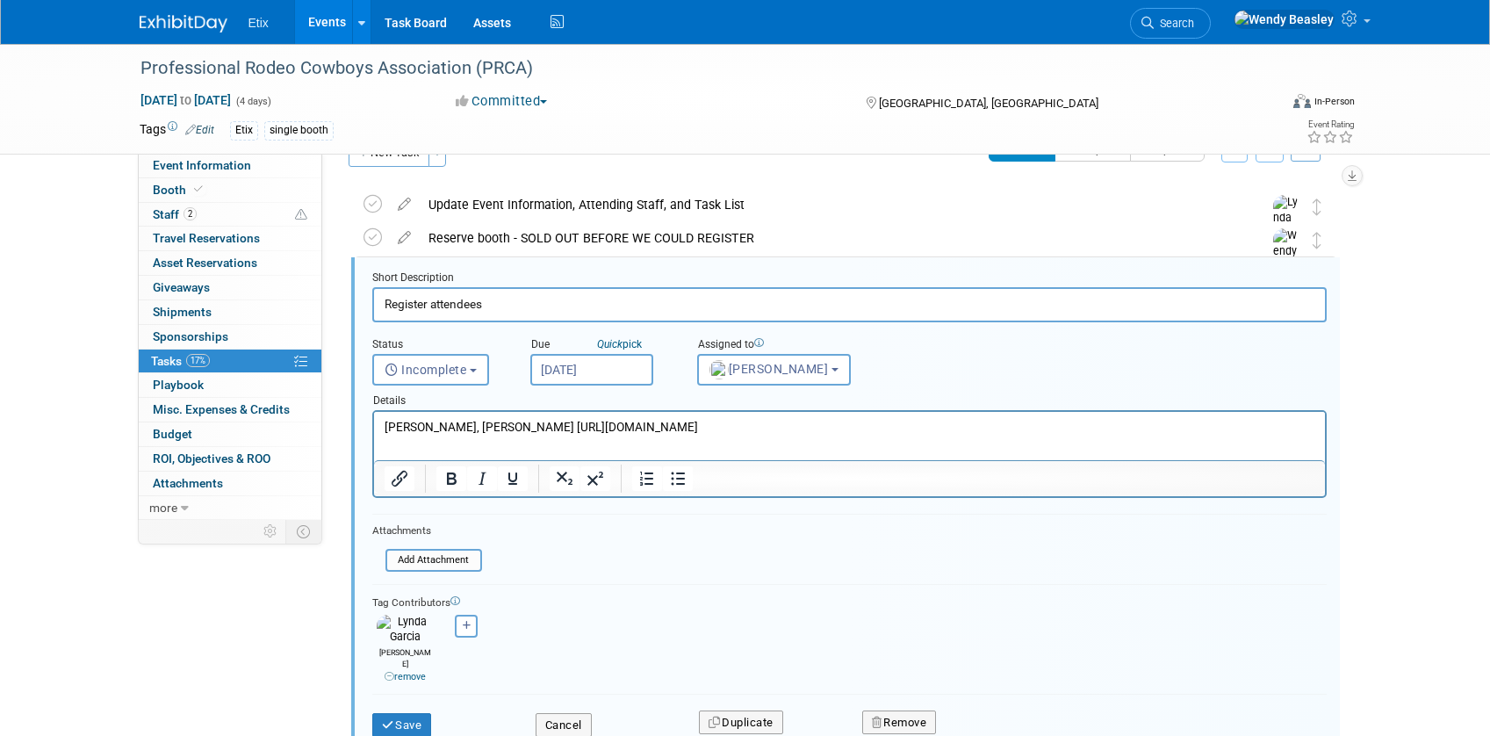
click at [402, 671] on link "remove" at bounding box center [404, 676] width 41 height 11
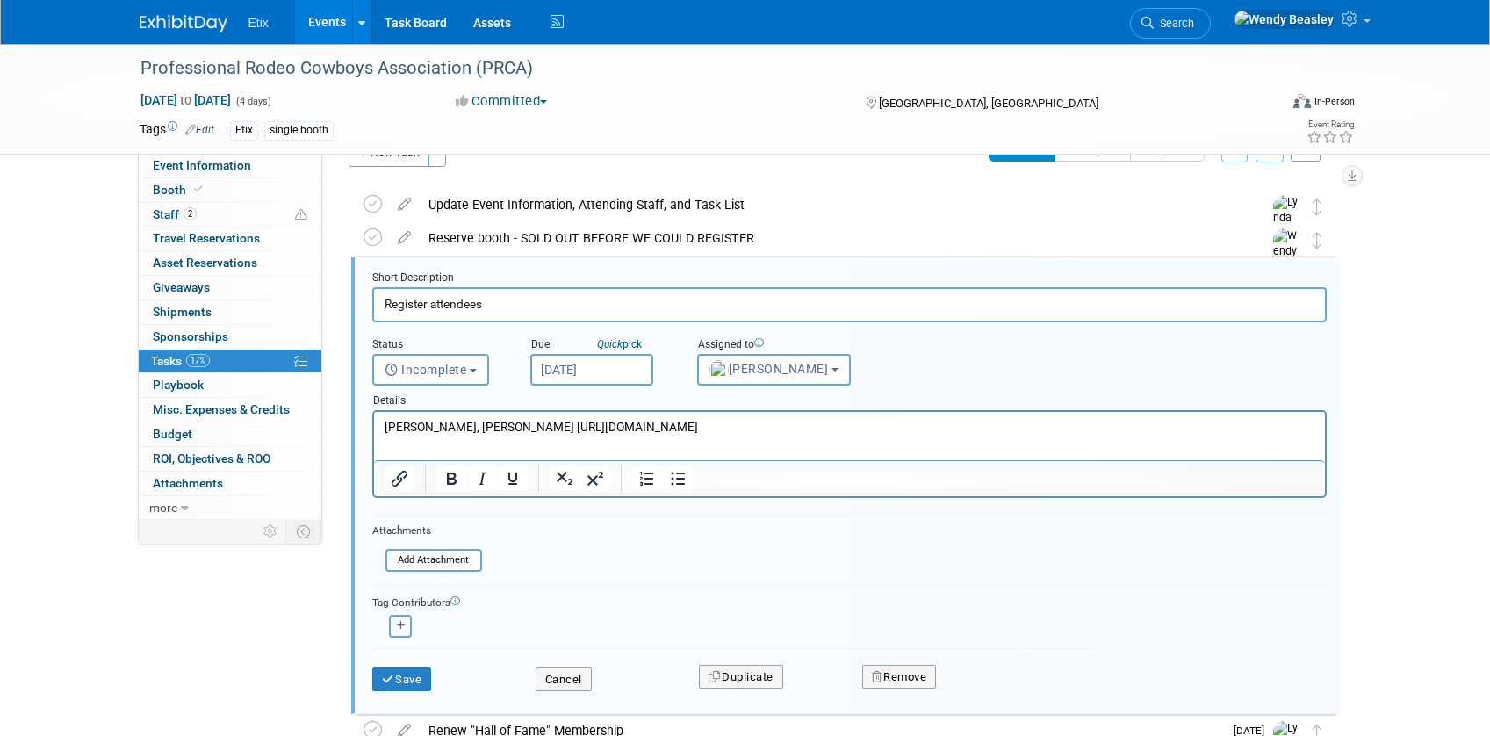
click at [406, 626] on button "button" at bounding box center [400, 625] width 23 height 23
select select
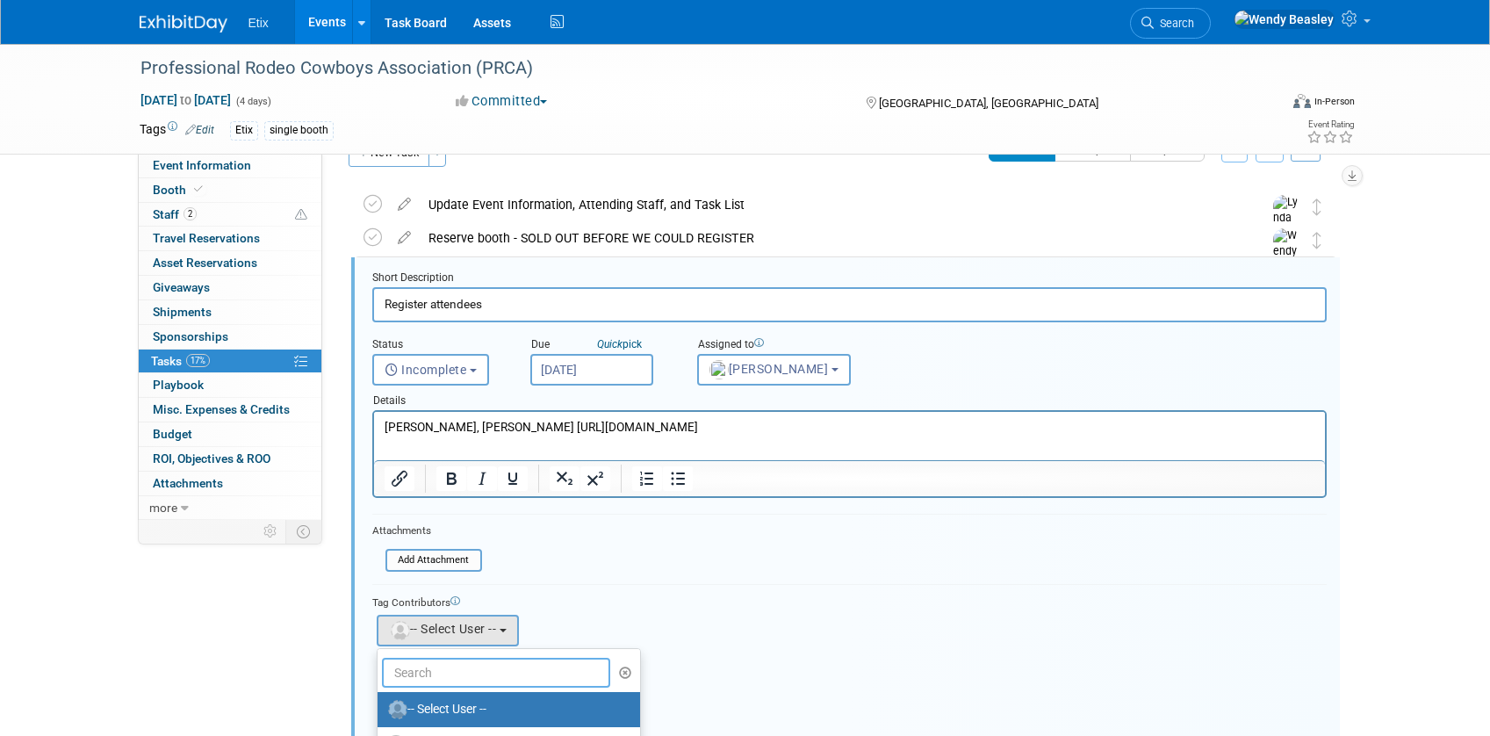
click at [446, 670] on input "text" at bounding box center [496, 672] width 229 height 30
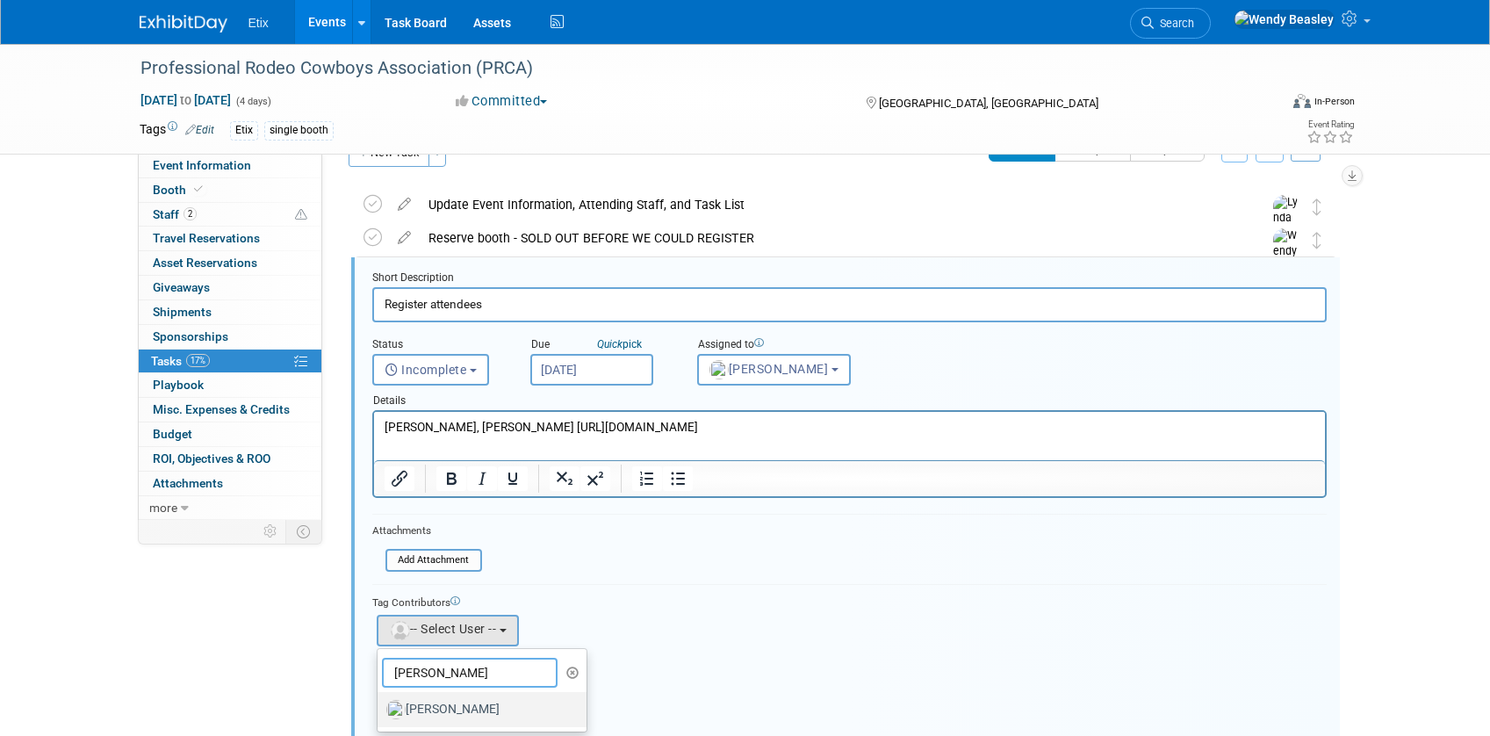
type input "jared"
click at [462, 712] on label "Jared McEntire" at bounding box center [477, 709] width 183 height 28
click at [380, 712] on input "Jared McEntire" at bounding box center [374, 706] width 11 height 11
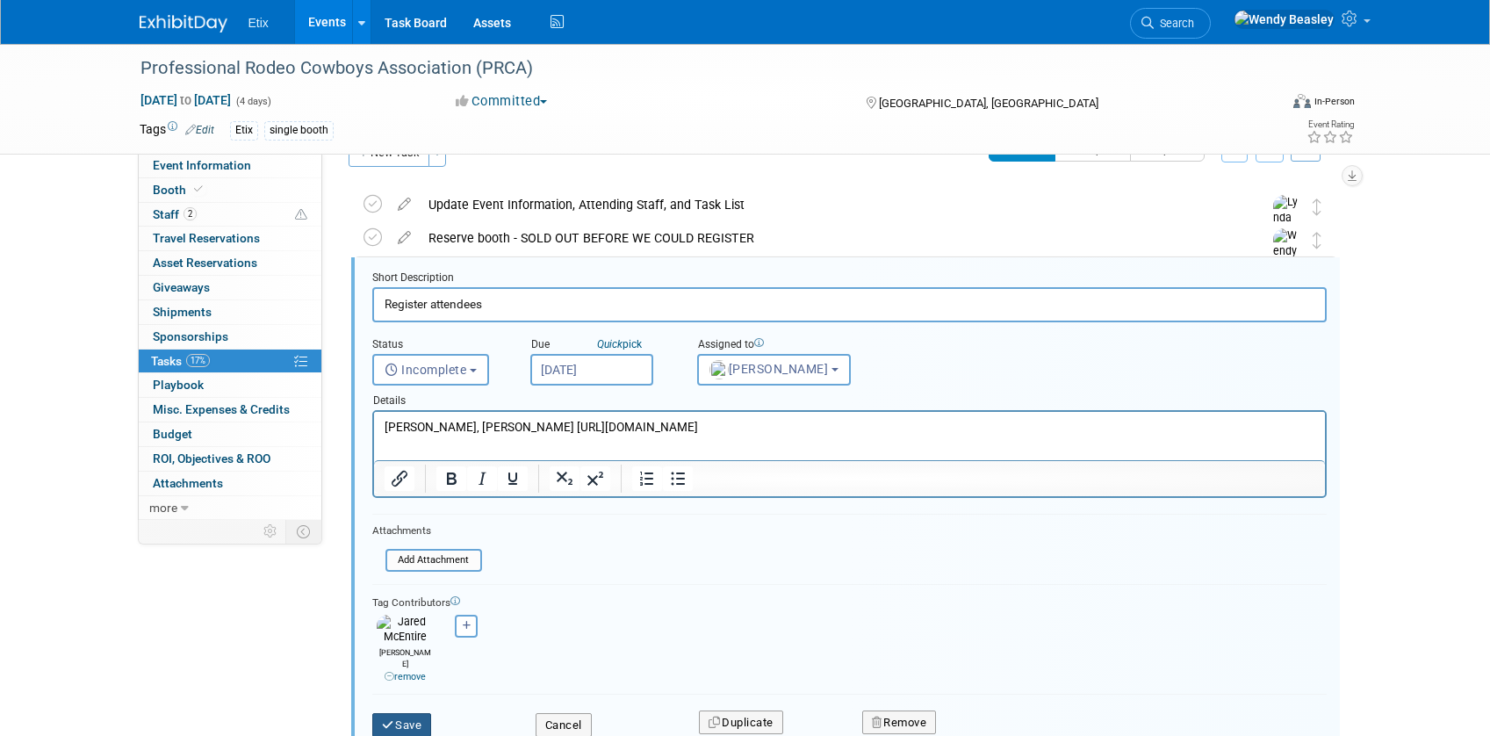
click at [406, 713] on button "Save" at bounding box center [402, 725] width 60 height 25
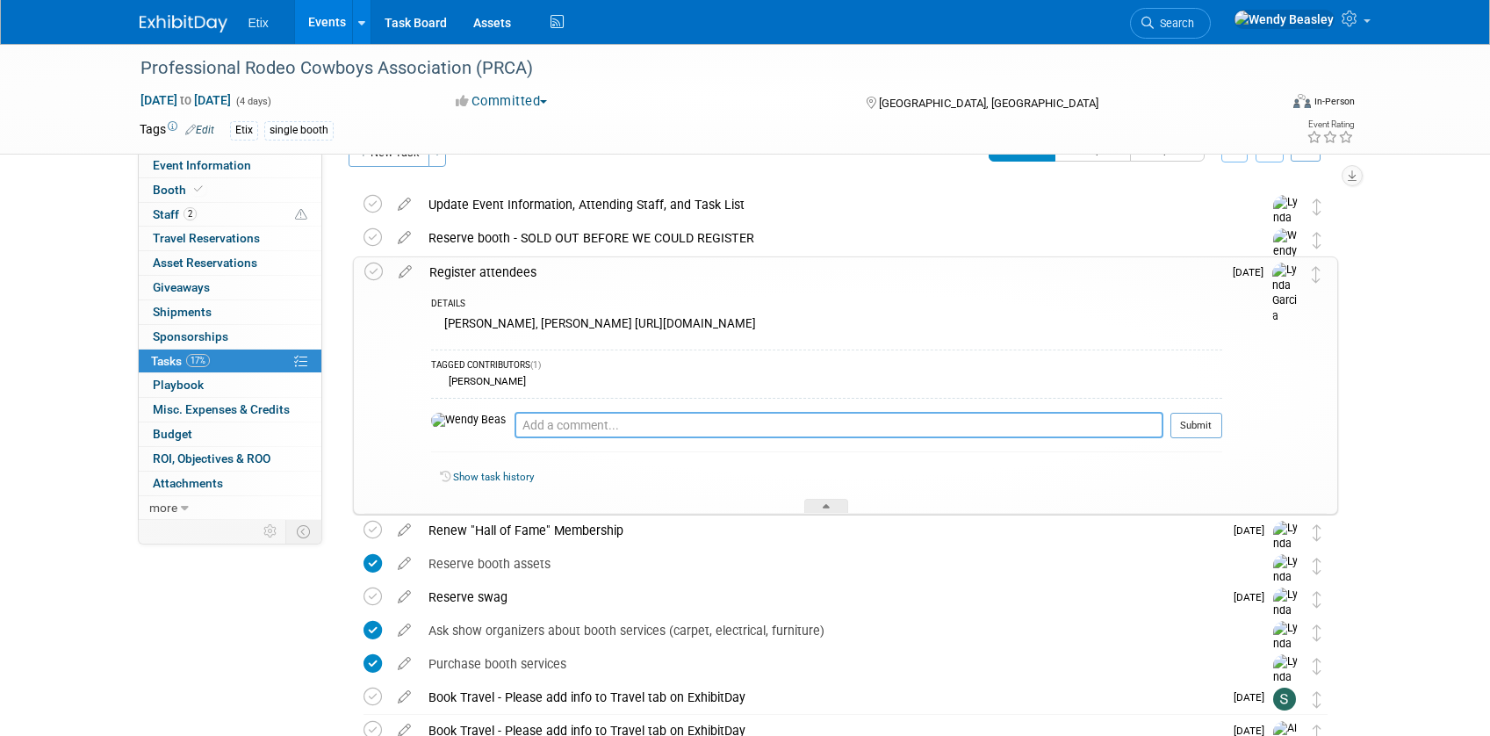
click at [578, 420] on textarea at bounding box center [838, 425] width 649 height 26
click at [404, 265] on icon at bounding box center [405, 268] width 31 height 22
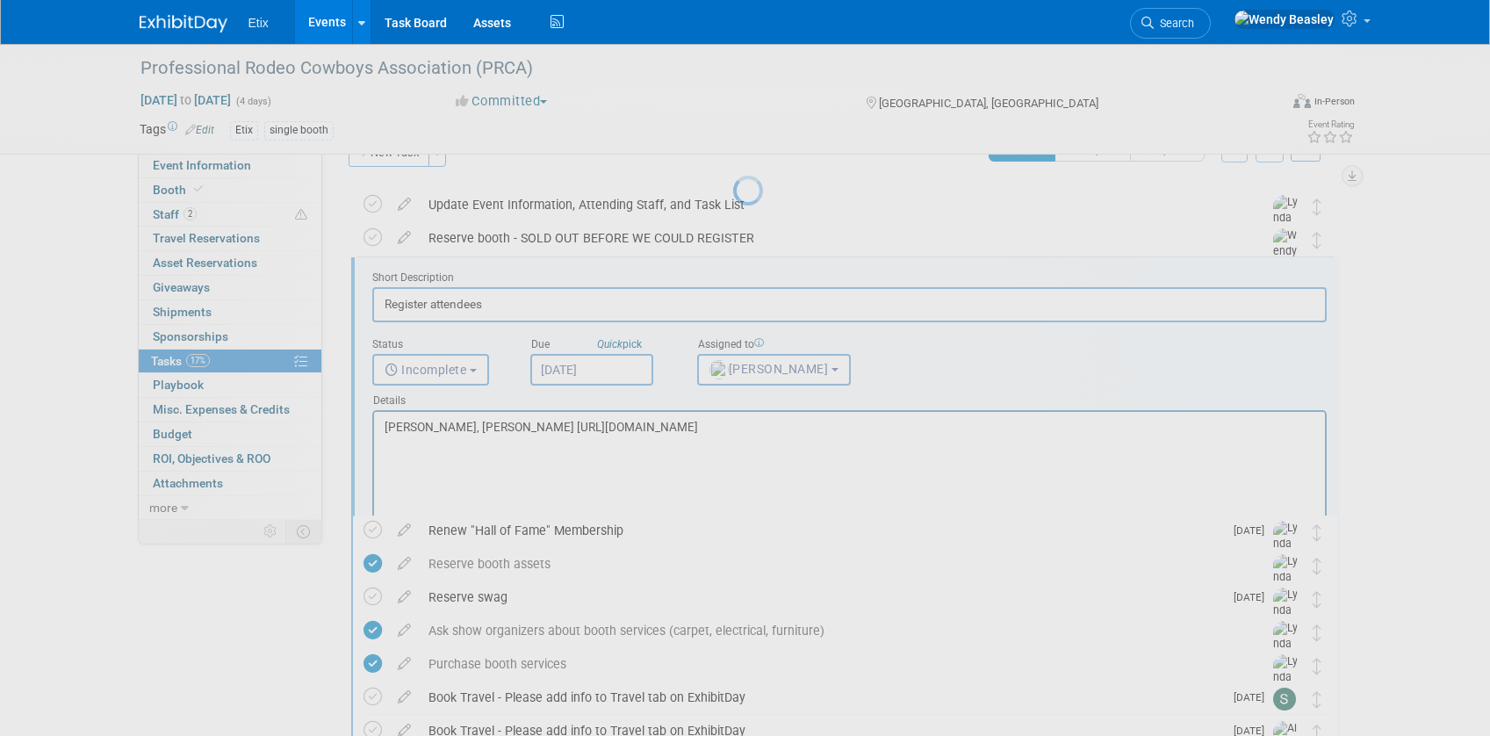
scroll to position [0, 0]
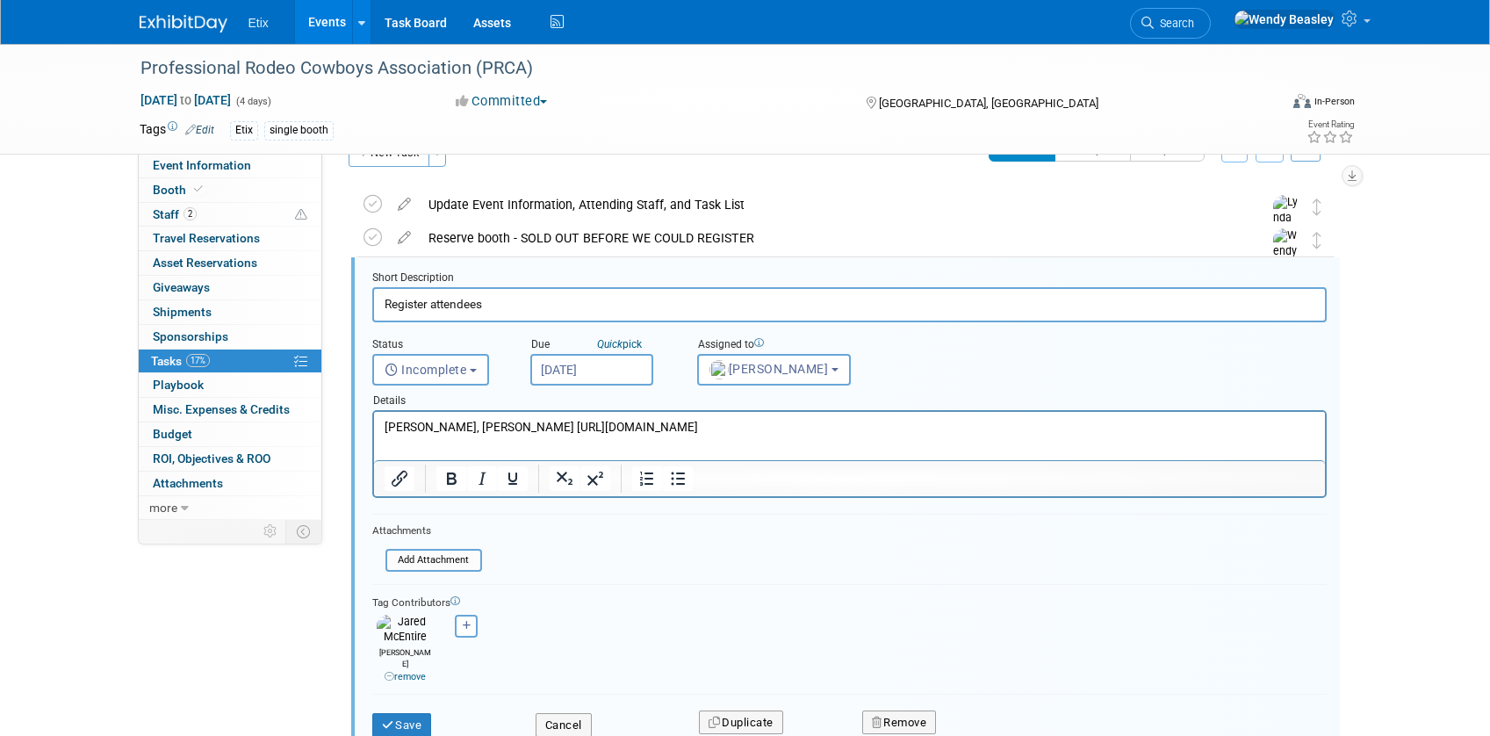
click at [869, 426] on p "Scott Sloyer, Alex Garza https://www.prcaconvention.com/non-trade-show-registra…" at bounding box center [849, 427] width 930 height 17
drag, startPoint x: 438, startPoint y: 429, endPoint x: 337, endPoint y: 419, distance: 101.5
click at [373, 419] on html "exp 2/28 Scott Sloyer, Alex Garza https://www.prcaconvention.com/non-trade-show…" at bounding box center [848, 432] width 951 height 40
click at [600, 442] on p "Use card 4859530771021805" at bounding box center [849, 443] width 930 height 17
click at [678, 441] on p "Use card 4859530771021805 exp 2/28" at bounding box center [849, 443] width 930 height 17
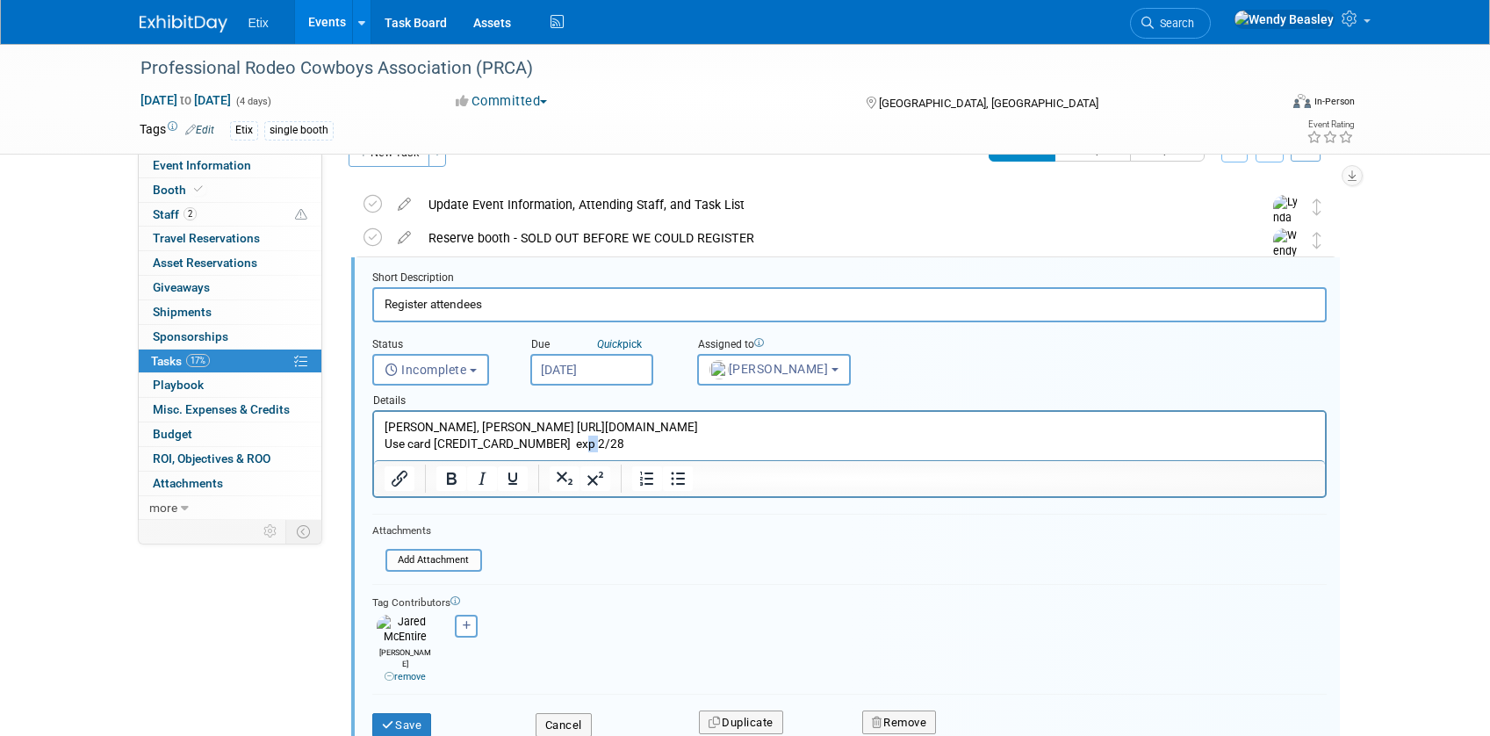
click at [678, 441] on p "Use card 4859530771021805 exp 2/28" at bounding box center [849, 443] width 930 height 17
click at [625, 445] on p "Use card 4859530771021805 exp 2/8 852" at bounding box center [849, 443] width 930 height 17
click at [395, 713] on button "Save" at bounding box center [402, 725] width 60 height 25
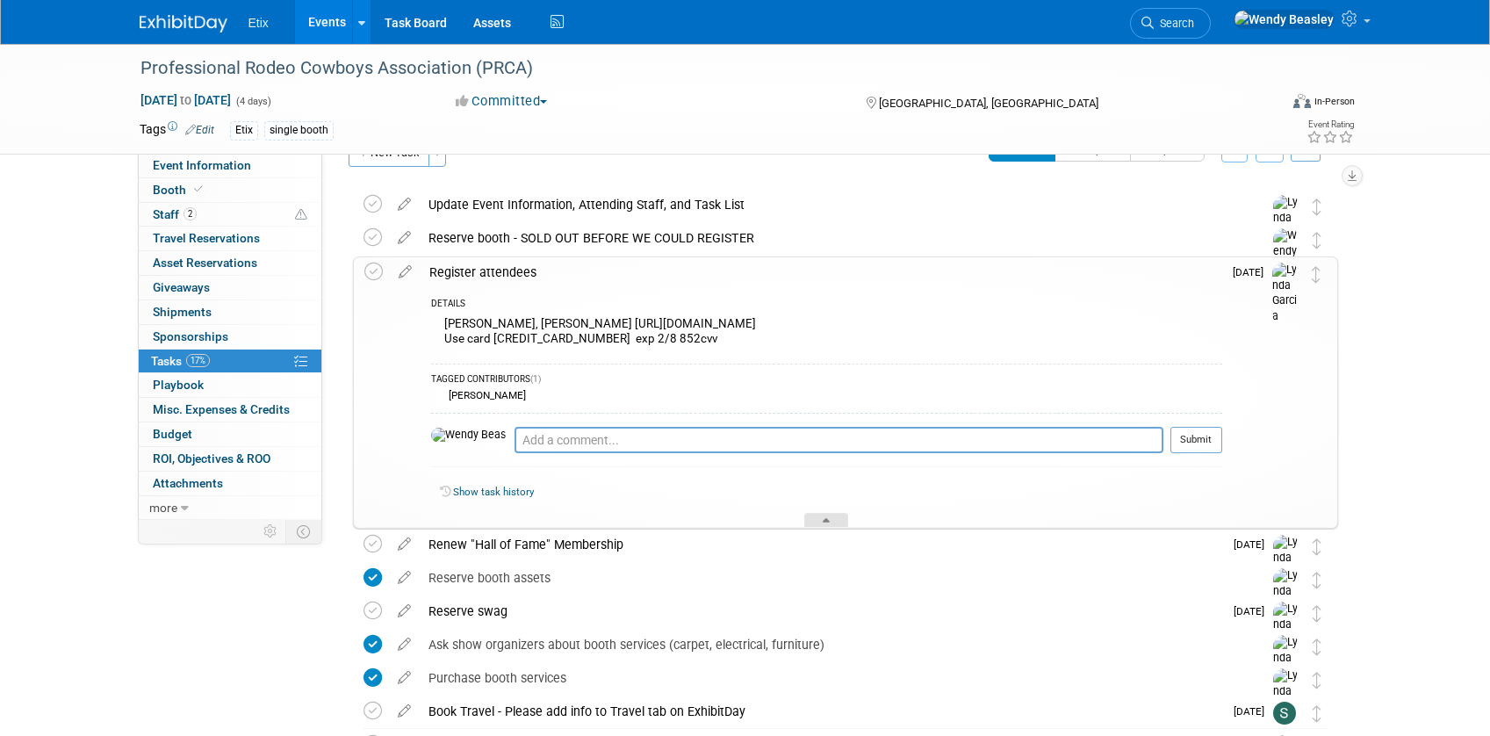
click at [837, 513] on div at bounding box center [826, 520] width 44 height 15
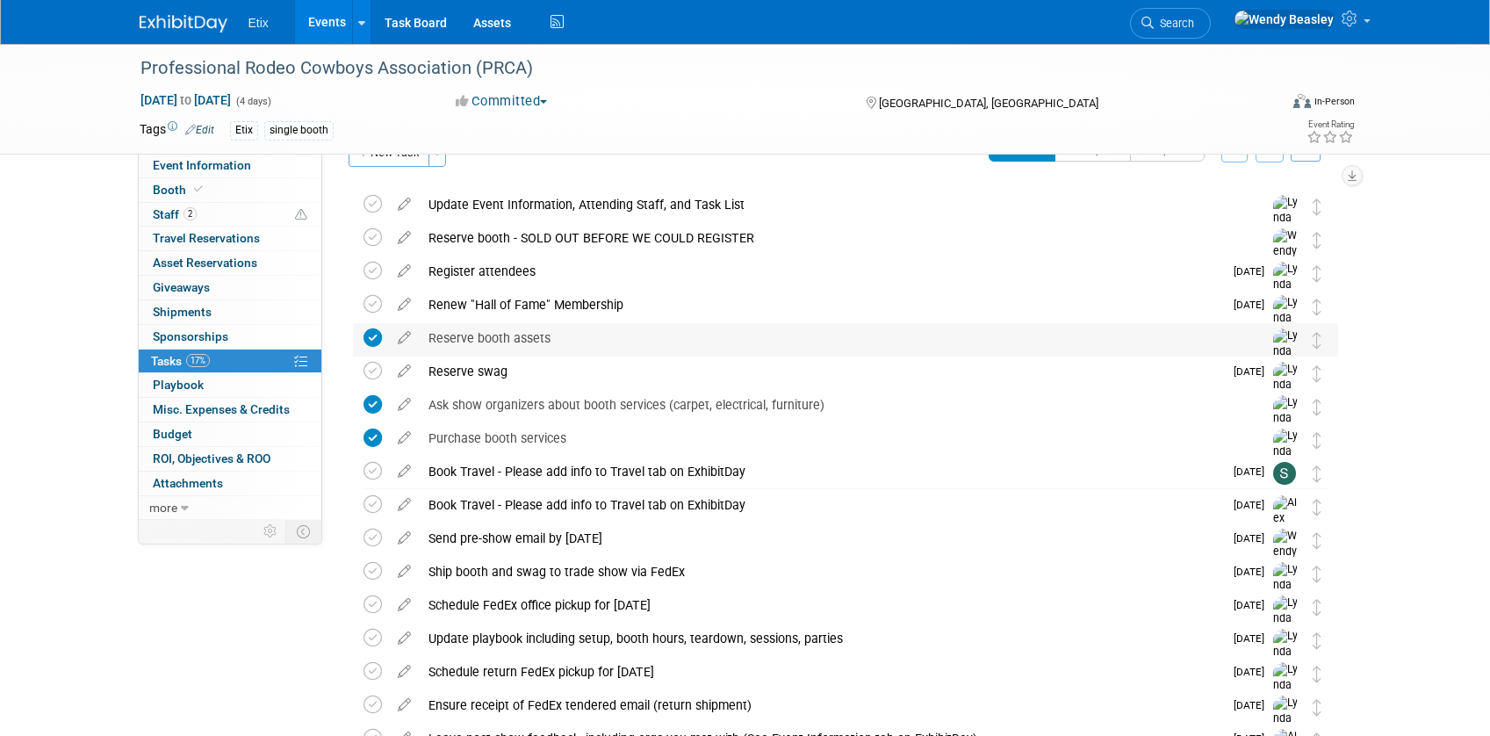
click at [364, 328] on icon at bounding box center [372, 337] width 18 height 18
click at [377, 334] on icon at bounding box center [372, 337] width 18 height 18
click at [363, 241] on icon at bounding box center [372, 237] width 18 height 18
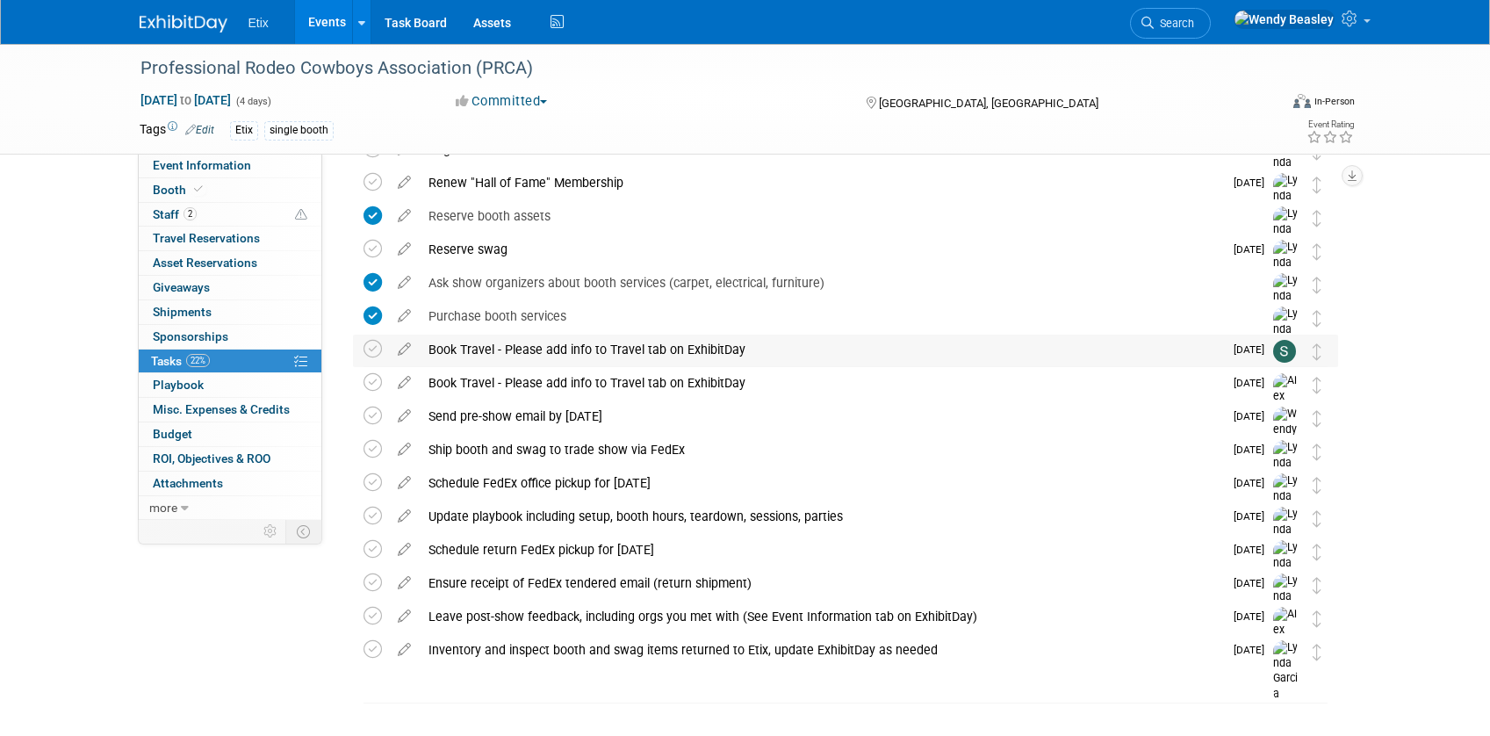
scroll to position [188, 0]
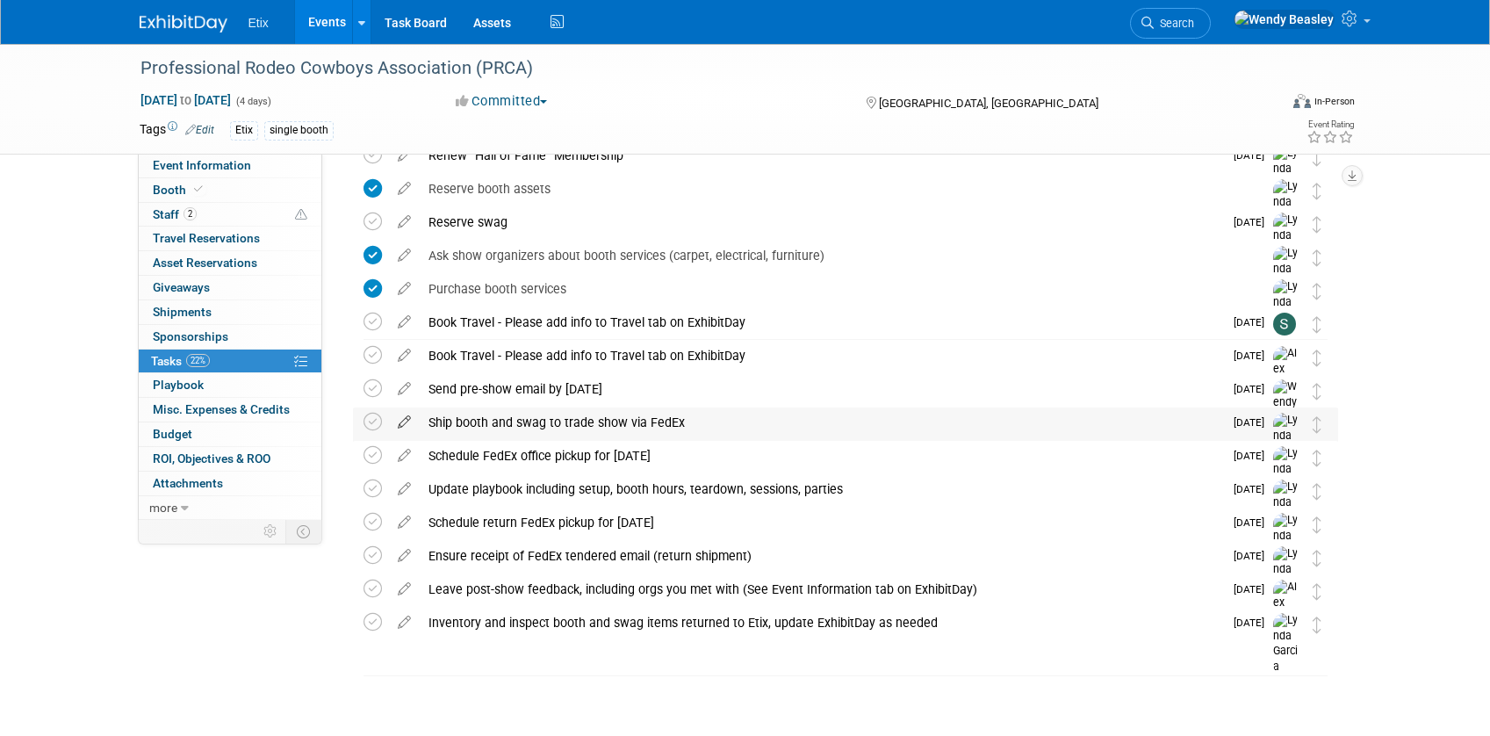
click at [406, 421] on icon at bounding box center [404, 418] width 31 height 22
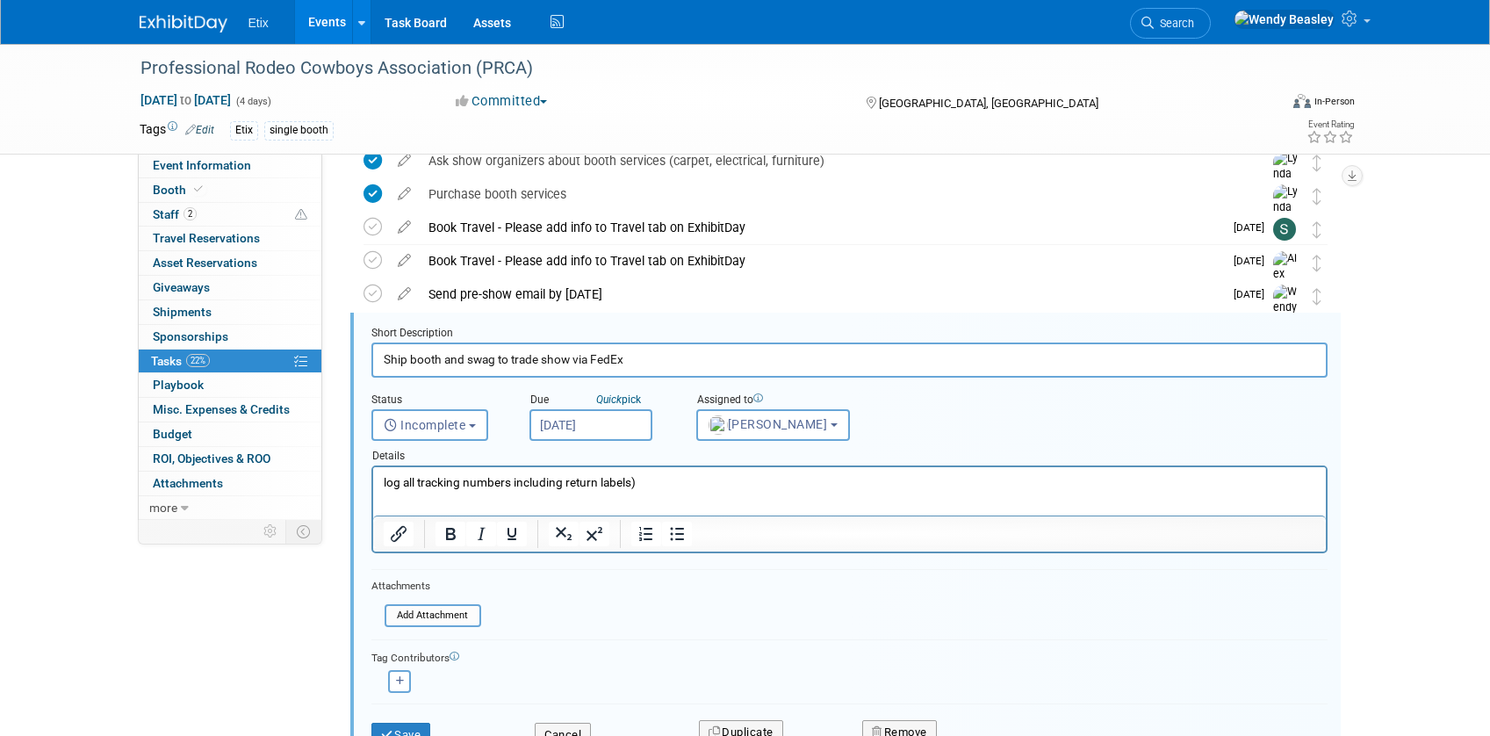
scroll to position [338, 0]
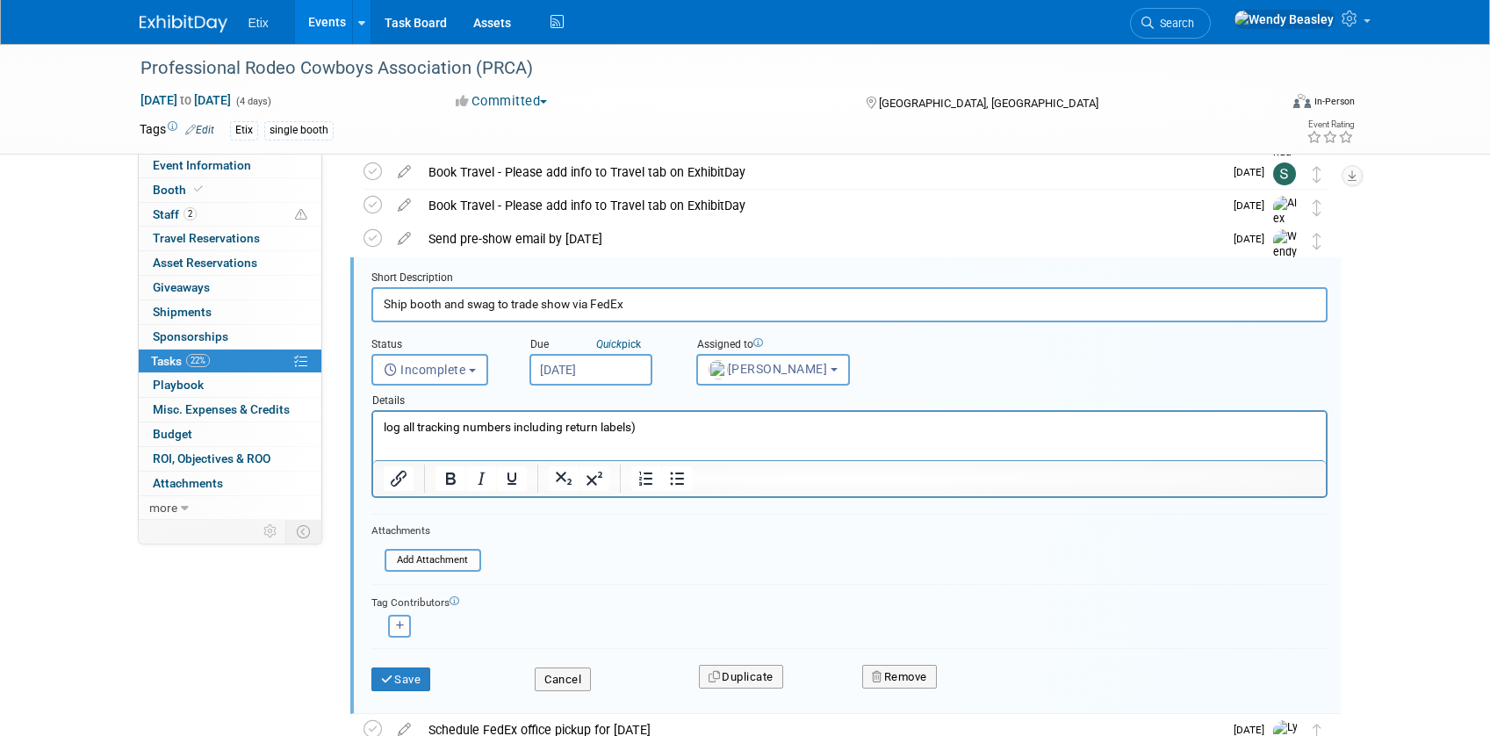
drag, startPoint x: 497, startPoint y: 305, endPoint x: 369, endPoint y: 308, distance: 128.2
click at [369, 308] on form "Short Description Ship booth and swag to trade show via FedEx Status <i class="…" at bounding box center [849, 489] width 982 height 438
drag, startPoint x: 519, startPoint y: 309, endPoint x: 591, endPoint y: 304, distance: 72.2
click at [591, 304] on input "Ship swag directly to Alex to trade show via FedEx" at bounding box center [849, 304] width 956 height 34
type input "Ship swag directly to Alex's hotel room via FedEx"
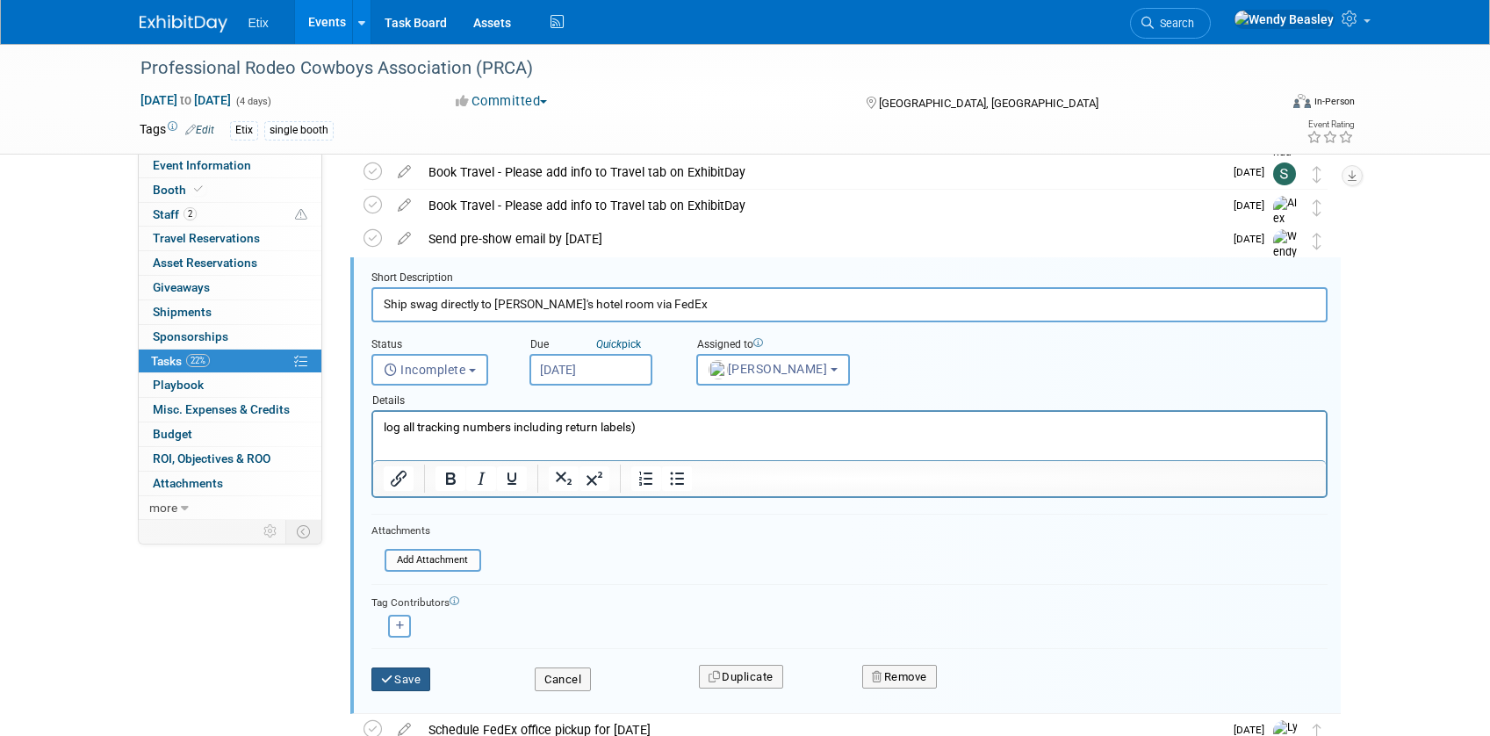
click at [399, 669] on button "Save" at bounding box center [401, 679] width 60 height 25
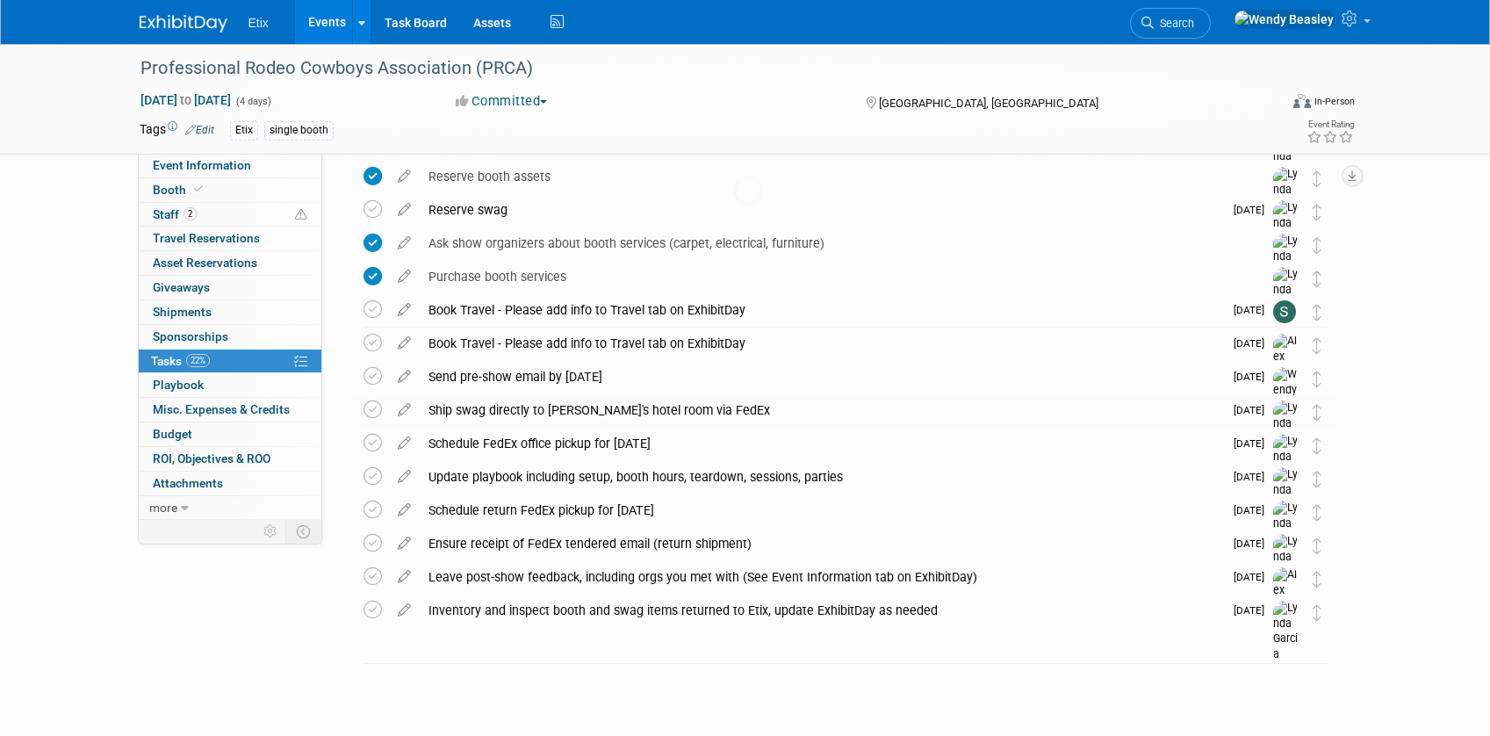
scroll to position [200, 0]
click at [601, 340] on div "Book Travel - Please add info to Travel tab on ExhibitDay" at bounding box center [821, 343] width 803 height 30
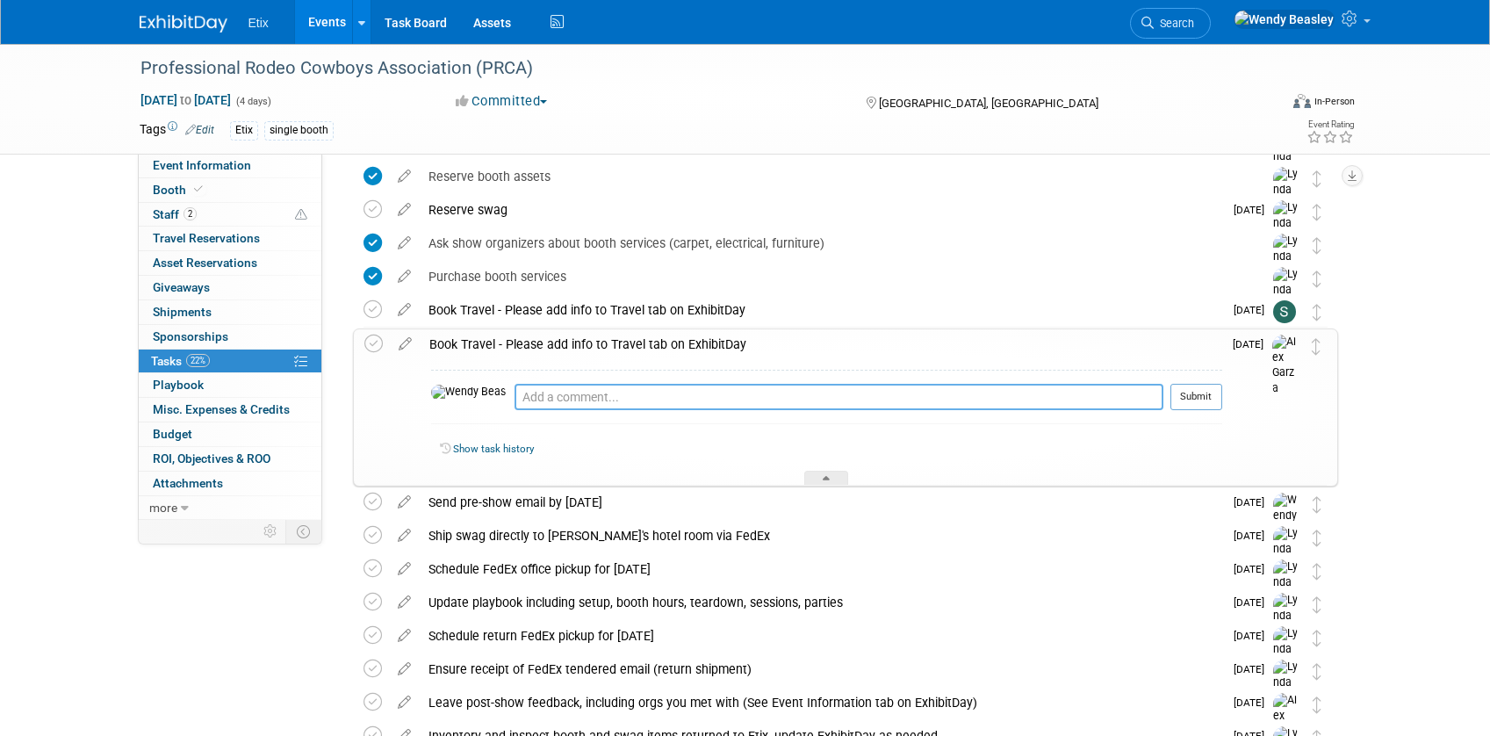
click at [571, 392] on textarea at bounding box center [838, 397] width 649 height 26
type textarea "Alex let us know what your hotel info is when you book it, as we'll ship swag d…"
click at [1192, 396] on button "Submit" at bounding box center [1196, 397] width 52 height 26
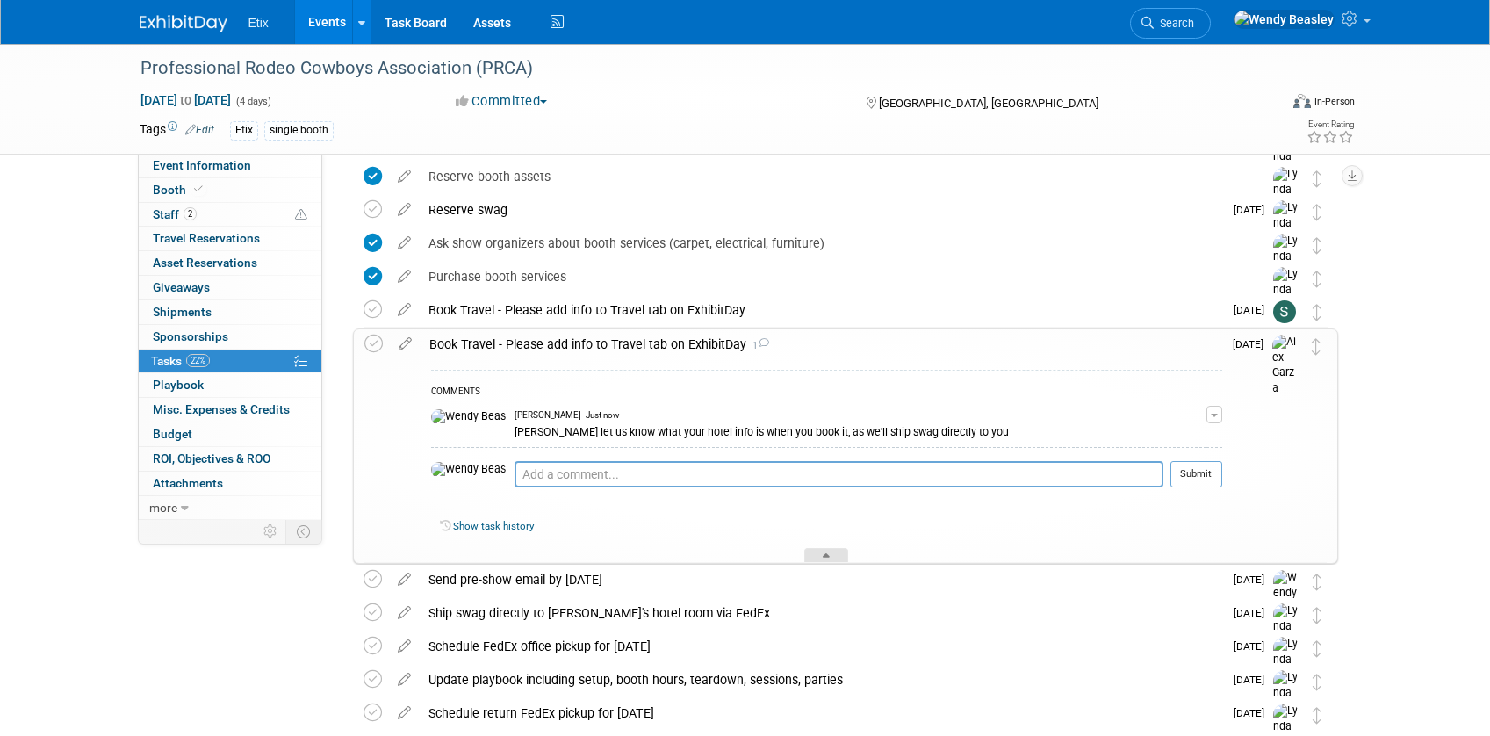
click at [839, 555] on div at bounding box center [826, 555] width 44 height 15
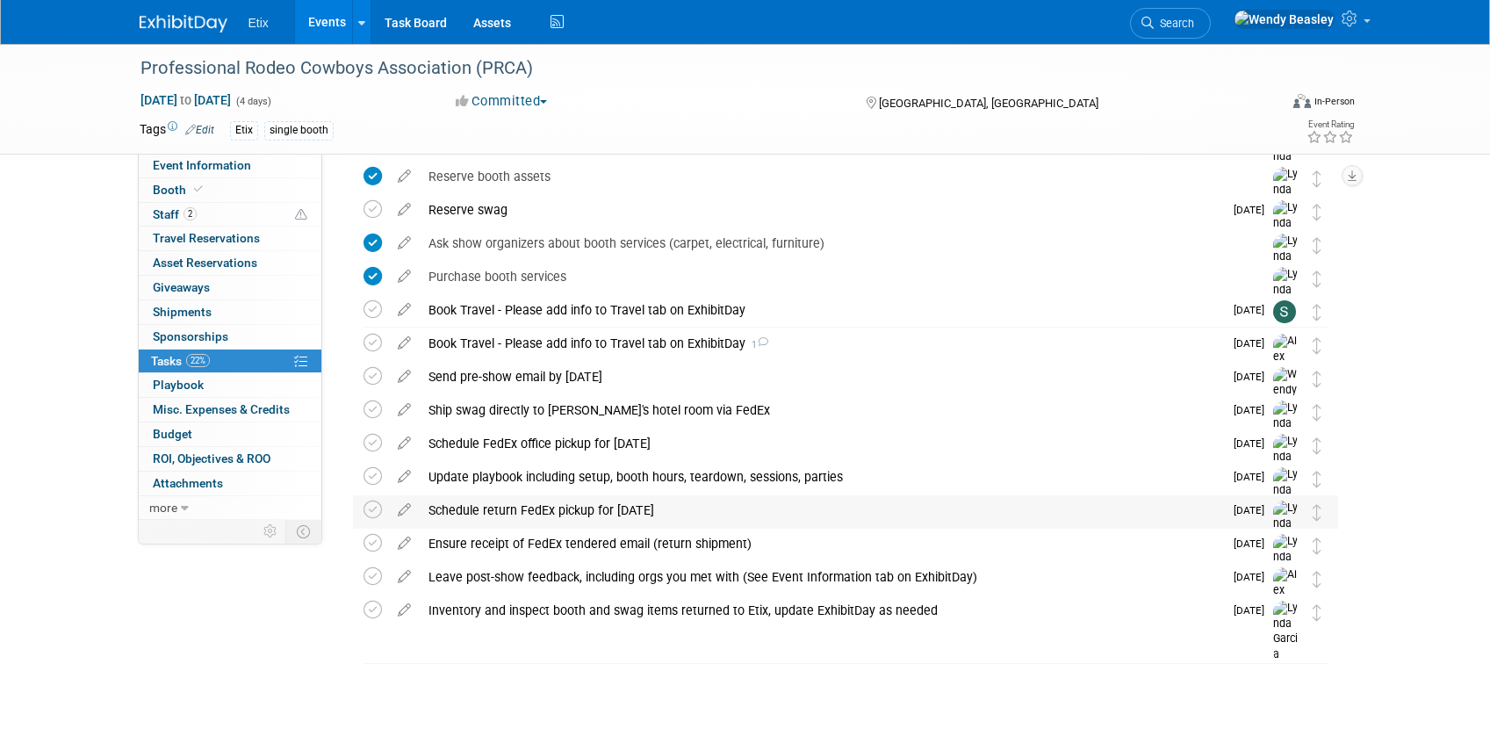
click at [480, 507] on div "Schedule return FedEx pickup for Dec 5" at bounding box center [821, 510] width 803 height 30
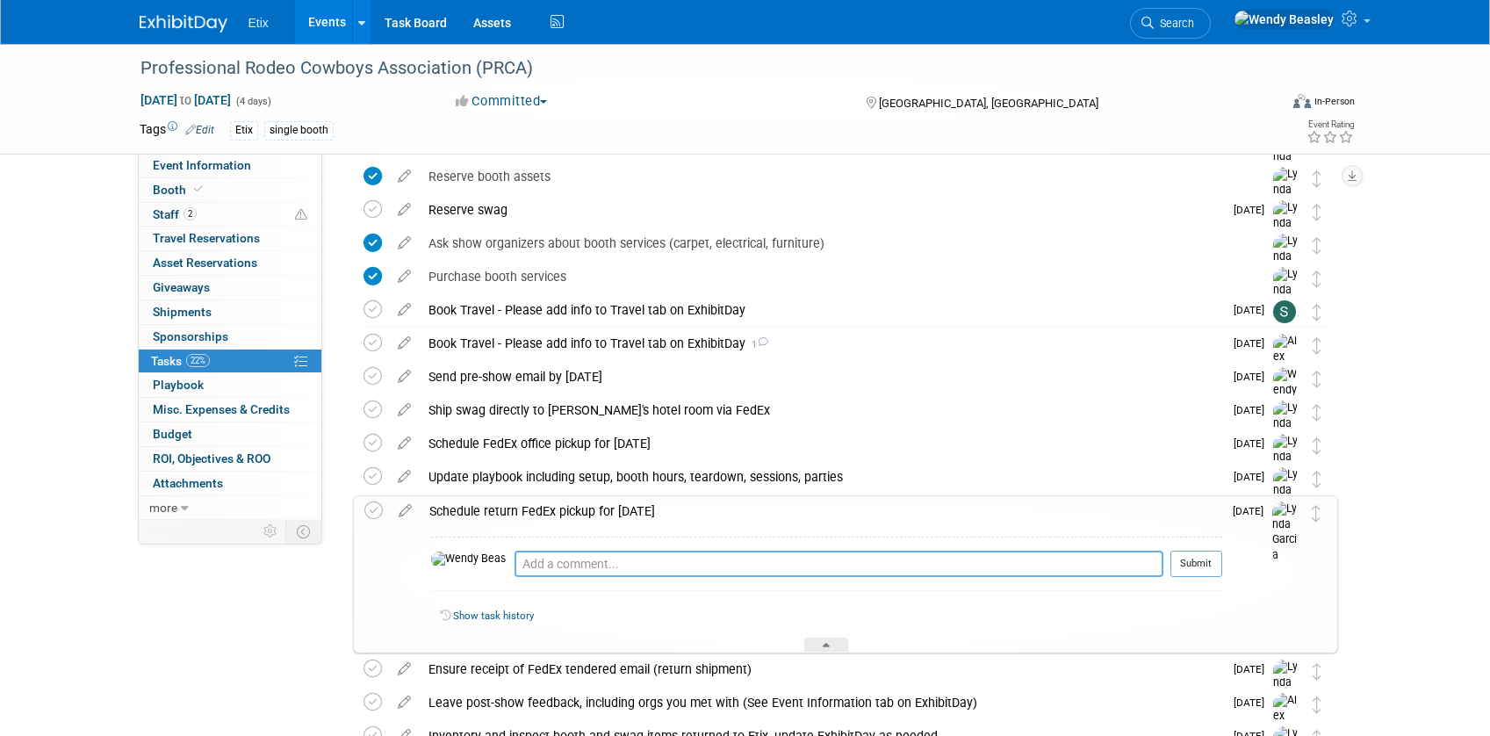
click at [525, 559] on textarea at bounding box center [838, 563] width 649 height 26
type textarea "may need to do this if they use up all the swag."
click at [1187, 562] on button "Submit" at bounding box center [1196, 563] width 52 height 26
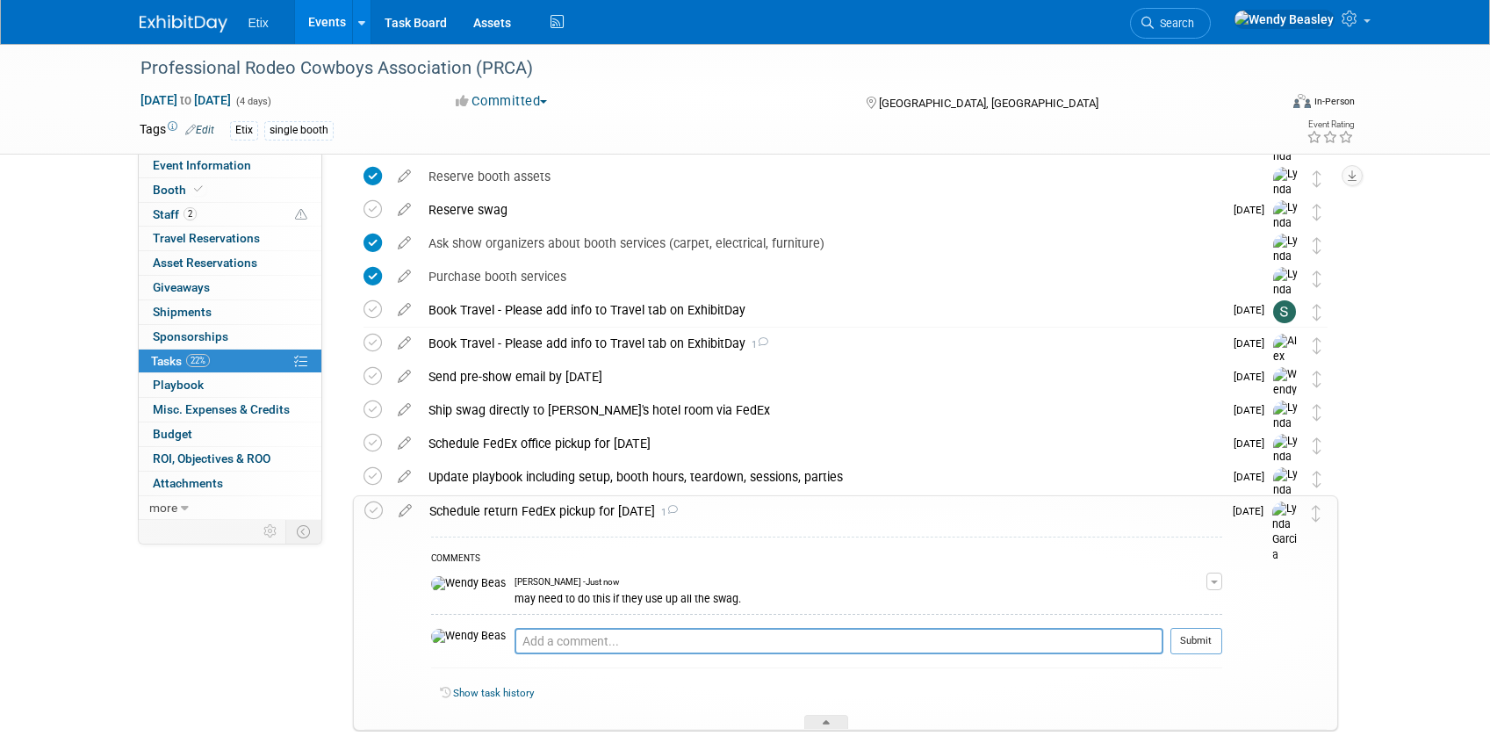
click at [839, 717] on div at bounding box center [826, 721] width 44 height 15
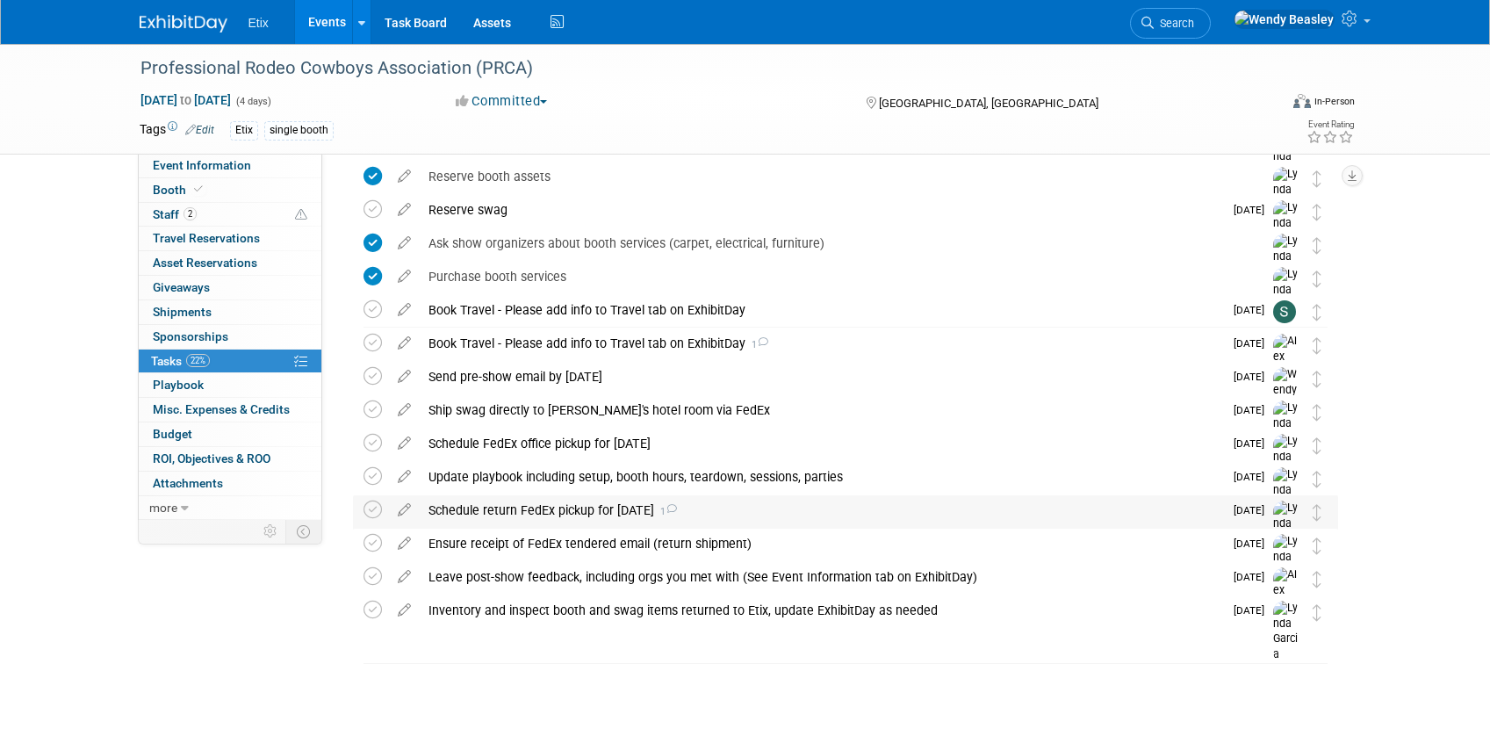
scroll to position [197, 0]
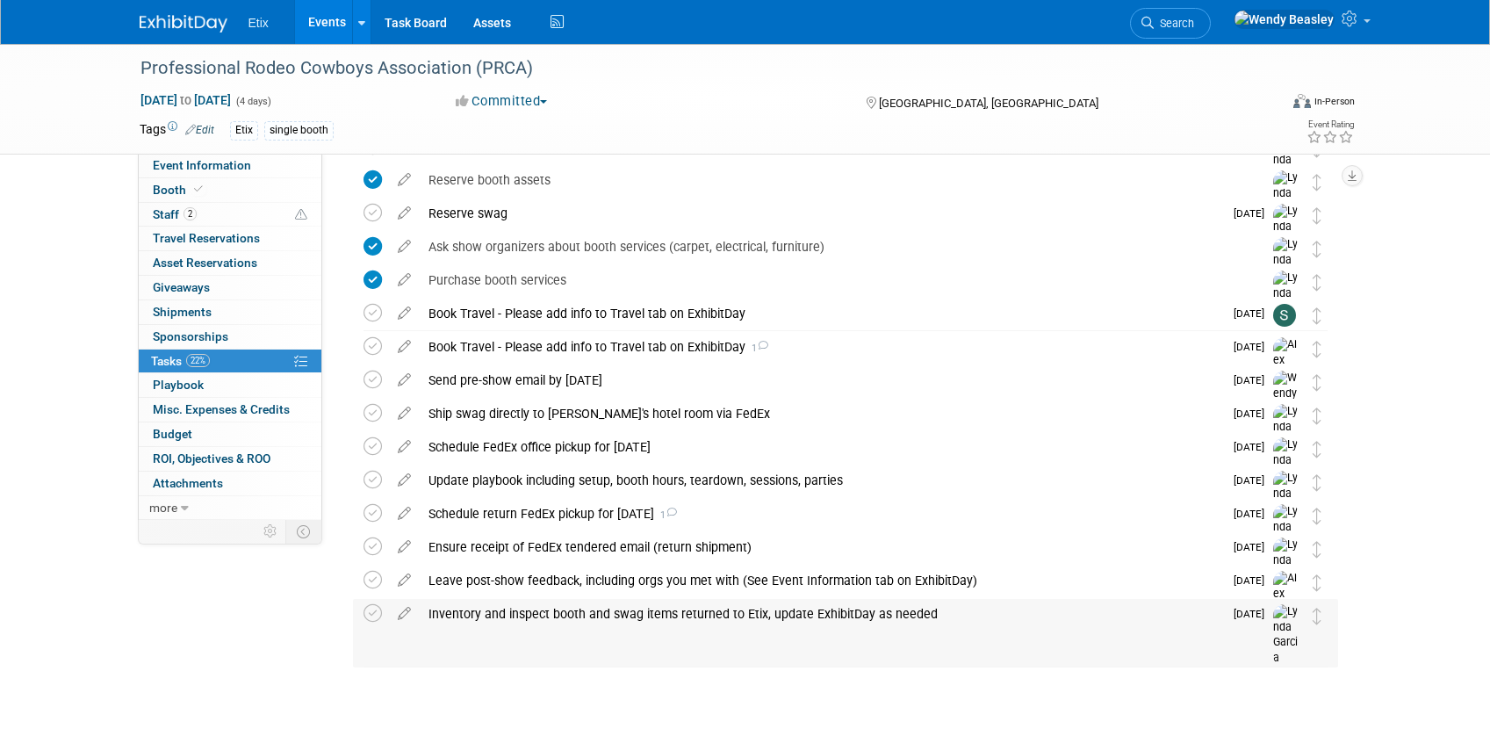
click at [477, 617] on div "Inventory and inspect booth and swag items returned to Etix, update ExhibitDay …" at bounding box center [821, 614] width 803 height 30
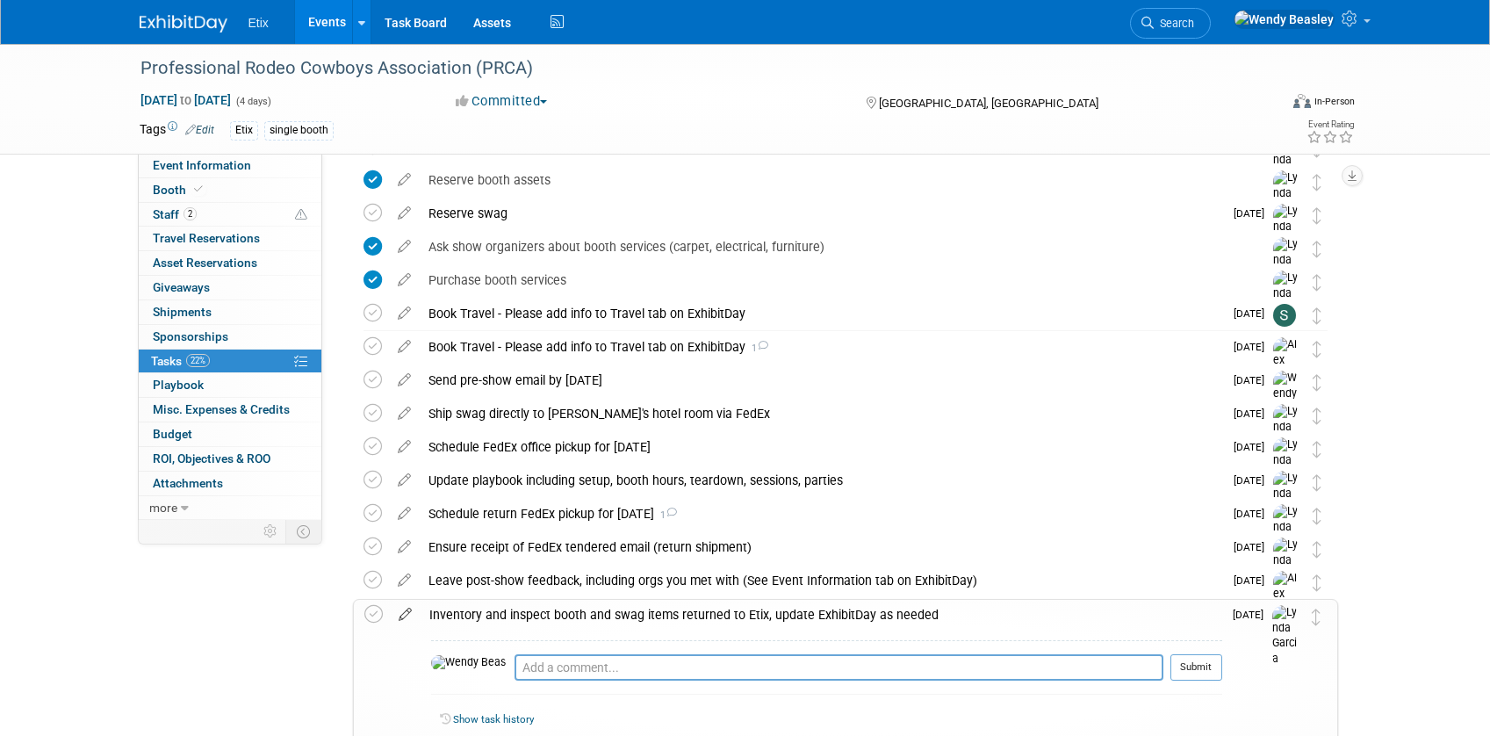
click at [408, 613] on icon at bounding box center [405, 610] width 31 height 22
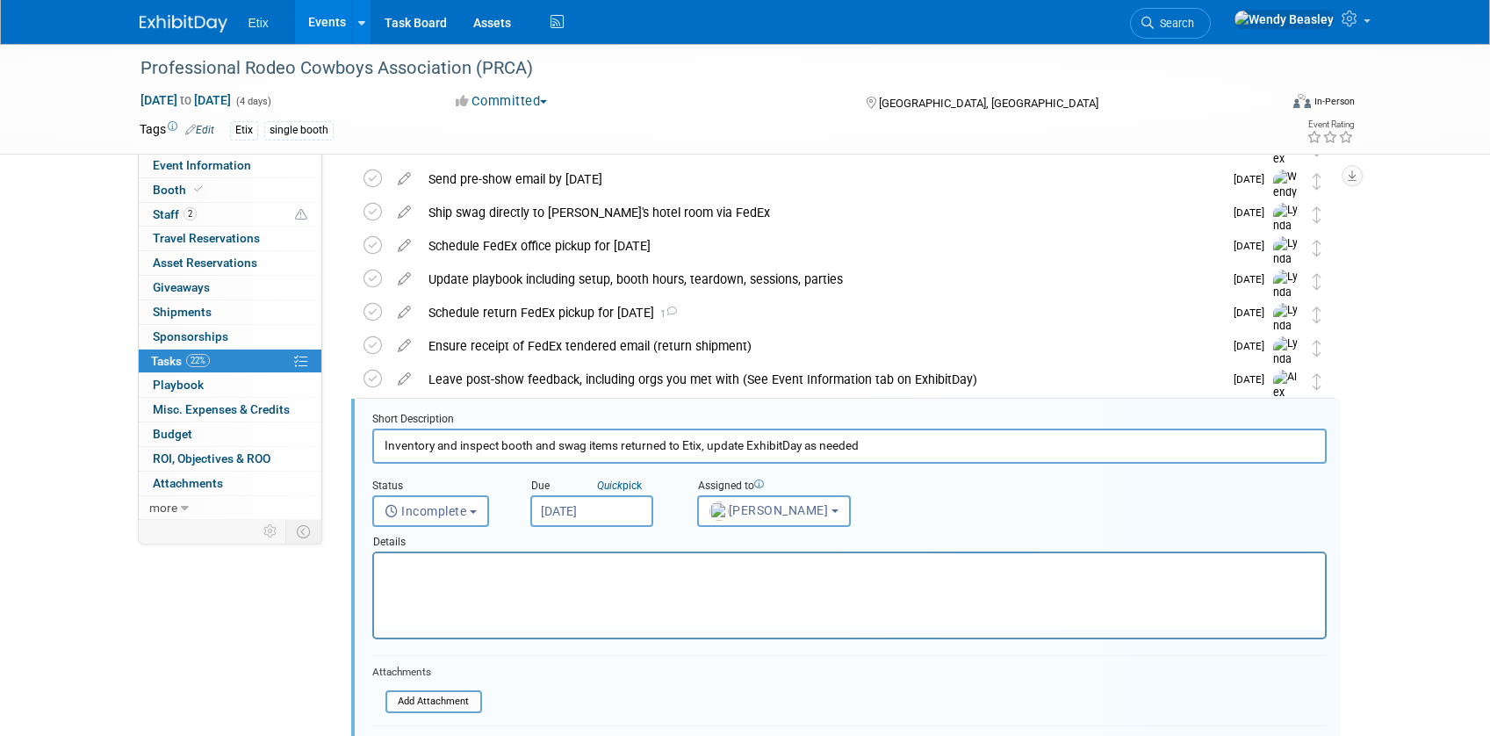
scroll to position [539, 0]
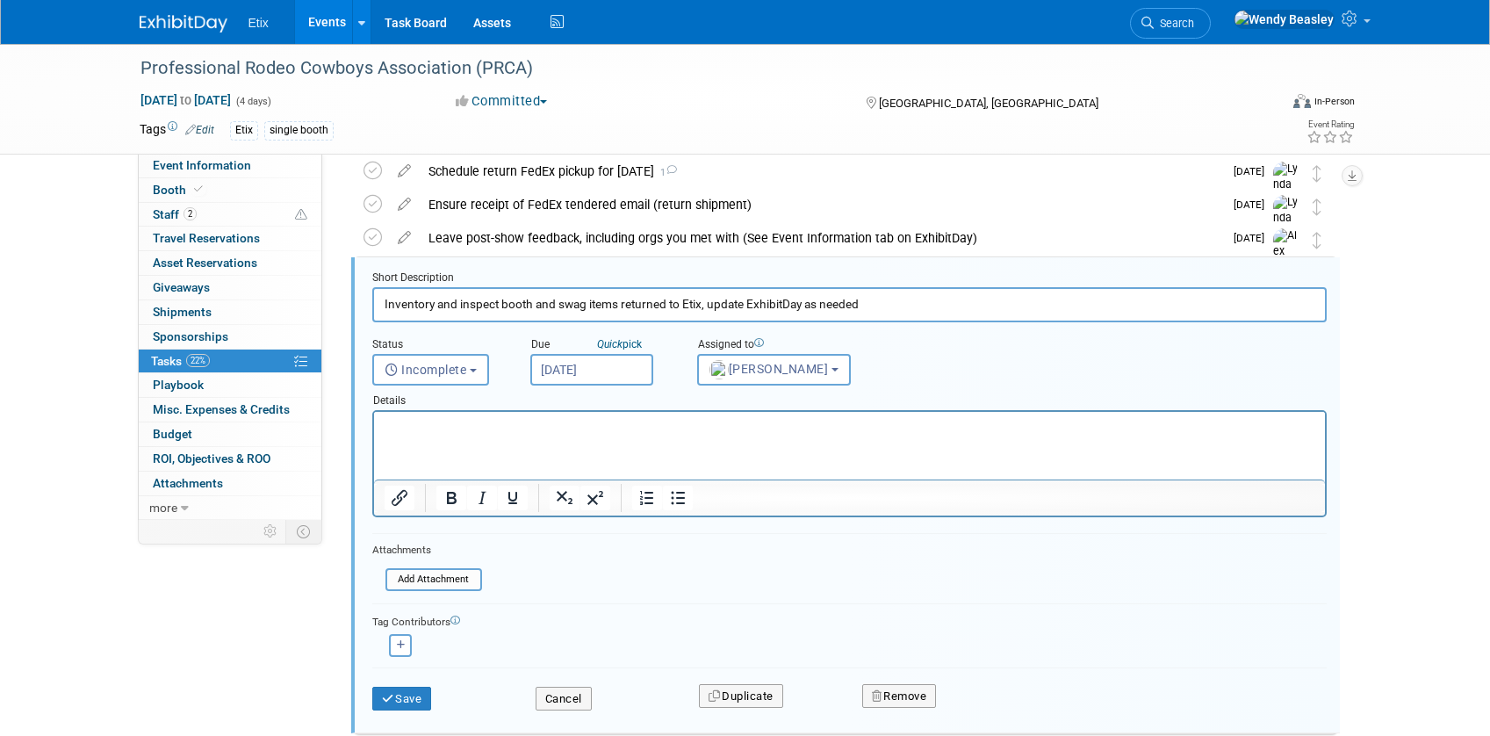
drag, startPoint x: 437, startPoint y: 303, endPoint x: 553, endPoint y: 305, distance: 115.9
click at [553, 305] on input "Inventory and inspect booth and swag items returned to Etix, update ExhibitDay …" at bounding box center [849, 304] width 954 height 34
type input "Inventory swag items returned to Etix, update ExhibitDay as needed"
click at [410, 693] on button "Save" at bounding box center [402, 698] width 60 height 25
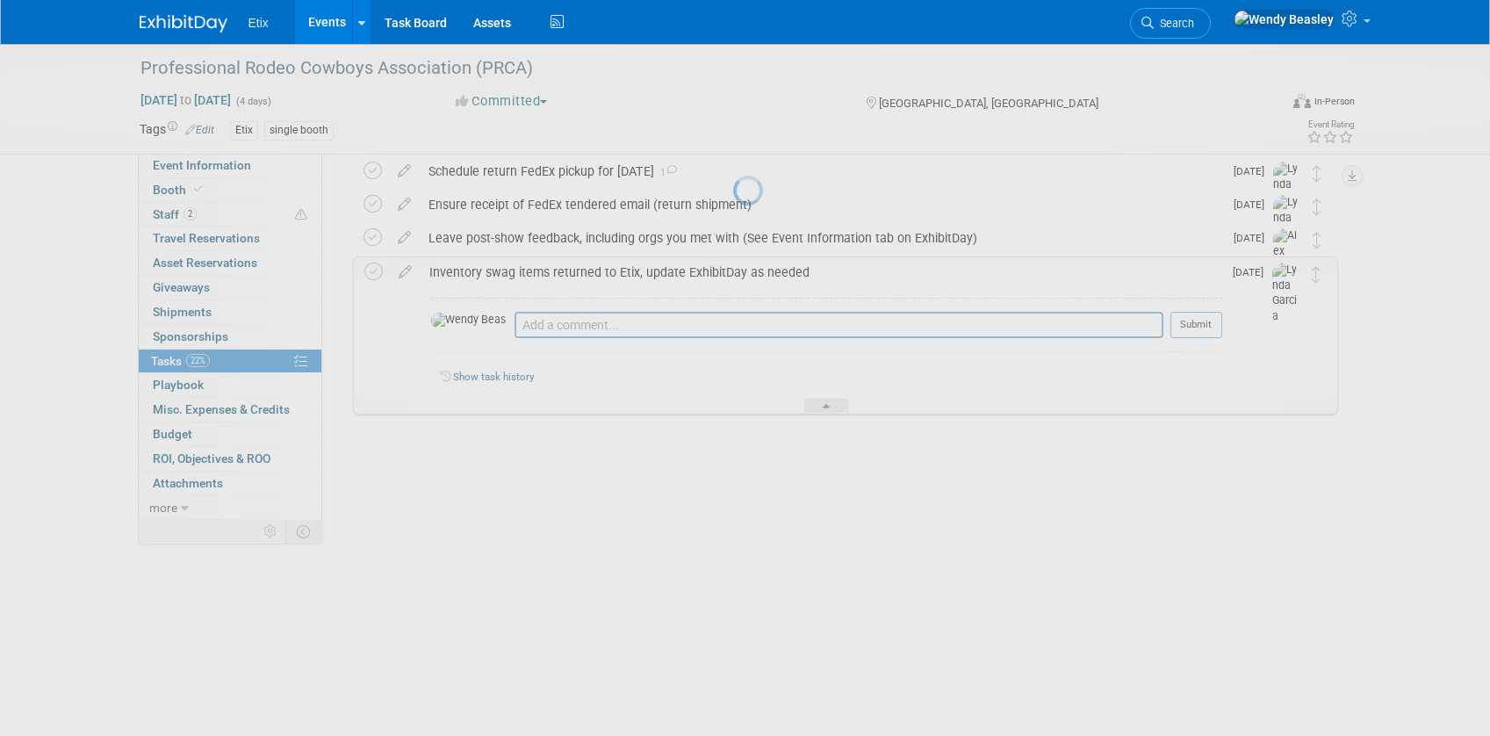
scroll to position [326, 0]
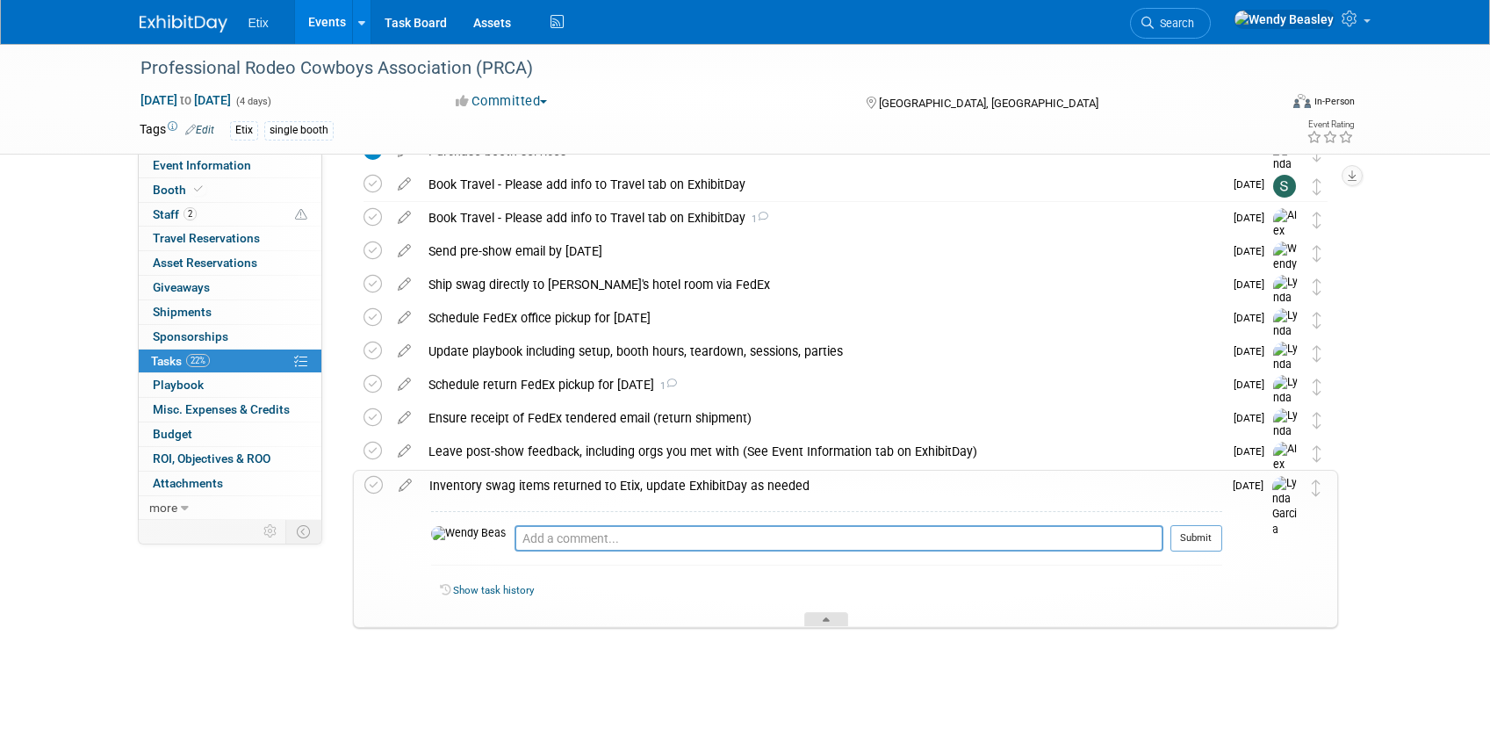
click at [823, 621] on icon at bounding box center [825, 622] width 7 height 11
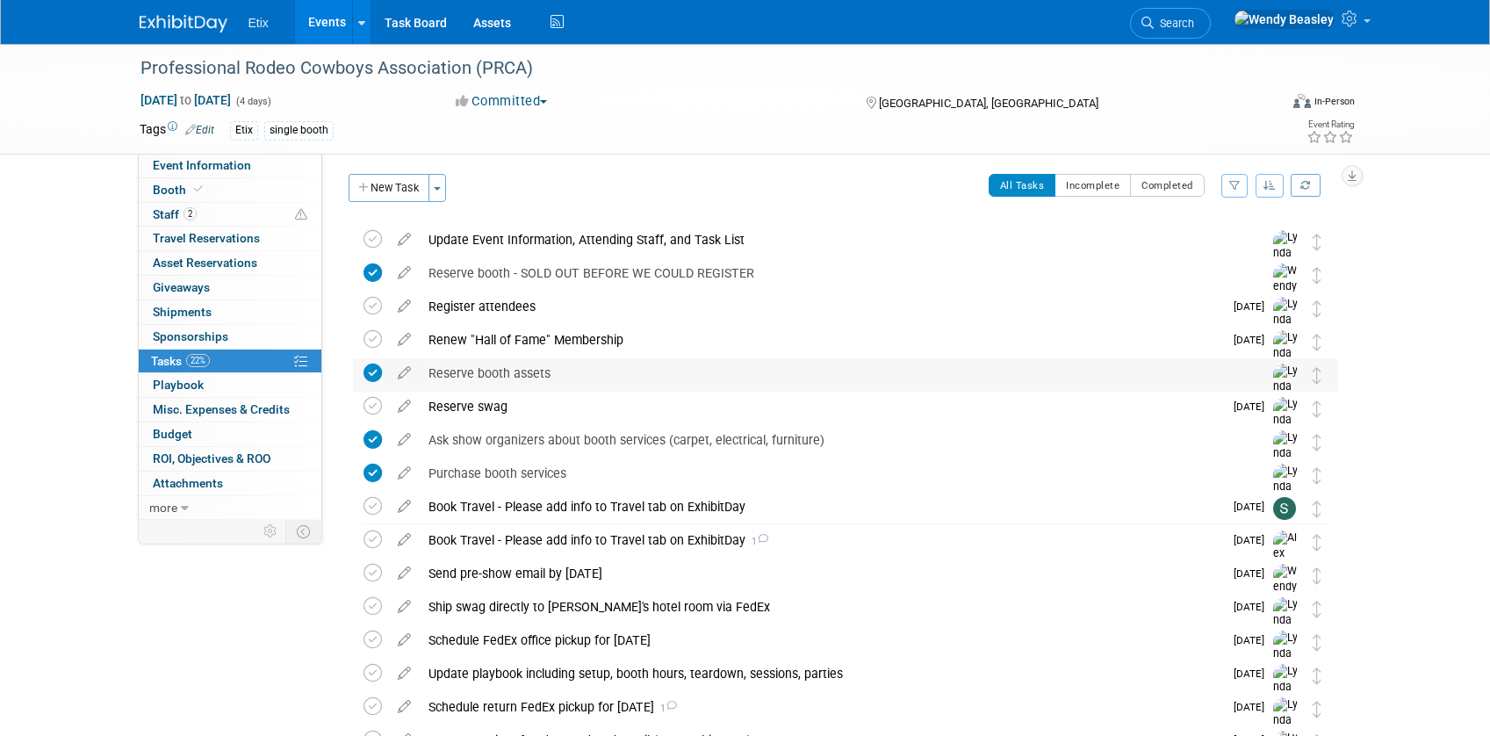
scroll to position [0, 0]
